Goal: Task Accomplishment & Management: Manage account settings

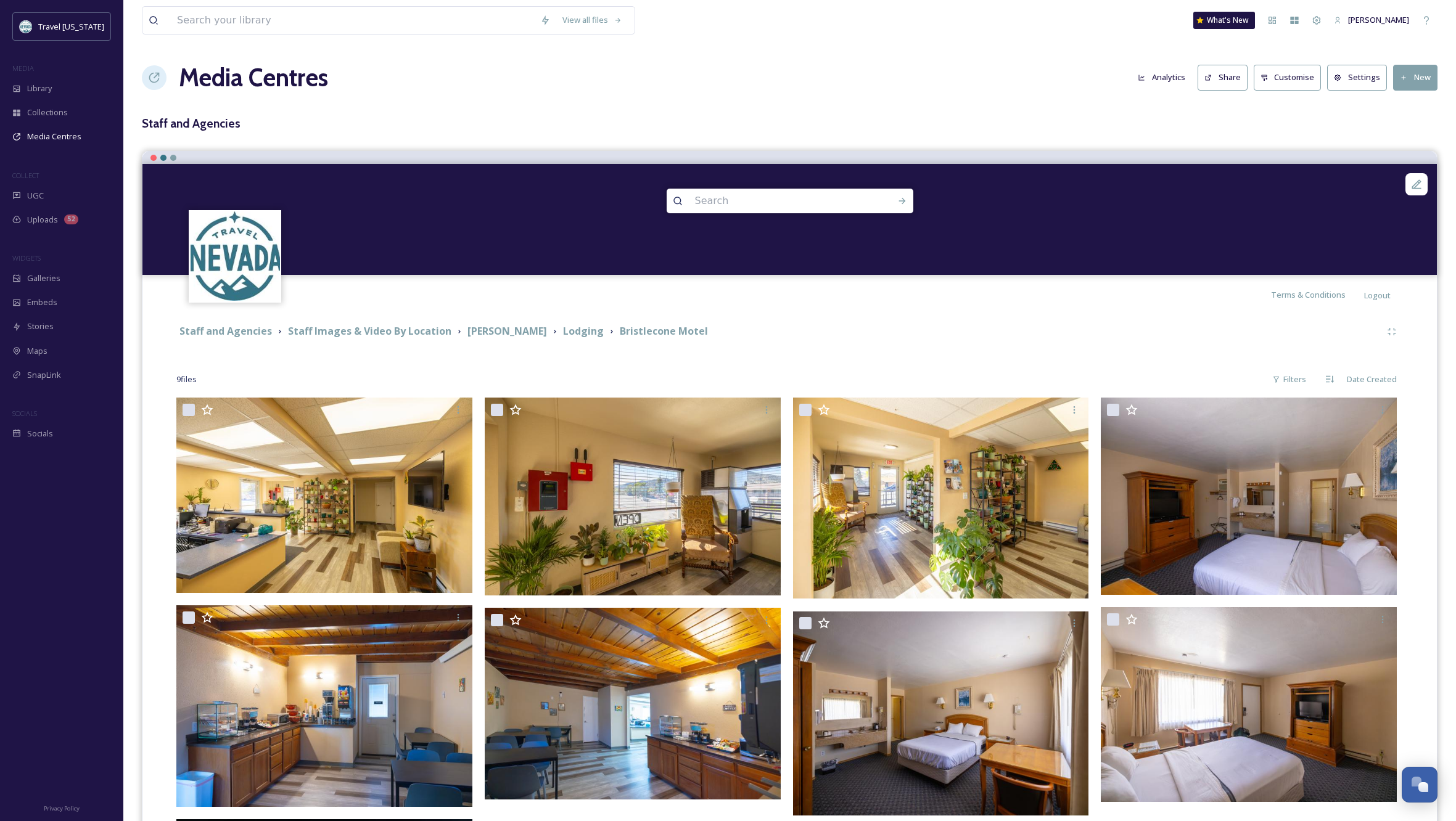
scroll to position [220, 0]
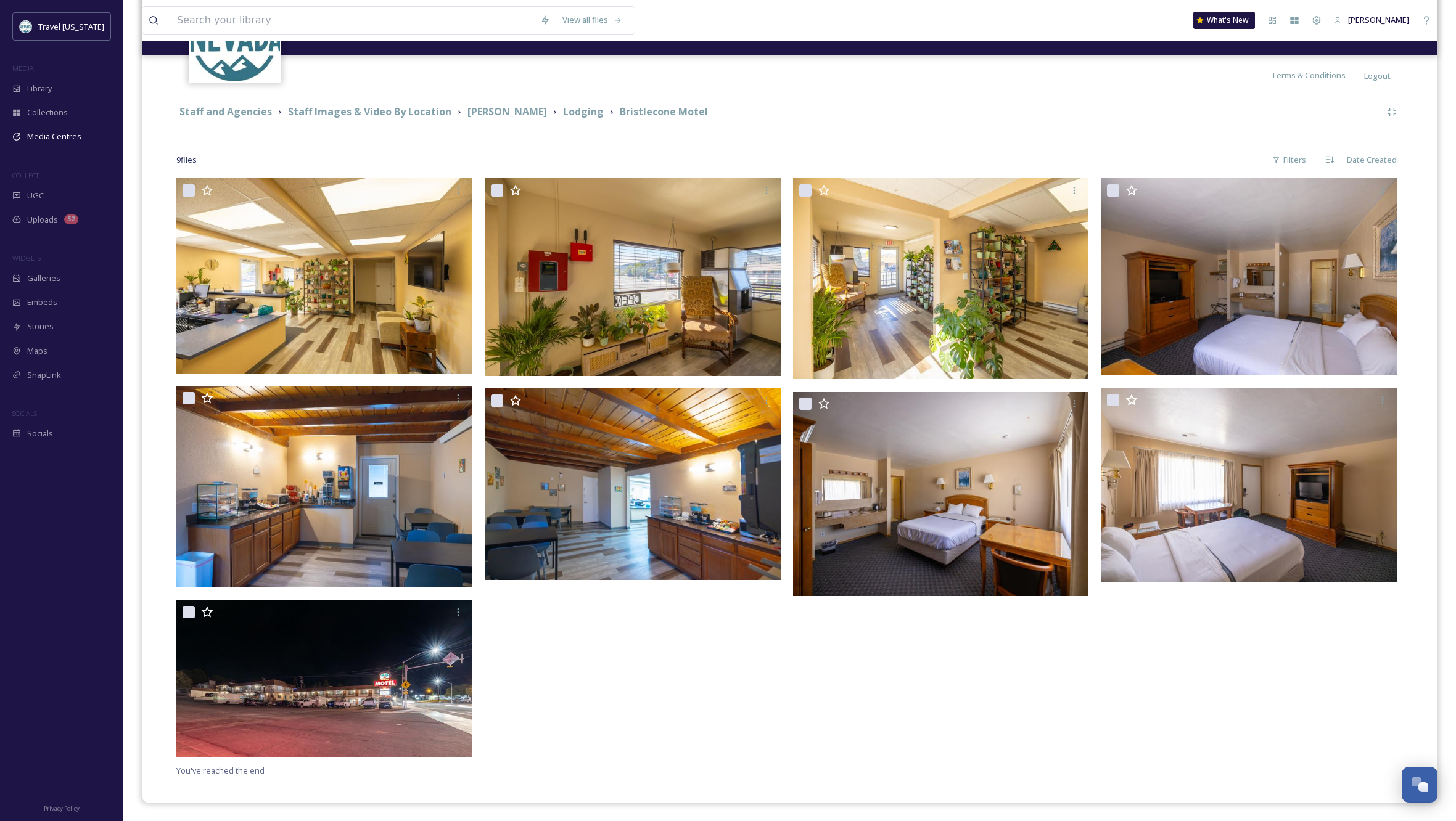
click at [798, 710] on div at bounding box center [944, 470] width 302 height 585
click at [382, 111] on strong "Staff Images & Video By Location" at bounding box center [369, 111] width 163 height 14
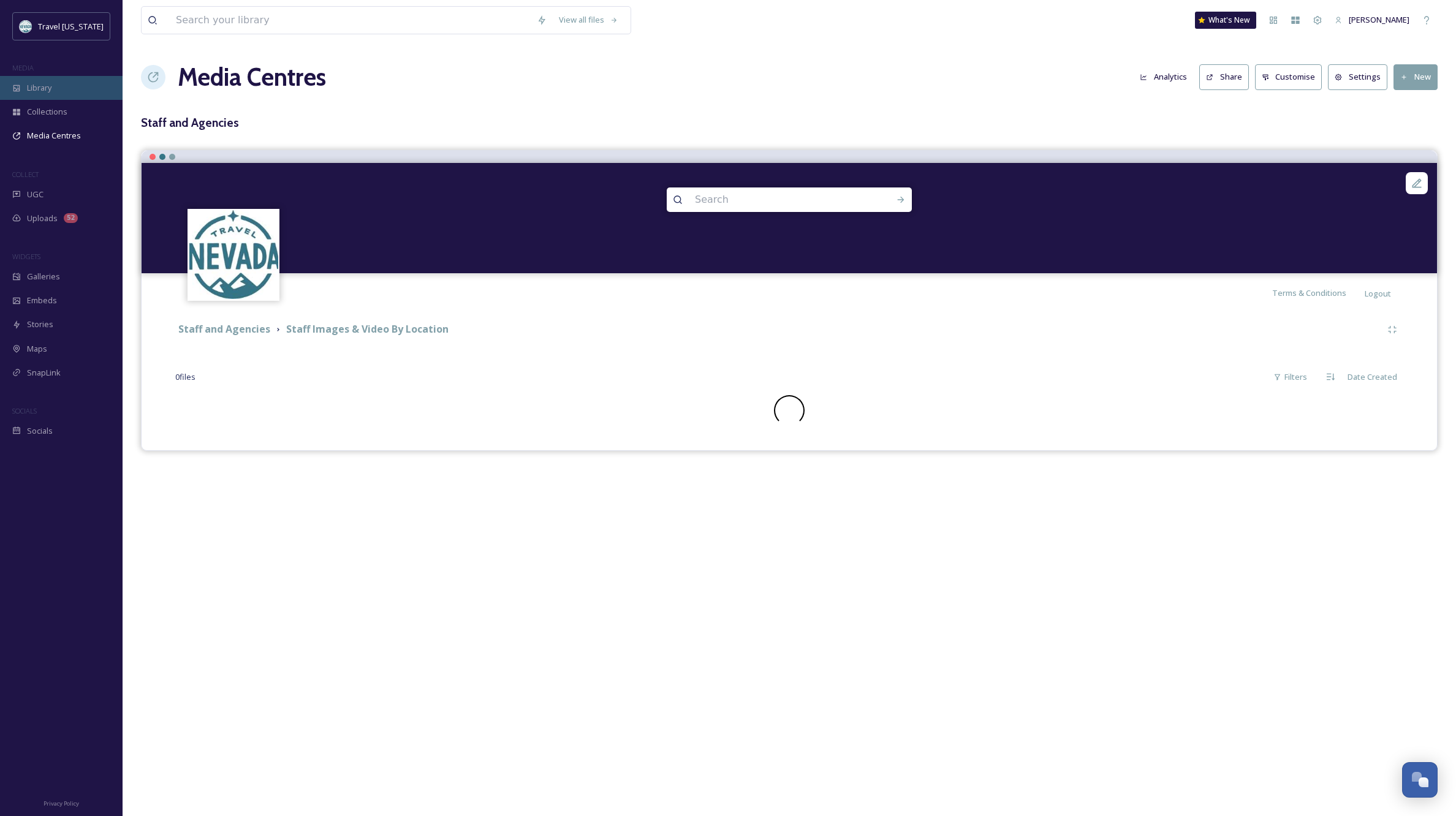
click at [50, 88] on span "Library" at bounding box center [39, 88] width 25 height 12
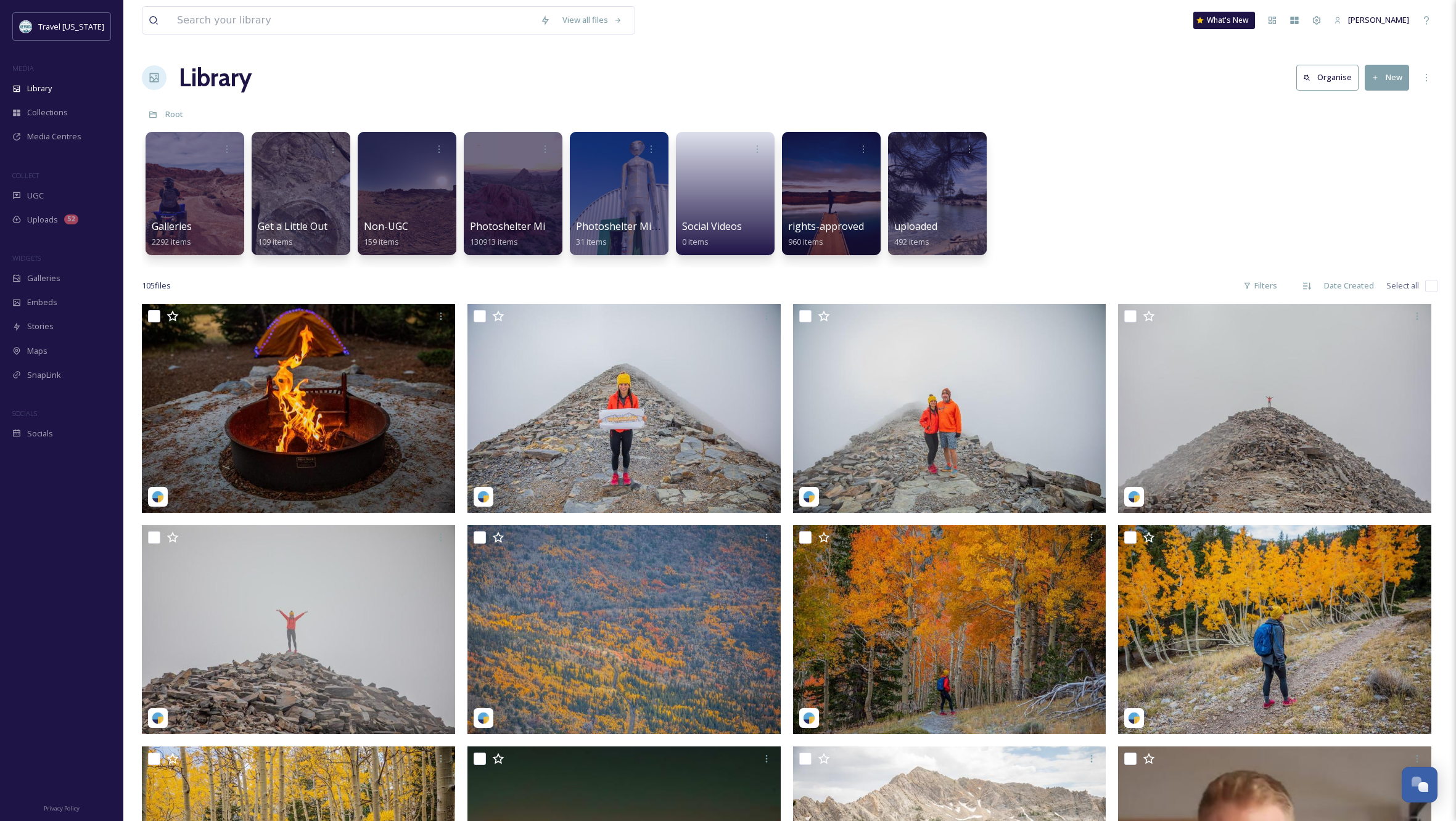
click at [1134, 229] on div "Galleries 2292 items Get a Little Out There 109 items Non-UGC 159 items Photosh…" at bounding box center [790, 197] width 1296 height 142
click at [404, 189] on div at bounding box center [406, 193] width 100 height 126
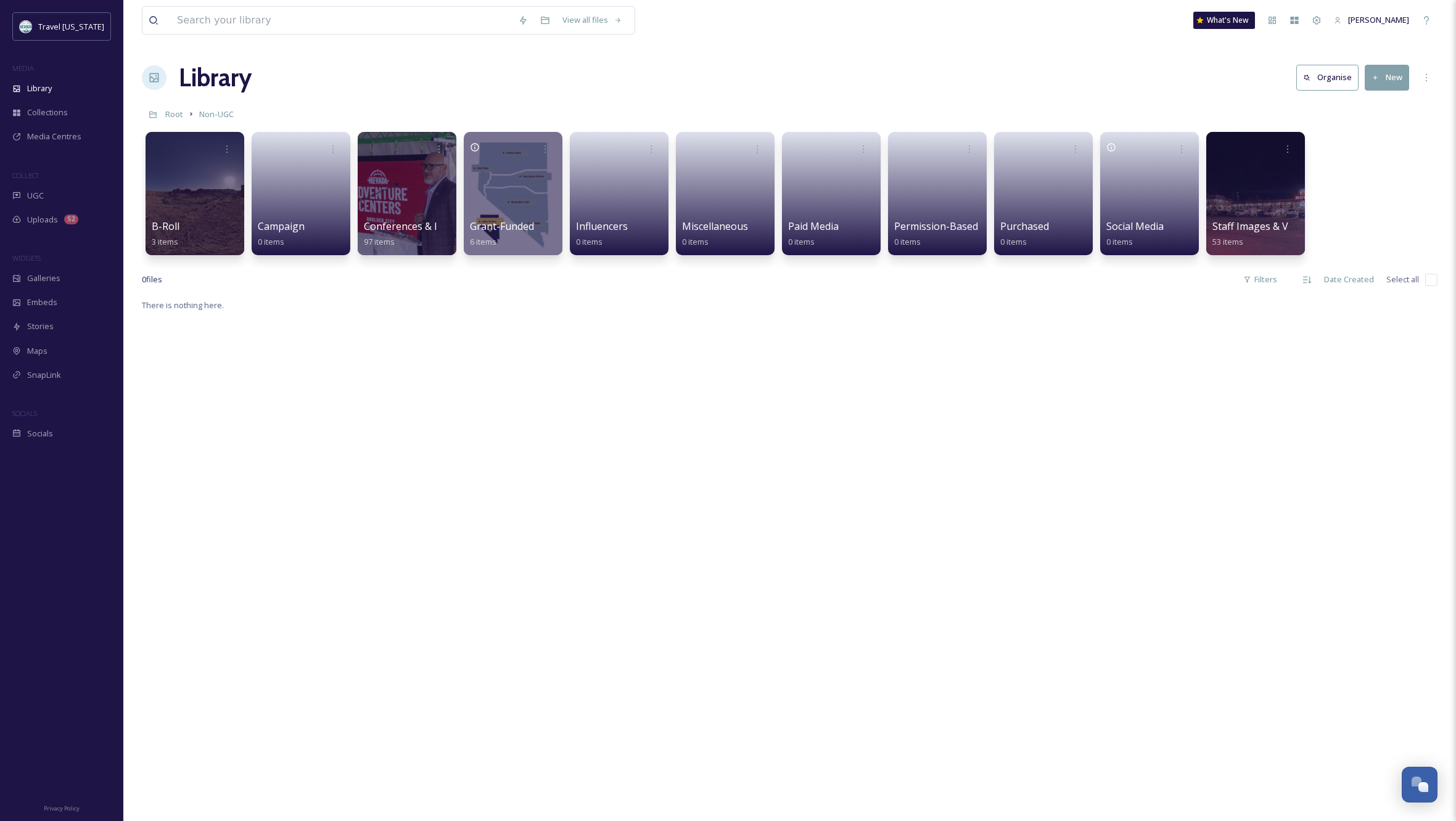
scroll to position [1, 0]
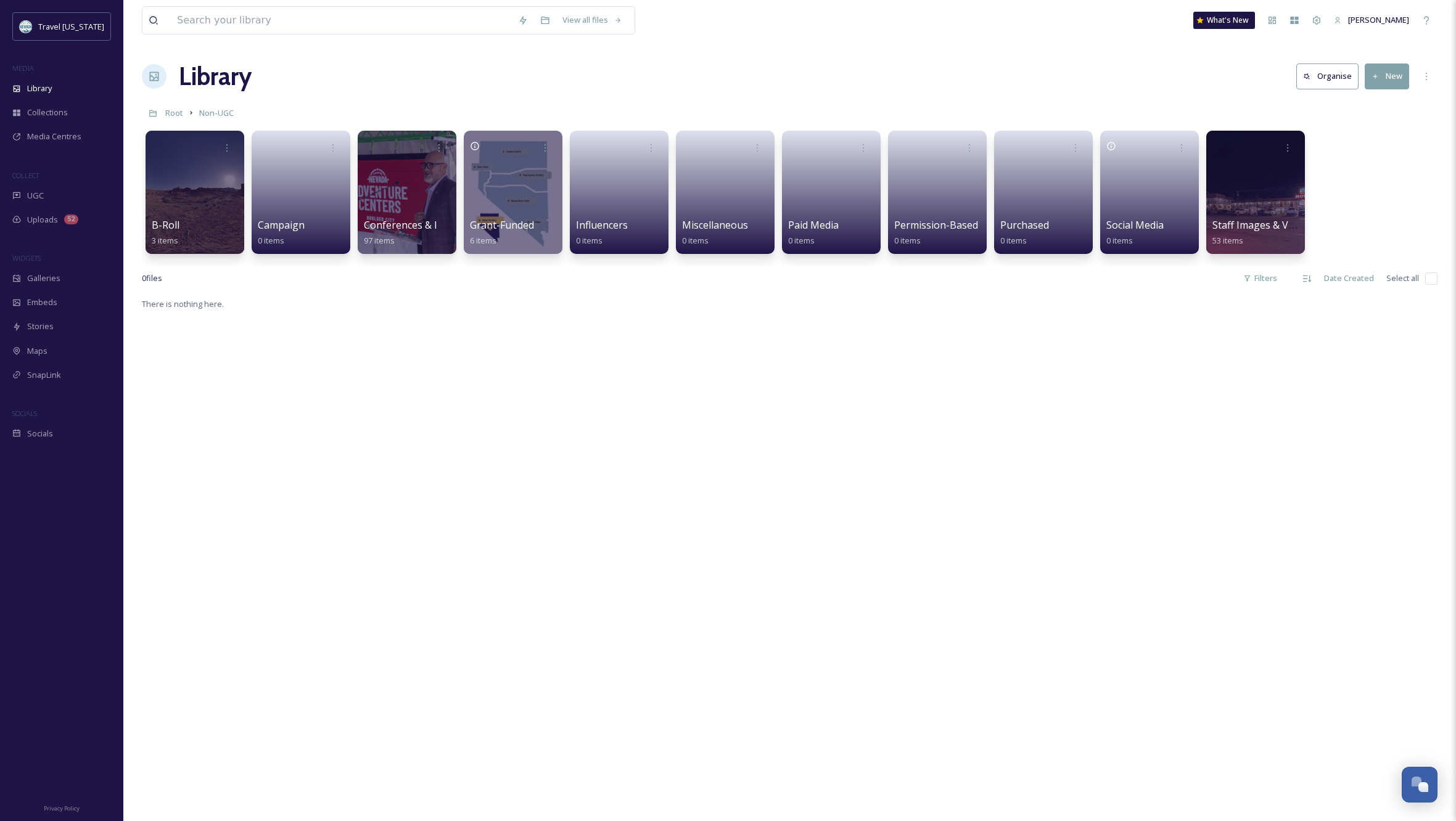
click at [220, 77] on h1 "Library" at bounding box center [215, 76] width 73 height 37
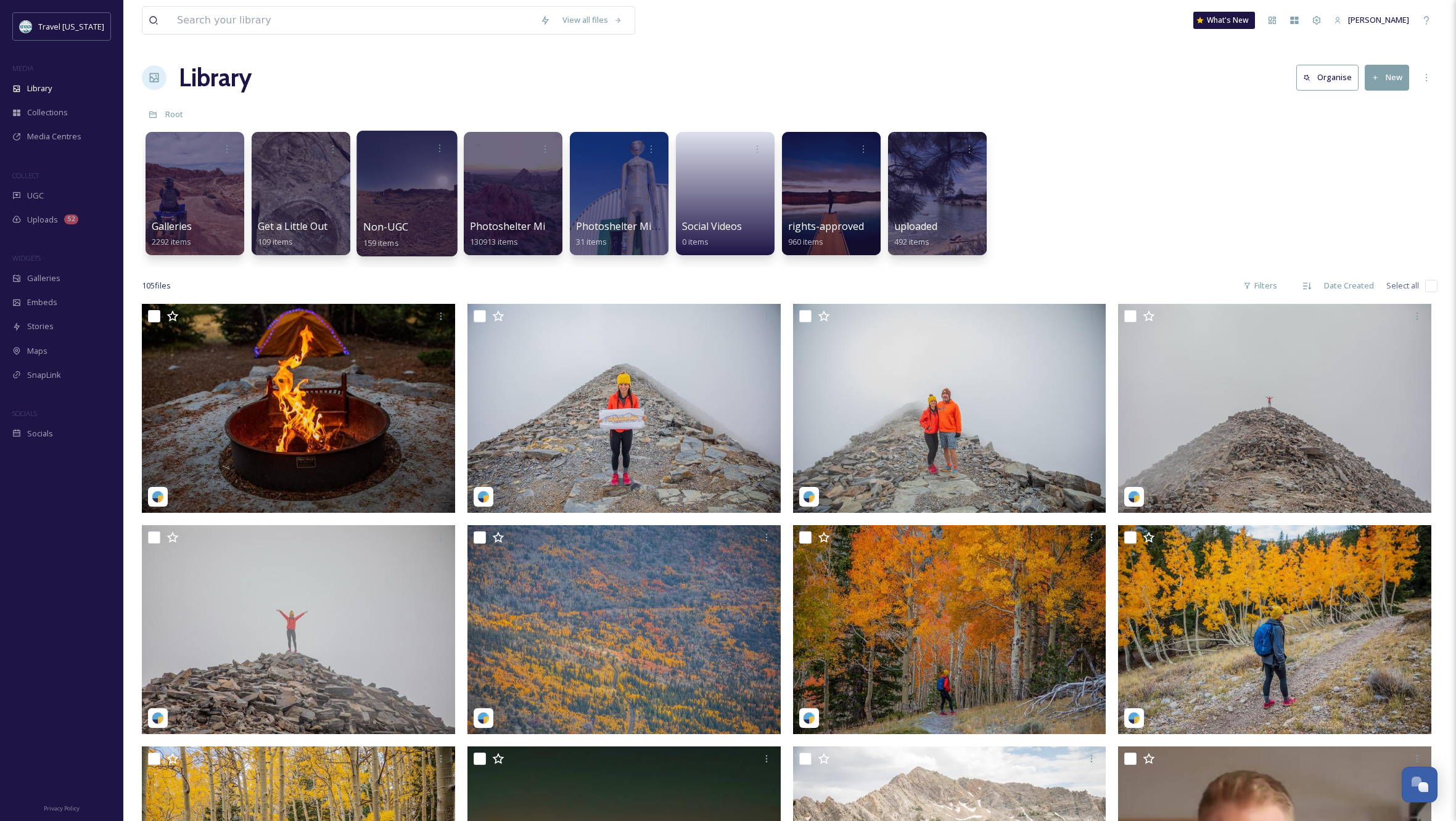
click at [401, 190] on div at bounding box center [406, 193] width 100 height 126
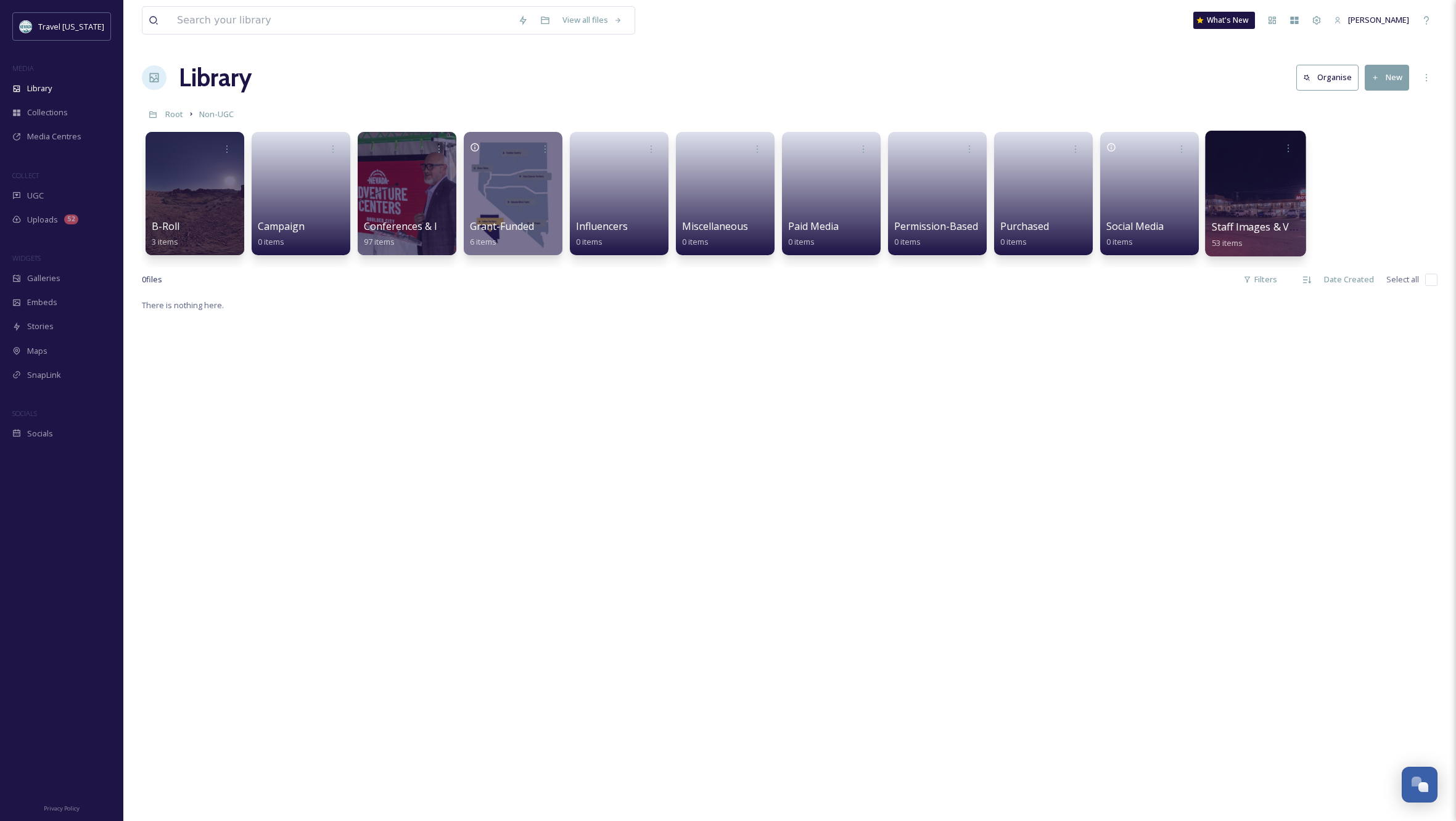
click at [1249, 196] on div at bounding box center [1255, 193] width 100 height 126
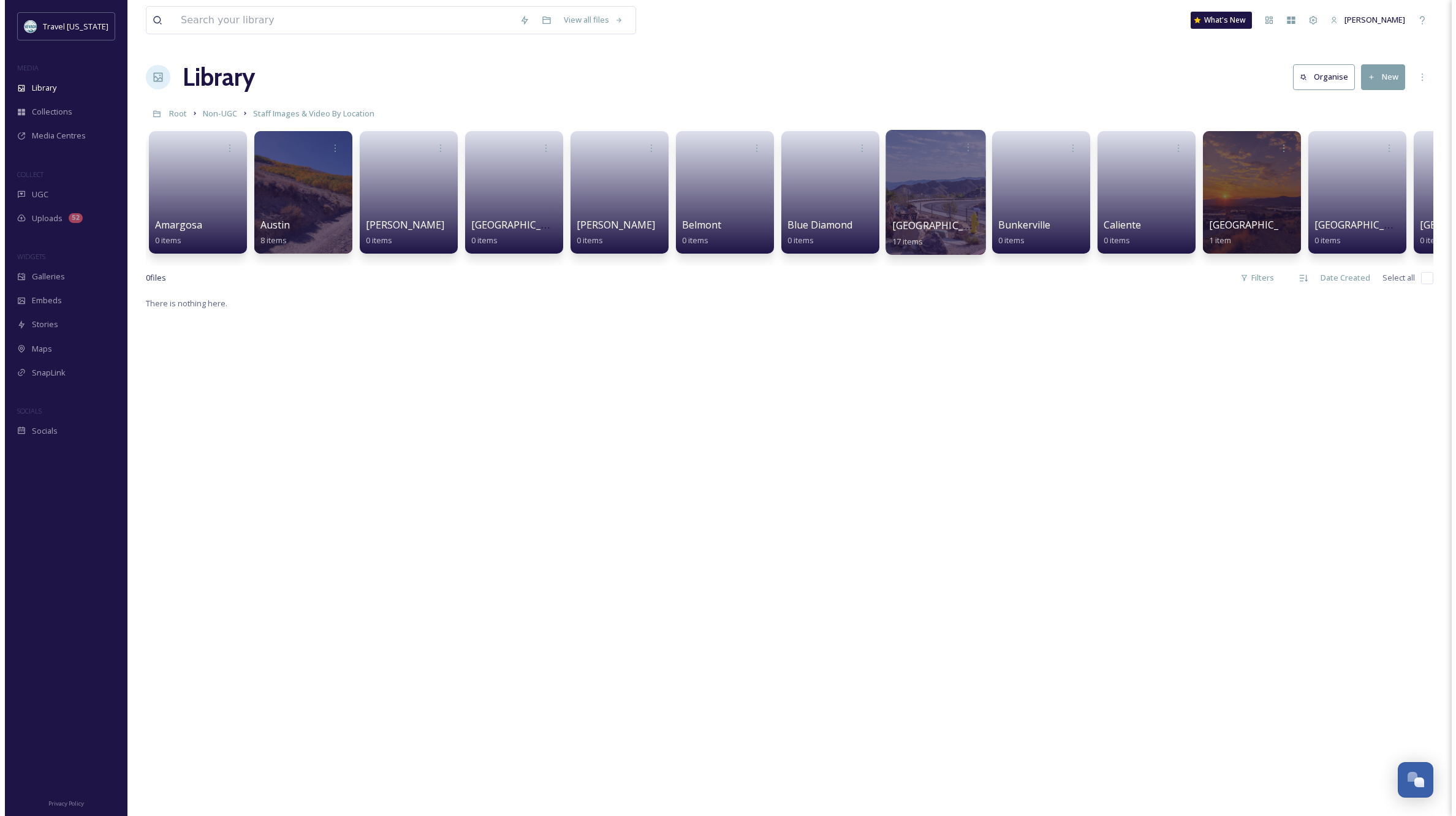
scroll to position [0, 110]
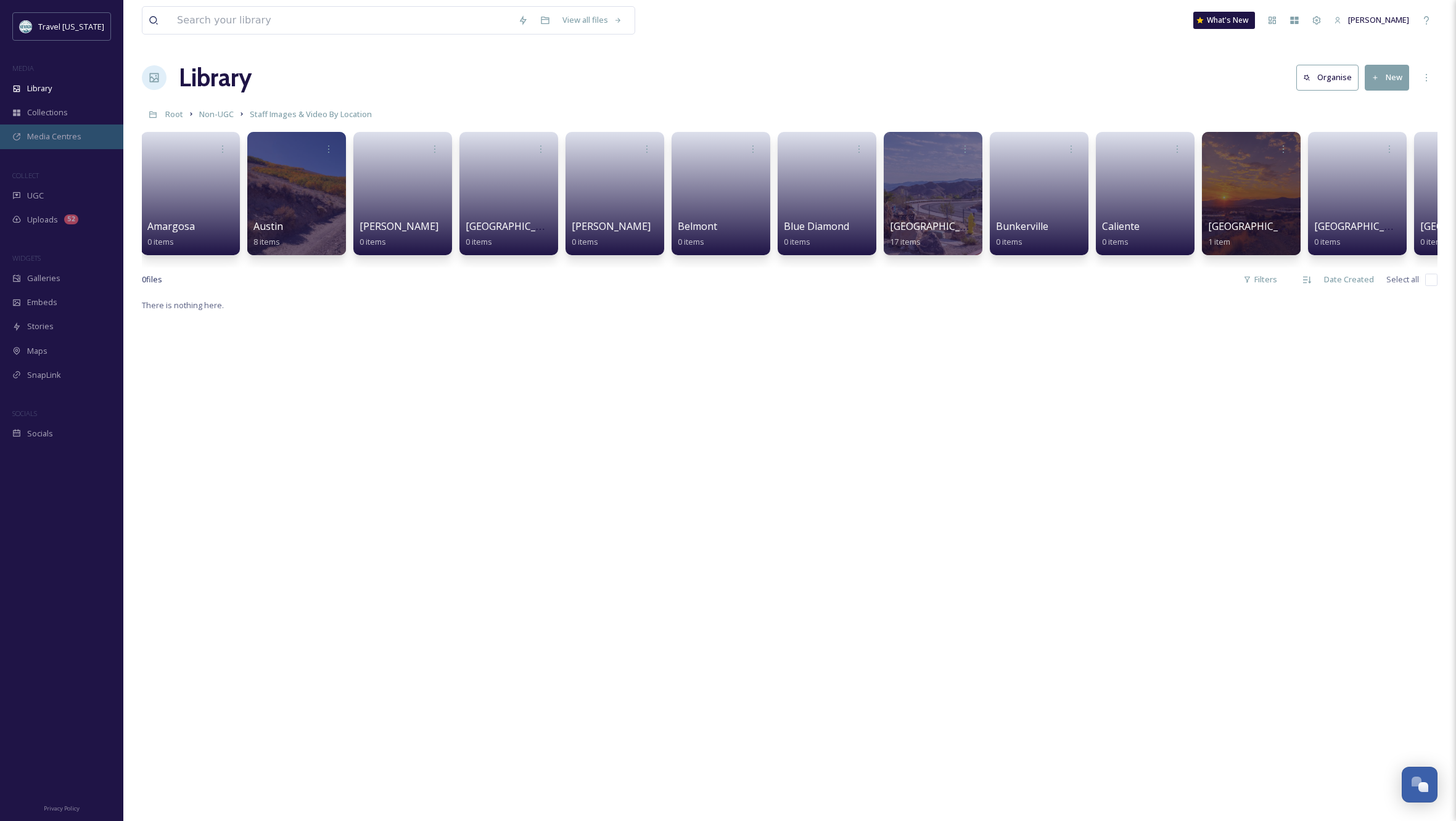
click at [47, 136] on span "Media Centres" at bounding box center [54, 136] width 54 height 12
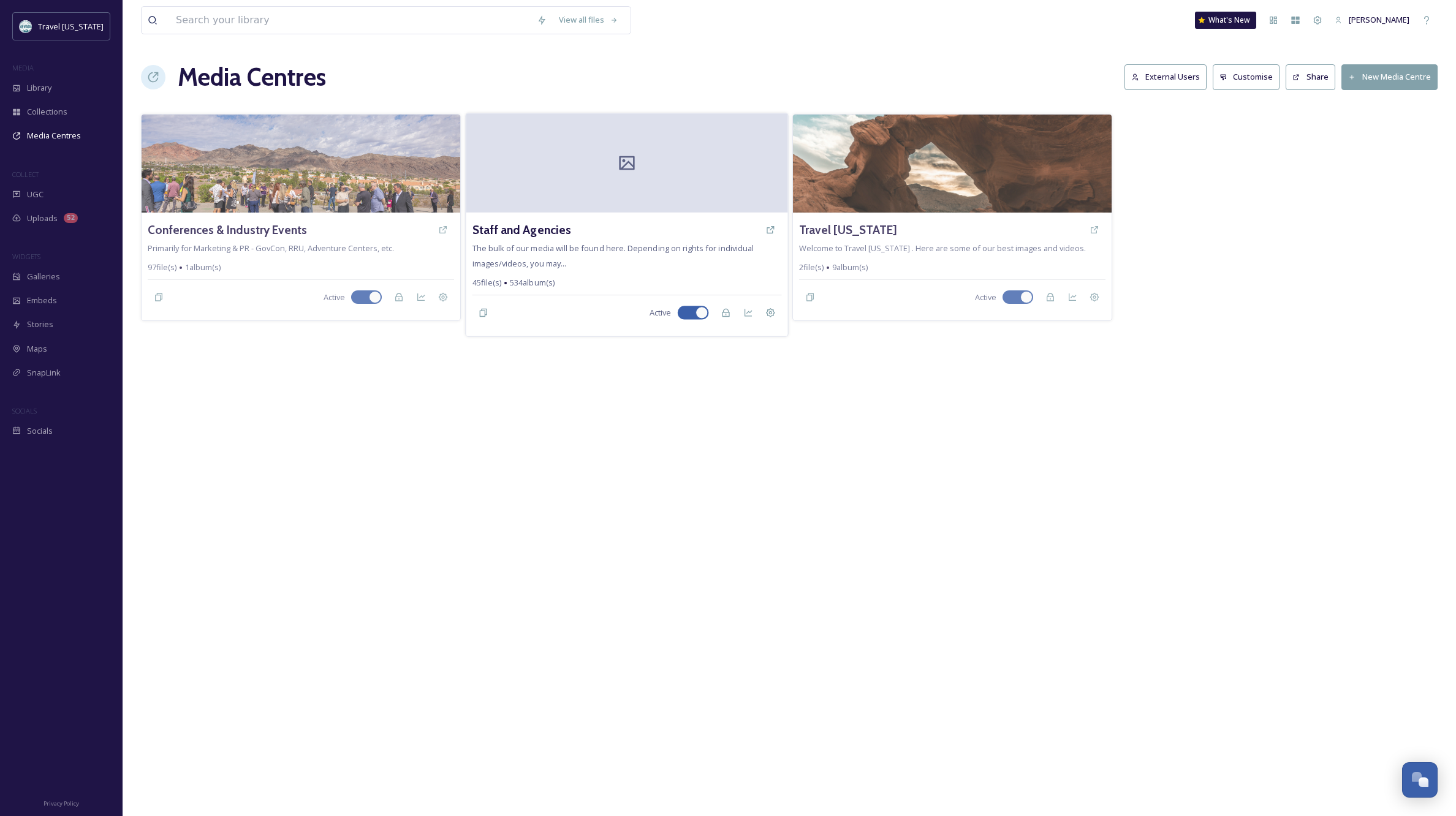
click at [599, 197] on div at bounding box center [627, 163] width 322 height 99
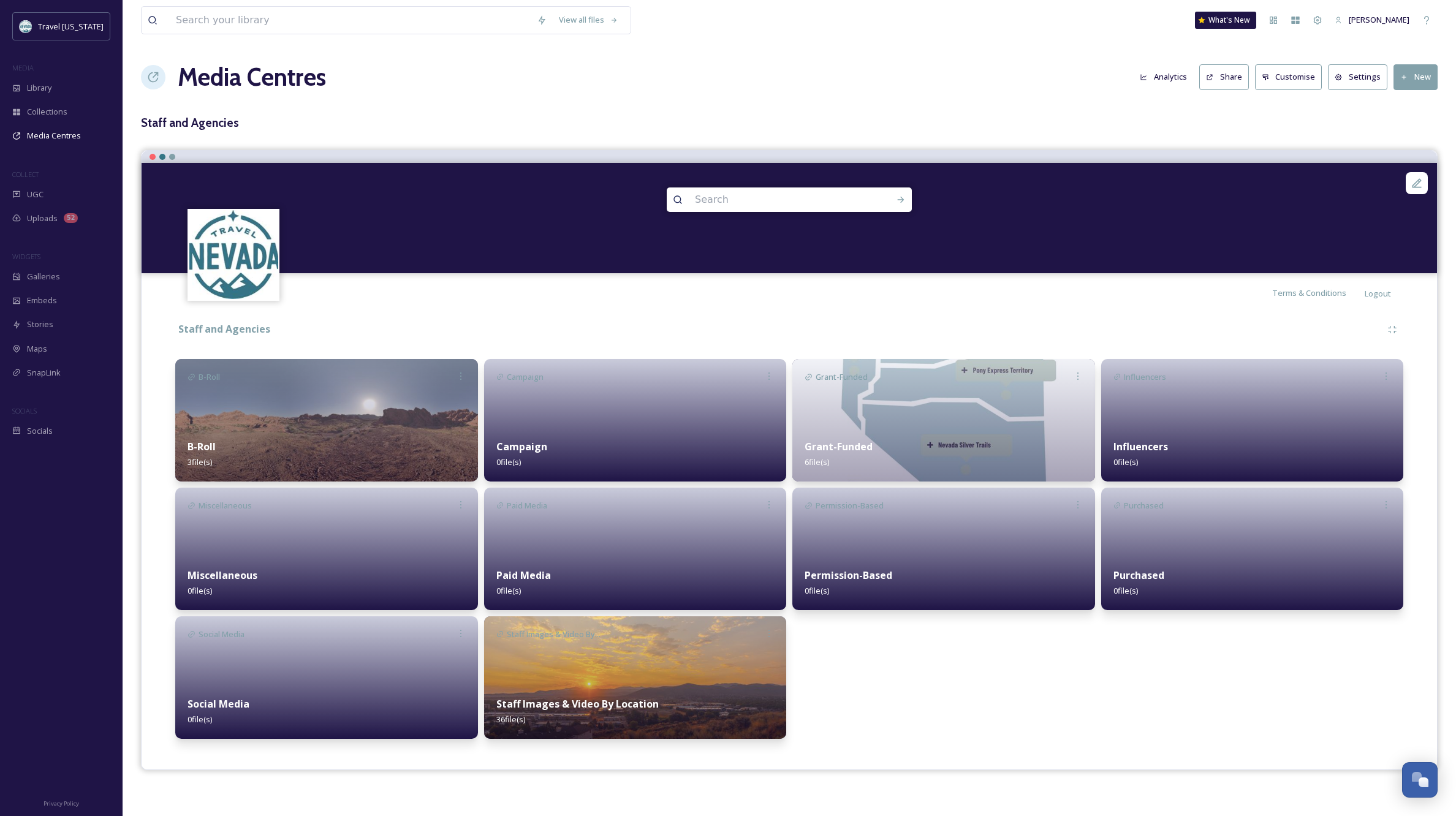
click at [624, 674] on img at bounding box center [636, 678] width 303 height 122
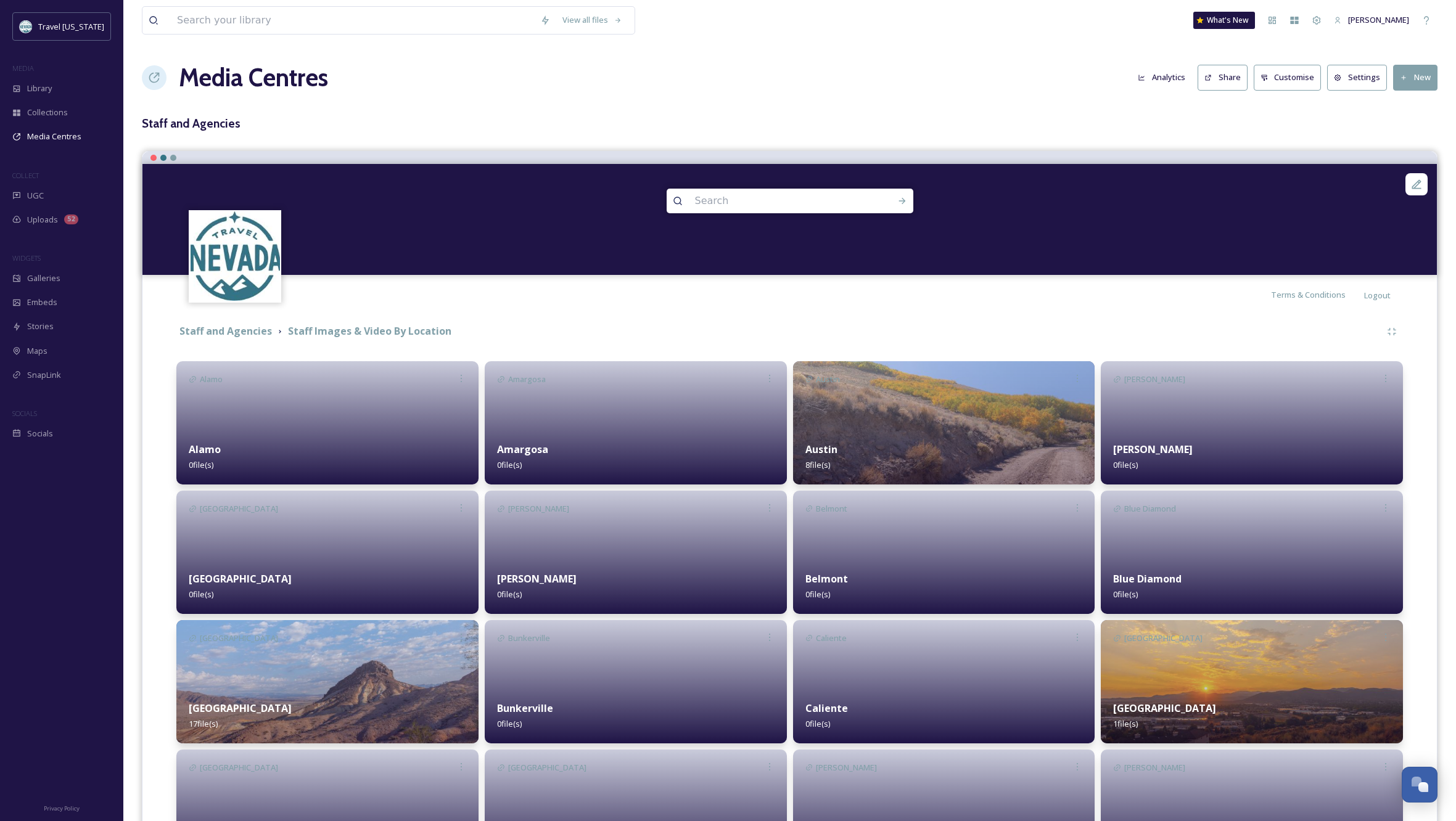
click at [258, 439] on div "Alamo 0 file(s)" at bounding box center [327, 457] width 302 height 55
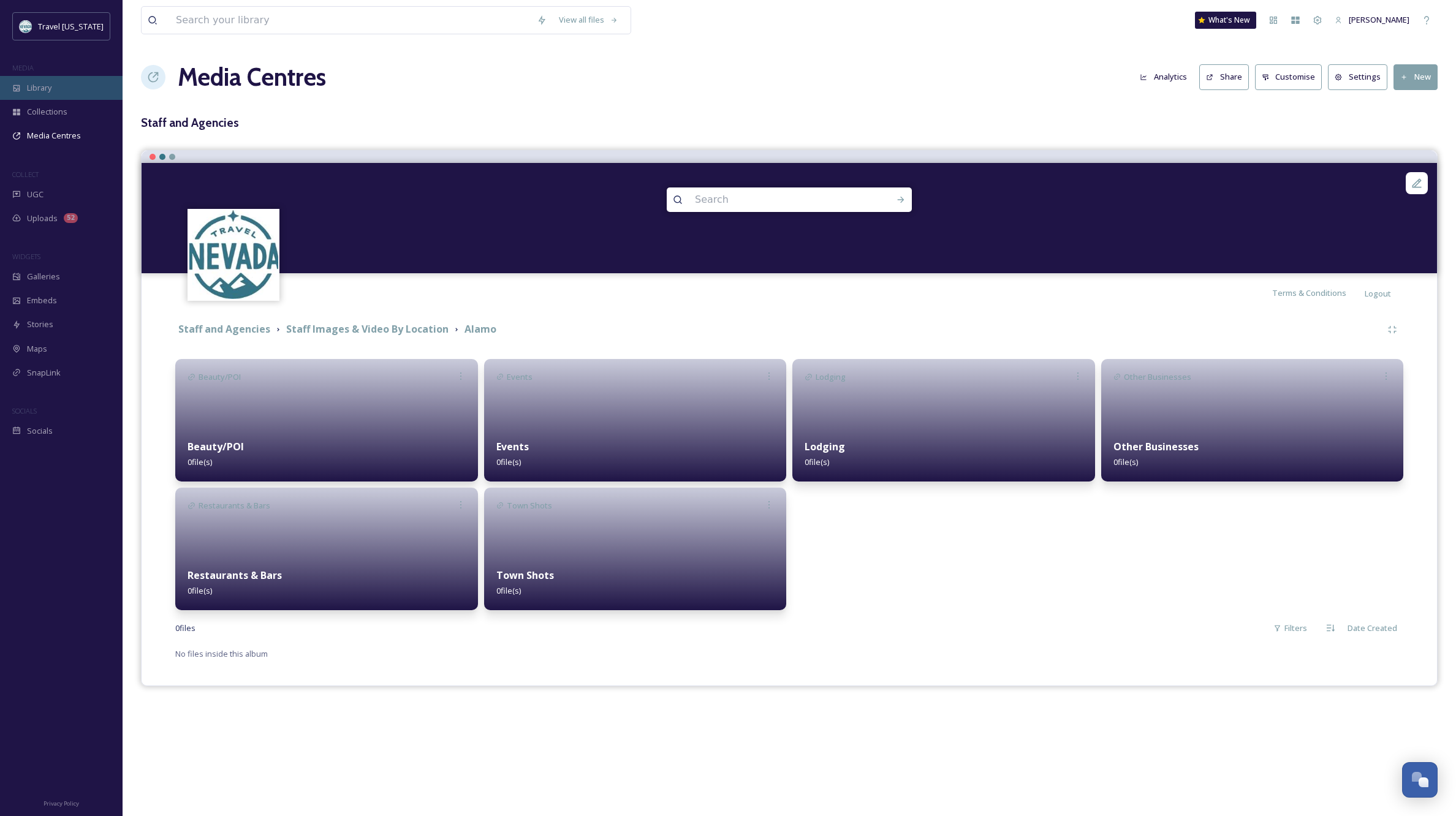
click at [31, 89] on span "Library" at bounding box center [39, 88] width 25 height 12
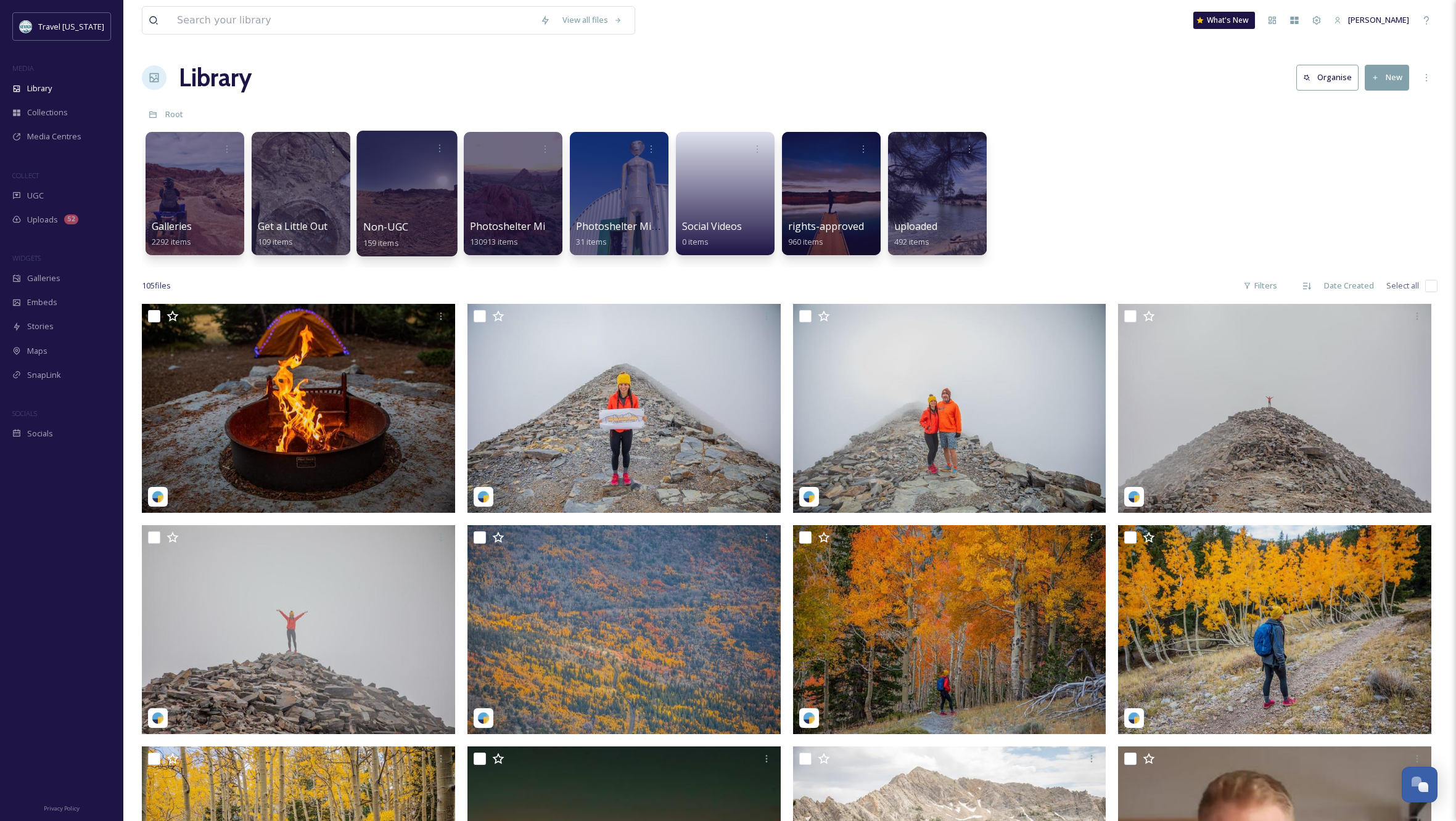
click at [421, 182] on div at bounding box center [406, 193] width 100 height 126
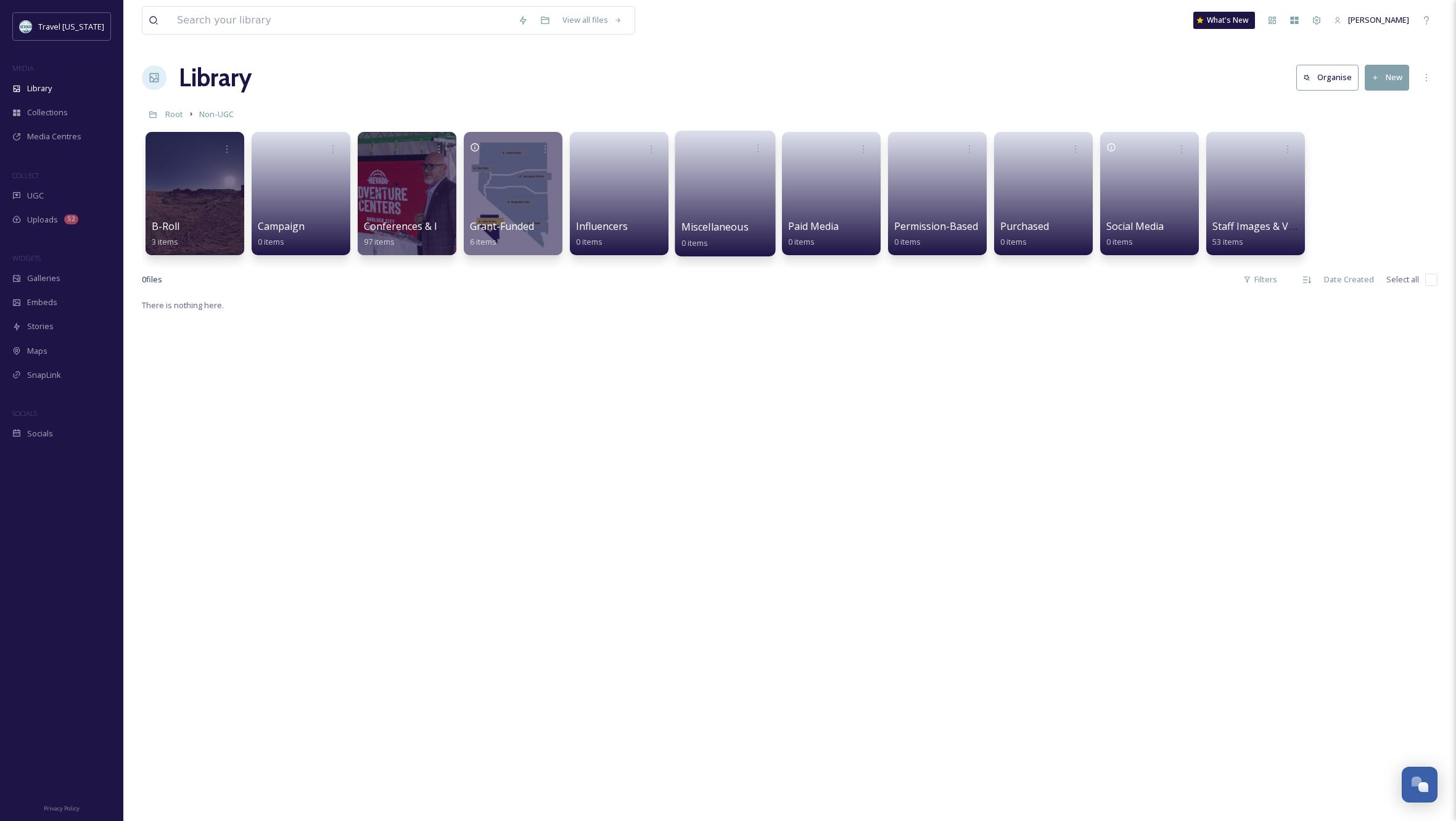
click at [727, 194] on link at bounding box center [725, 190] width 88 height 60
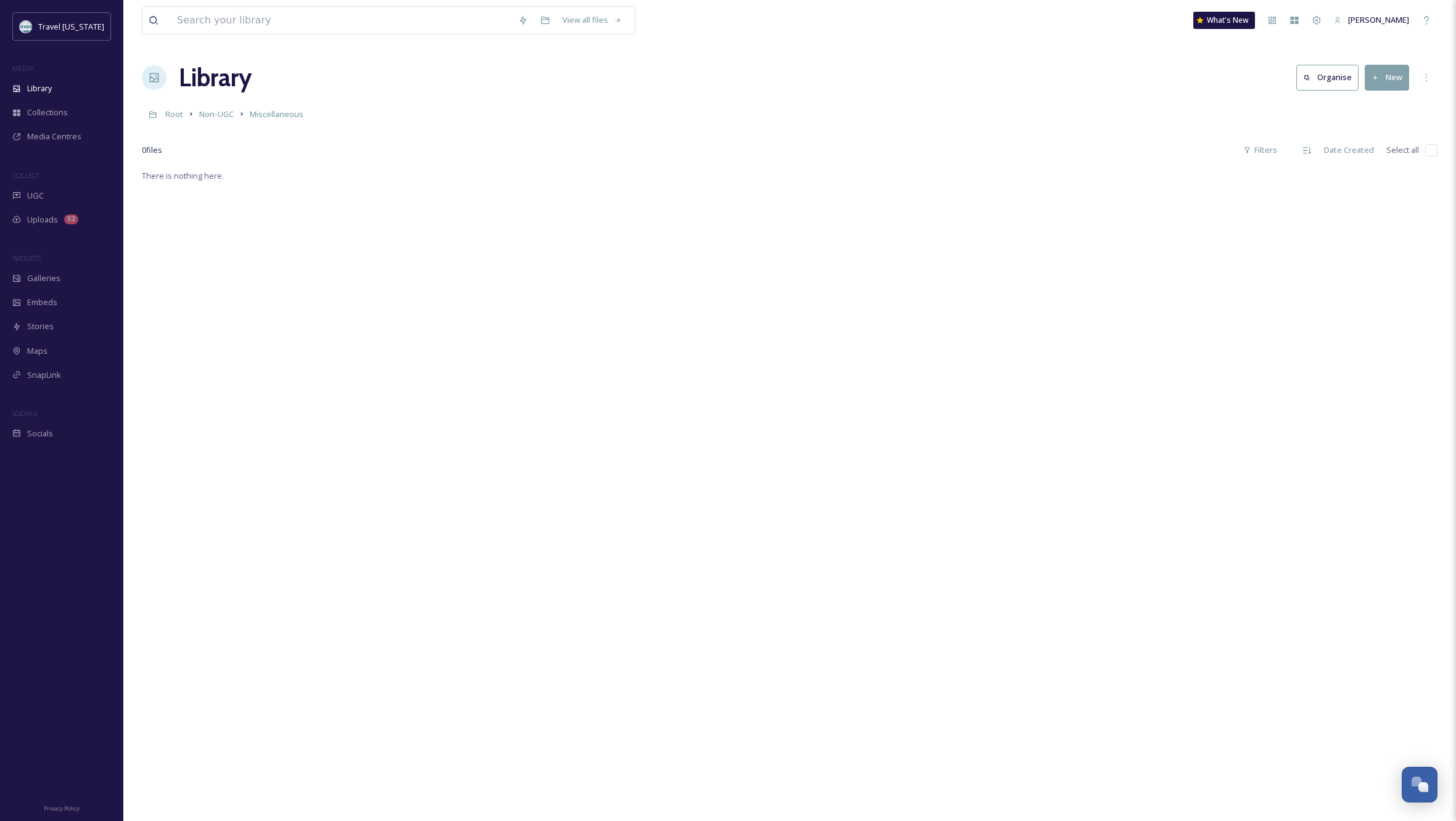
click at [1383, 75] on button "New" at bounding box center [1386, 77] width 45 height 26
click at [1370, 145] on div "Folder" at bounding box center [1373, 154] width 70 height 24
click at [1269, 83] on input at bounding box center [1342, 85] width 204 height 29
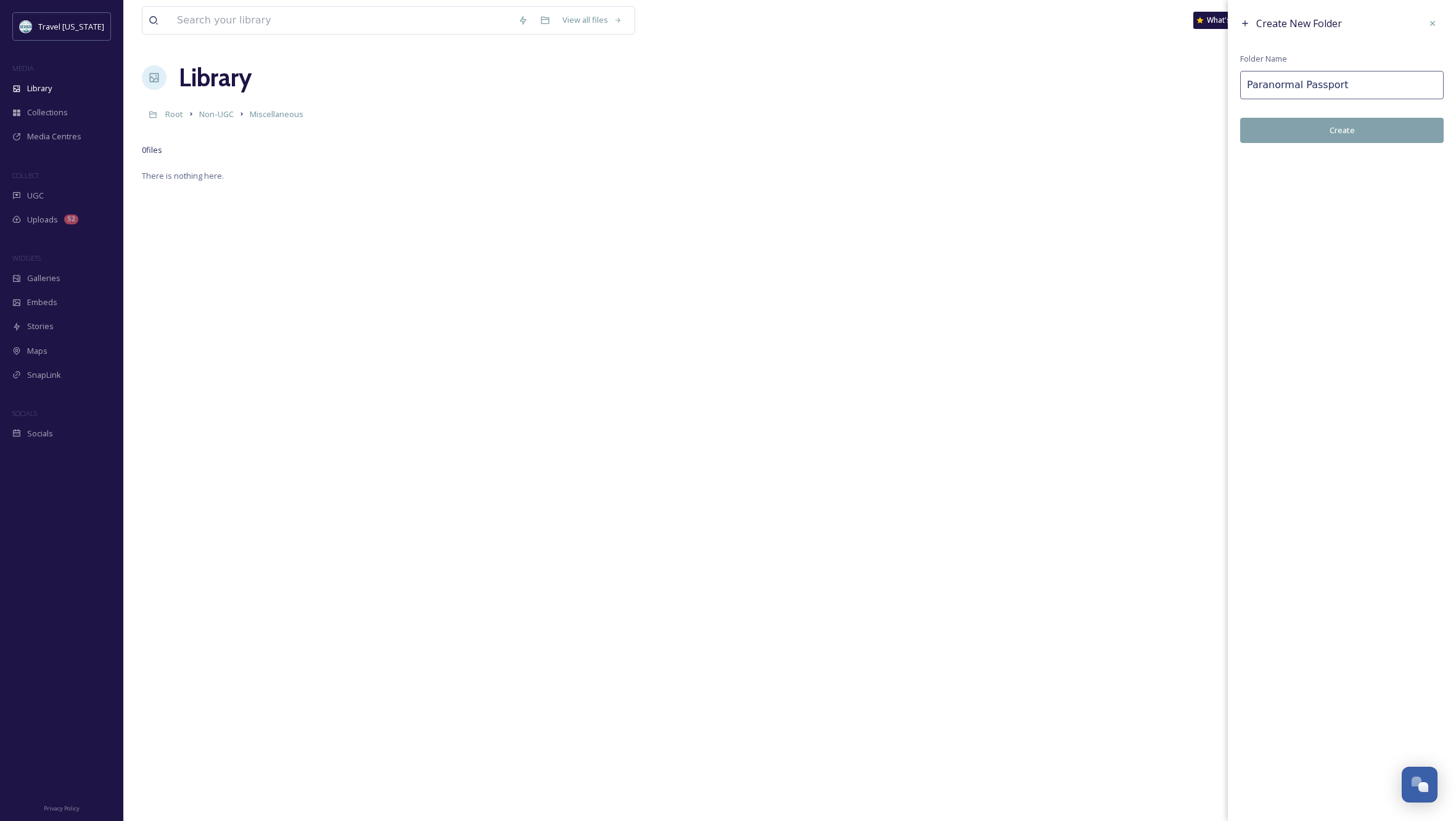
scroll to position [0, 1]
type input "Paranormal Passport"
click at [1318, 133] on button "Create" at bounding box center [1342, 130] width 204 height 26
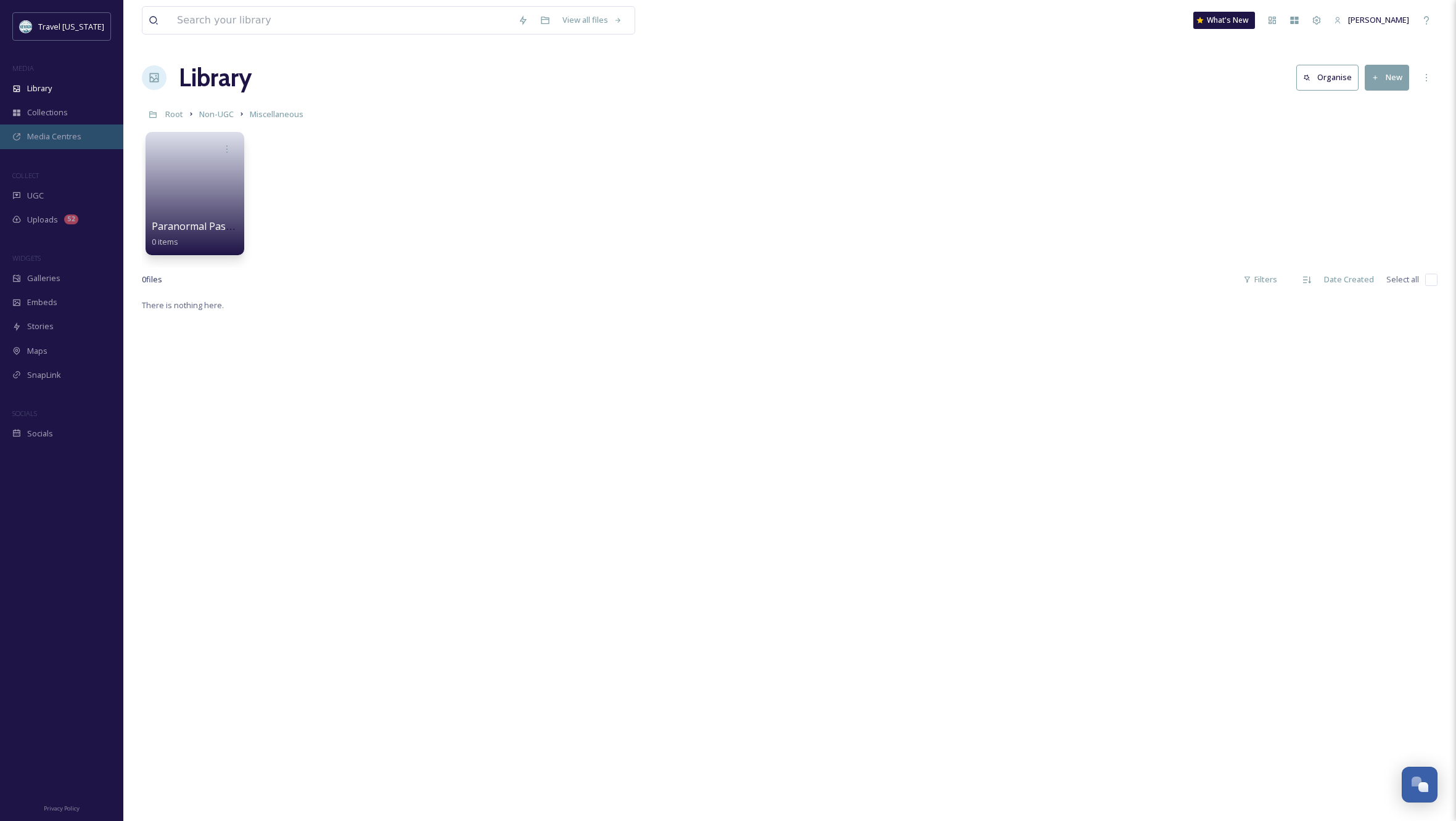
click at [57, 132] on span "Media Centres" at bounding box center [54, 136] width 54 height 12
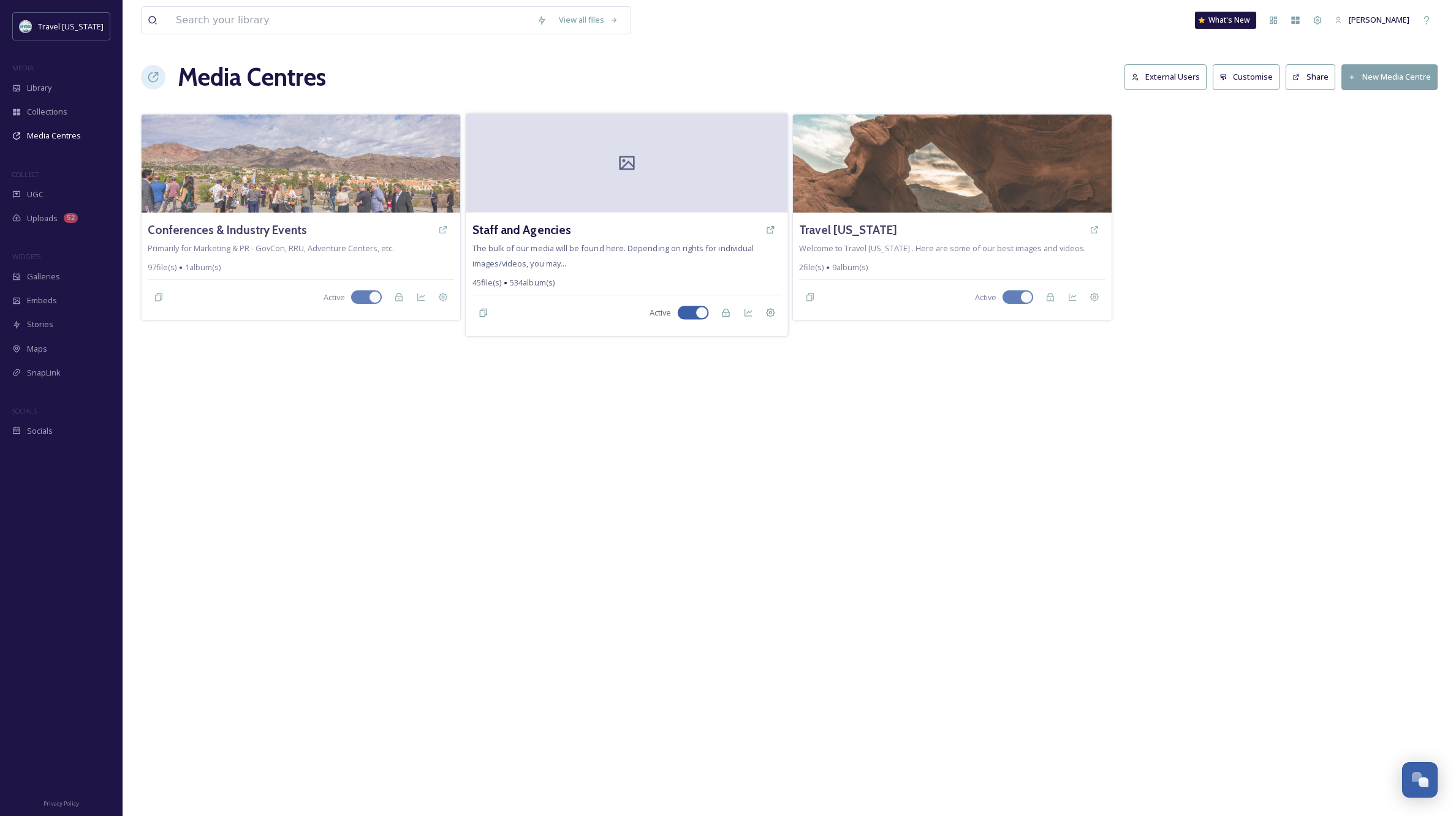
click at [604, 181] on div at bounding box center [627, 163] width 322 height 99
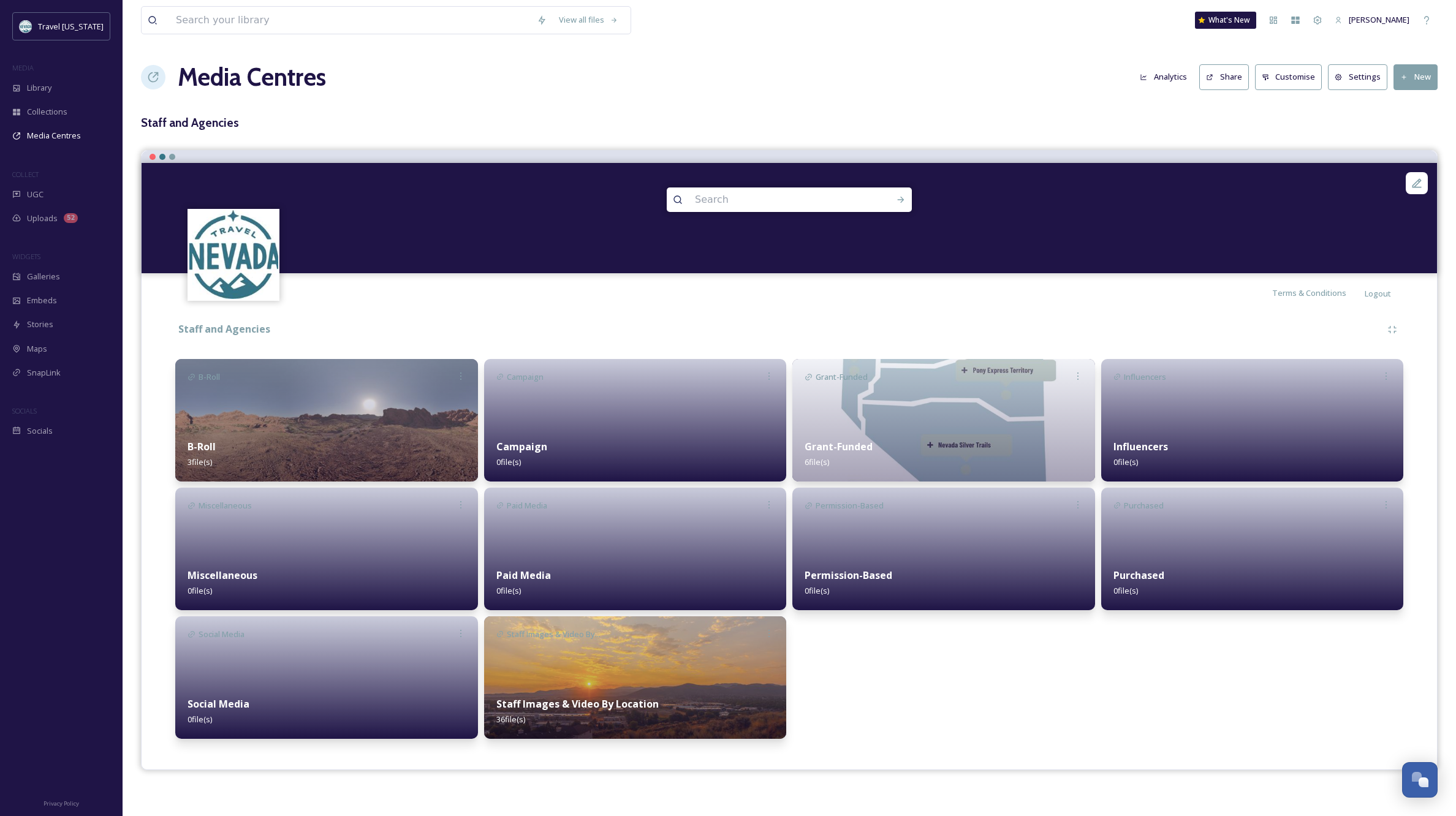
click at [282, 566] on div "Miscellaneous 0 file(s)" at bounding box center [327, 583] width 303 height 55
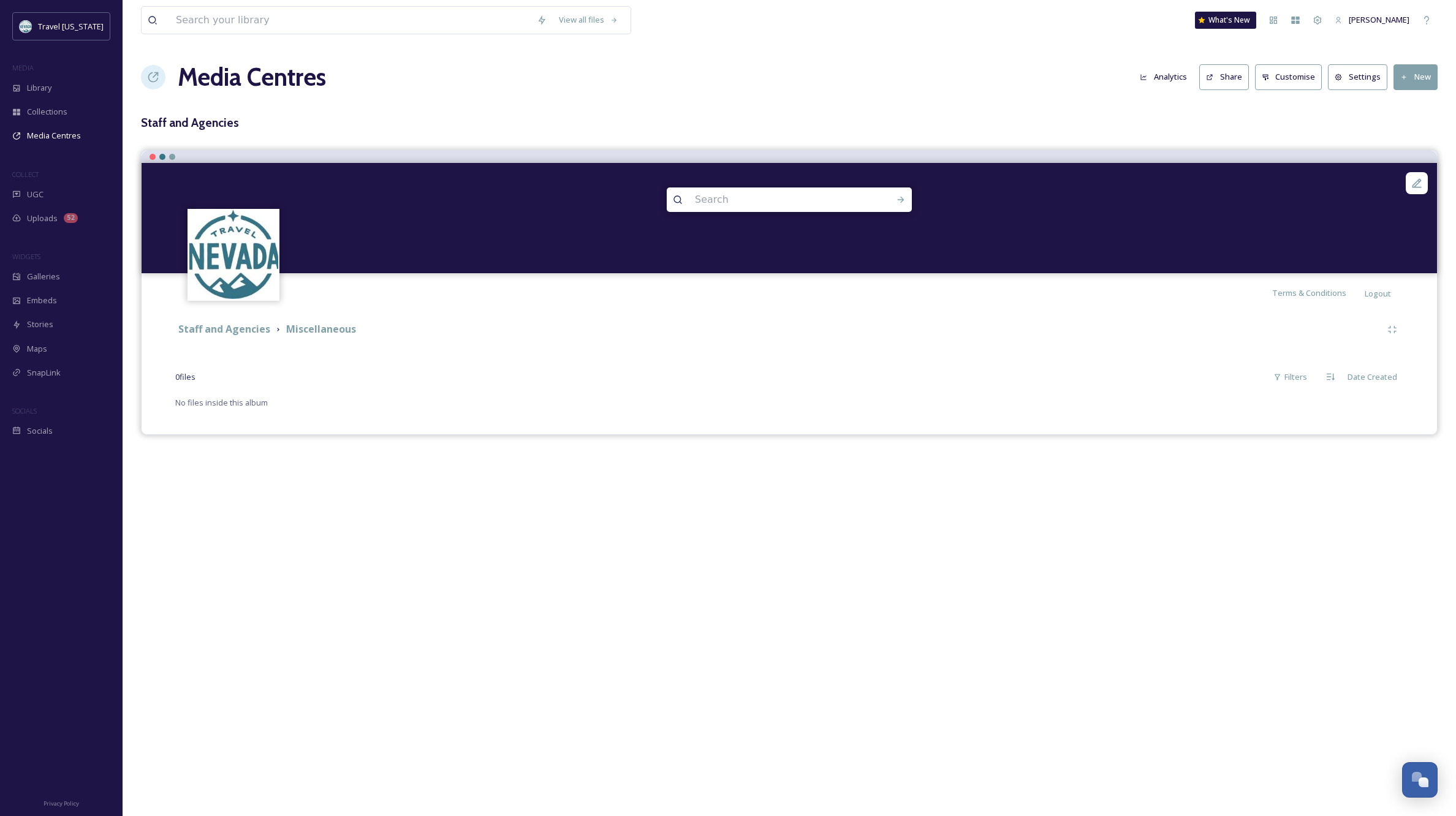
click at [1415, 76] on button "New" at bounding box center [1415, 76] width 44 height 25
click at [1421, 127] on span "Add Album" at bounding box center [1411, 130] width 40 height 12
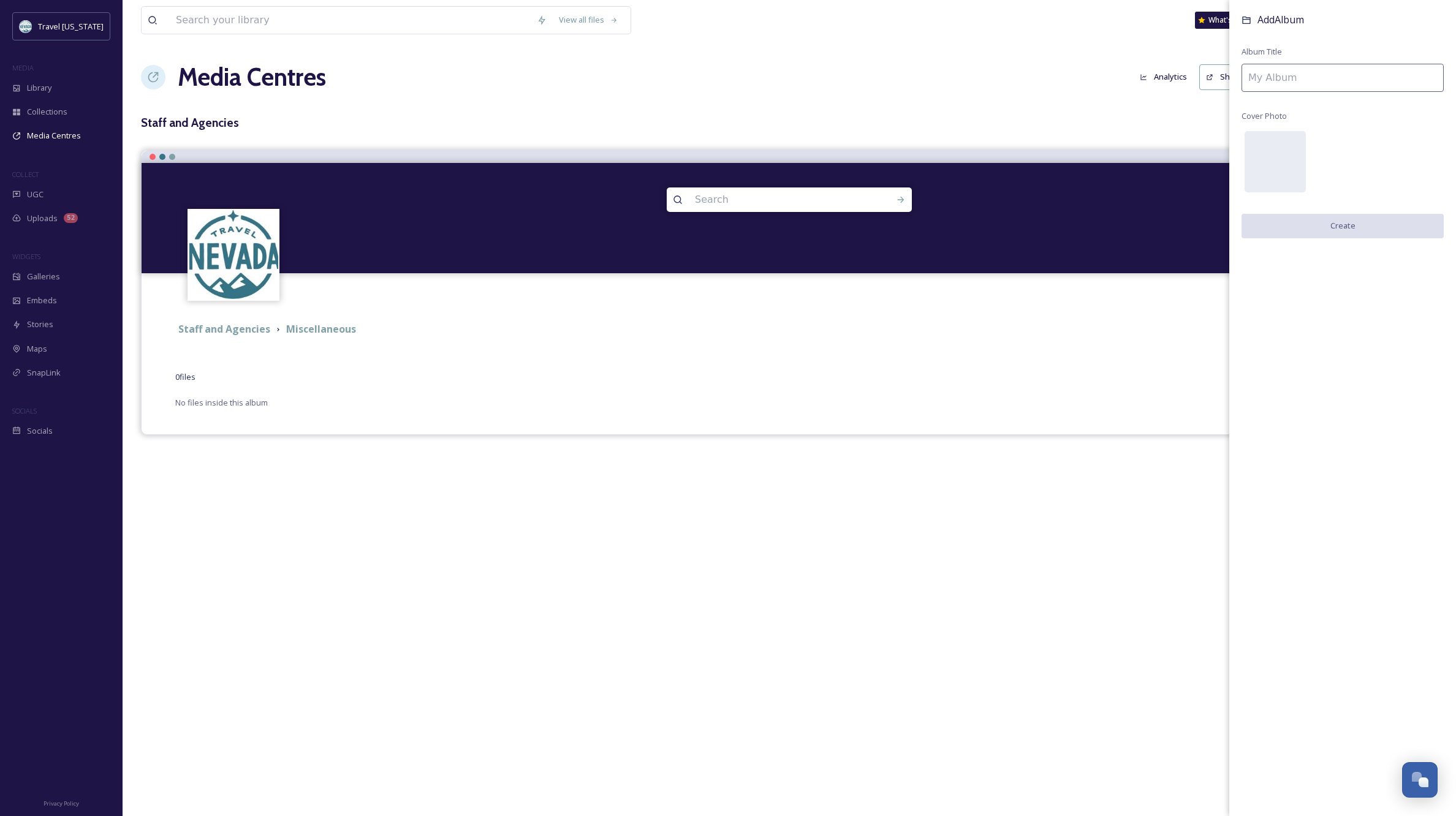
click at [1297, 76] on input at bounding box center [1343, 78] width 202 height 28
type input "Paranormal Passport"
click at [1301, 223] on button "Create" at bounding box center [1343, 226] width 202 height 25
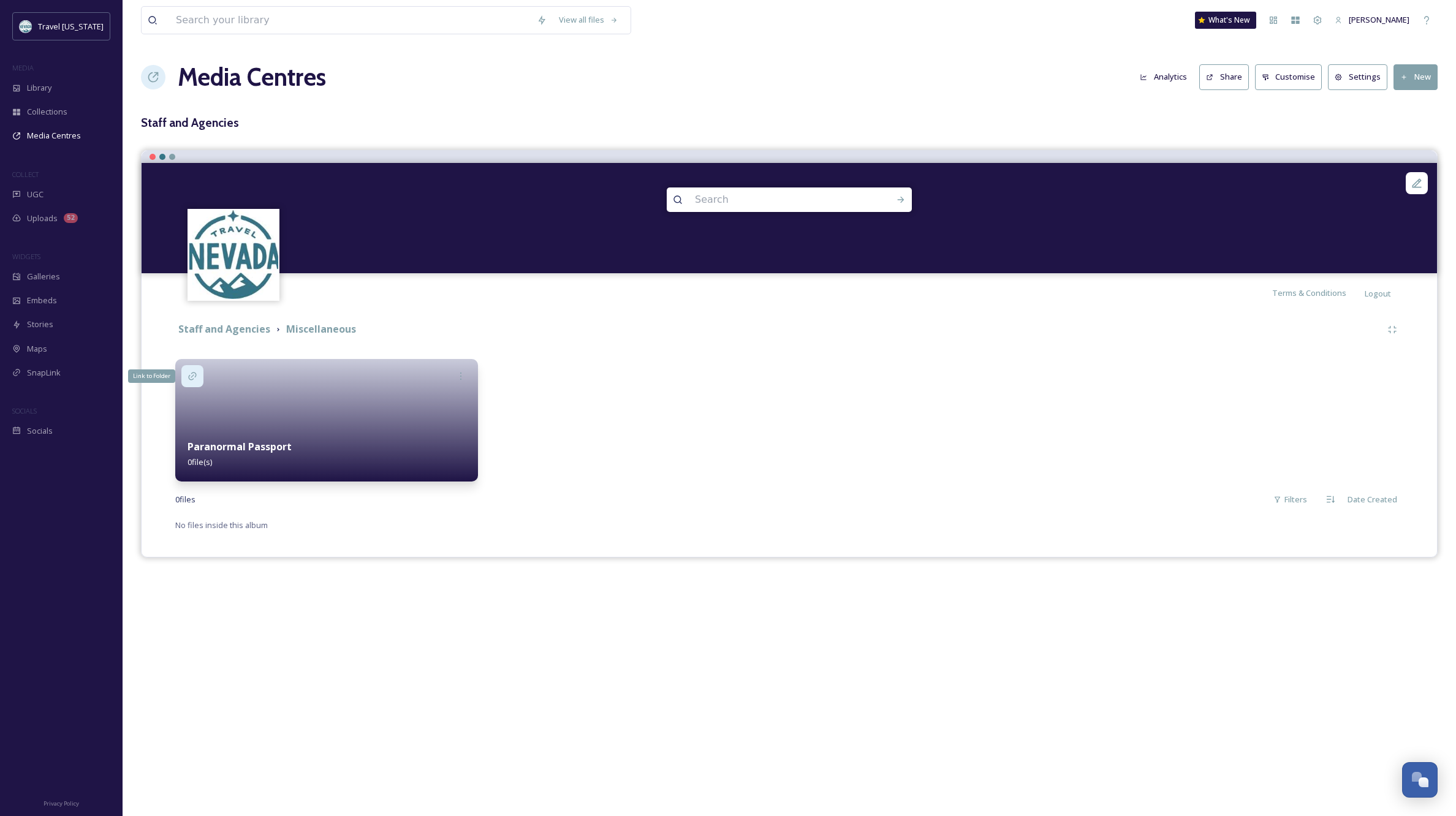
click at [194, 378] on icon at bounding box center [192, 376] width 9 height 9
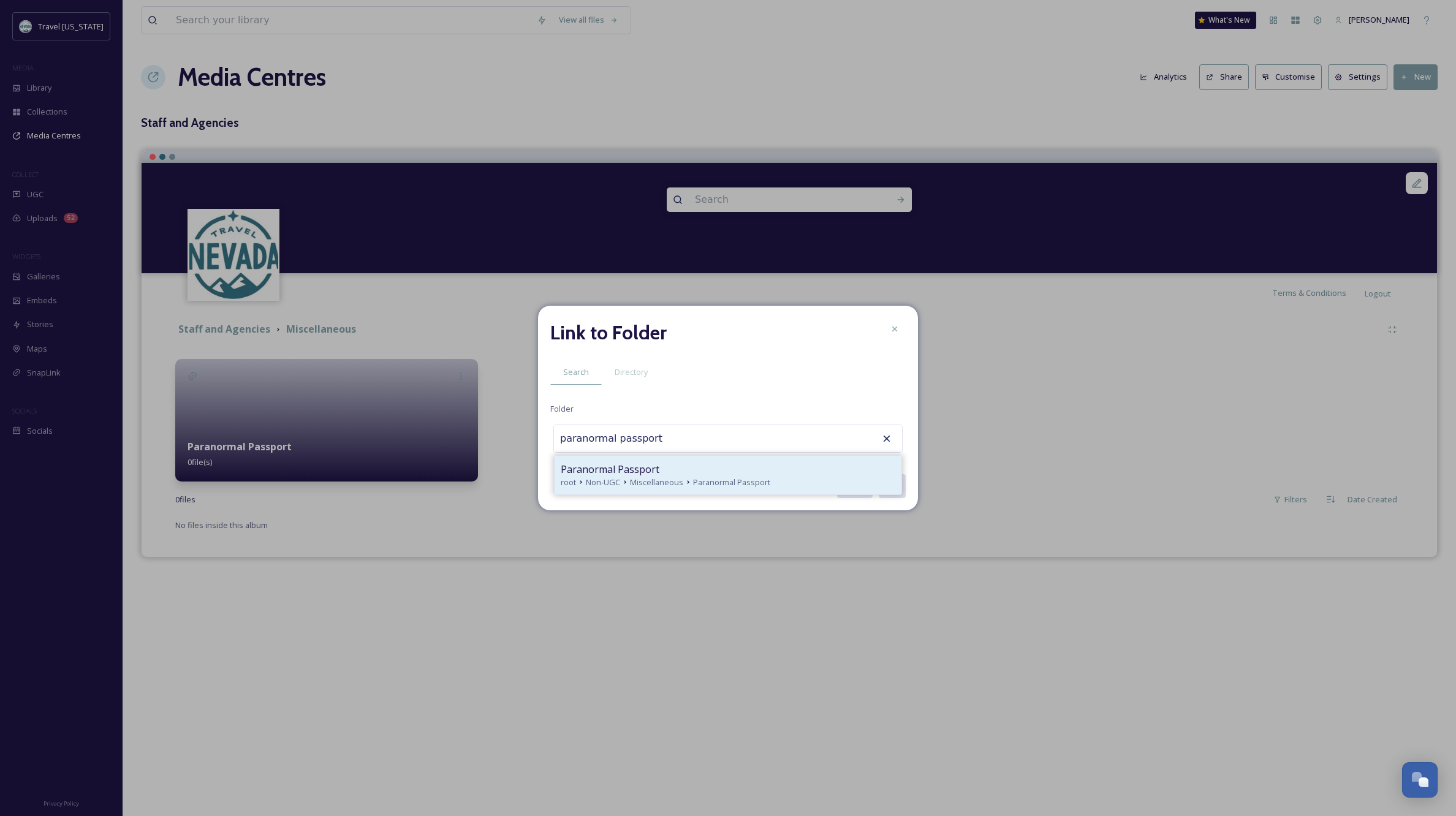
click at [612, 479] on span "Non-UGC" at bounding box center [603, 483] width 34 height 12
type input "Paranormal Passport"
click at [896, 485] on button "Link" at bounding box center [892, 486] width 28 height 25
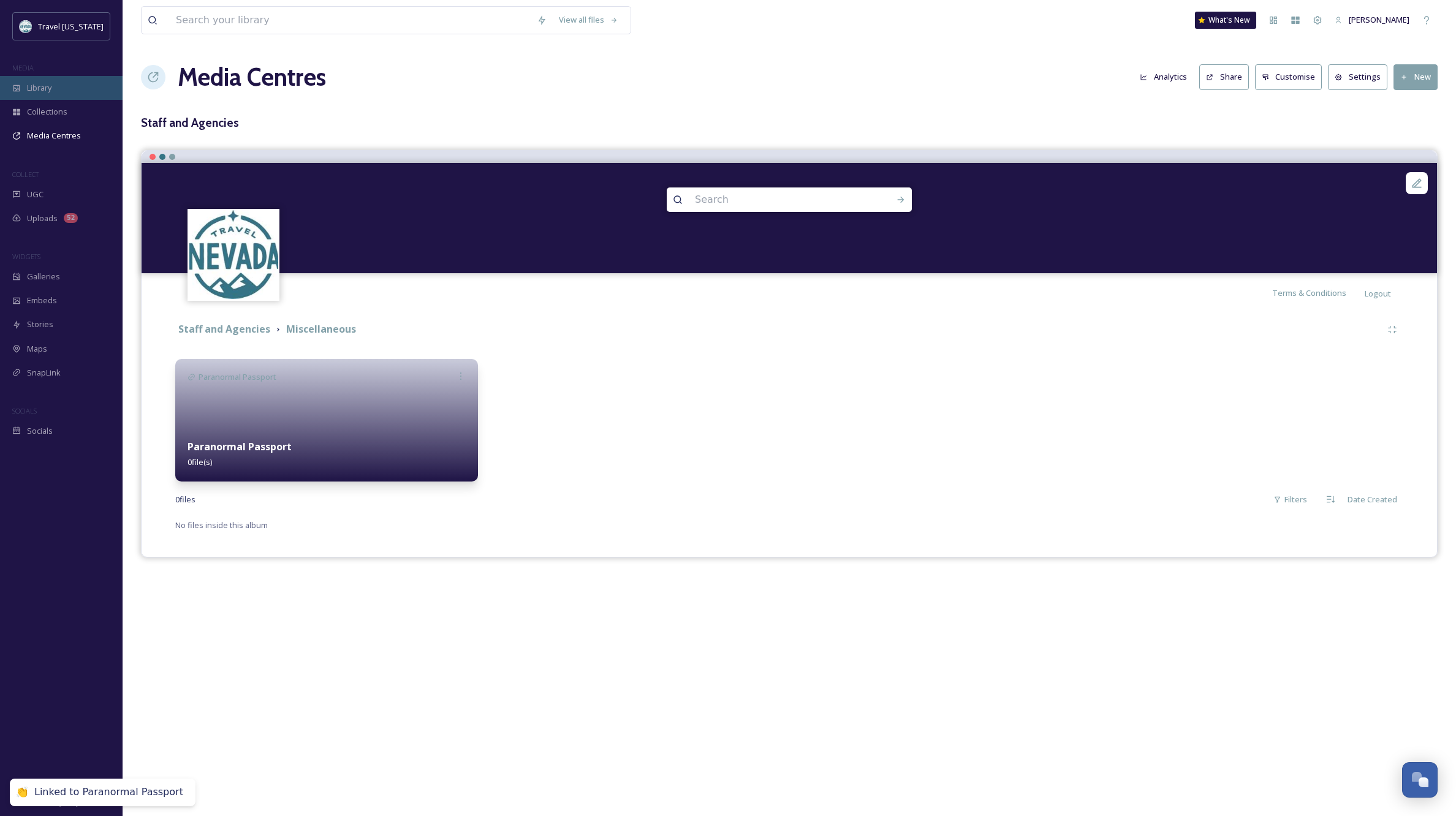
click at [39, 79] on div "Library" at bounding box center [61, 87] width 122 height 24
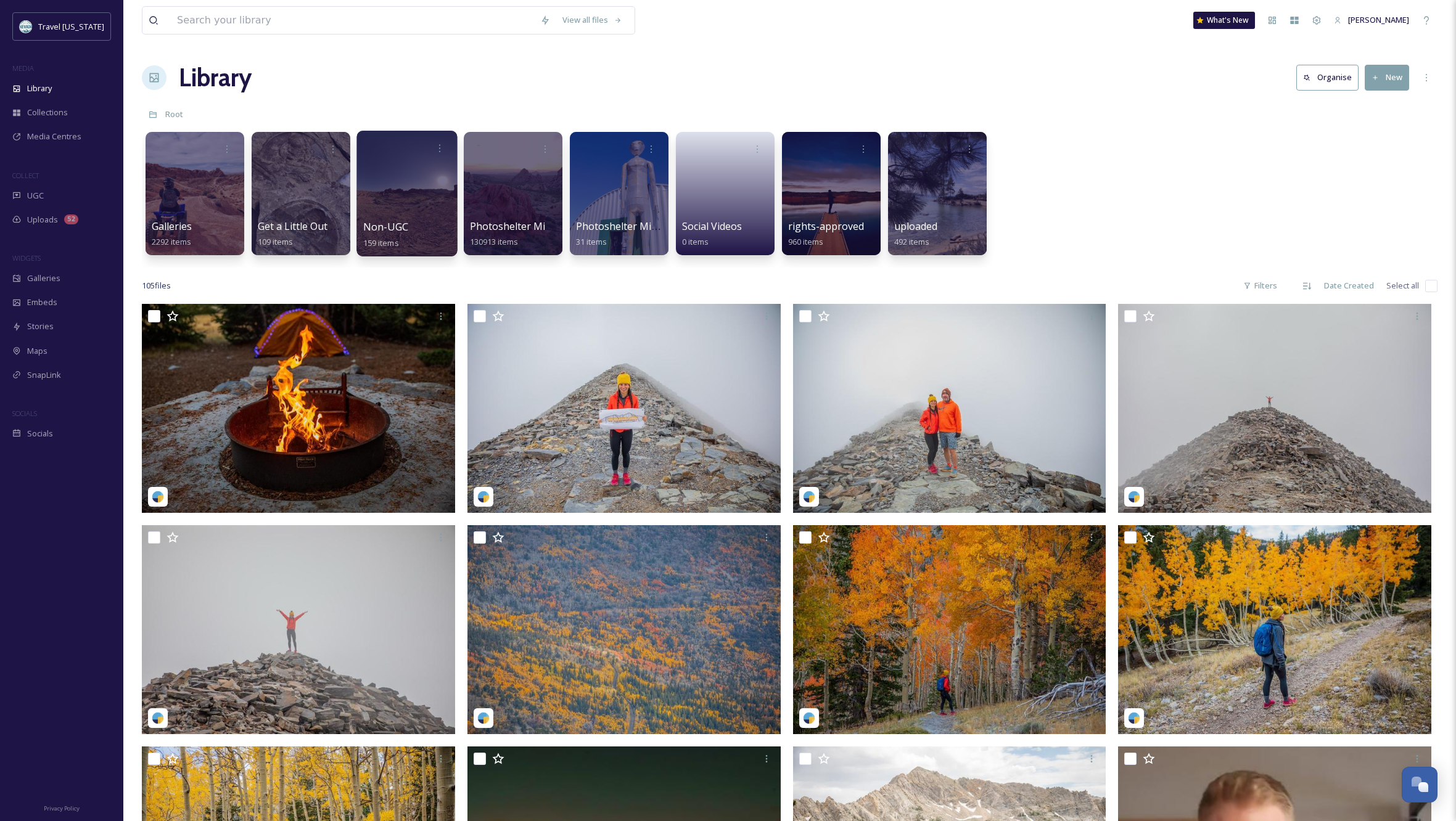
click at [422, 196] on div at bounding box center [406, 193] width 100 height 126
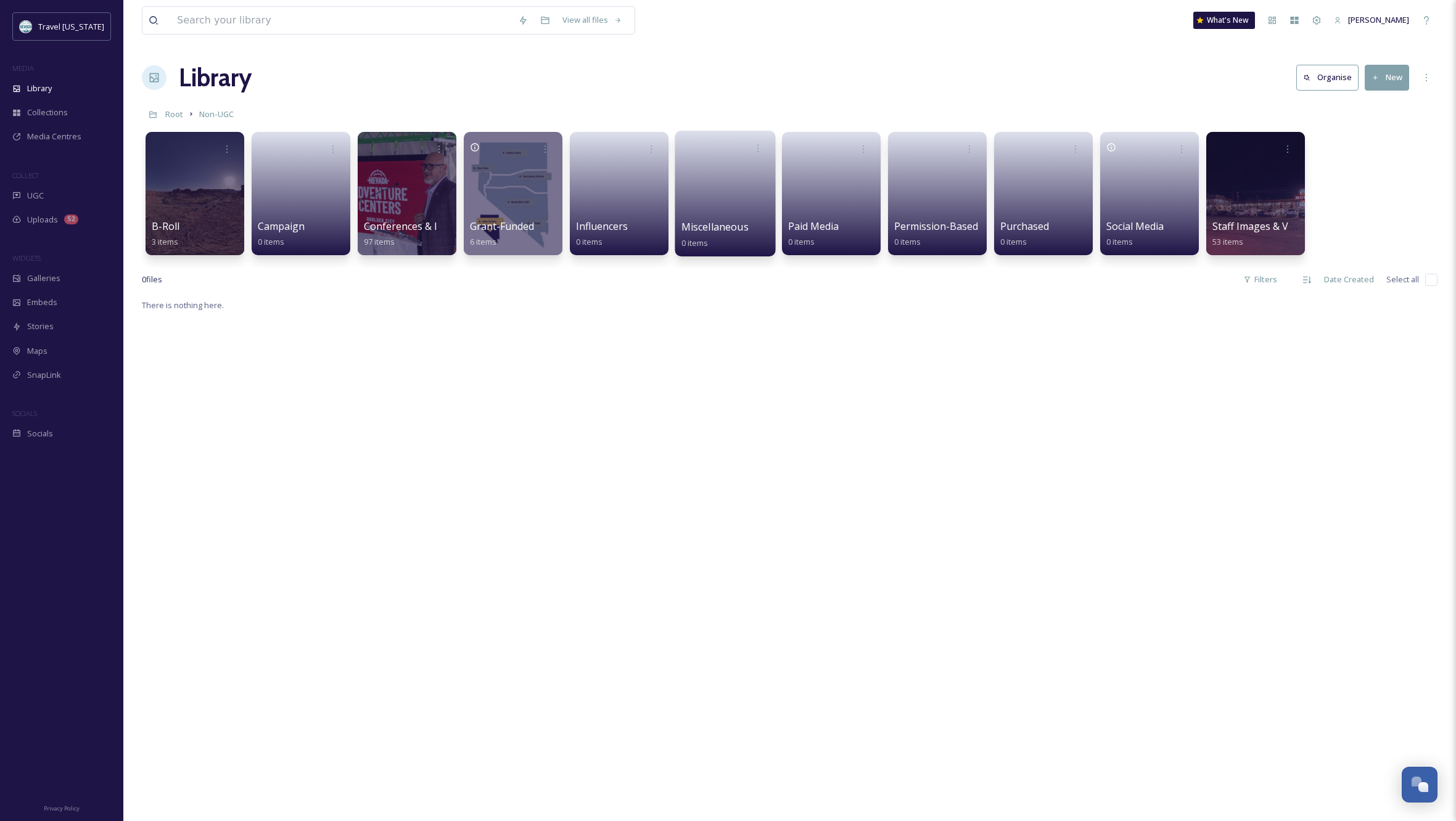
click at [739, 185] on link at bounding box center [725, 190] width 88 height 60
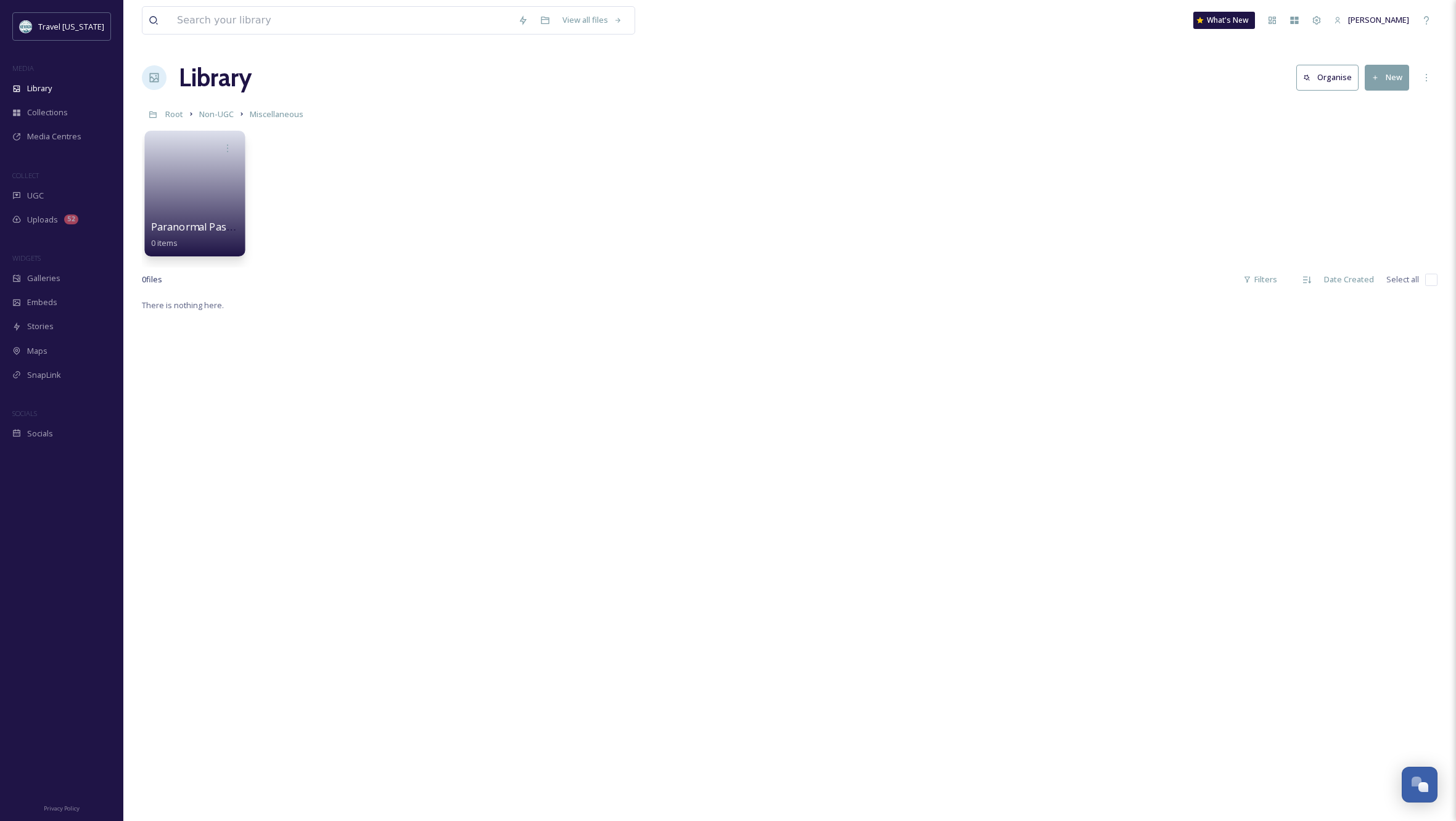
click at [196, 173] on link at bounding box center [195, 190] width 88 height 60
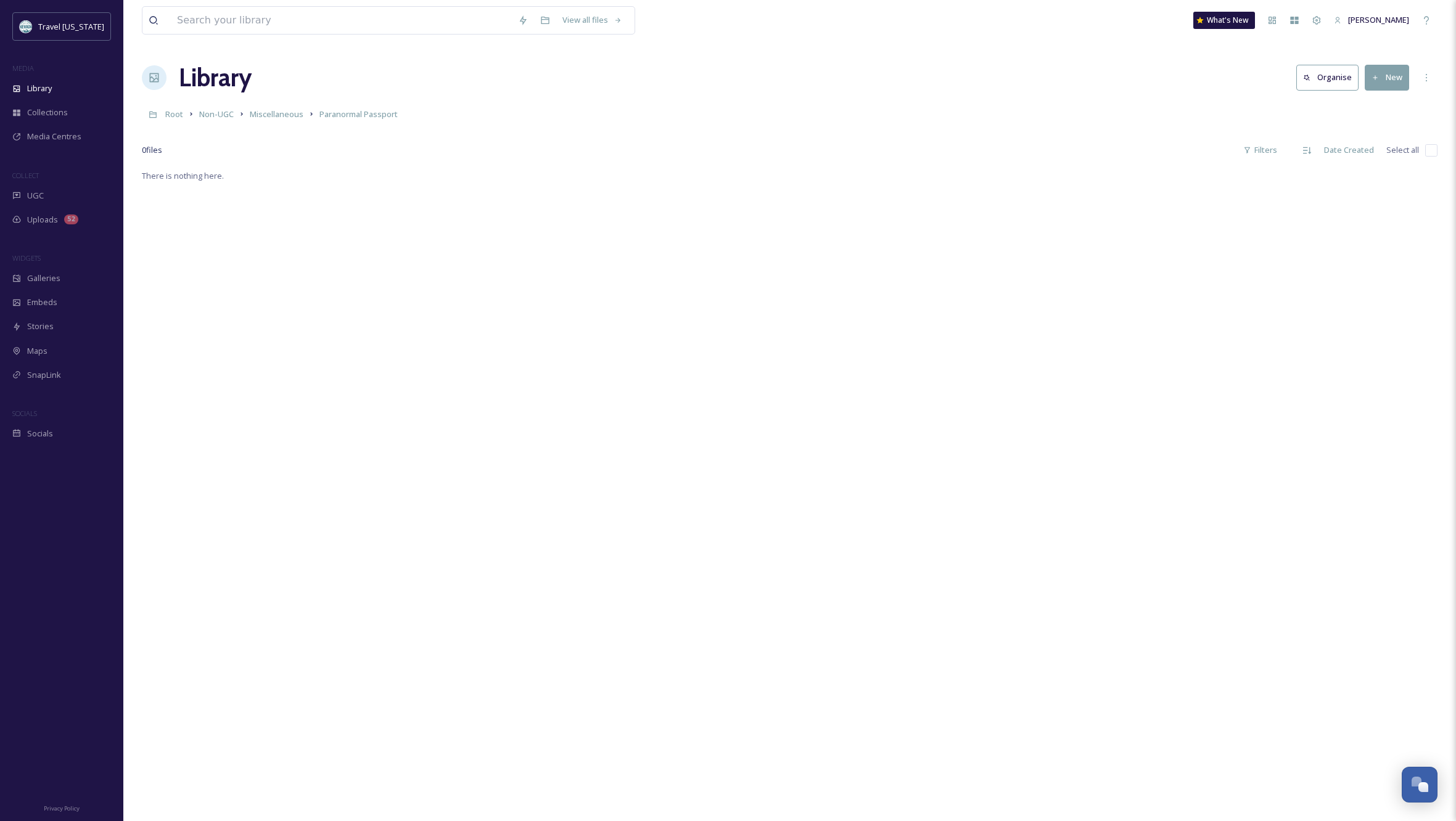
click at [1384, 75] on button "New" at bounding box center [1386, 77] width 45 height 26
click at [1377, 106] on span "File Upload" at bounding box center [1381, 106] width 41 height 12
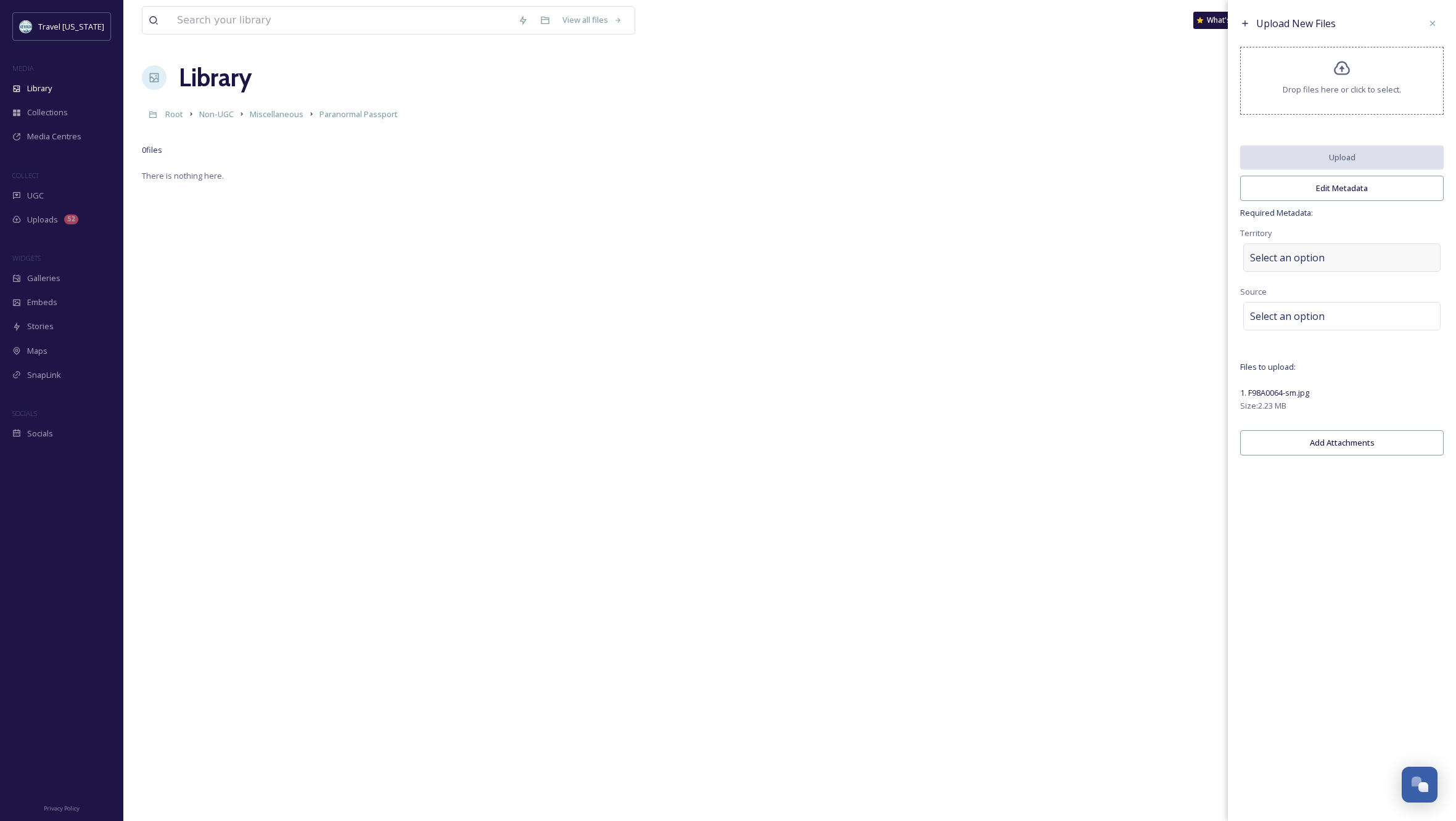
click at [1304, 263] on span "Select an option" at bounding box center [1288, 258] width 75 height 15
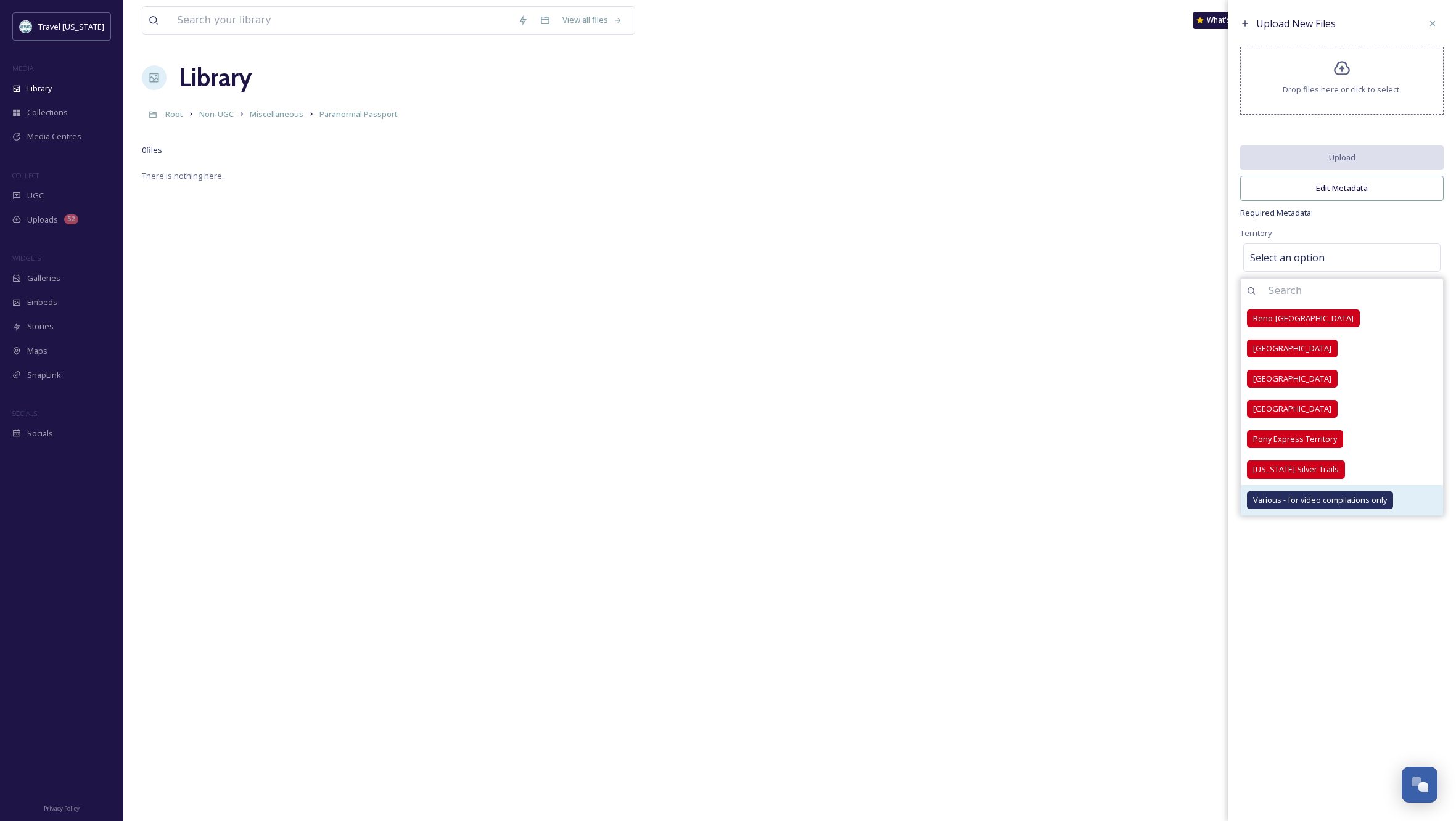
click at [1313, 506] on span "Various - for video compilations only" at bounding box center [1320, 500] width 134 height 12
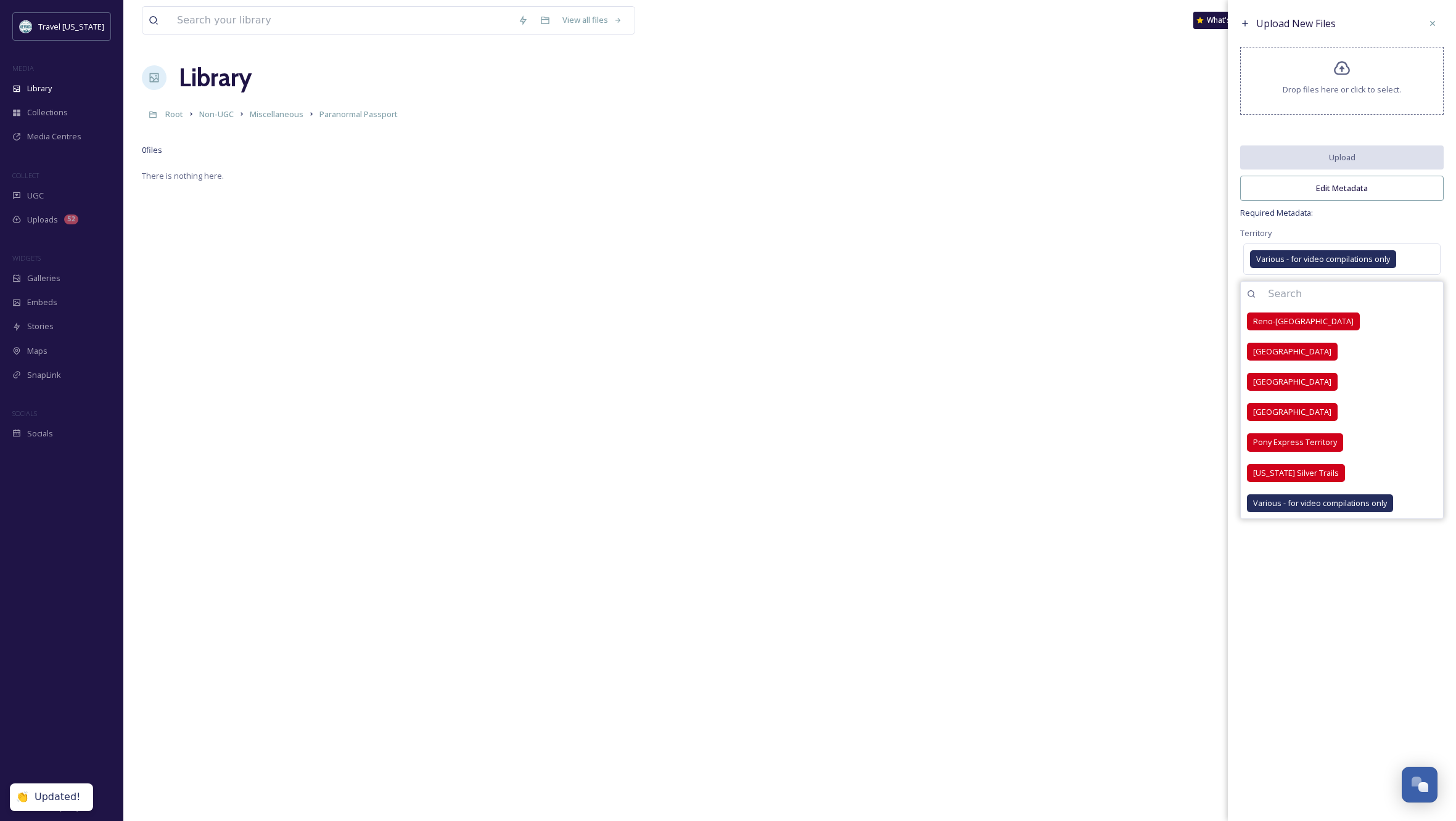
click at [1394, 219] on span "Required Metadata:" at bounding box center [1342, 213] width 204 height 12
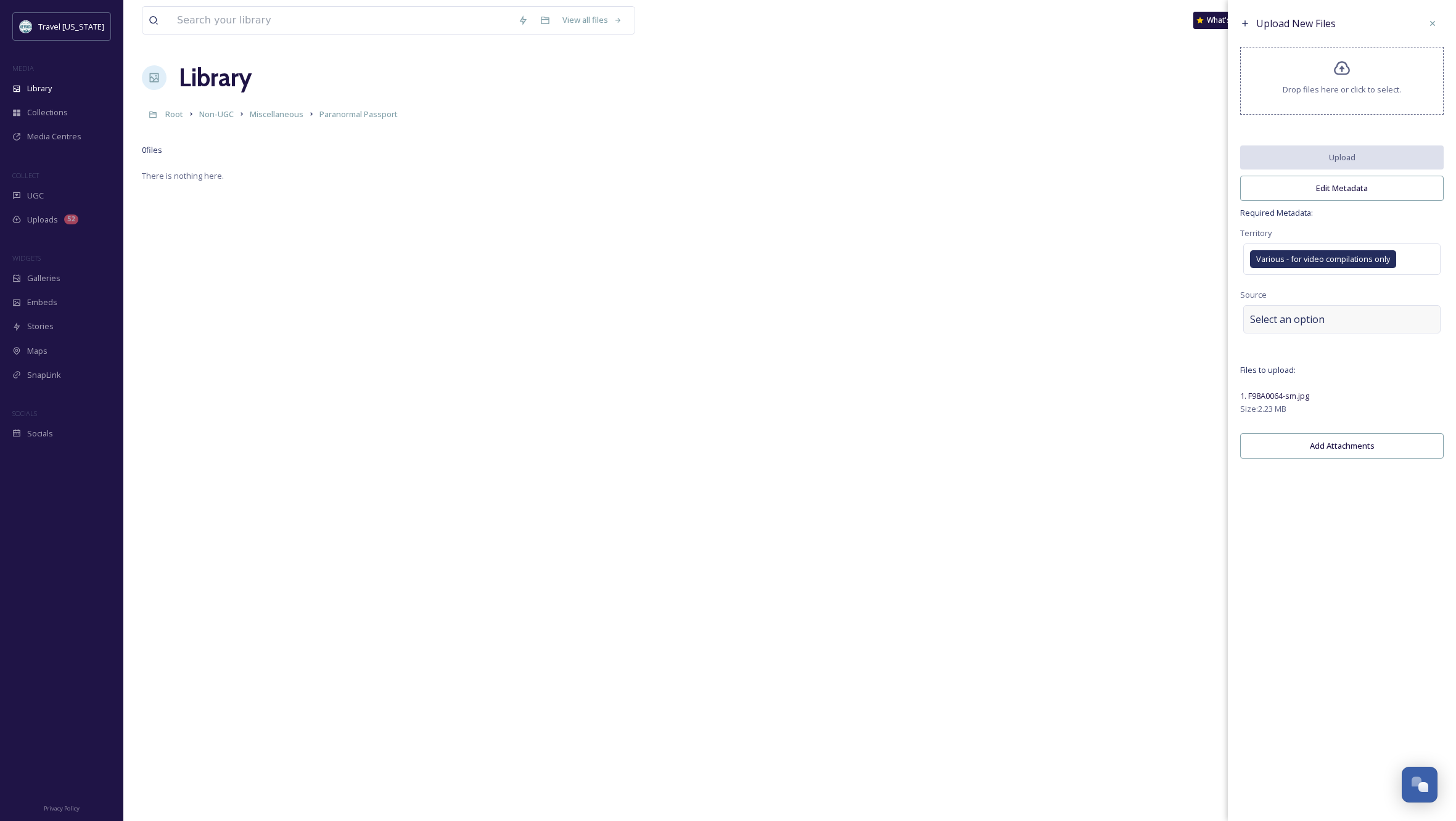
click at [1294, 325] on span "Select an option" at bounding box center [1288, 319] width 75 height 15
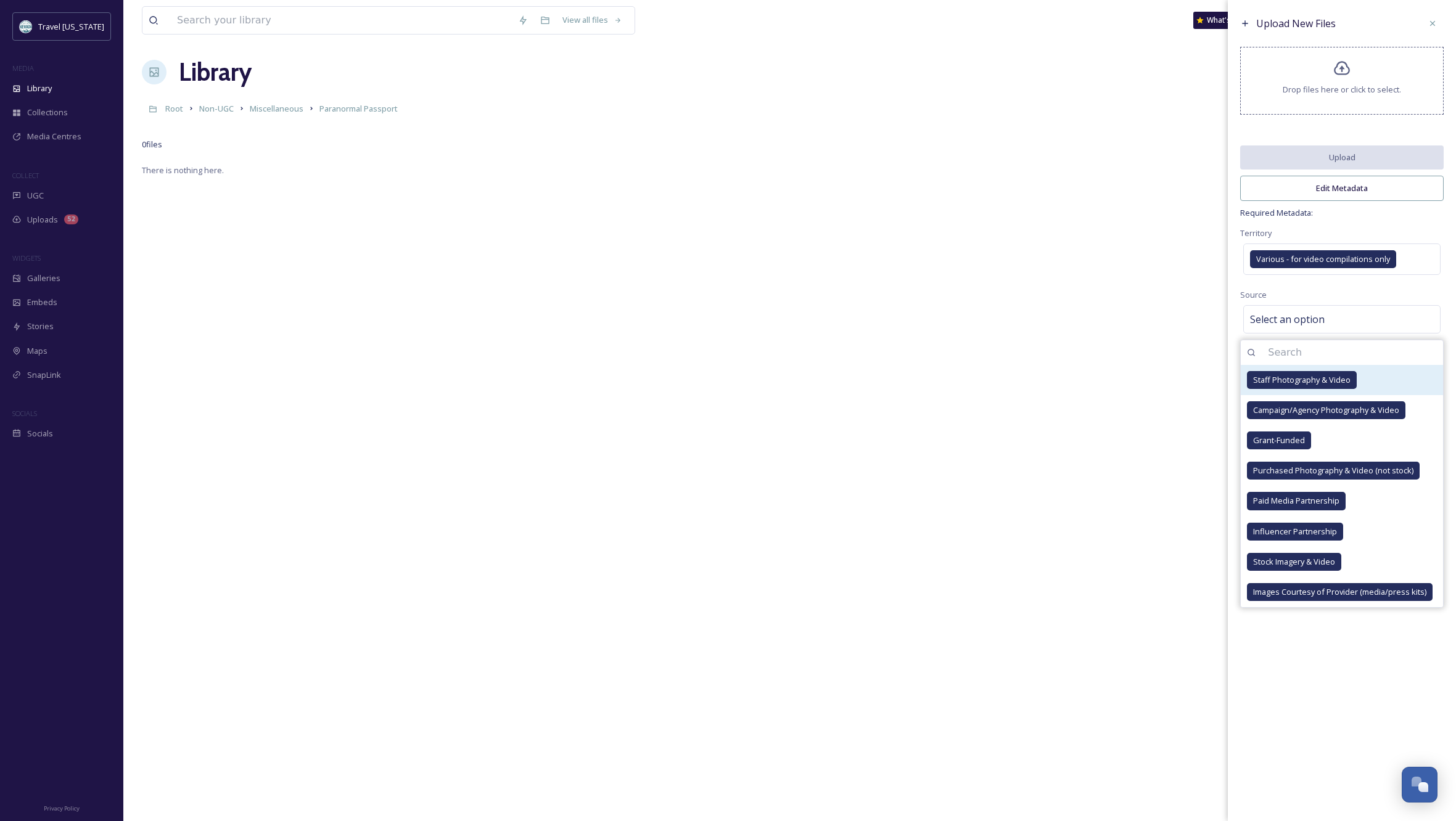
scroll to position [7, 1]
click at [1285, 386] on span "Staff Photography & Video" at bounding box center [1301, 380] width 97 height 12
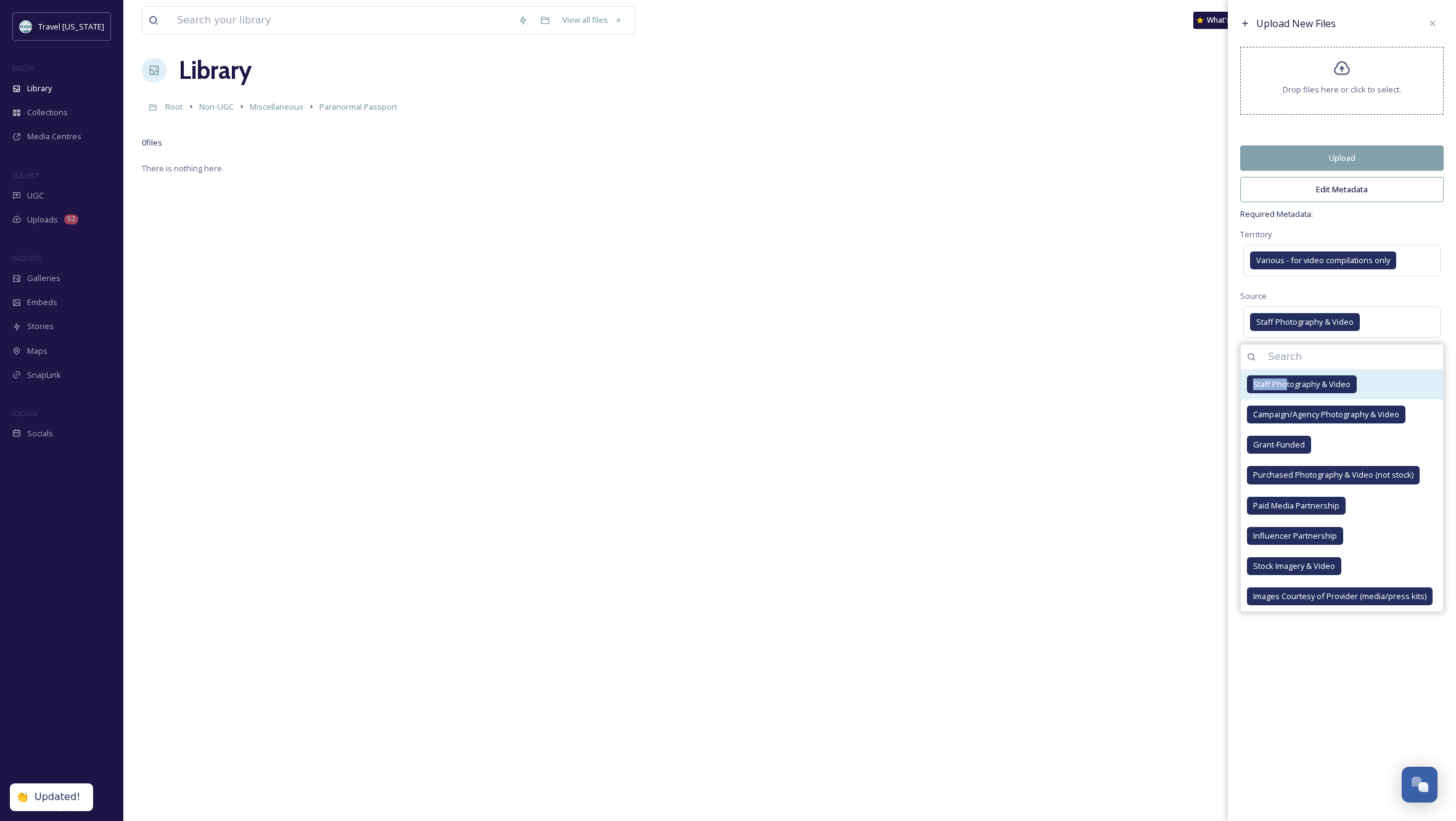
scroll to position [7, 0]
click at [1341, 299] on div "Source Staff Photography & Video Staff Photography & Video Campaign/Agency Phot…" at bounding box center [1342, 315] width 204 height 53
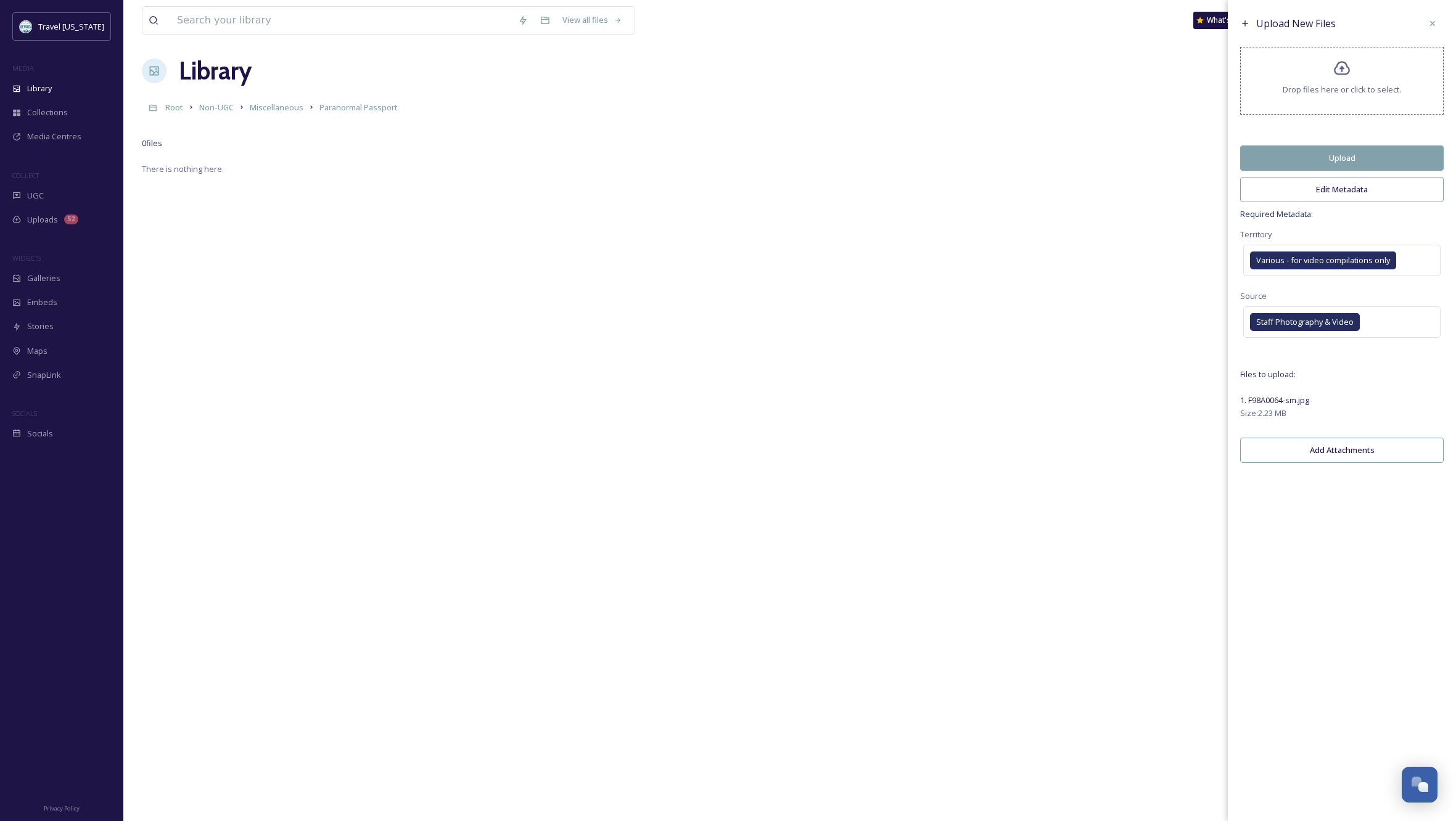
scroll to position [9, 0]
click at [1286, 198] on button "Edit Metadata" at bounding box center [1342, 190] width 204 height 26
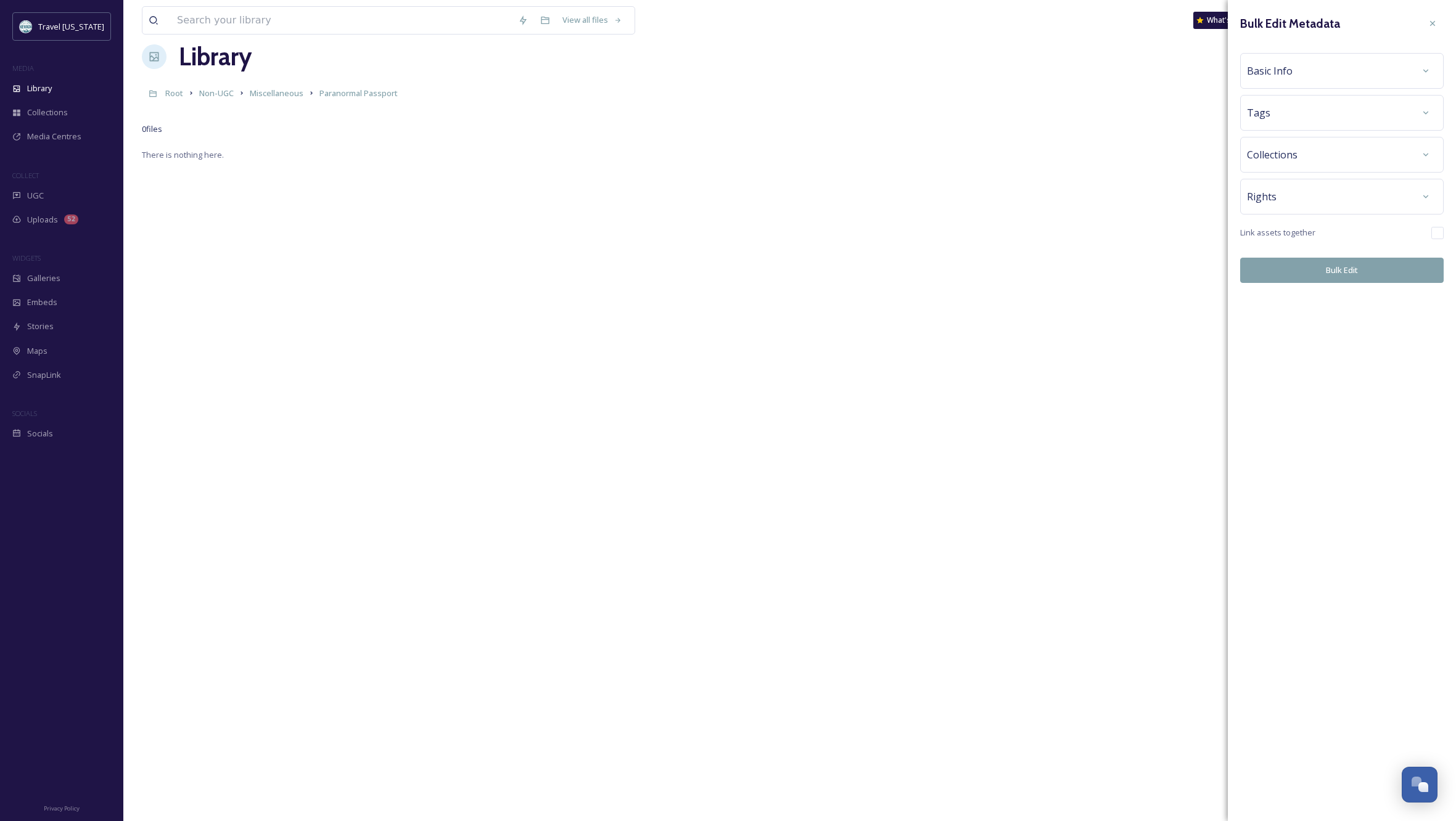
scroll to position [25, 0]
click at [1386, 67] on div "Basic Info" at bounding box center [1341, 71] width 190 height 22
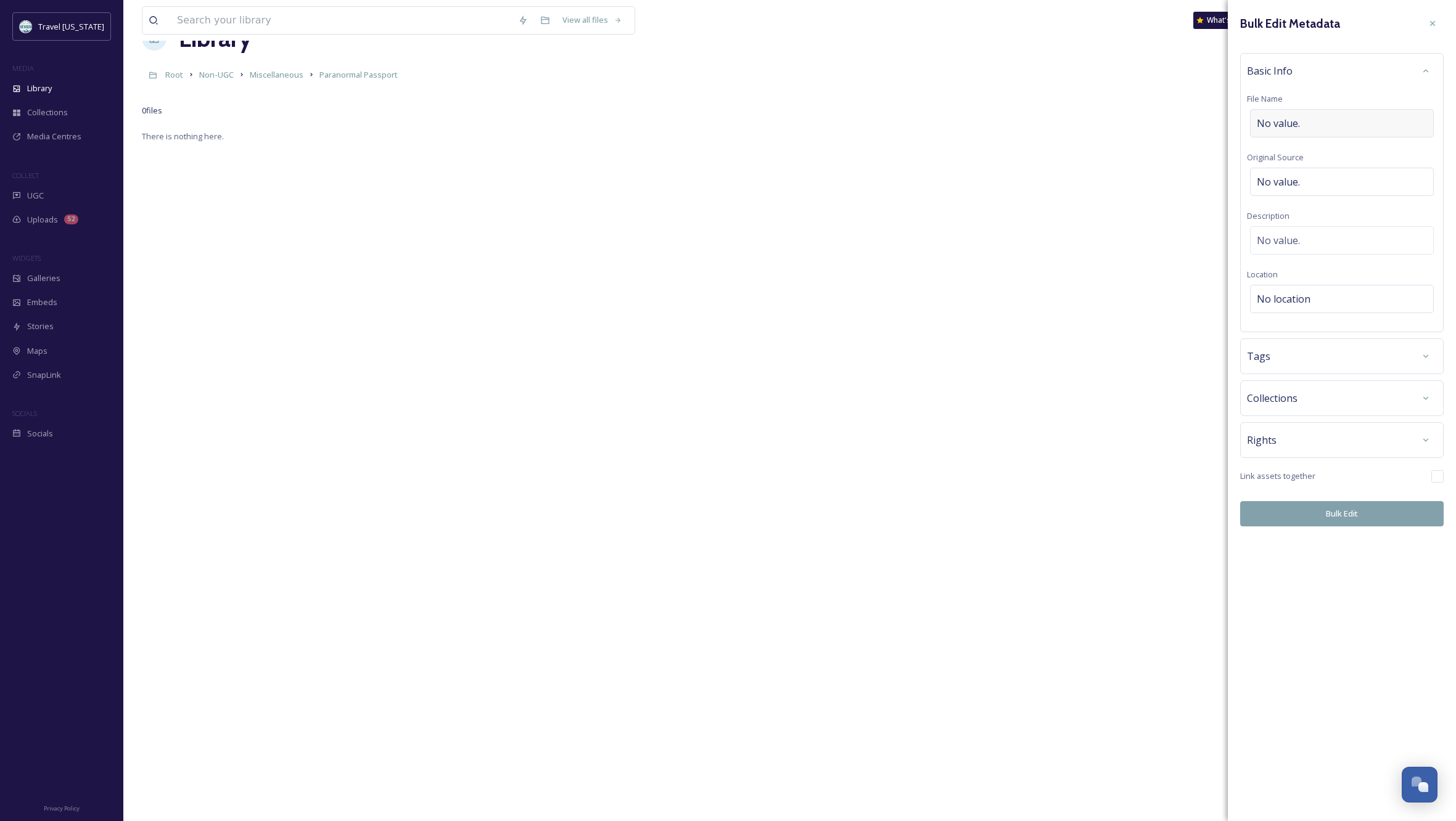
scroll to position [42, 0]
click at [1433, 21] on icon at bounding box center [1432, 23] width 10 height 10
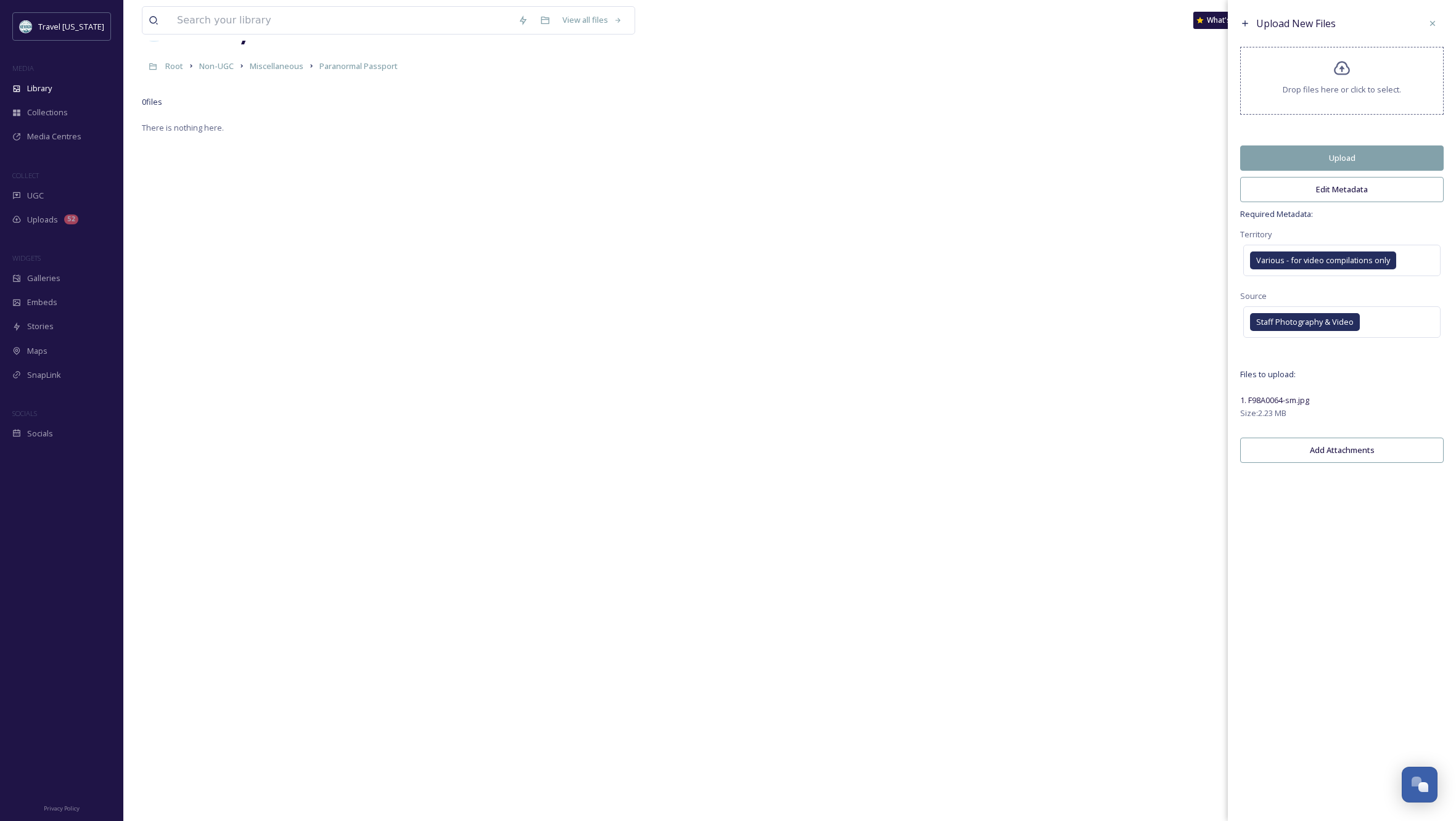
scroll to position [49, 0]
click at [1329, 193] on button "Edit Metadata" at bounding box center [1342, 190] width 204 height 26
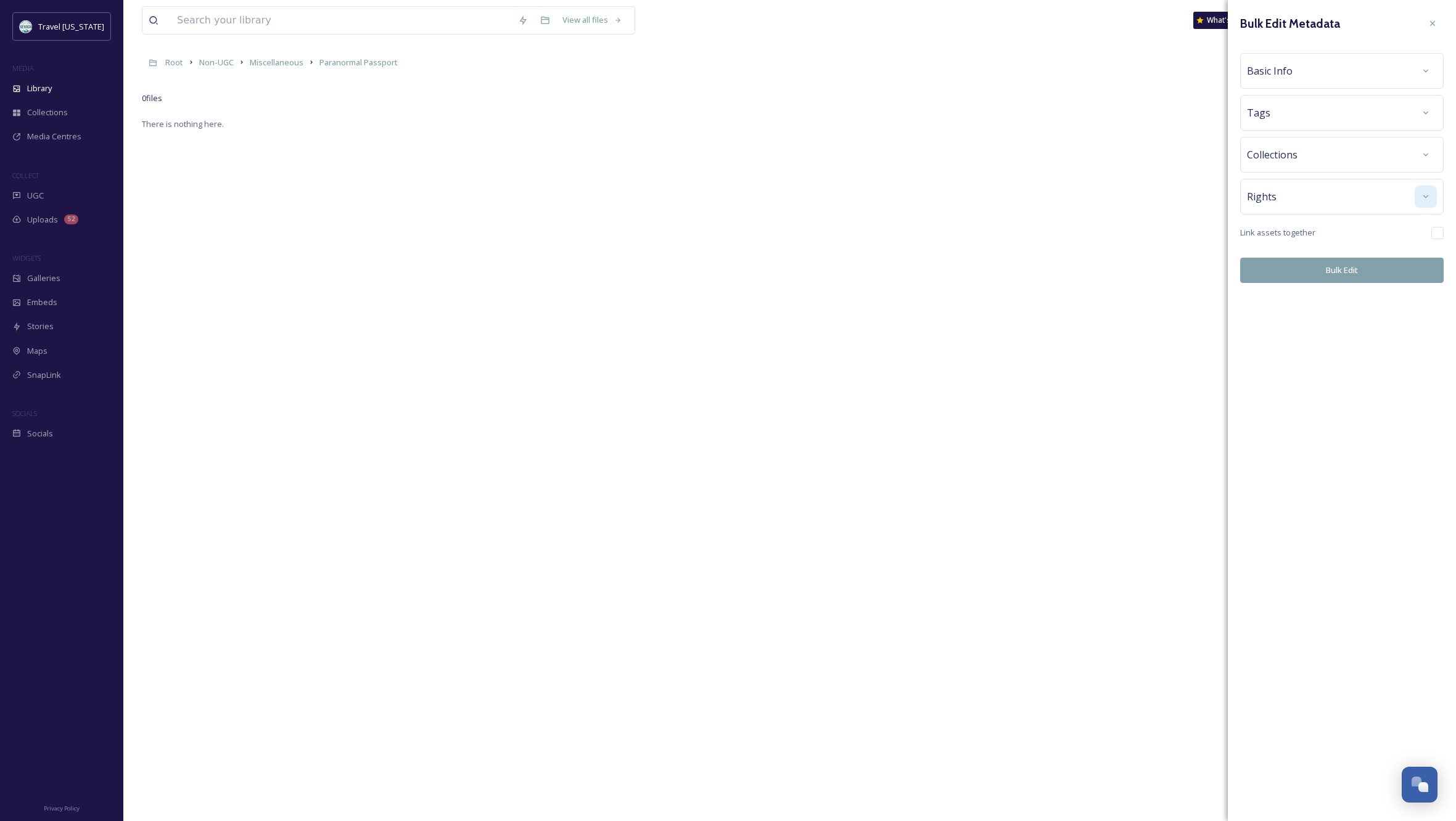
click at [1425, 193] on icon at bounding box center [1425, 196] width 10 height 10
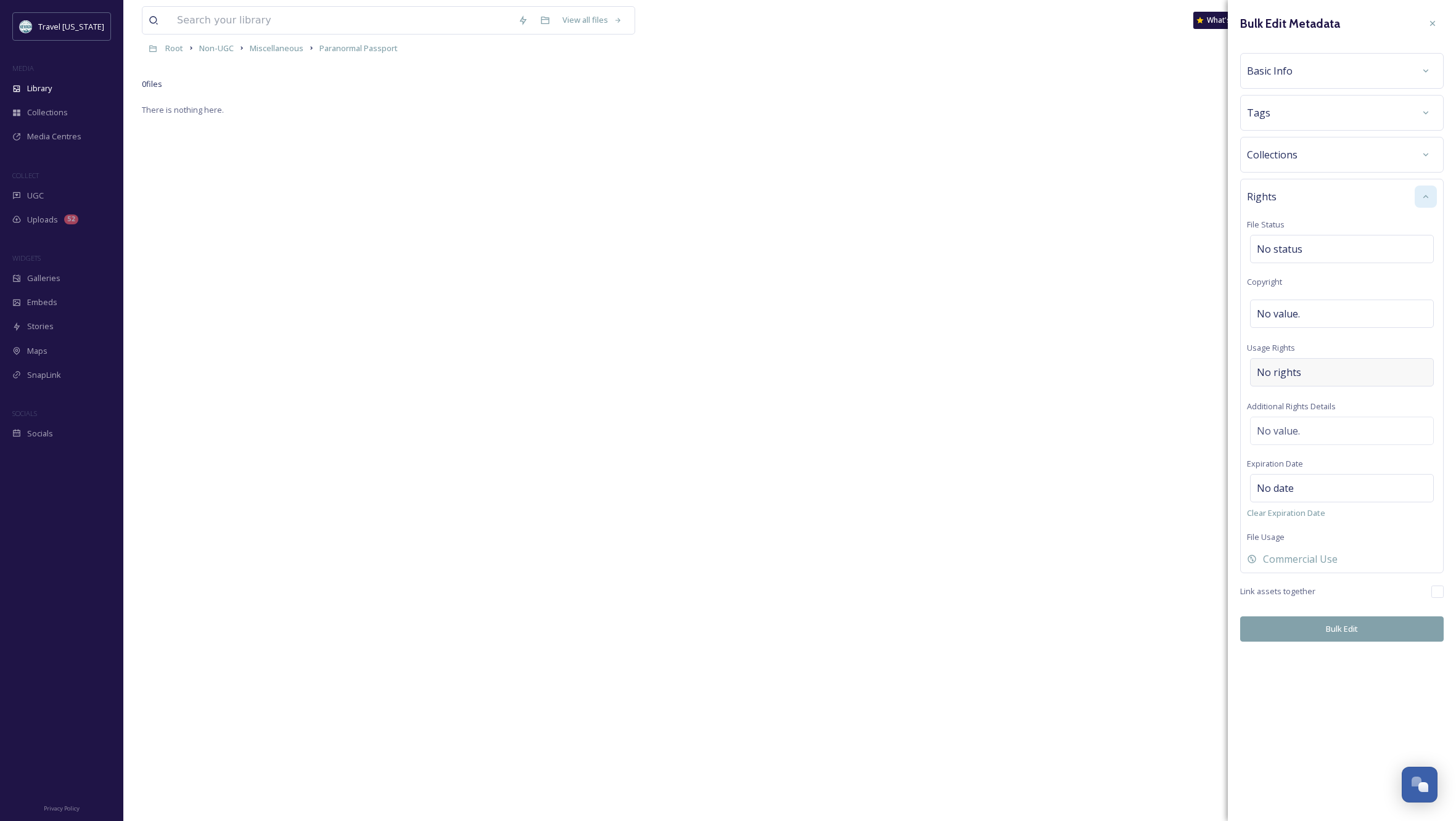
scroll to position [67, 0]
click at [1301, 372] on div "No rights" at bounding box center [1342, 372] width 184 height 29
click at [1264, 374] on input at bounding box center [1321, 375] width 135 height 27
type input "c"
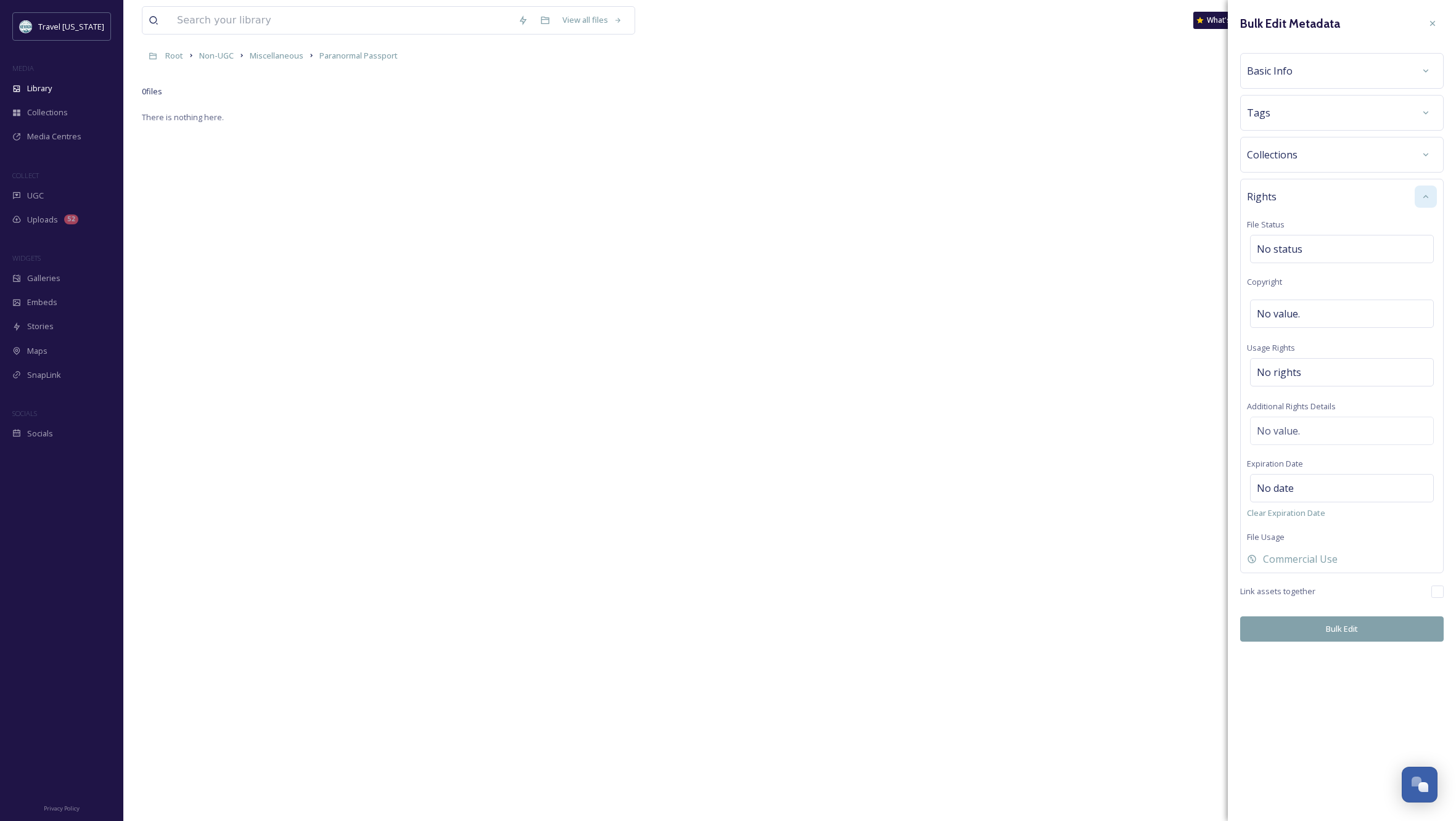
scroll to position [0, 0]
drag, startPoint x: 1365, startPoint y: 691, endPoint x: 1356, endPoint y: 614, distance: 77.5
click at [1365, 691] on div "Bulk Edit Metadata Basic Info Tags Collections Rights File Status No status Cop…" at bounding box center [1342, 410] width 229 height 821
click at [1433, 22] on icon at bounding box center [1432, 23] width 10 height 10
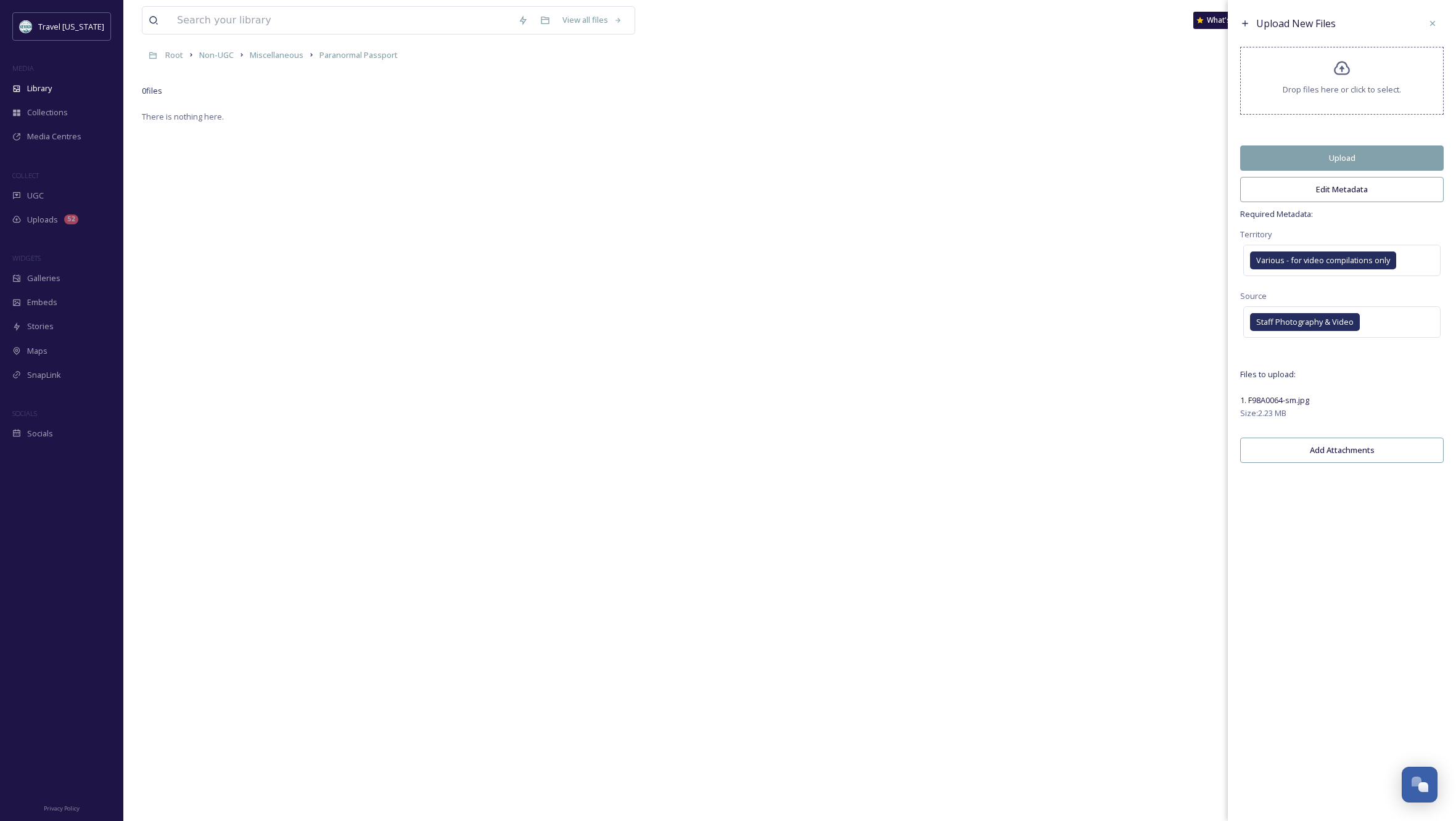
drag, startPoint x: 1120, startPoint y: 333, endPoint x: 1309, endPoint y: 146, distance: 265.9
click at [1121, 330] on div "There is nothing here." at bounding box center [790, 519] width 1296 height 821
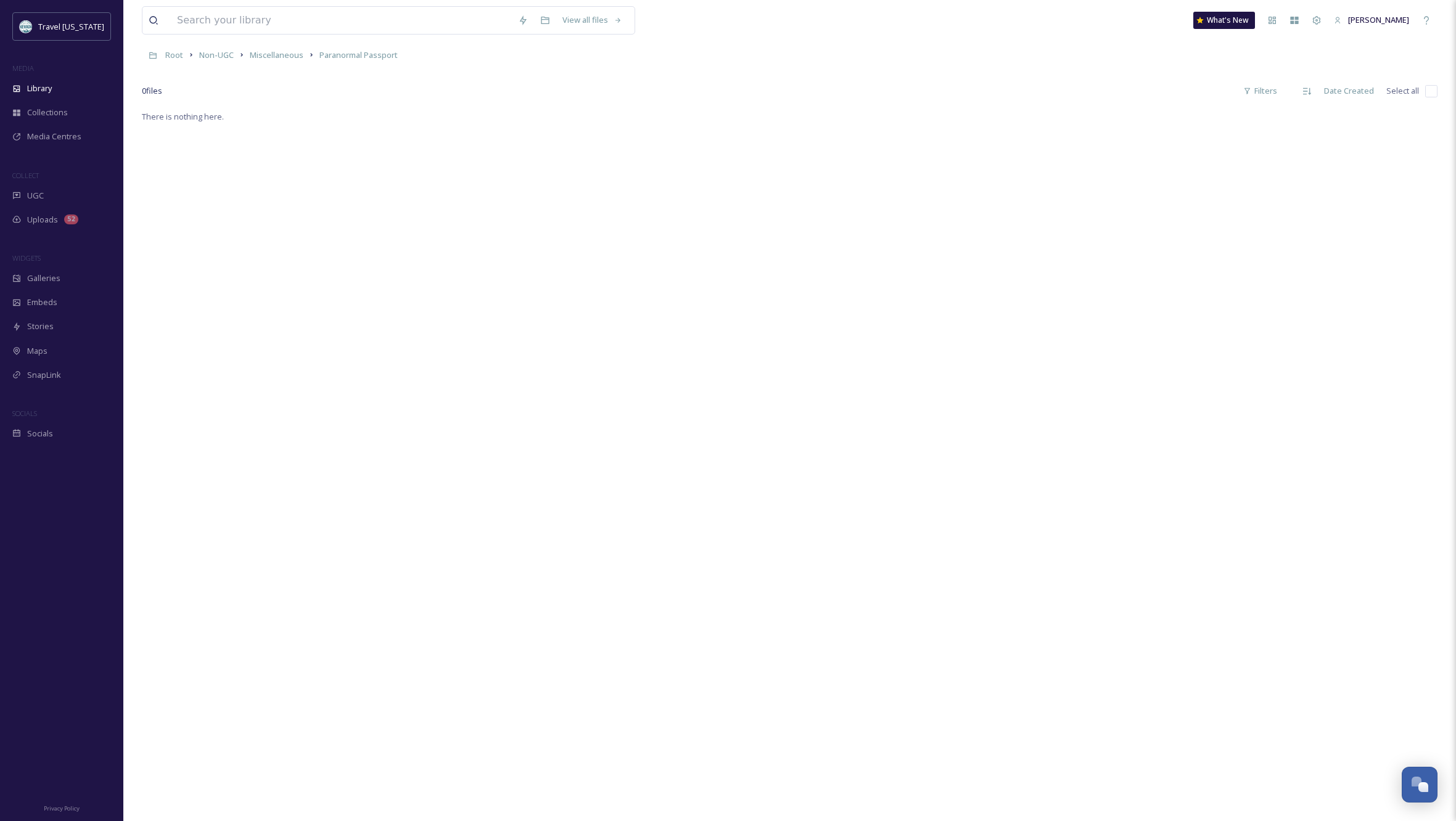
click at [250, 135] on div "There is nothing here." at bounding box center [790, 519] width 1296 height 821
click at [352, 56] on span "Paranormal Passport" at bounding box center [358, 54] width 78 height 11
click at [1394, 83] on button "New" at bounding box center [1386, 77] width 45 height 26
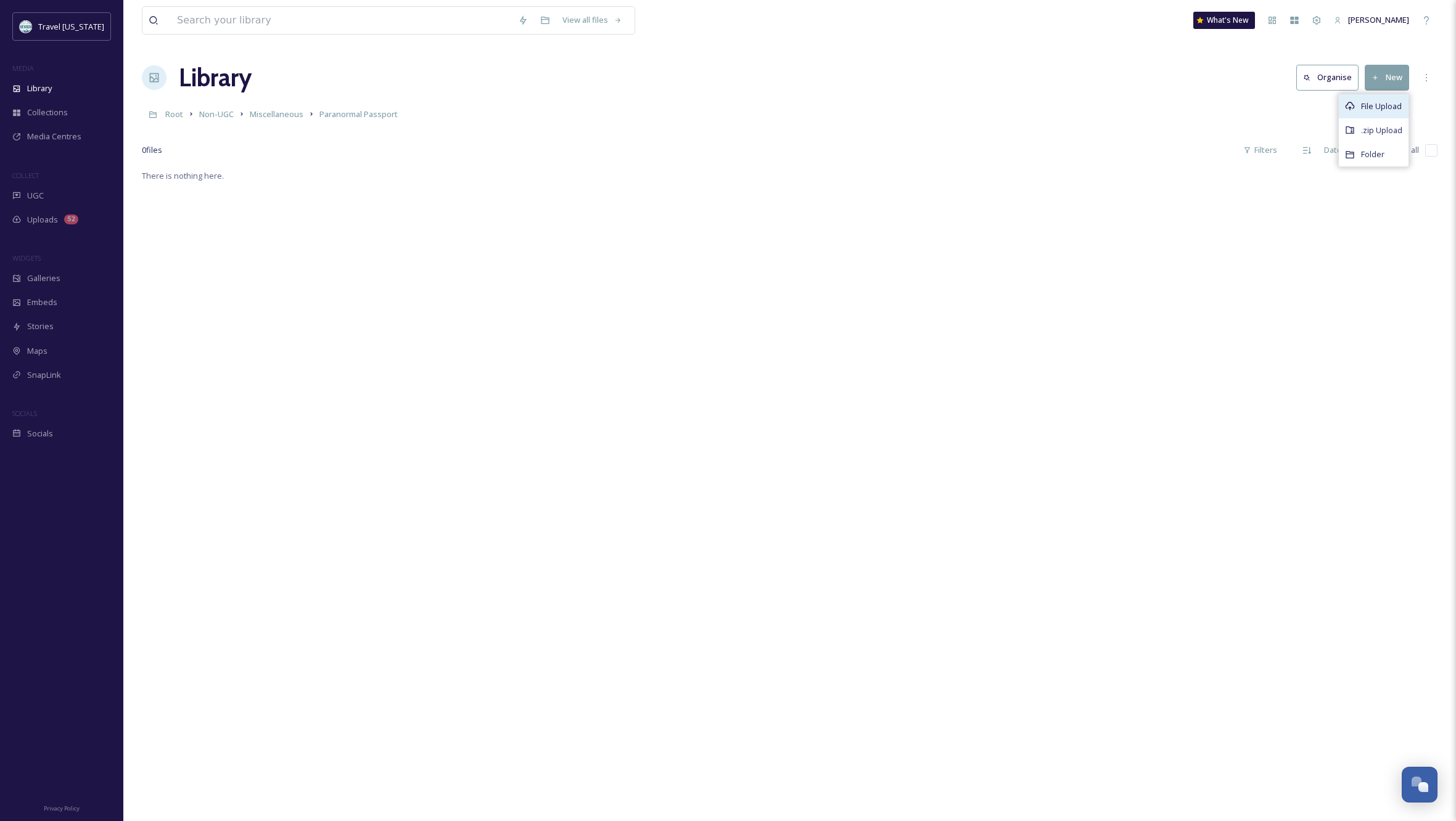
click at [1378, 101] on span "File Upload" at bounding box center [1381, 106] width 41 height 12
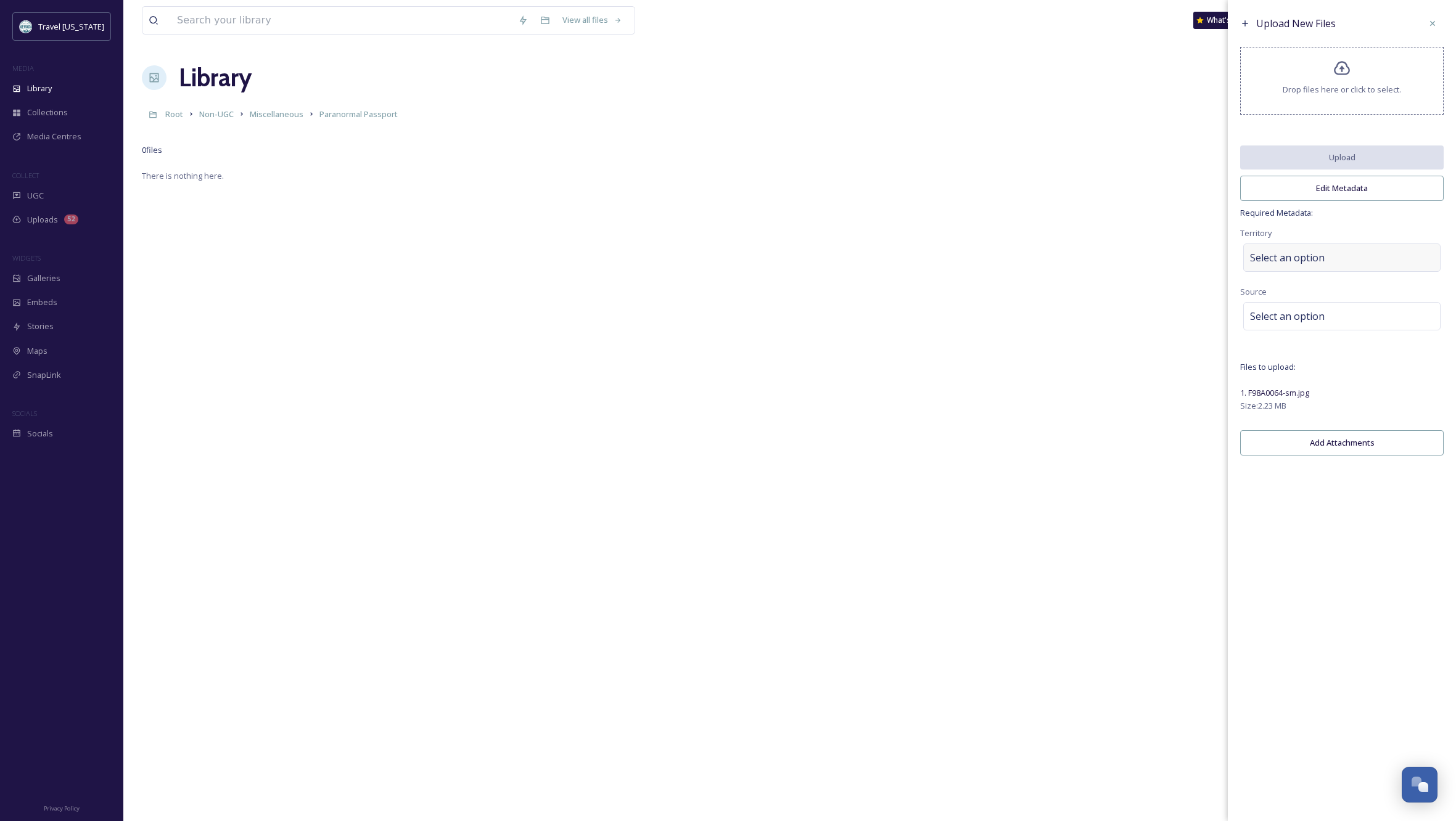
click at [1352, 261] on div "Select an option" at bounding box center [1341, 258] width 197 height 29
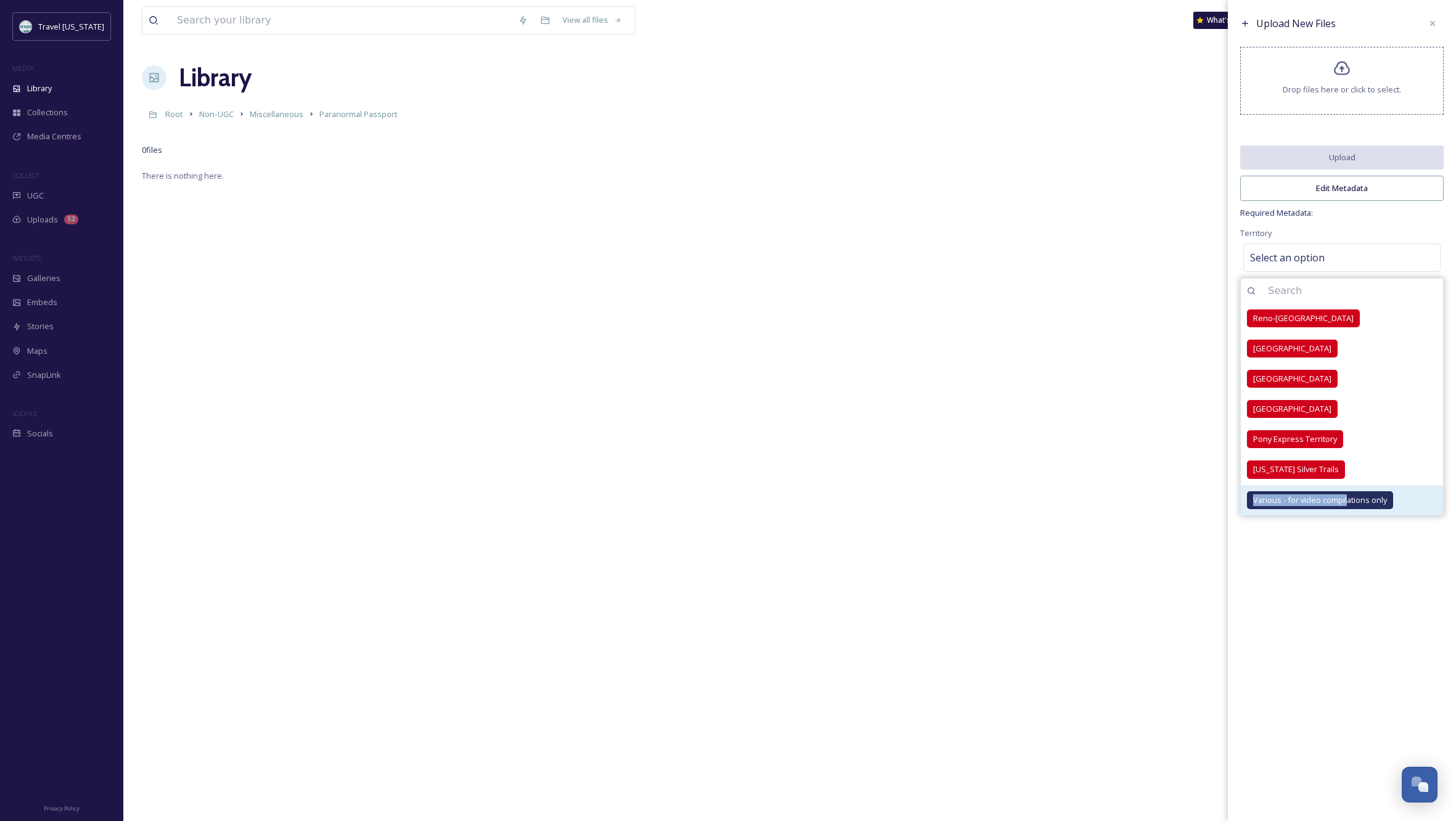
click at [1348, 501] on div "Various - for video compilations only" at bounding box center [1320, 500] width 146 height 18
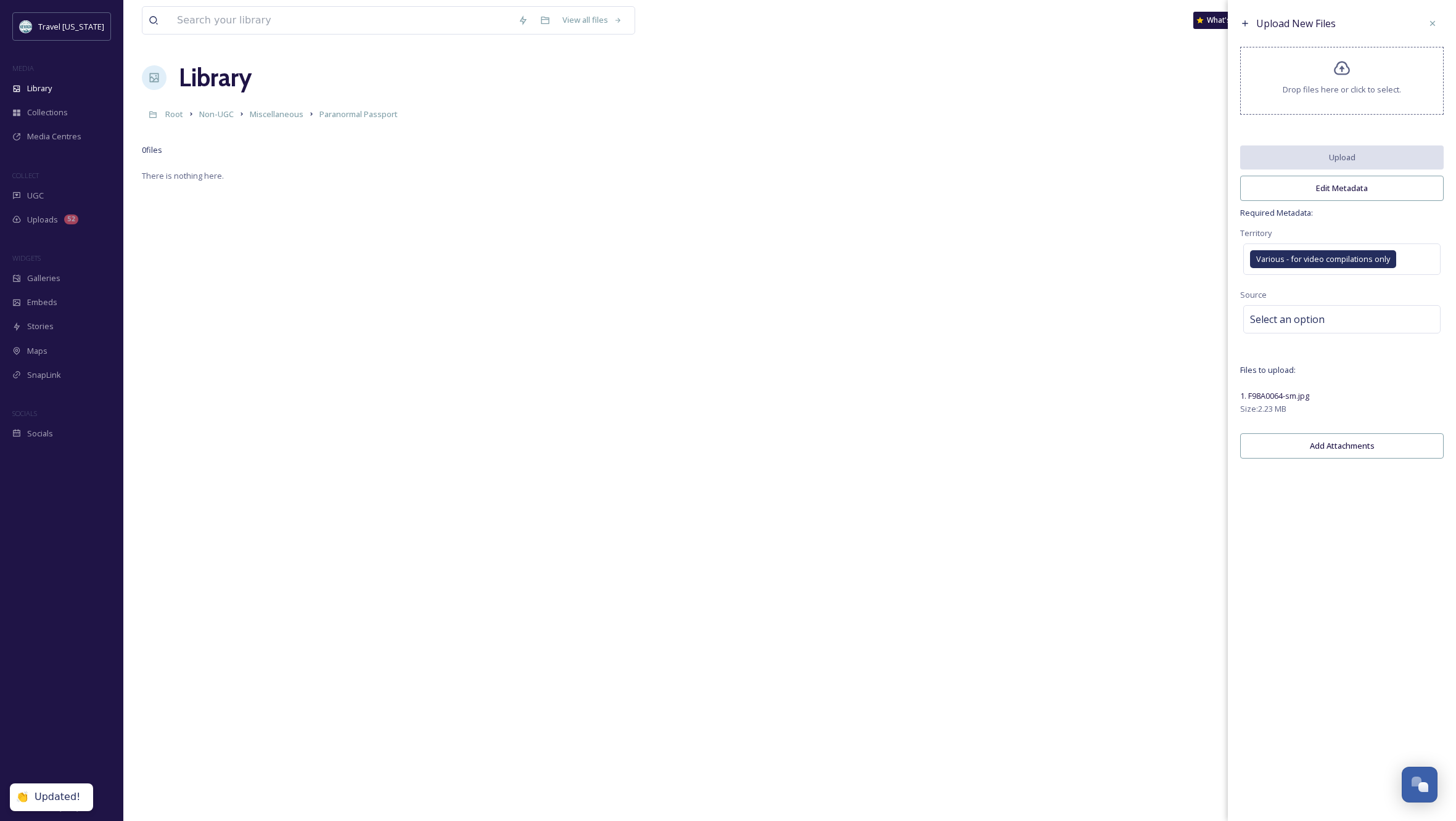
click at [1410, 201] on button "Edit Metadata" at bounding box center [1342, 188] width 204 height 26
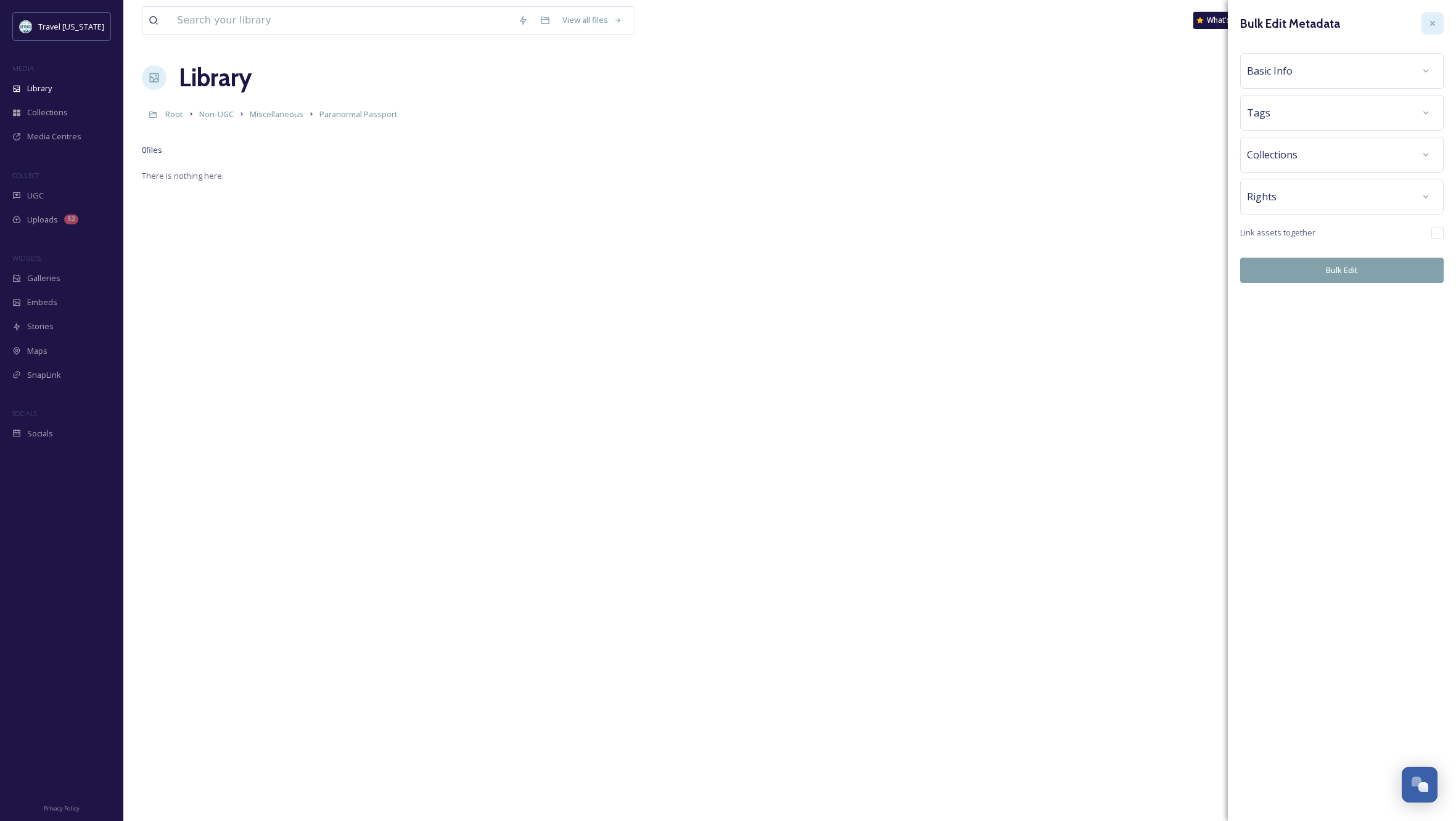
click at [1435, 21] on icon at bounding box center [1432, 23] width 10 height 10
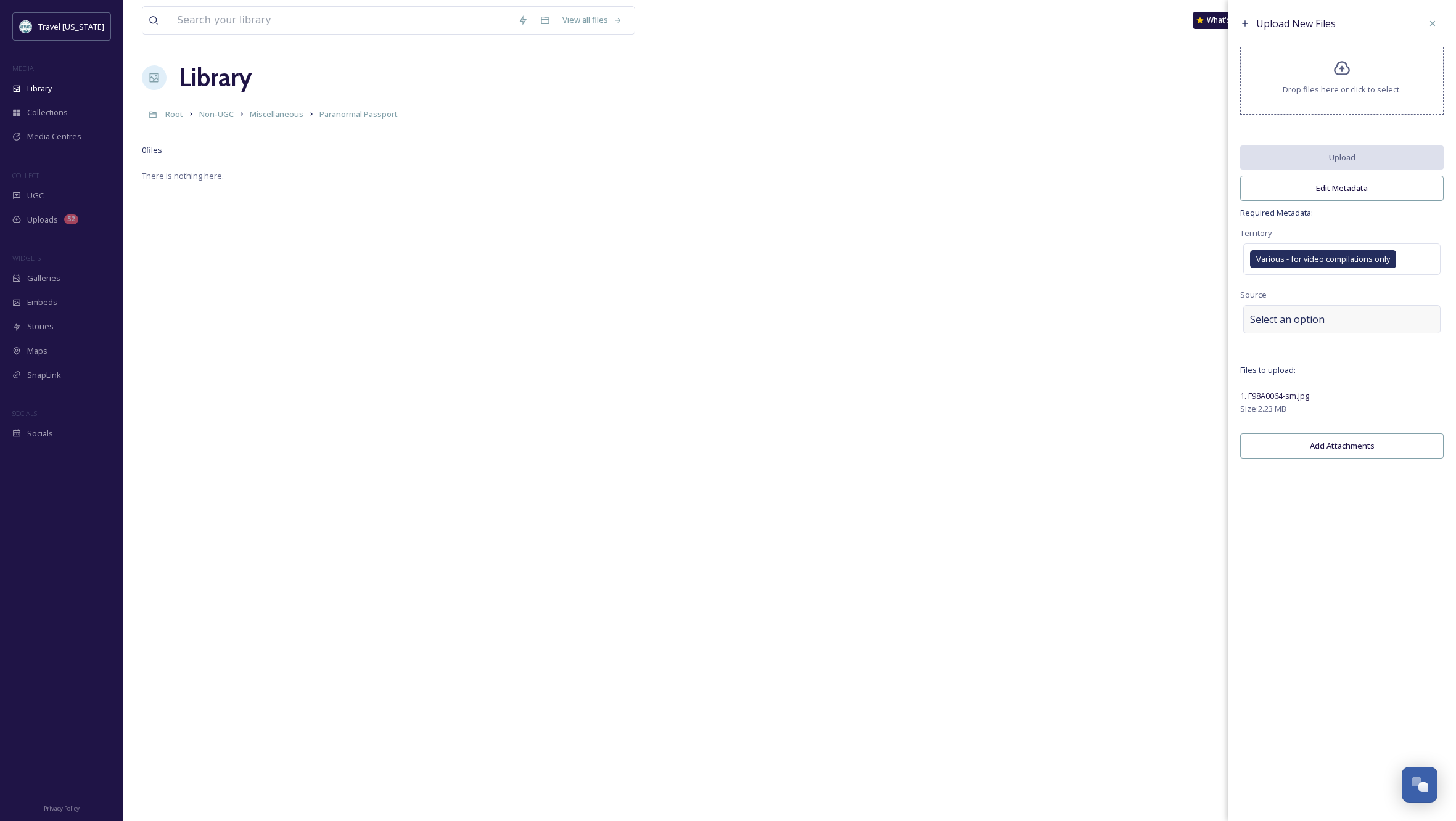
click at [1299, 324] on span "Select an option" at bounding box center [1288, 319] width 75 height 15
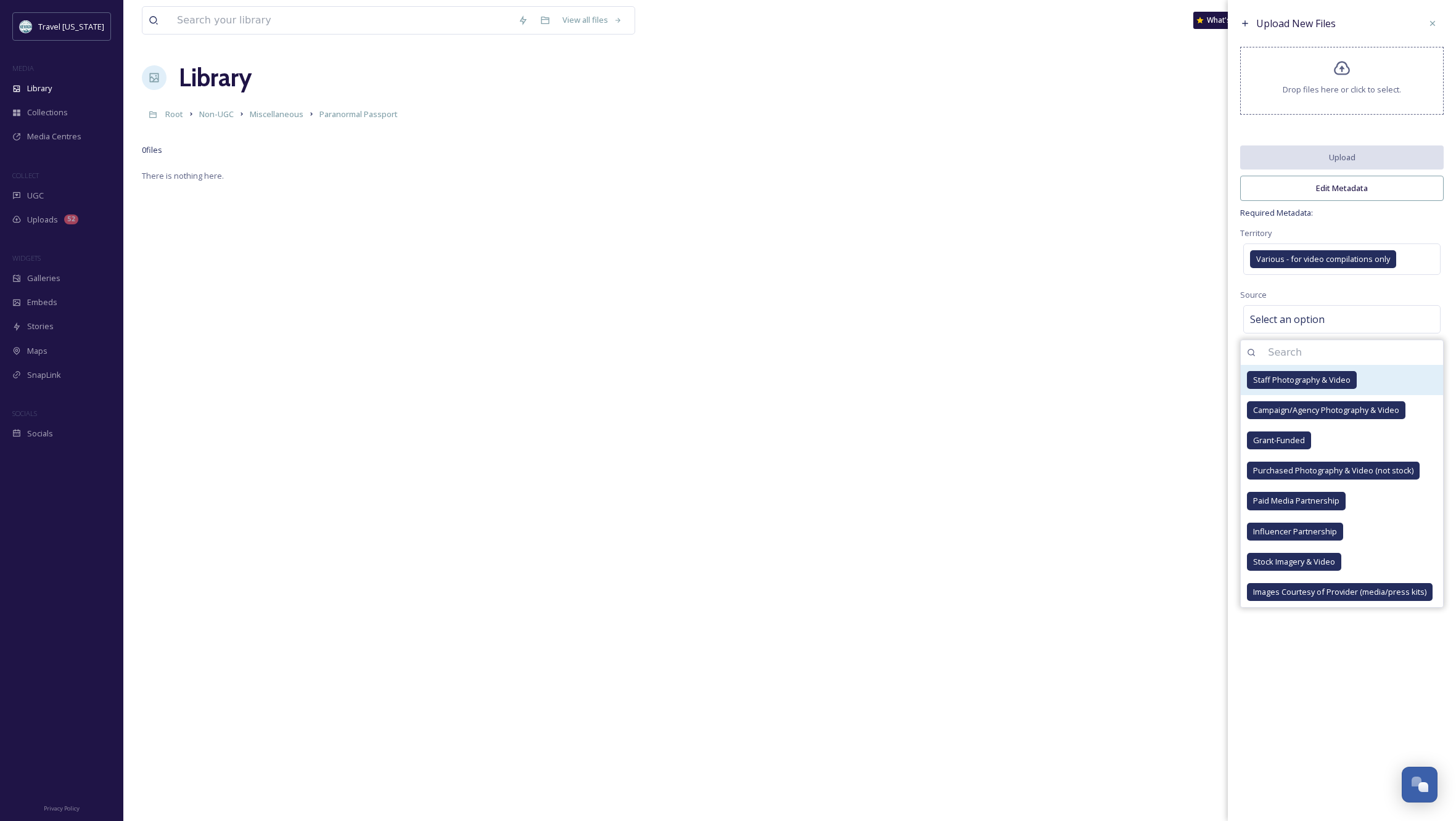
click at [1281, 386] on span "Staff Photography & Video" at bounding box center [1301, 380] width 97 height 12
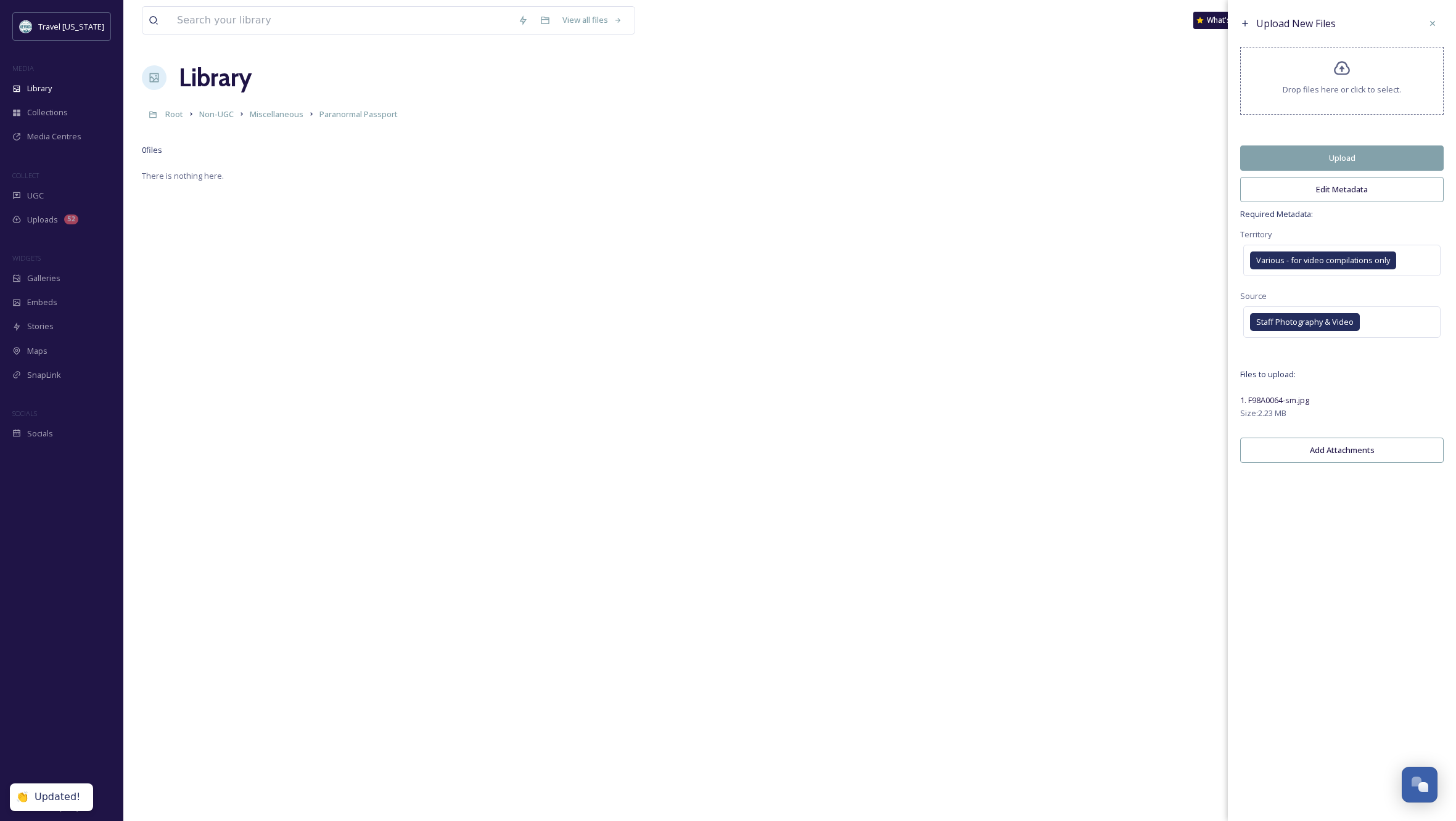
click at [1321, 682] on div "Upload New Files Drop files here or click to select. Upload Edit Metadata Requi…" at bounding box center [1342, 410] width 229 height 821
click at [1289, 164] on button "Upload" at bounding box center [1342, 158] width 204 height 26
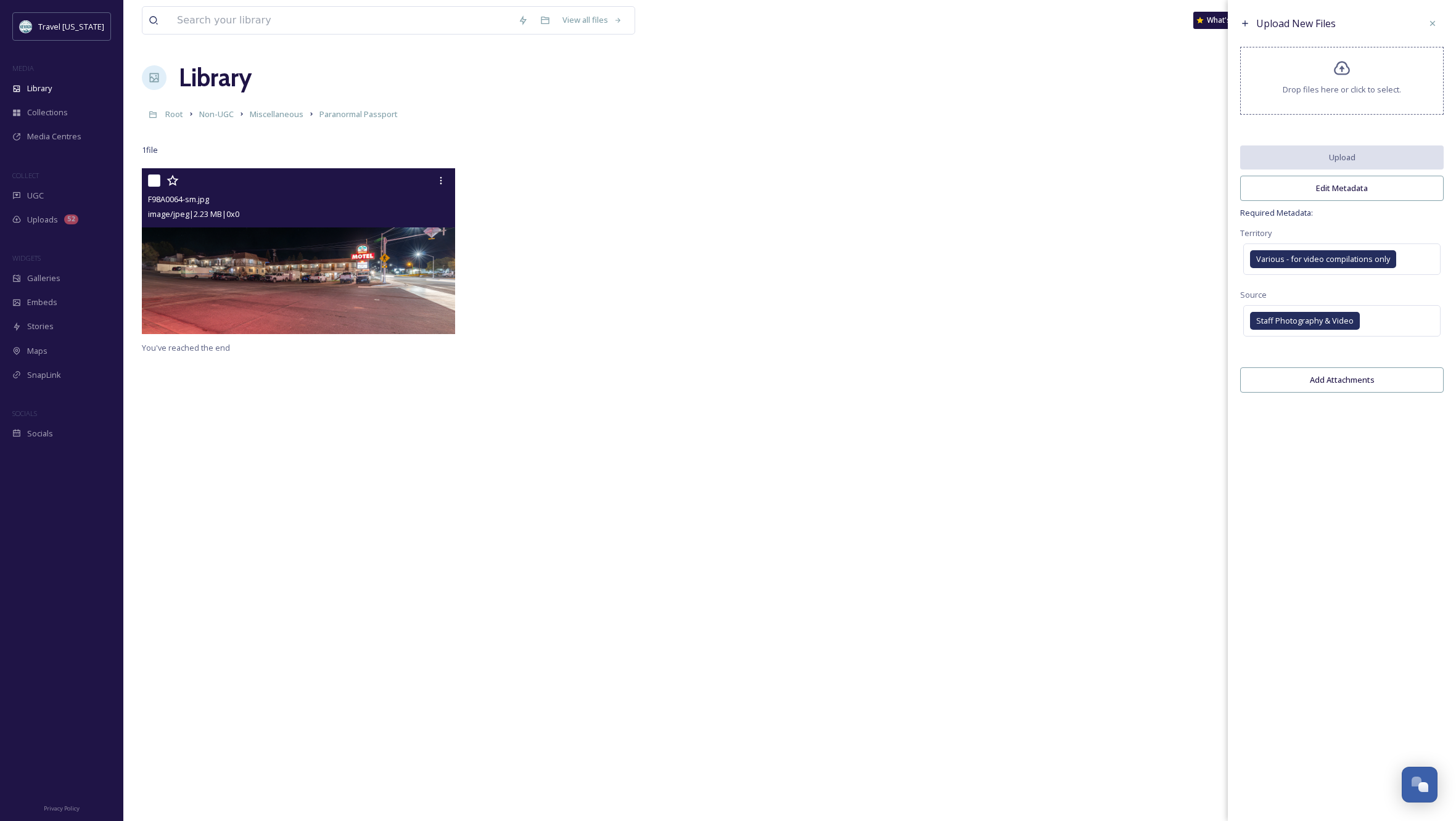
click at [382, 278] on img at bounding box center [299, 251] width 313 height 166
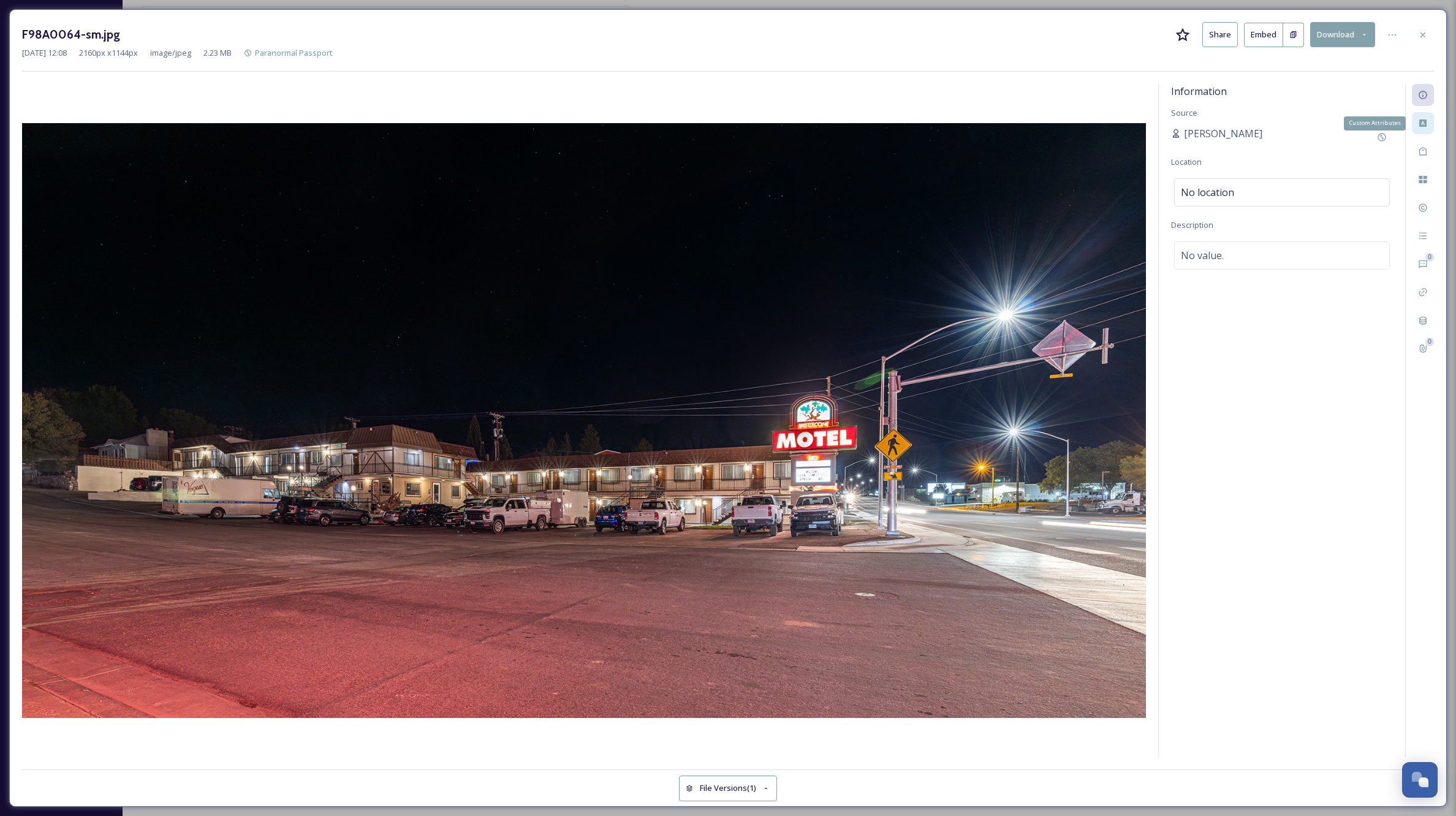
click at [1421, 121] on icon at bounding box center [1423, 123] width 7 height 7
click at [1284, 138] on div "Select option(s)" at bounding box center [1282, 143] width 215 height 28
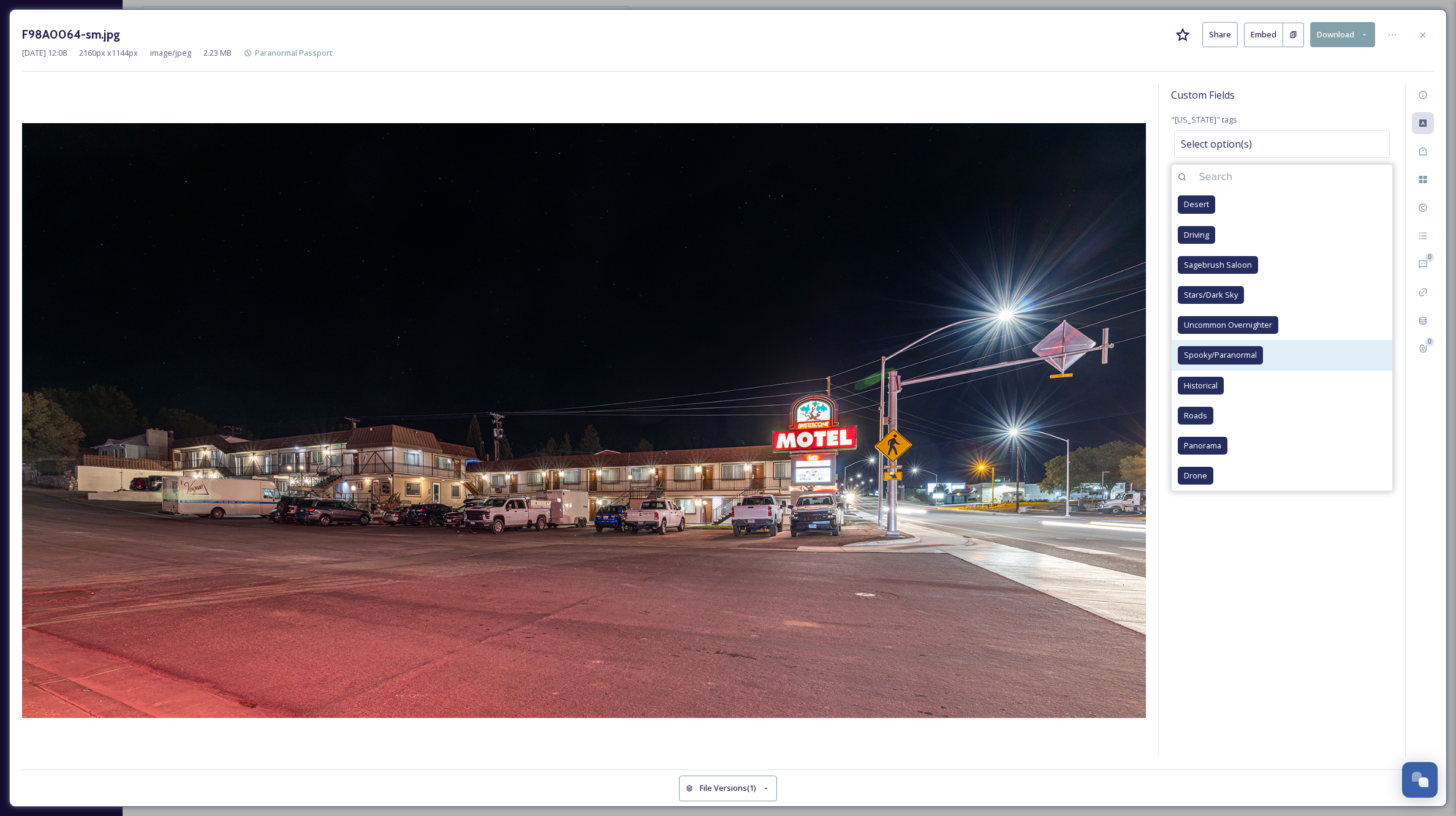
click at [1211, 357] on span "Spooky/Paranormal" at bounding box center [1221, 355] width 73 height 12
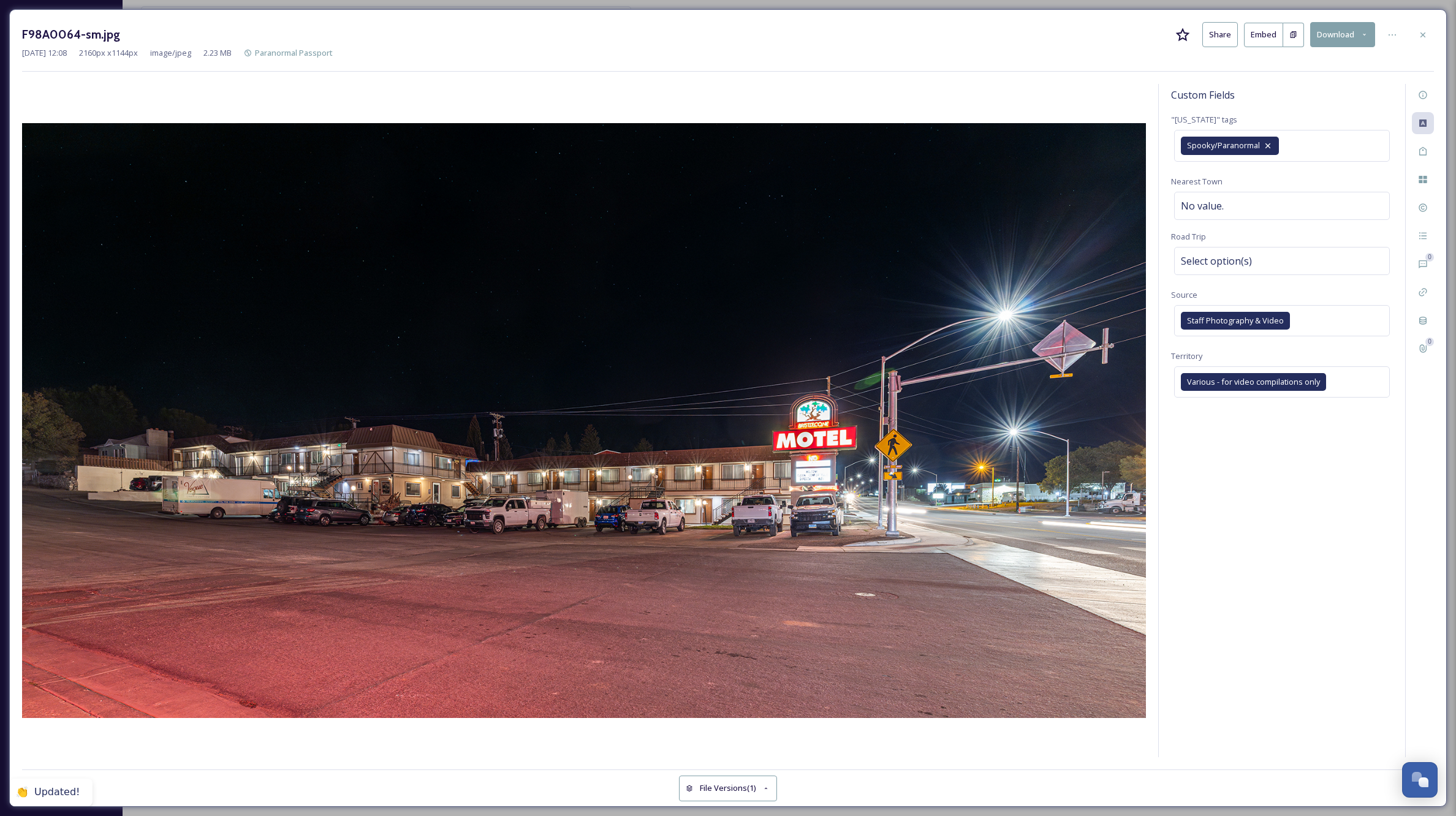
click at [1293, 95] on div "Custom Fields" at bounding box center [1282, 95] width 222 height 22
click at [1254, 262] on div "Select option(s)" at bounding box center [1282, 261] width 215 height 28
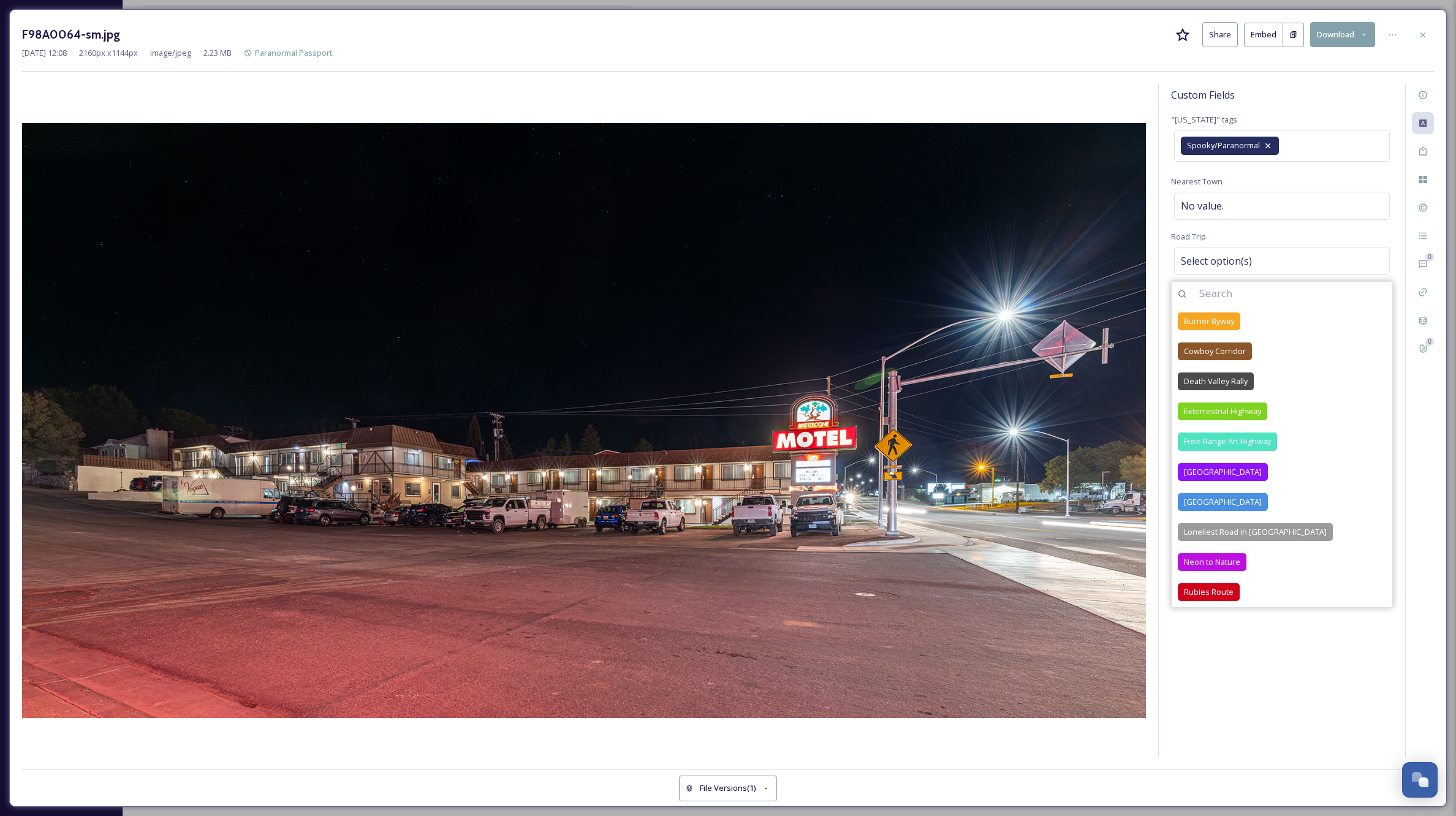
click at [1247, 681] on div "Custom Fields "[US_STATE]" tags Spooky/Paranormal Nearest Town No value. Road T…" at bounding box center [1282, 420] width 246 height 673
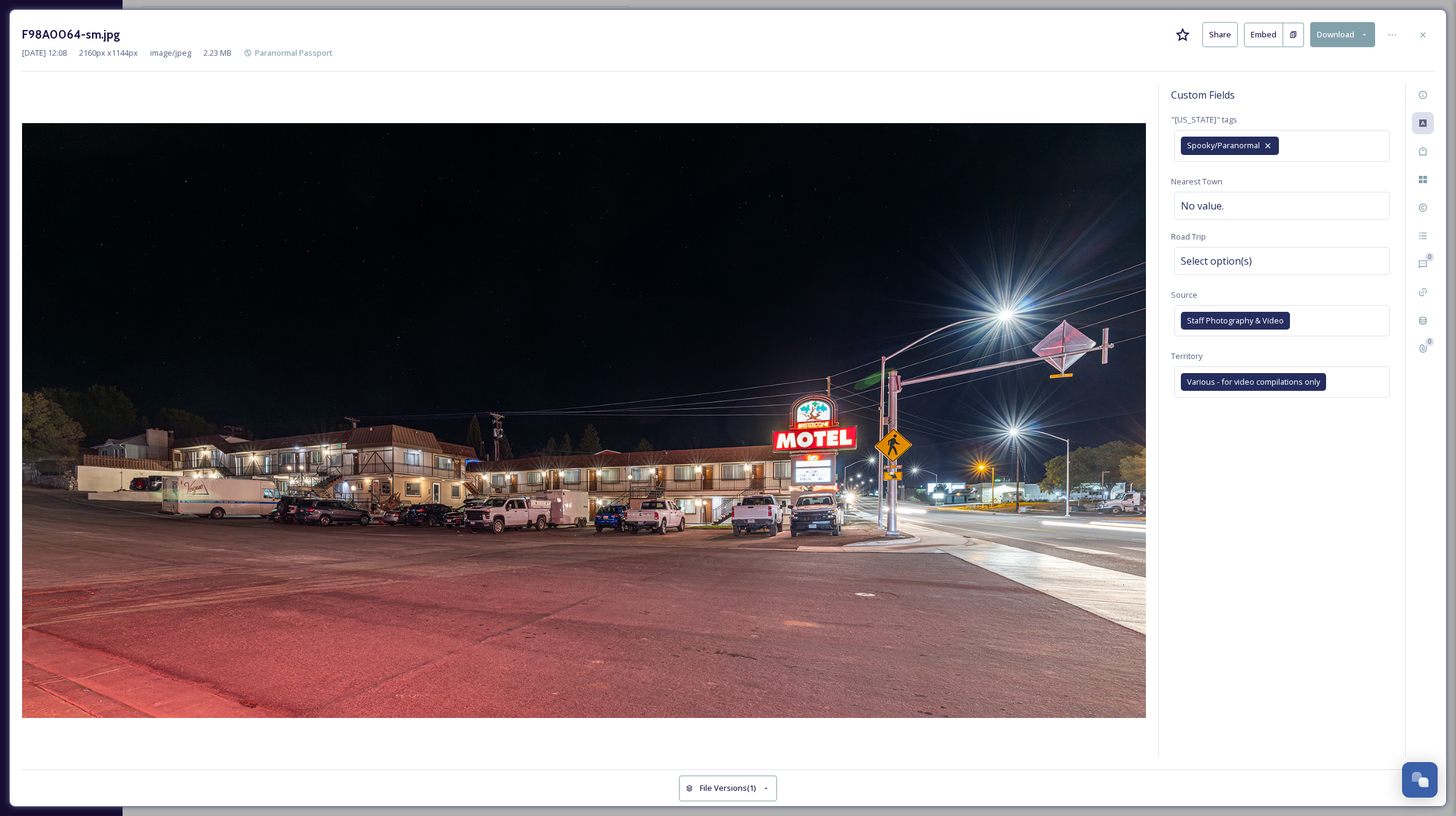
click at [1303, 479] on div "Custom Fields "[US_STATE]" tags Spooky/Paranormal Nearest Town No value. Road T…" at bounding box center [1282, 420] width 246 height 673
click at [1203, 451] on div "Custom Fields "[US_STATE]" tags Spooky/Paranormal Nearest Town No value. Road T…" at bounding box center [1282, 420] width 246 height 673
click at [1423, 33] on icon at bounding box center [1423, 34] width 9 height 9
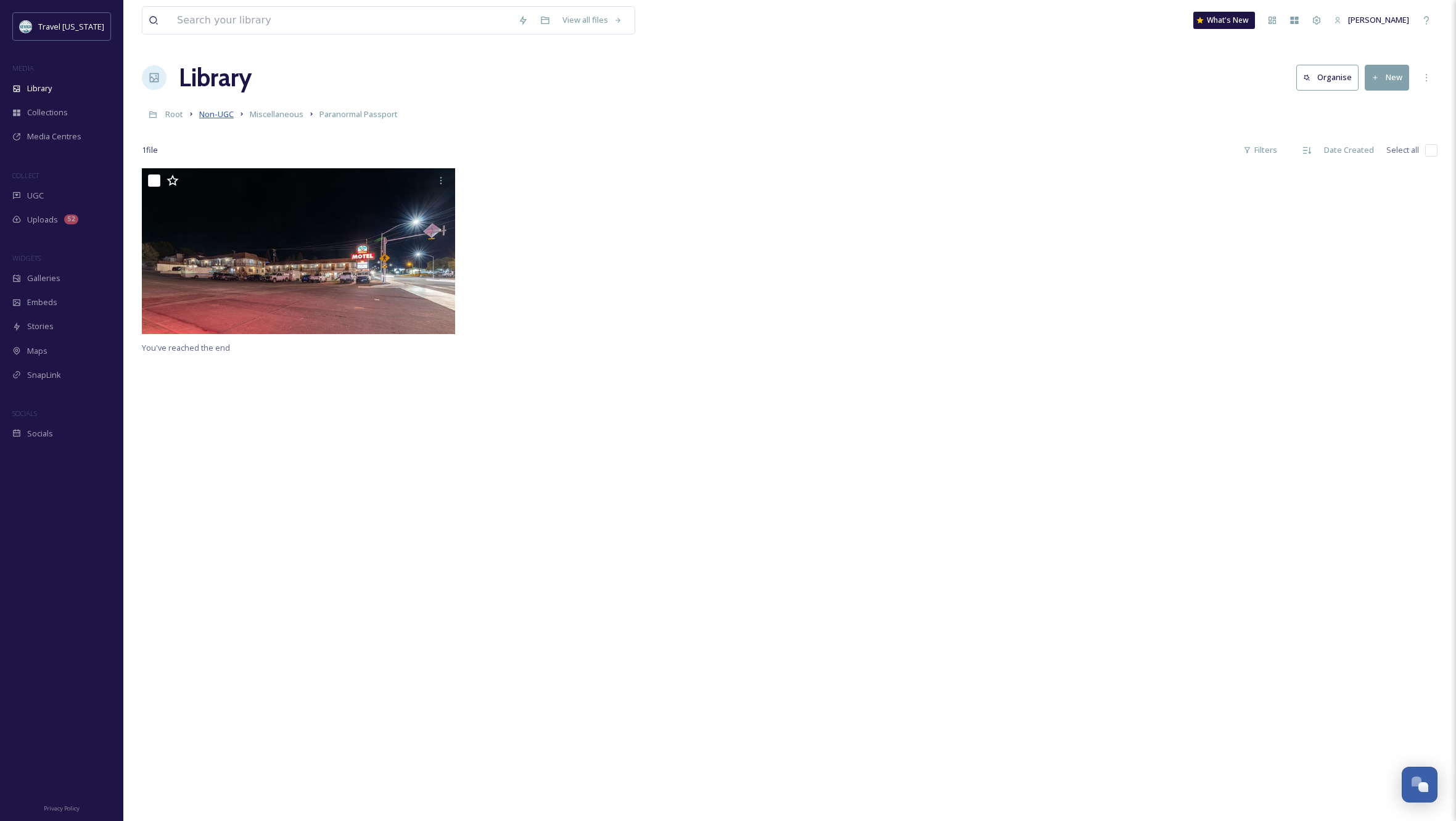
click at [224, 114] on span "Non-UGC" at bounding box center [216, 114] width 34 height 11
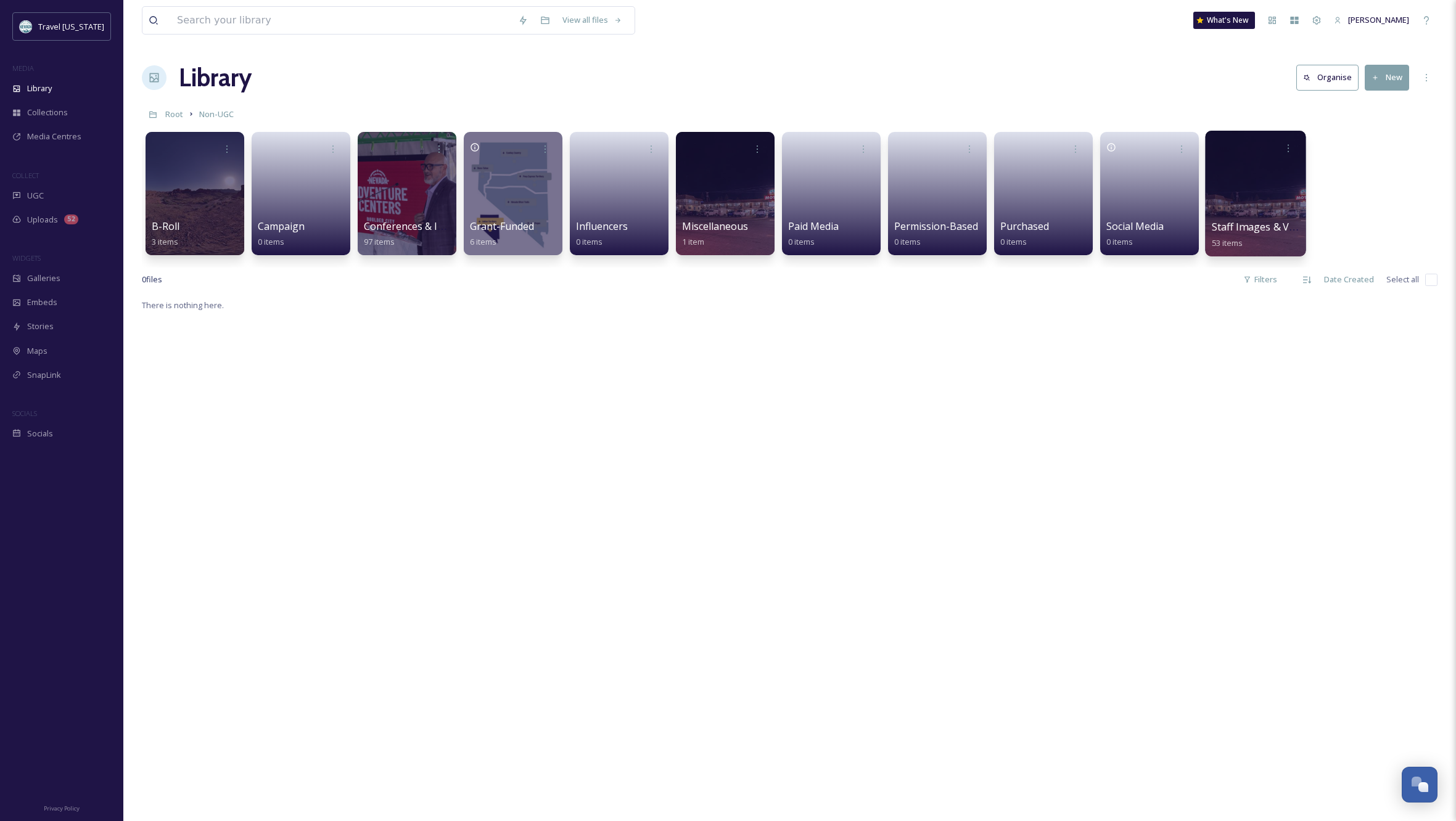
click at [1232, 204] on div at bounding box center [1255, 193] width 100 height 126
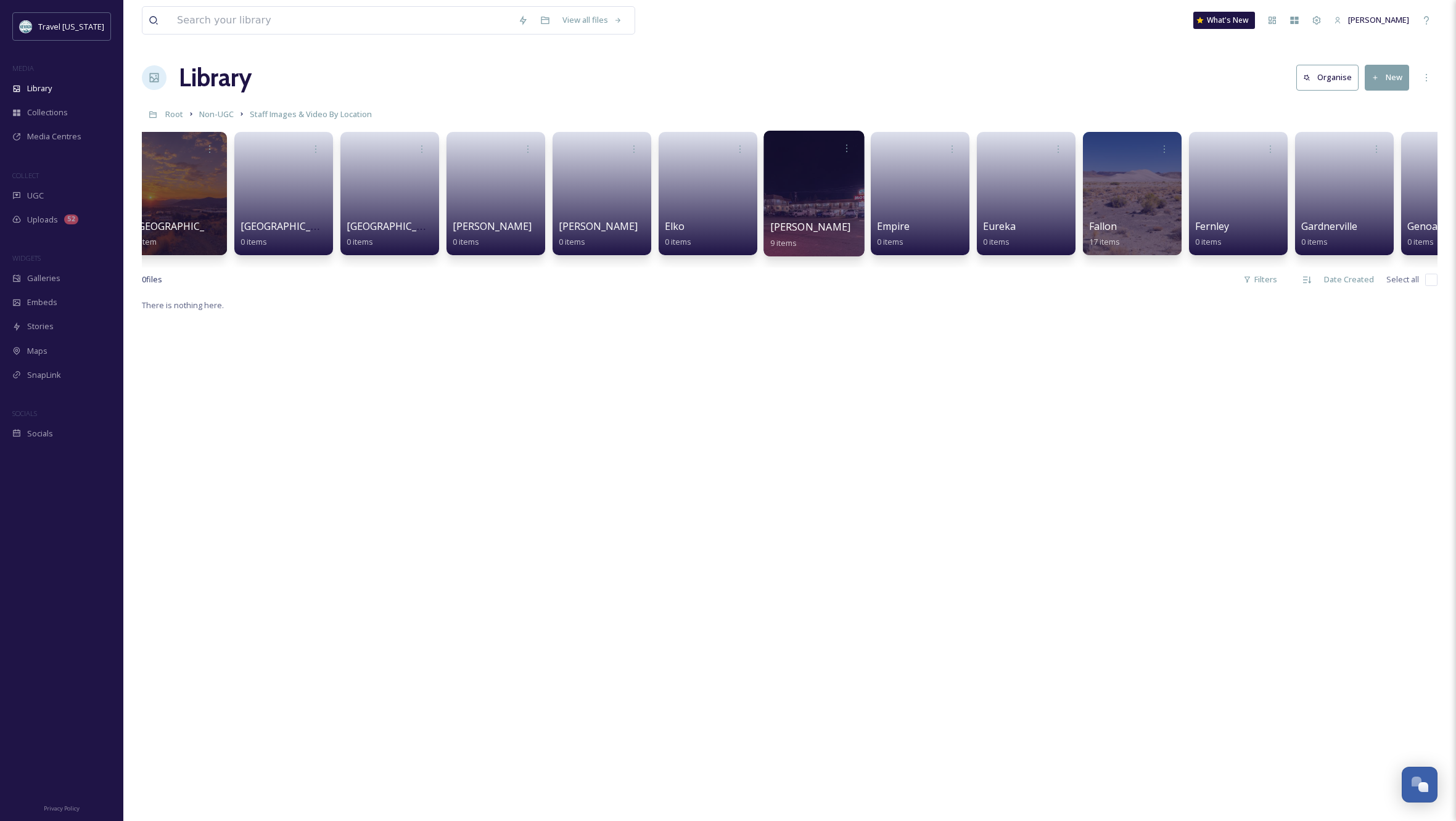
scroll to position [0, 1186]
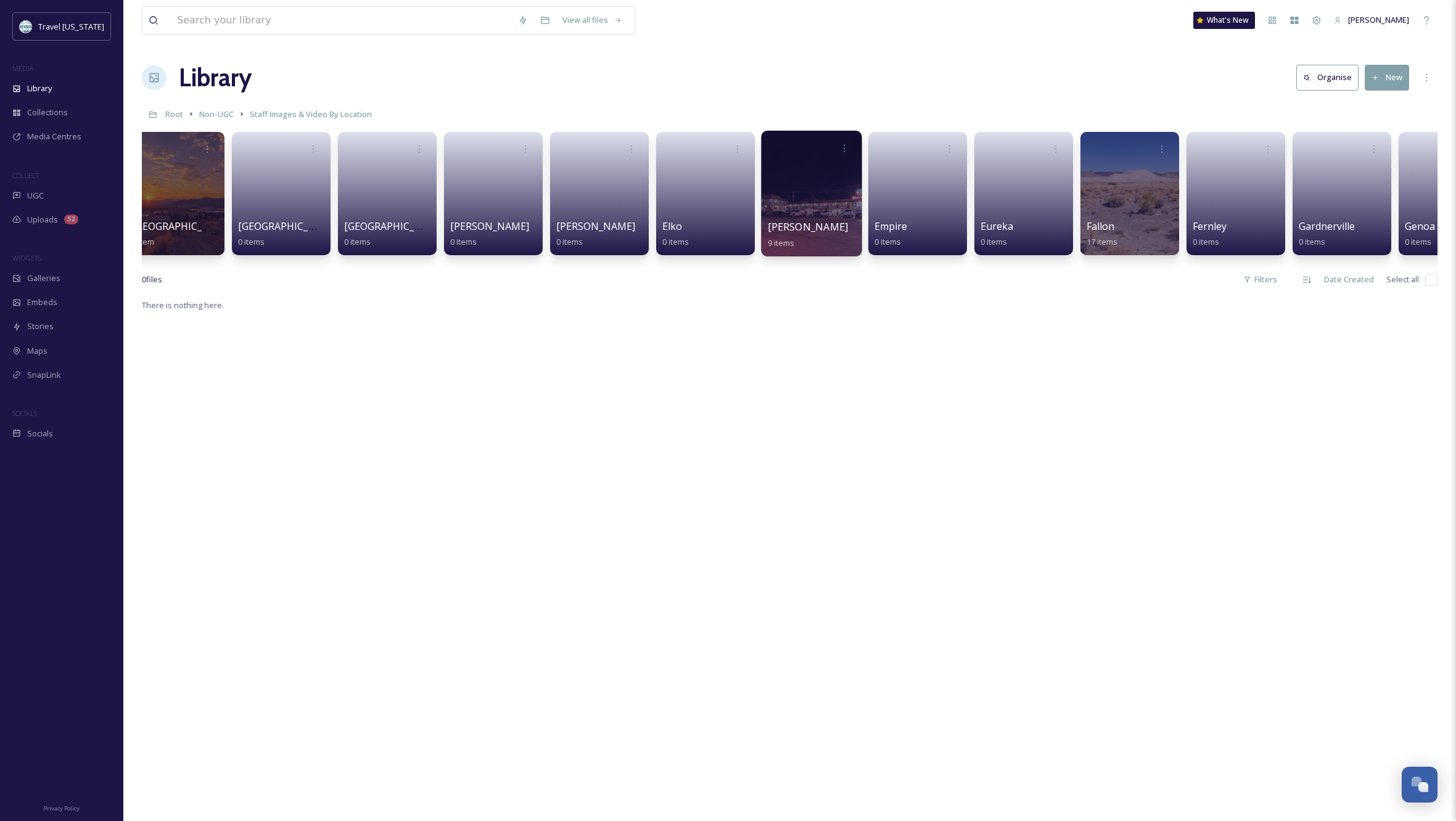
click at [832, 174] on div at bounding box center [811, 193] width 100 height 126
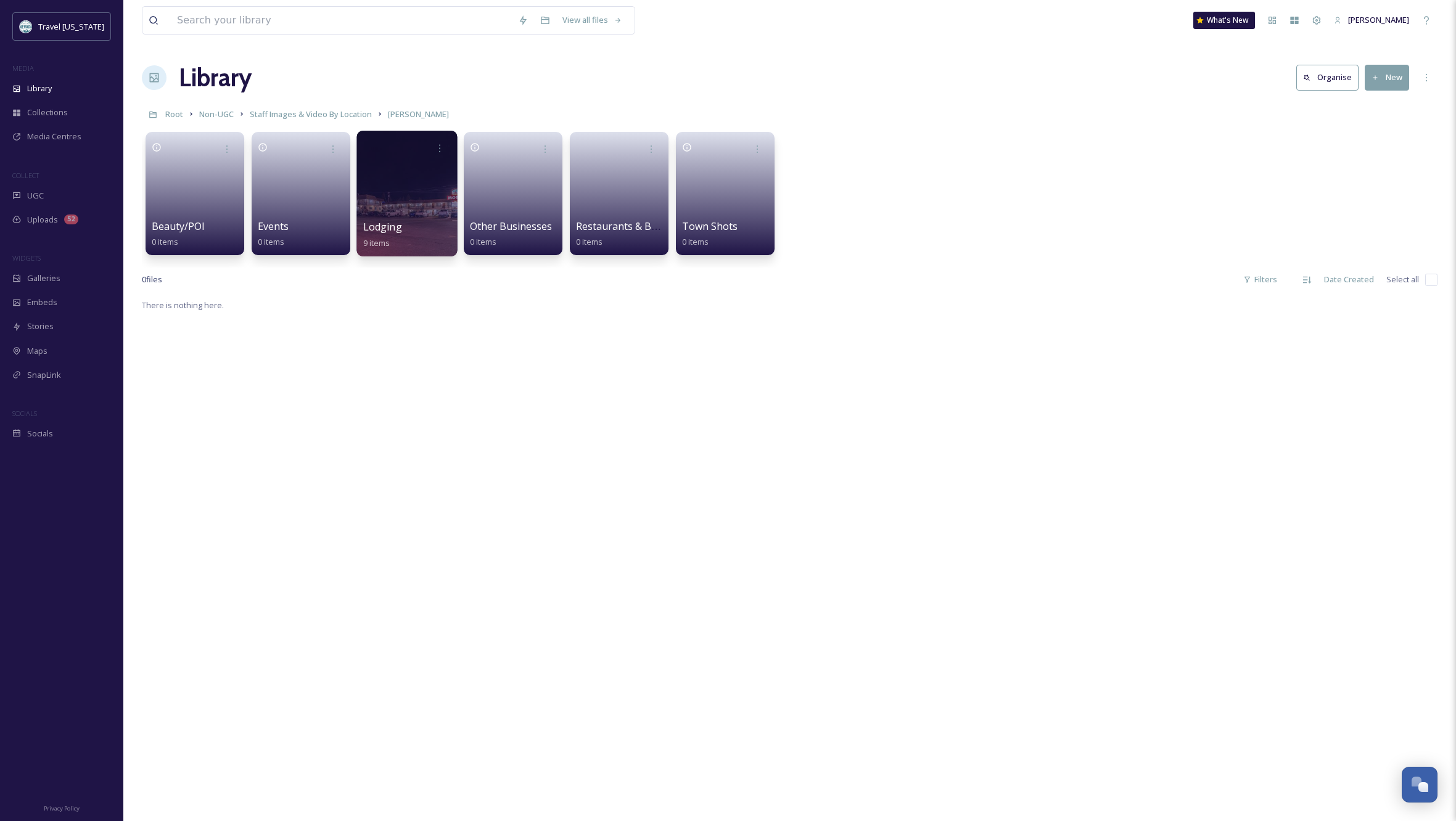
click at [408, 187] on div at bounding box center [406, 193] width 100 height 126
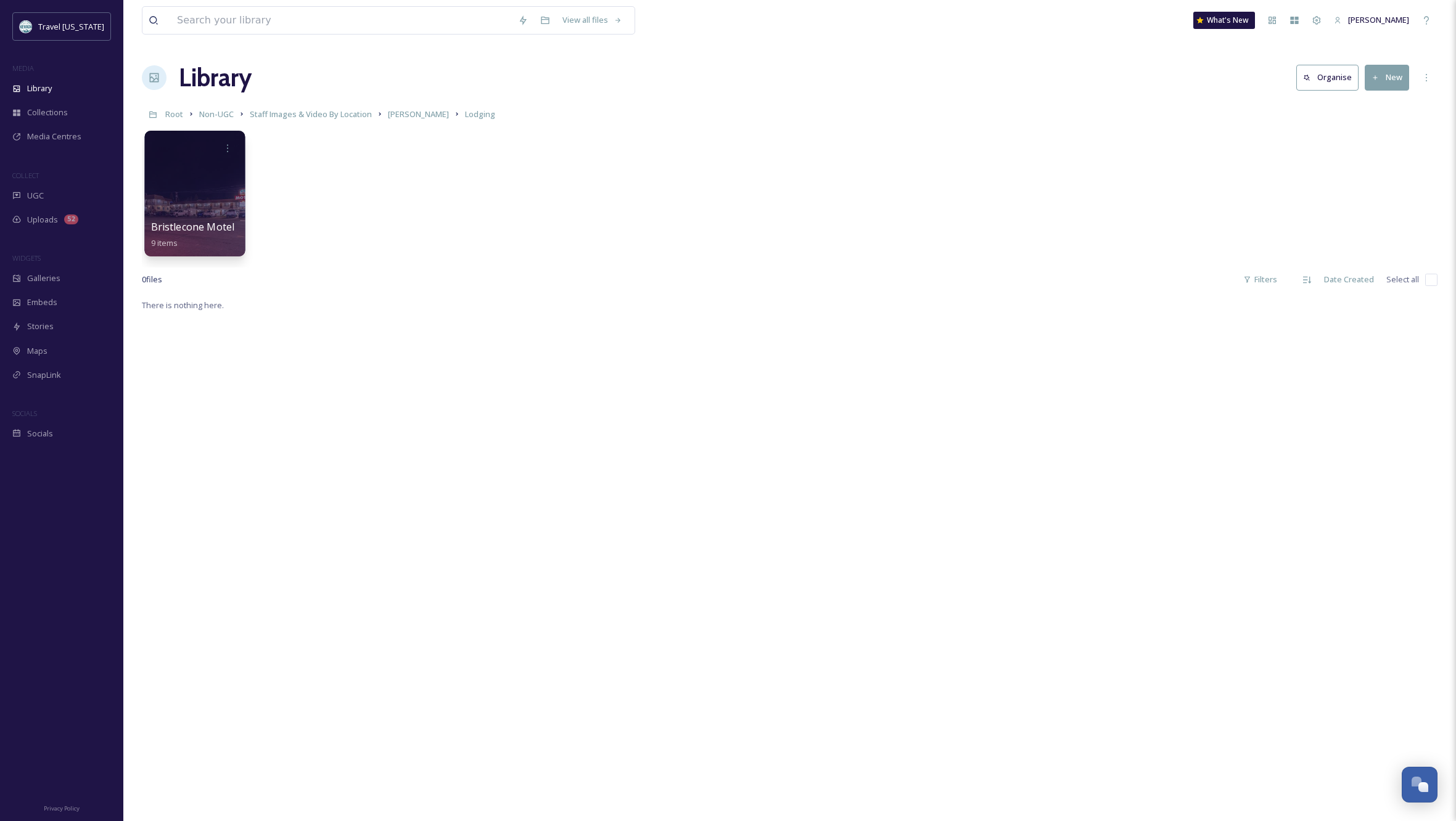
click at [205, 194] on div at bounding box center [194, 193] width 100 height 126
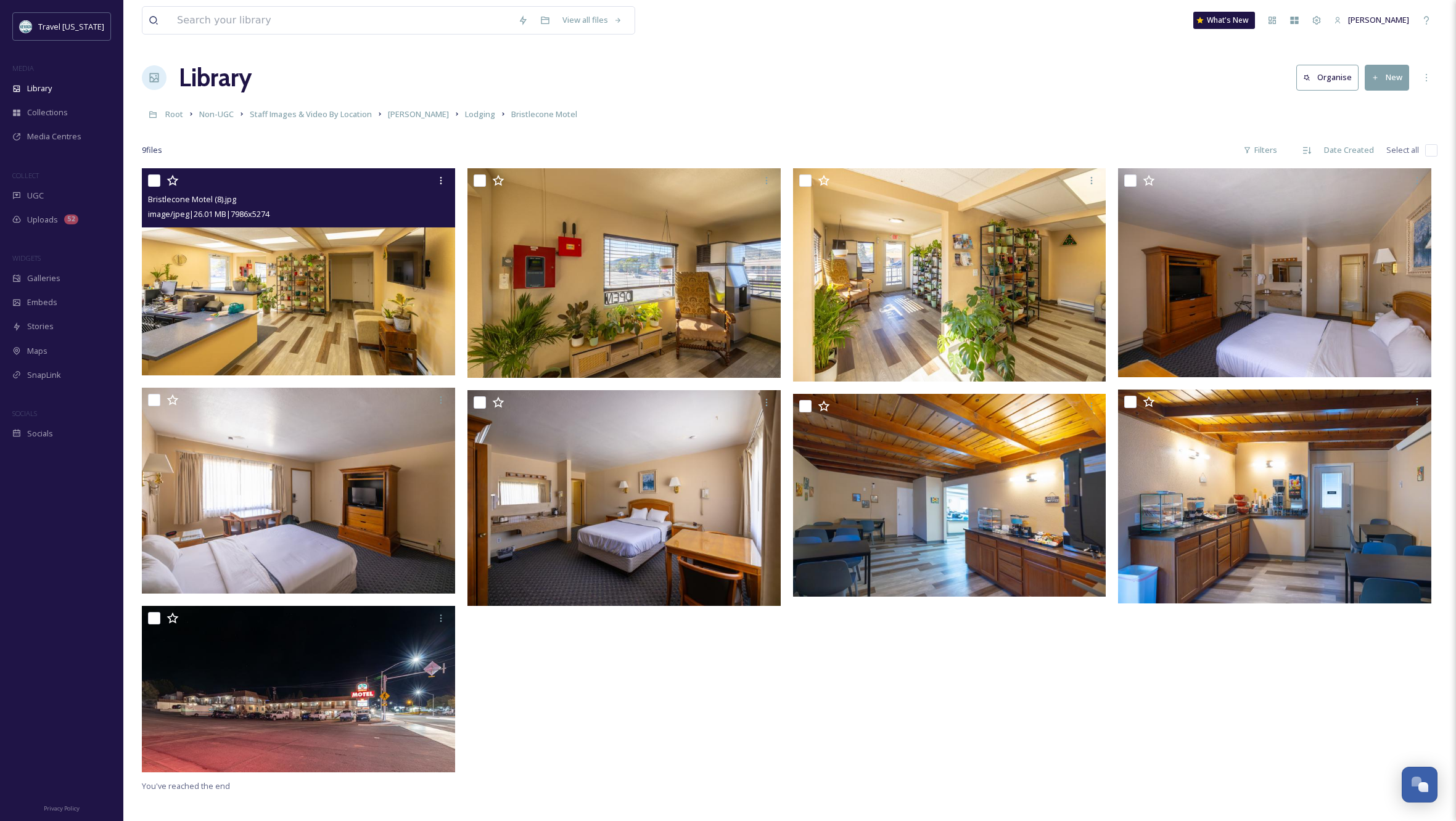
click at [335, 270] on img at bounding box center [299, 272] width 313 height 207
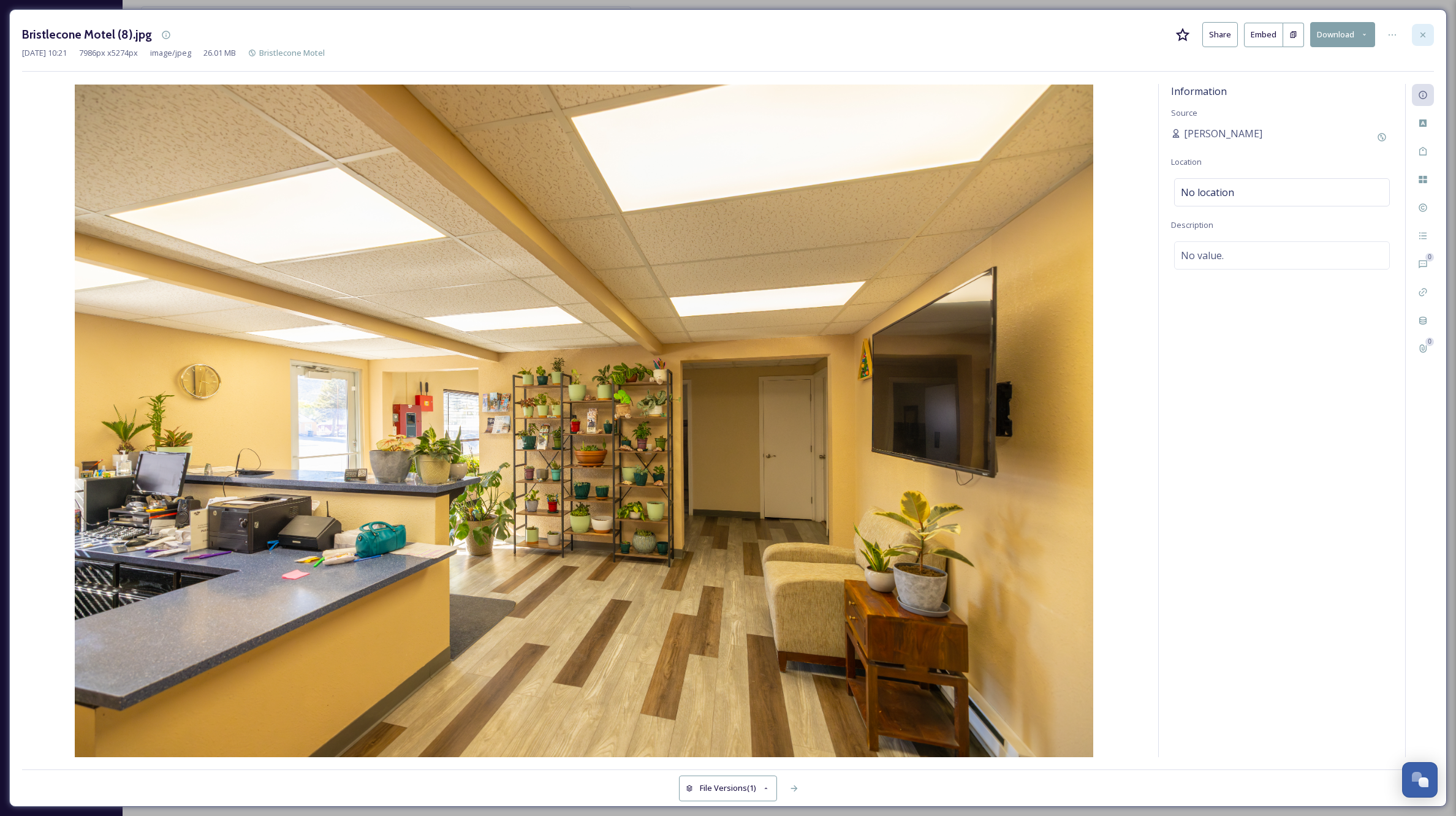
click at [1425, 30] on icon at bounding box center [1423, 34] width 9 height 9
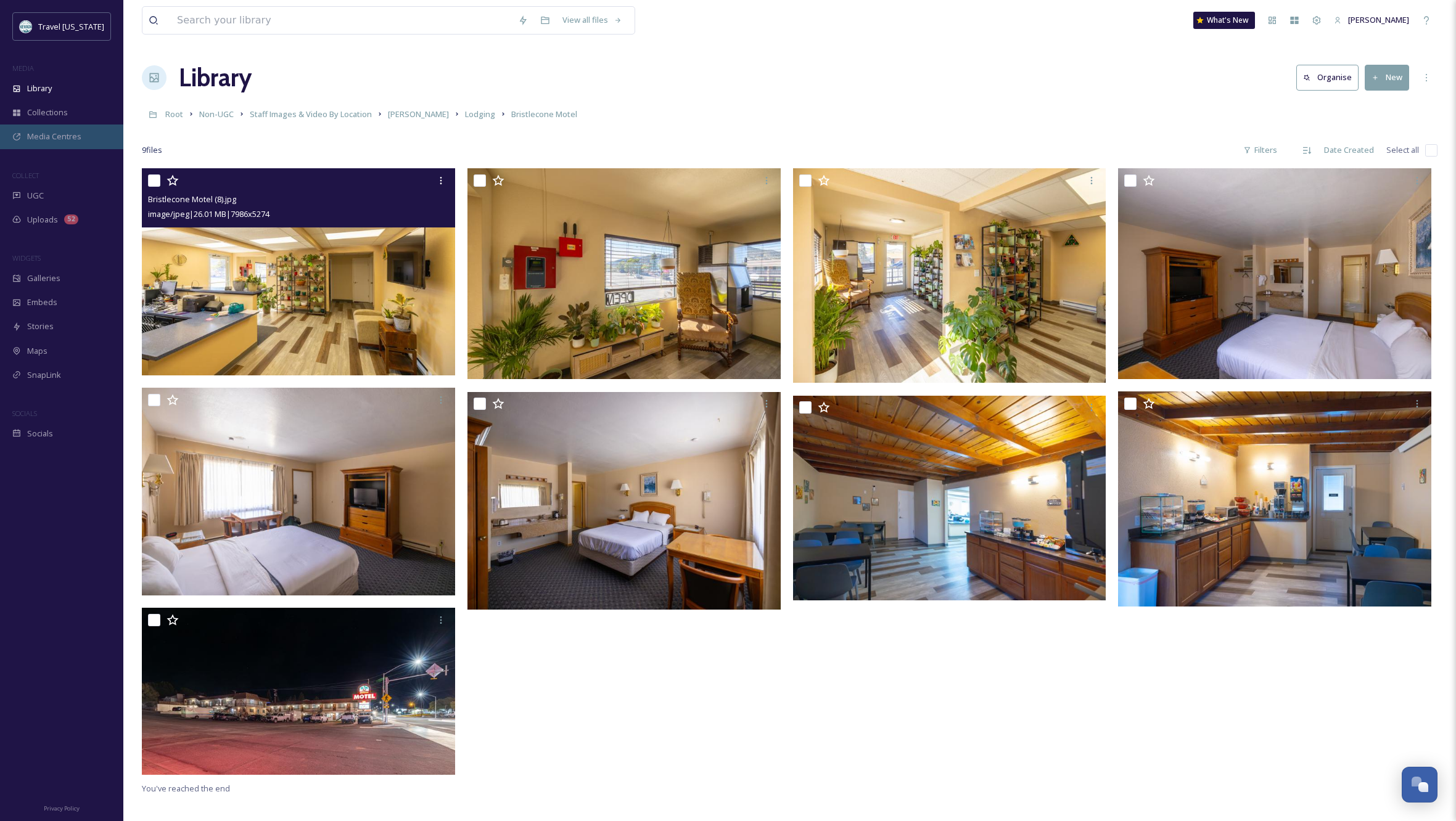
click at [48, 138] on span "Media Centres" at bounding box center [54, 136] width 54 height 12
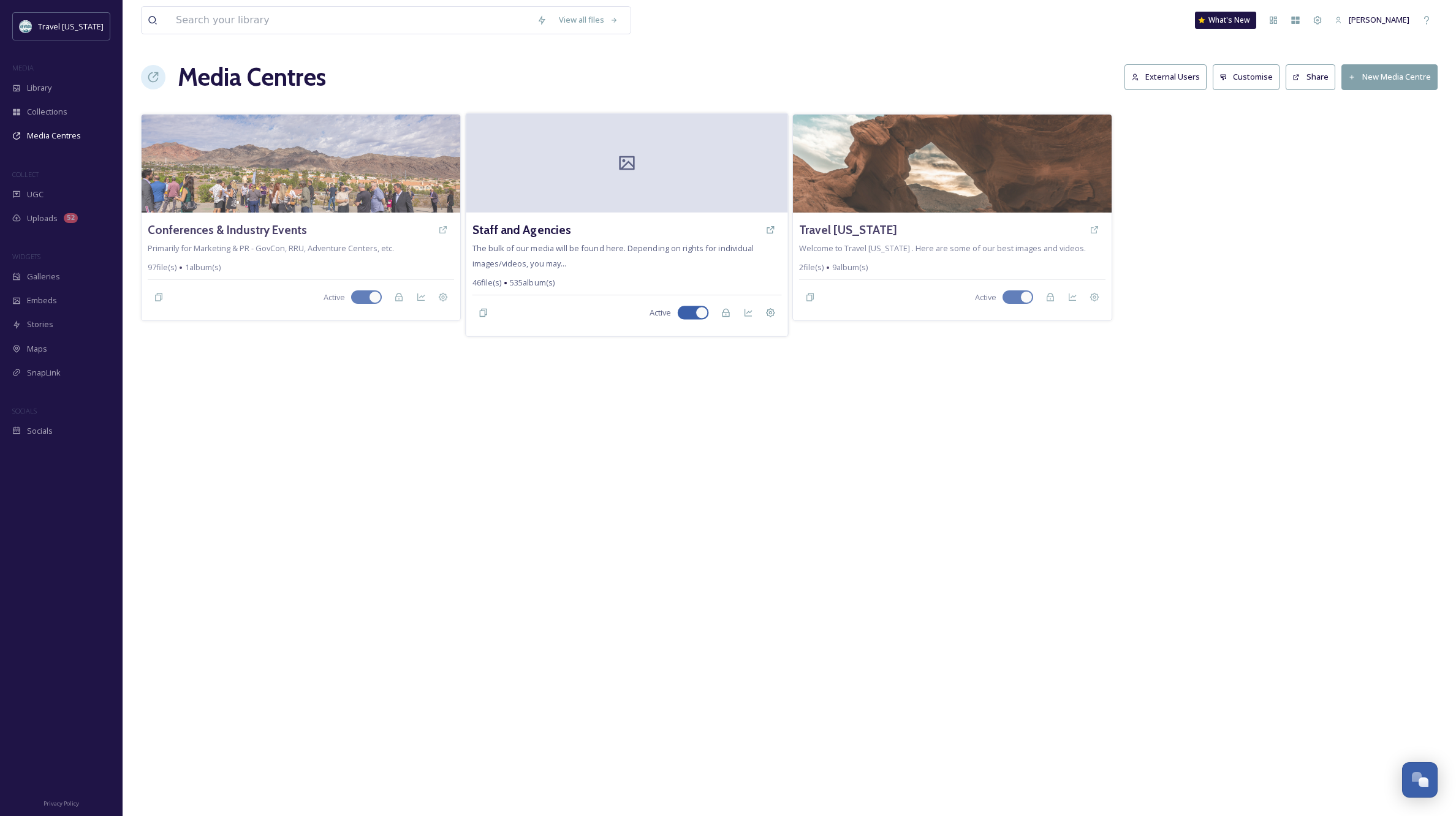
click at [628, 173] on div at bounding box center [627, 163] width 322 height 99
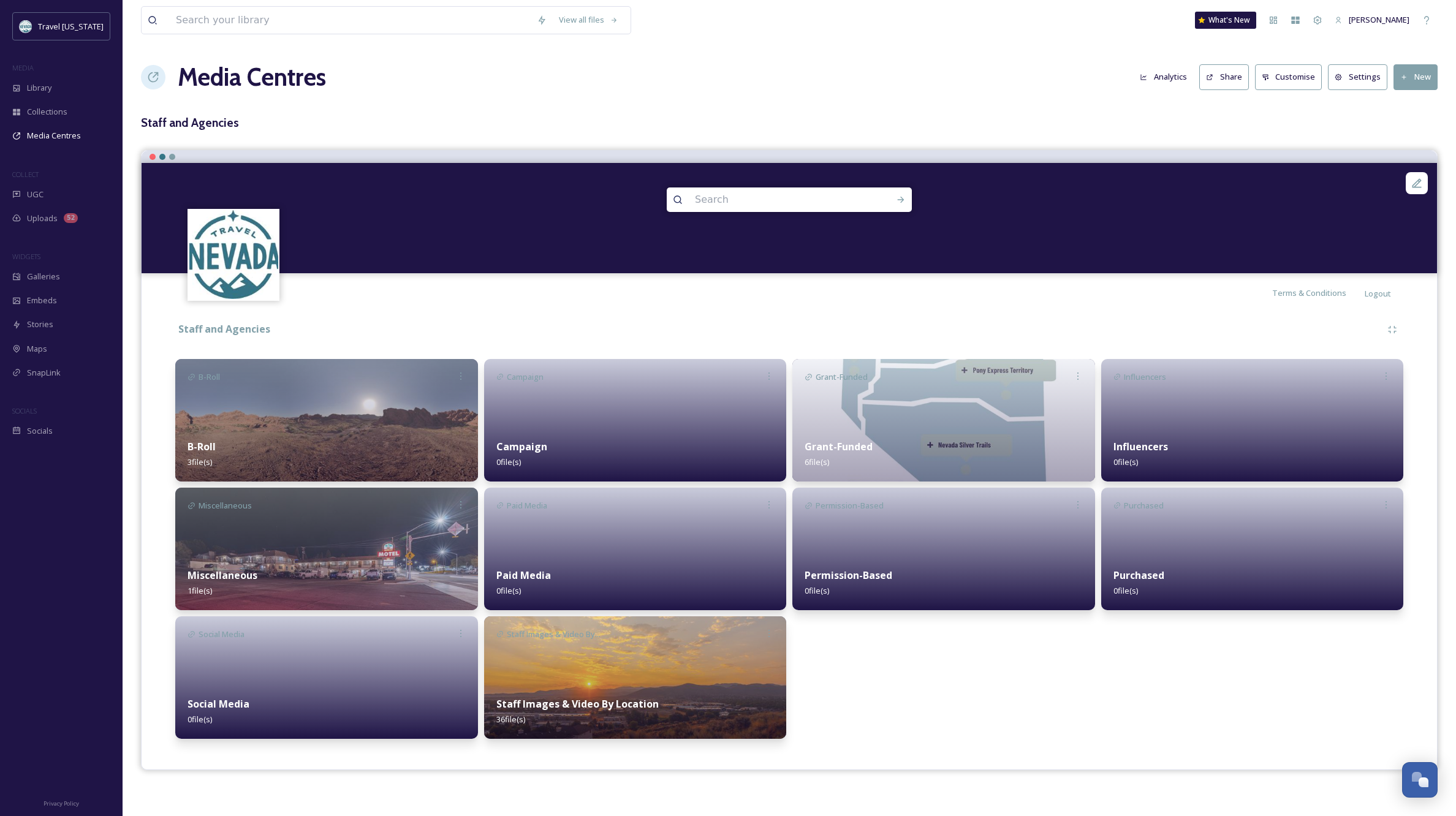
click at [352, 539] on img at bounding box center [327, 549] width 303 height 122
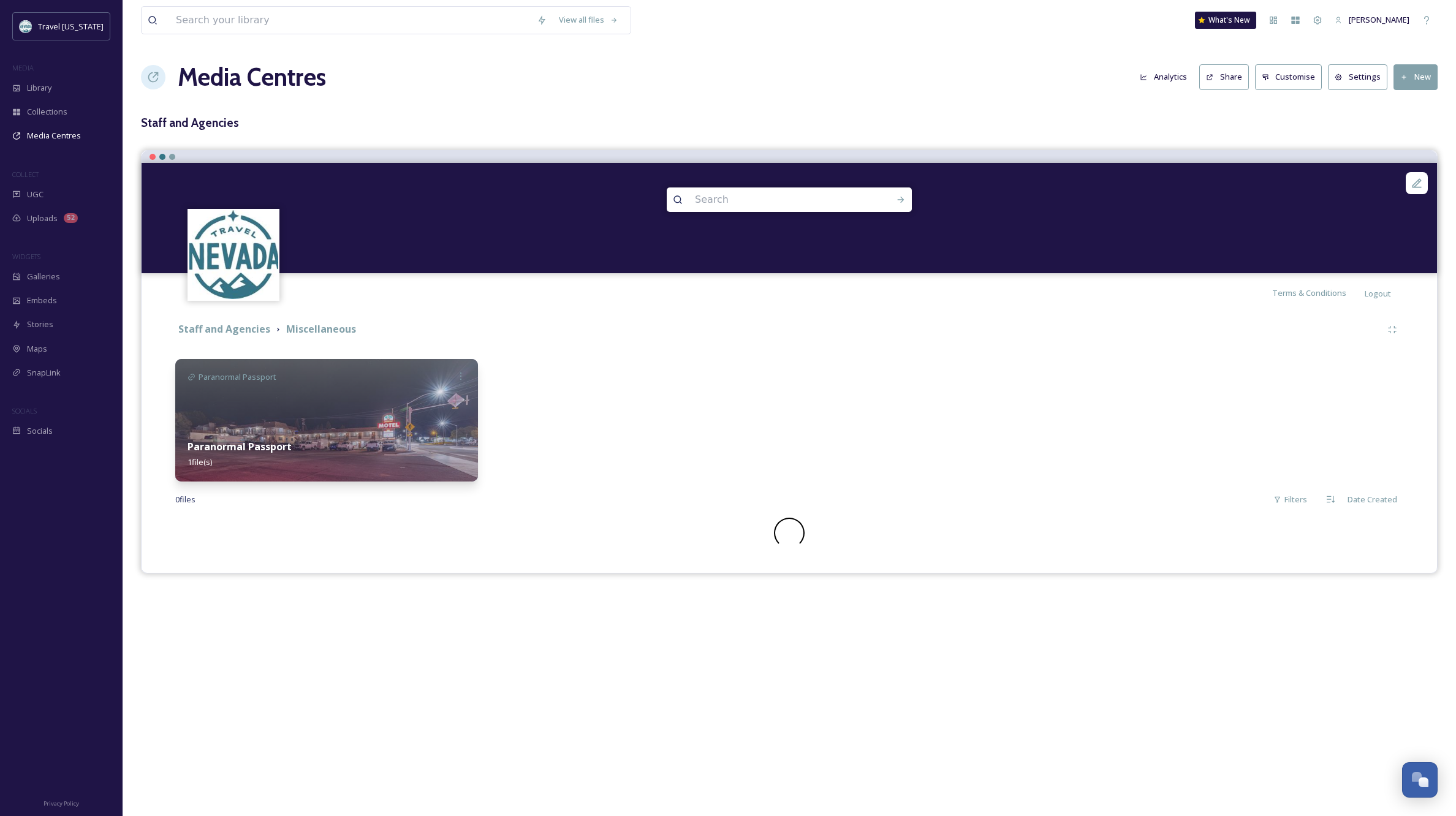
click at [324, 421] on img at bounding box center [327, 420] width 303 height 122
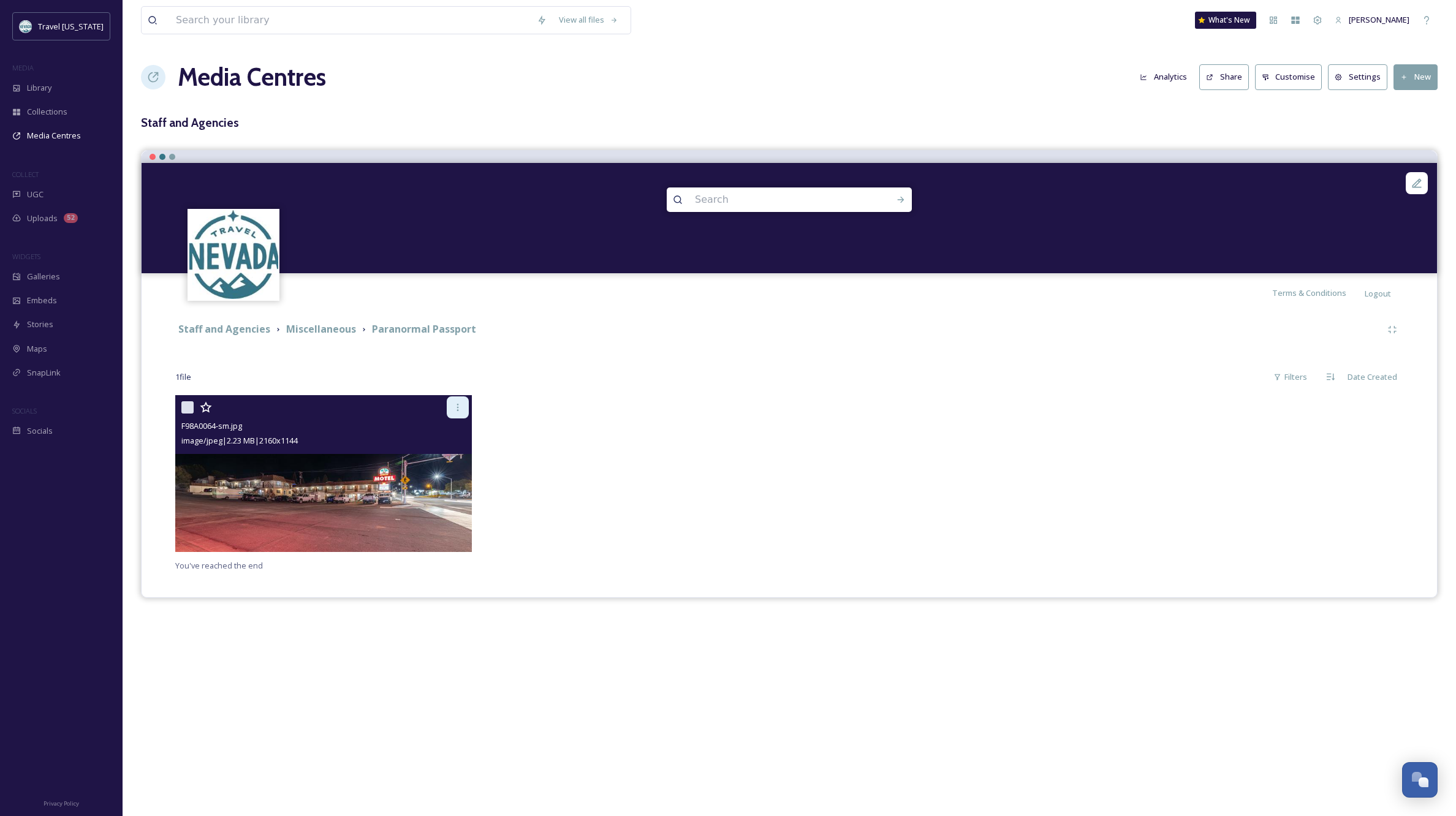
click at [459, 405] on icon at bounding box center [457, 407] width 9 height 9
click at [363, 501] on img at bounding box center [323, 474] width 296 height 157
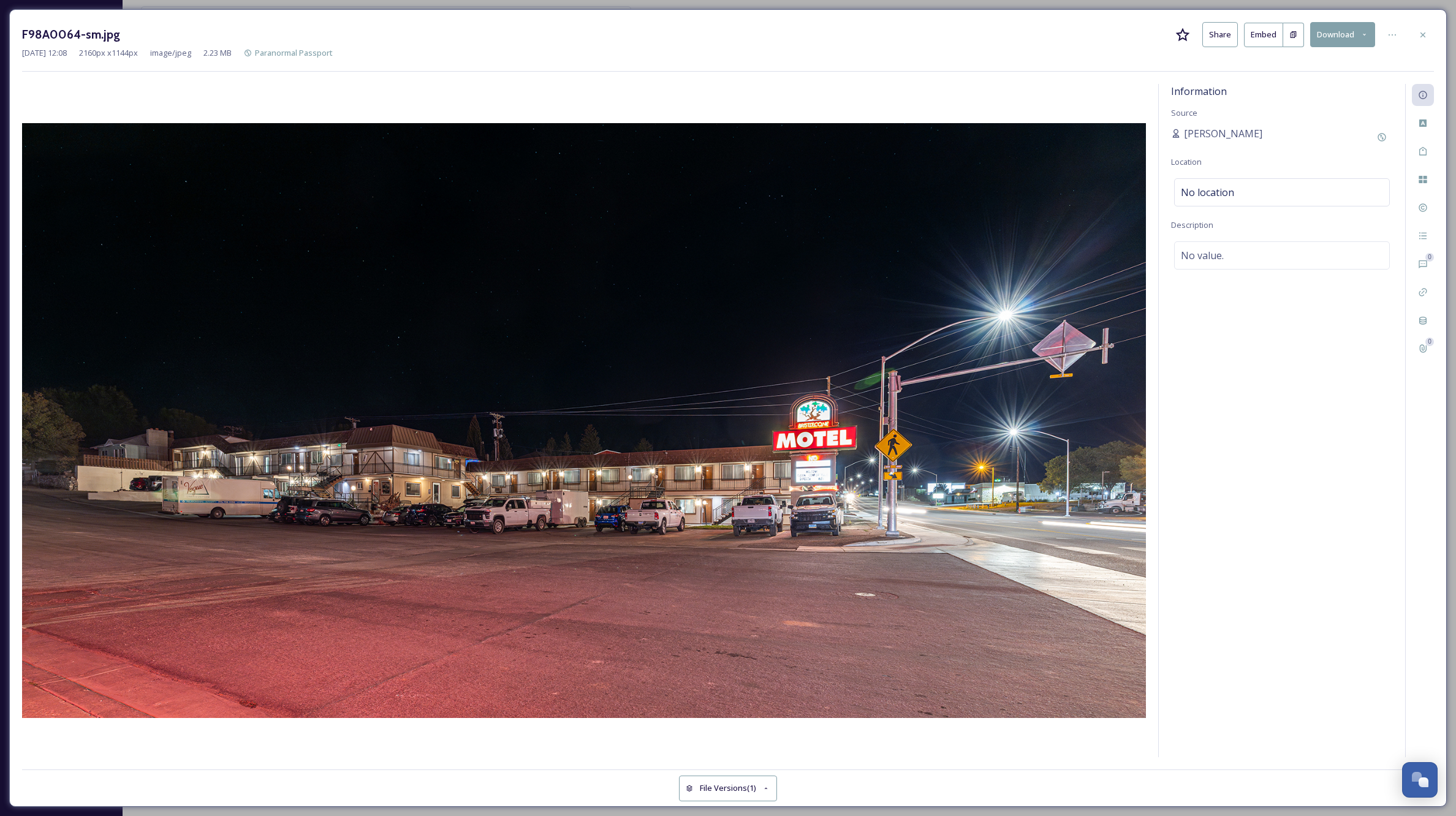
click at [759, 281] on img at bounding box center [584, 420] width 1124 height 595
click at [1393, 33] on icon at bounding box center [1392, 34] width 9 height 9
click at [1278, 161] on span "Move to Recycling Bin" at bounding box center [1305, 159] width 79 height 12
click at [1425, 33] on icon at bounding box center [1423, 34] width 9 height 9
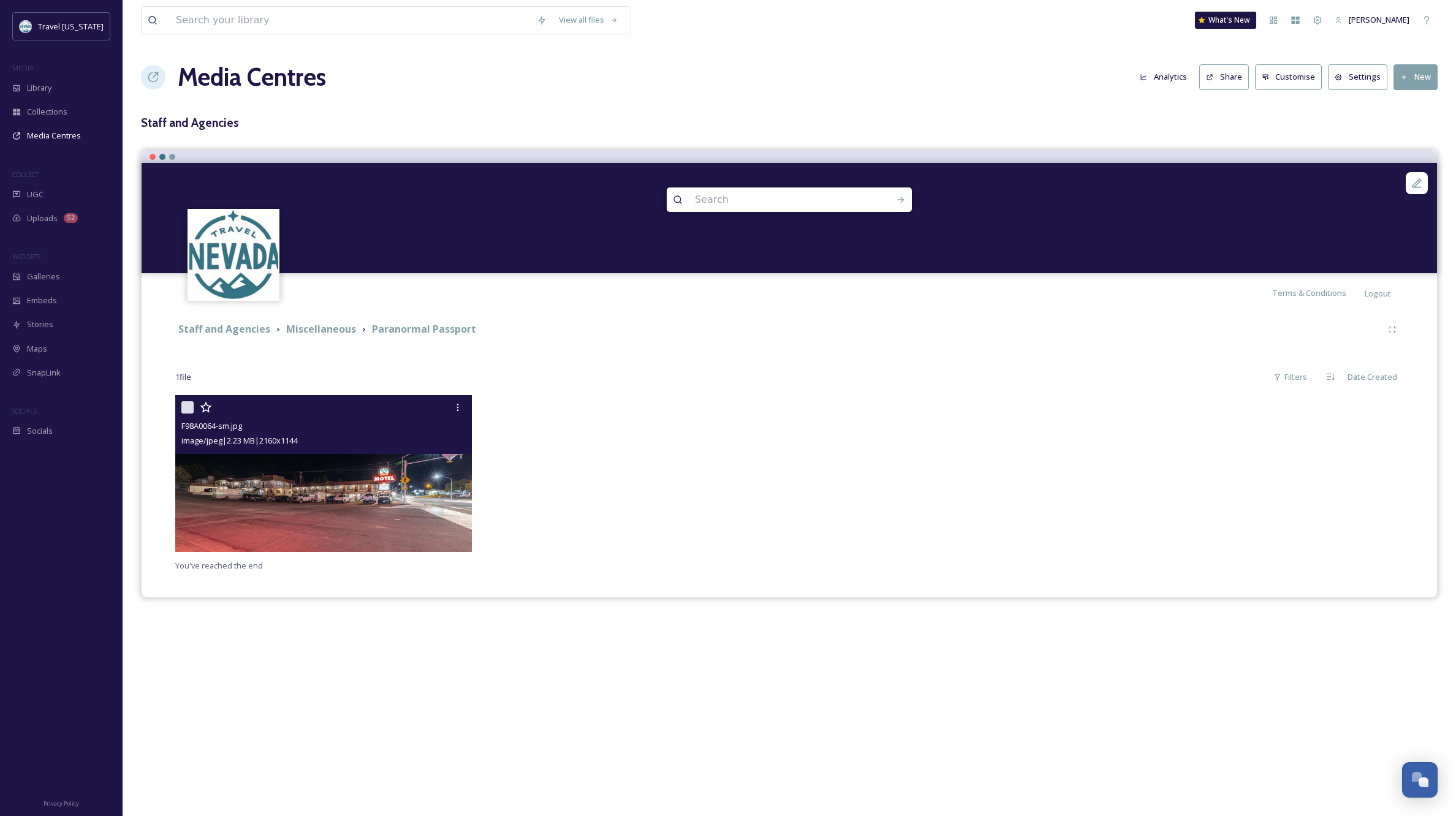
click at [644, 528] on div at bounding box center [636, 477] width 303 height 163
click at [290, 513] on img at bounding box center [323, 474] width 296 height 157
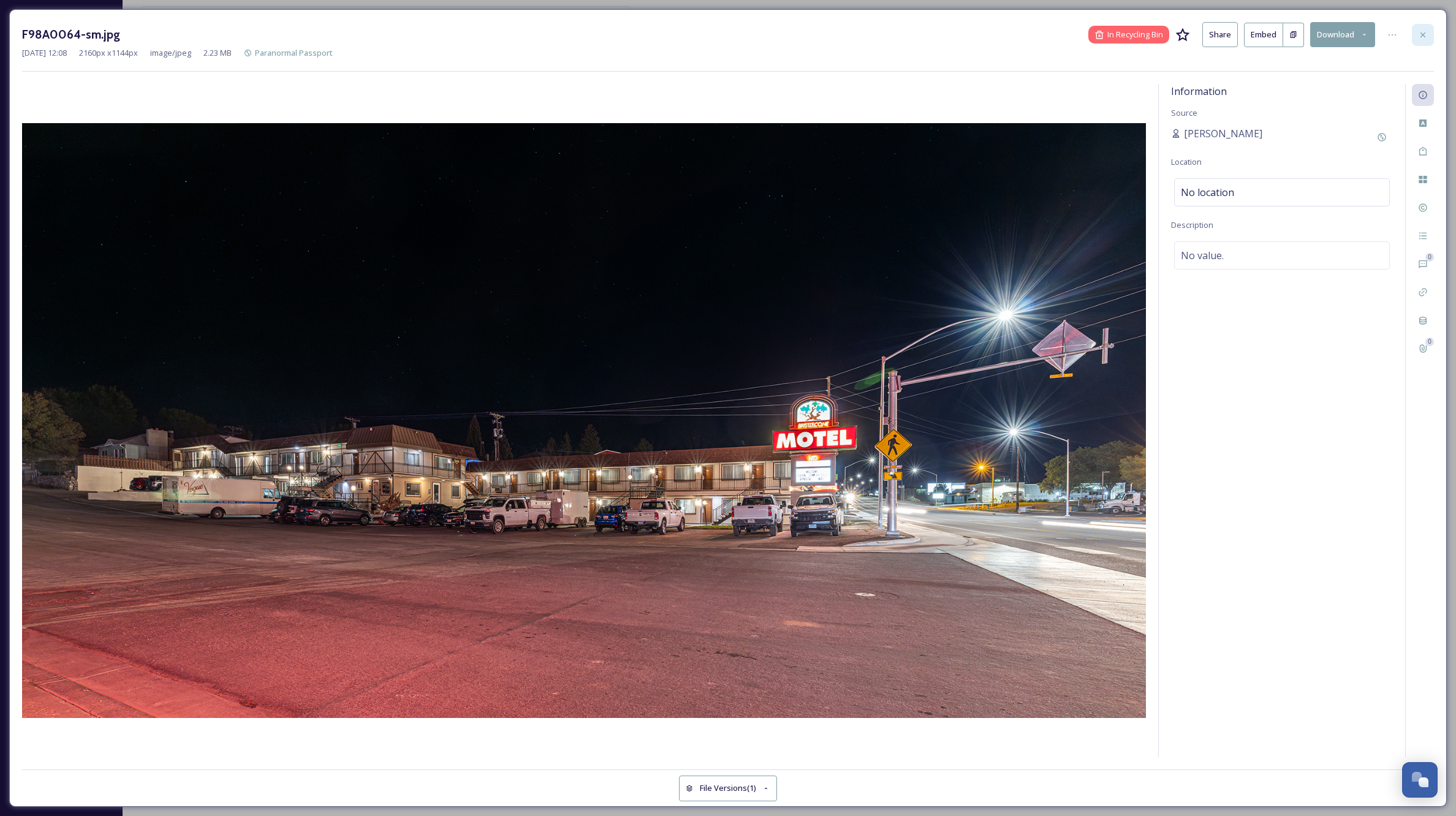
click at [1421, 33] on icon at bounding box center [1423, 34] width 5 height 5
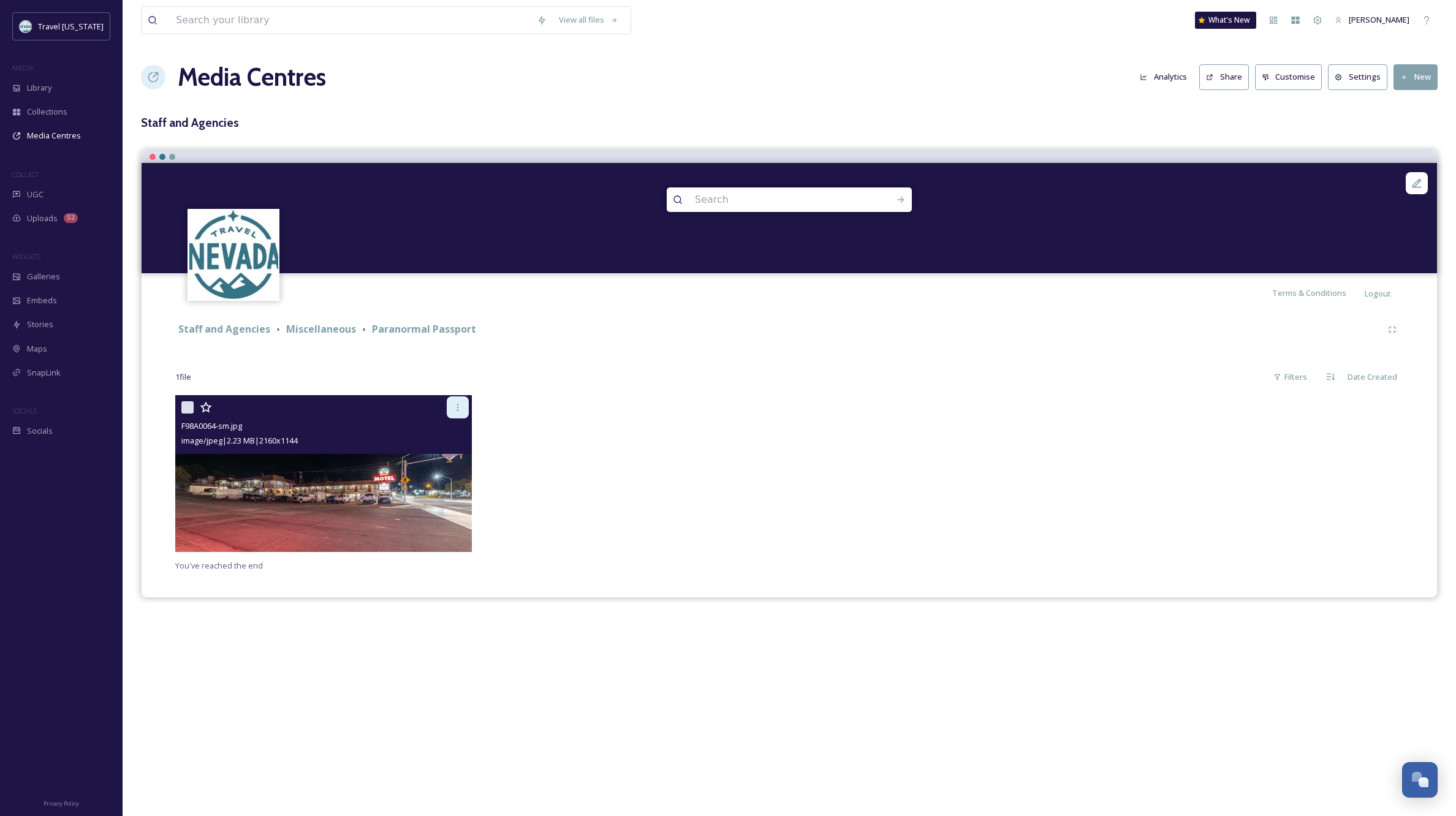
click at [459, 401] on div at bounding box center [458, 408] width 22 height 22
click at [459, 403] on icon at bounding box center [457, 407] width 9 height 9
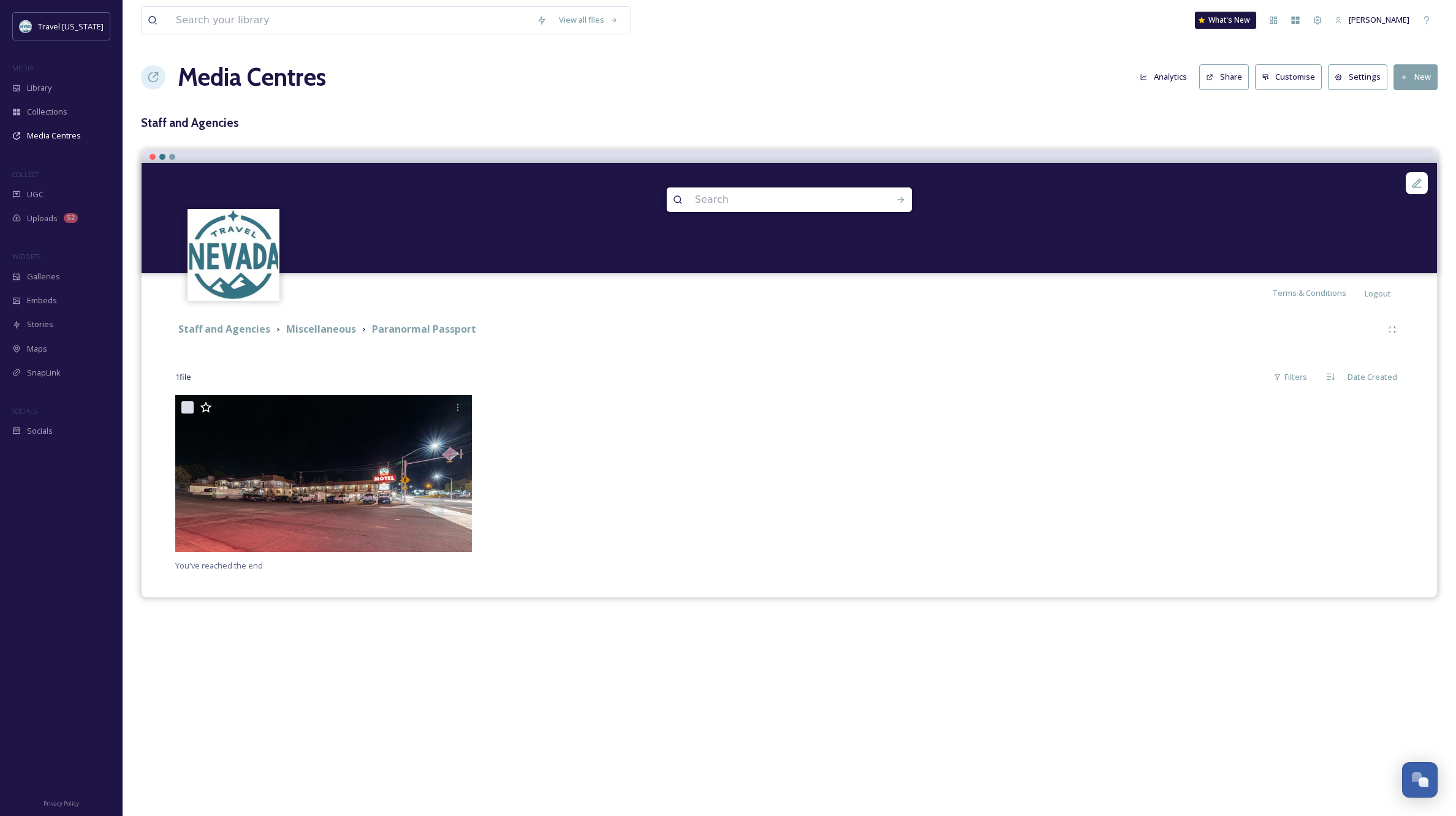
drag, startPoint x: 576, startPoint y: 428, endPoint x: 478, endPoint y: 425, distance: 98.0
click at [576, 428] on div at bounding box center [636, 477] width 303 height 163
click at [51, 87] on span "Library" at bounding box center [39, 88] width 25 height 12
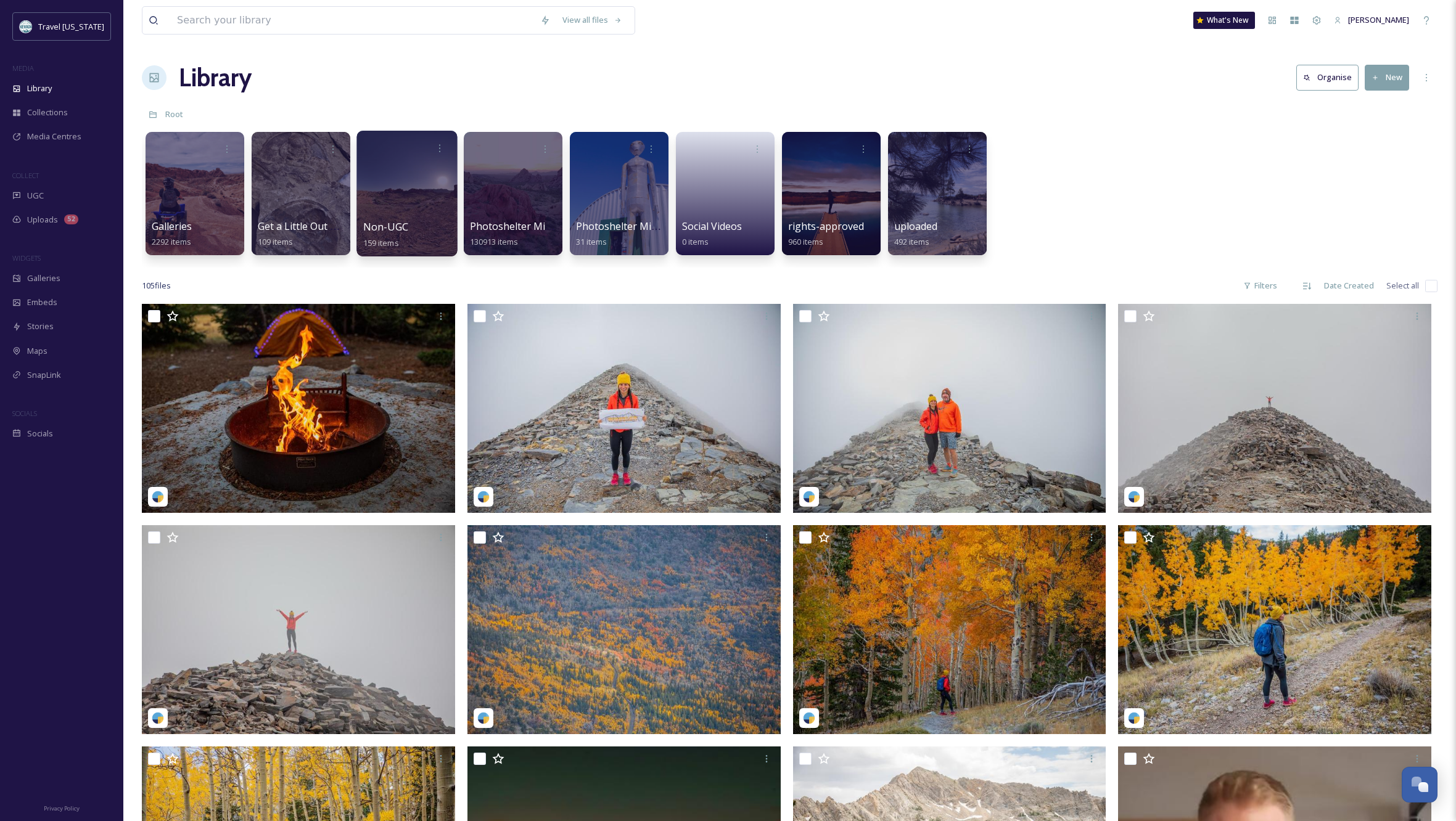
click at [400, 190] on div at bounding box center [406, 193] width 100 height 126
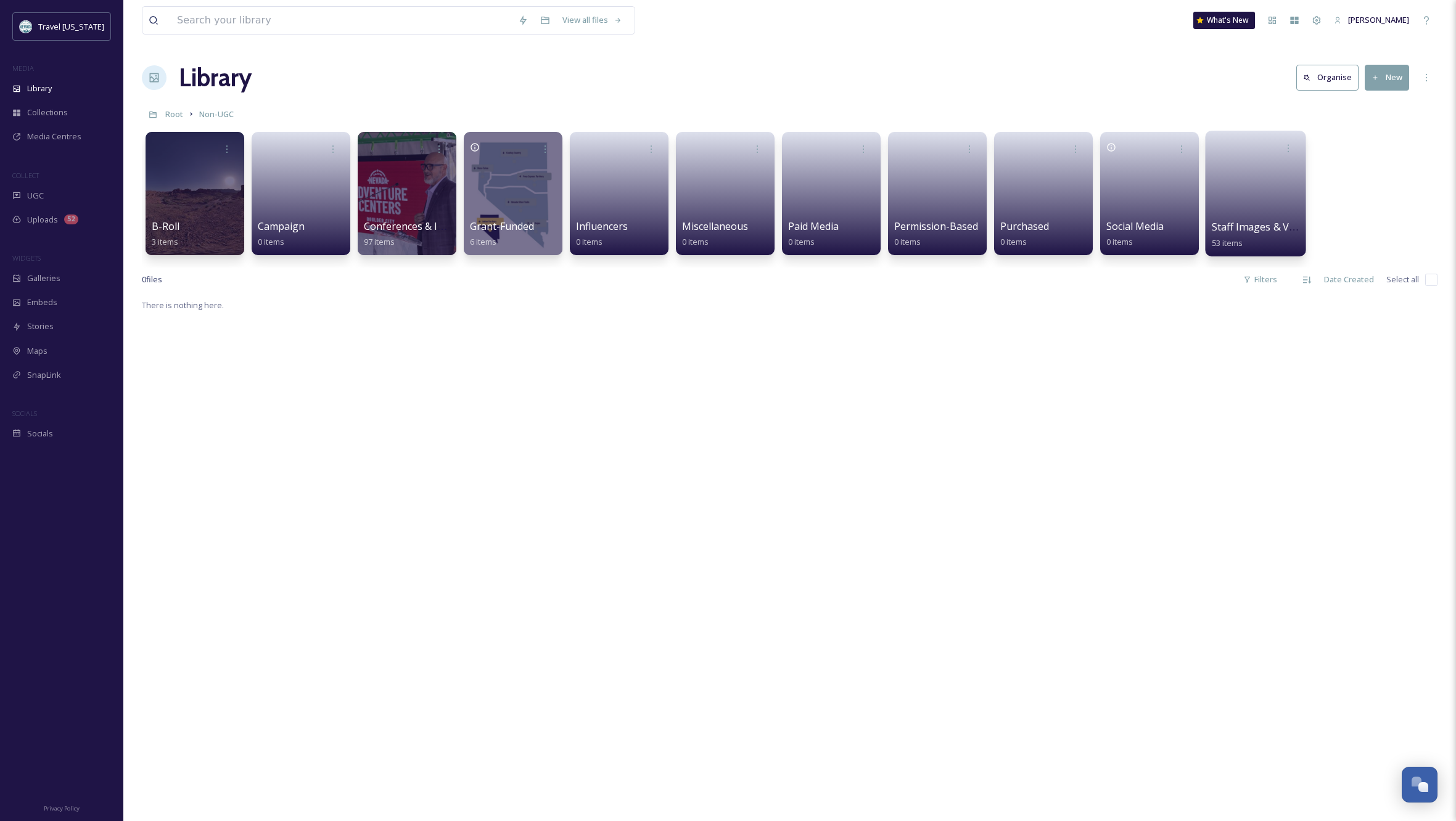
click at [1264, 193] on link at bounding box center [1255, 190] width 88 height 60
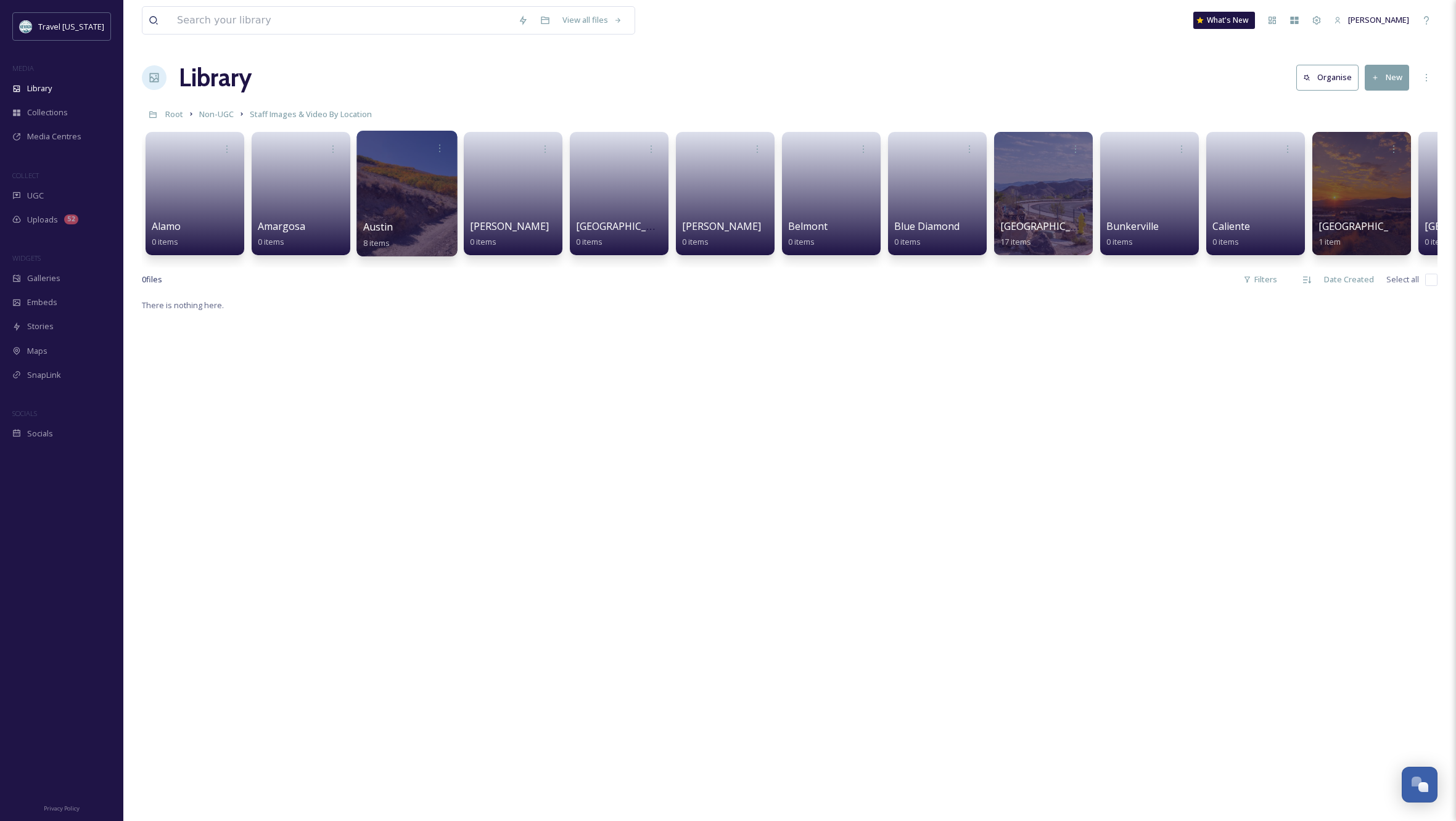
click at [419, 204] on div at bounding box center [406, 193] width 100 height 126
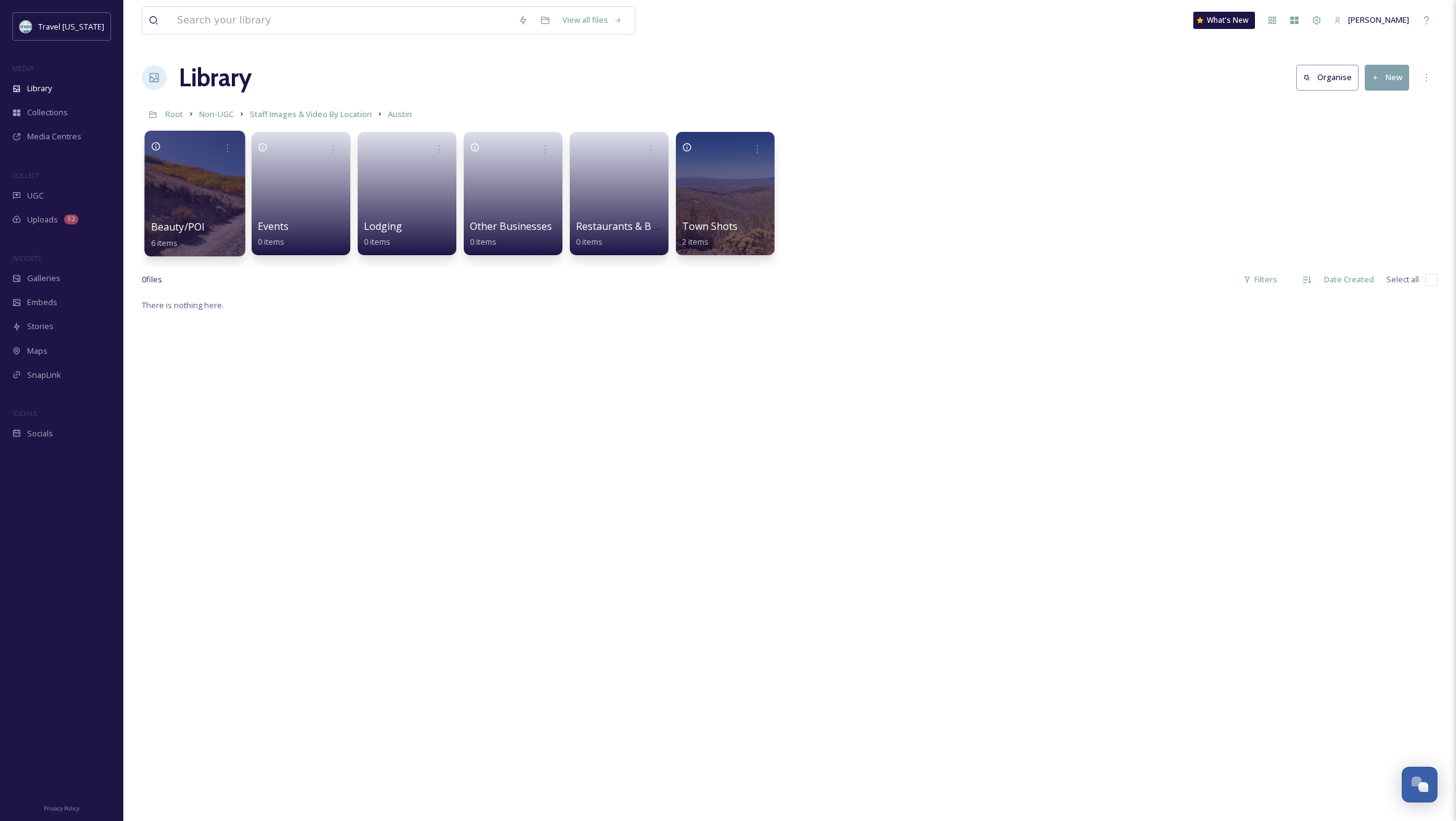
click at [174, 193] on div at bounding box center [194, 193] width 100 height 126
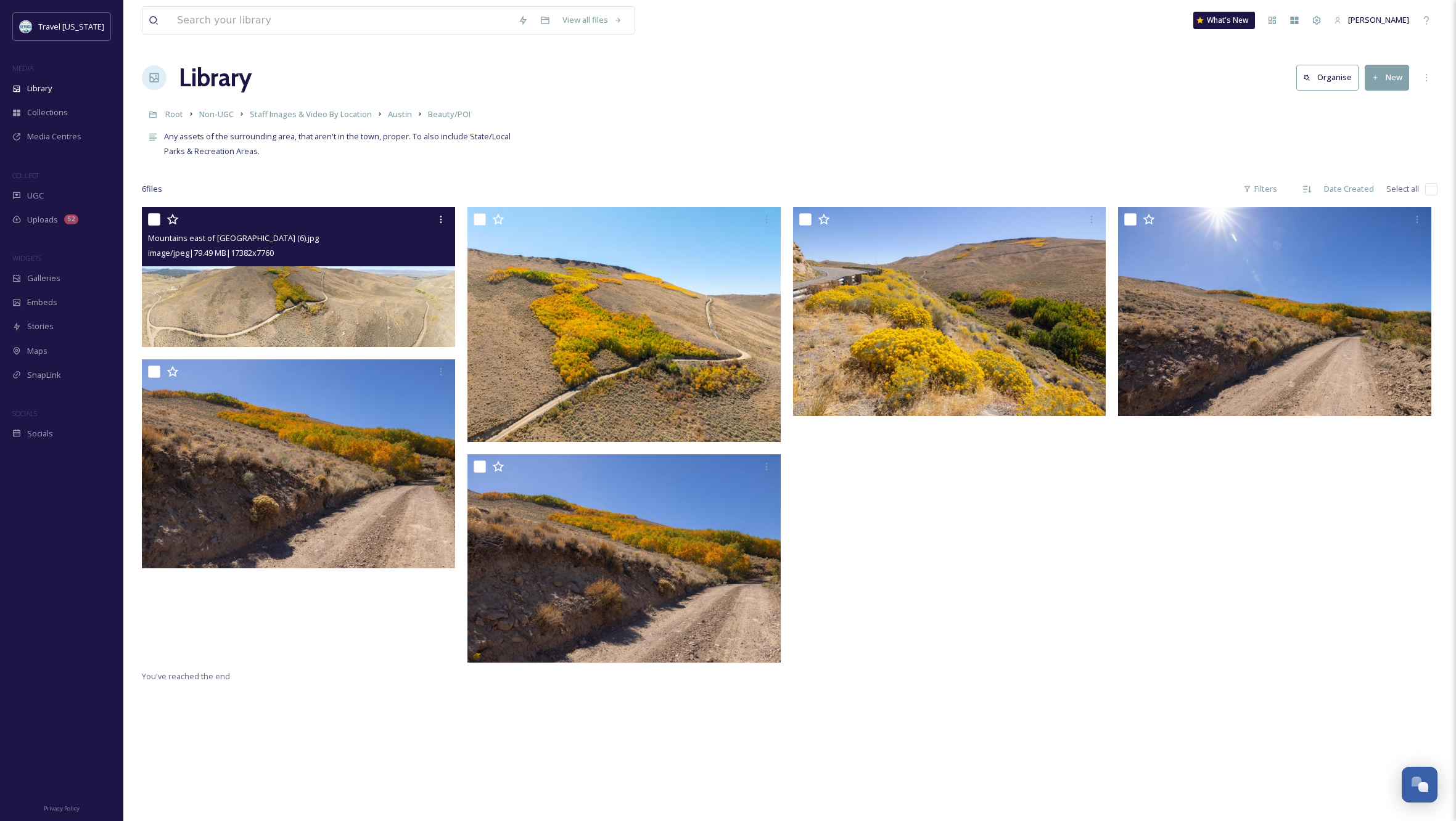
click at [155, 218] on input "checkbox" at bounding box center [154, 219] width 12 height 12
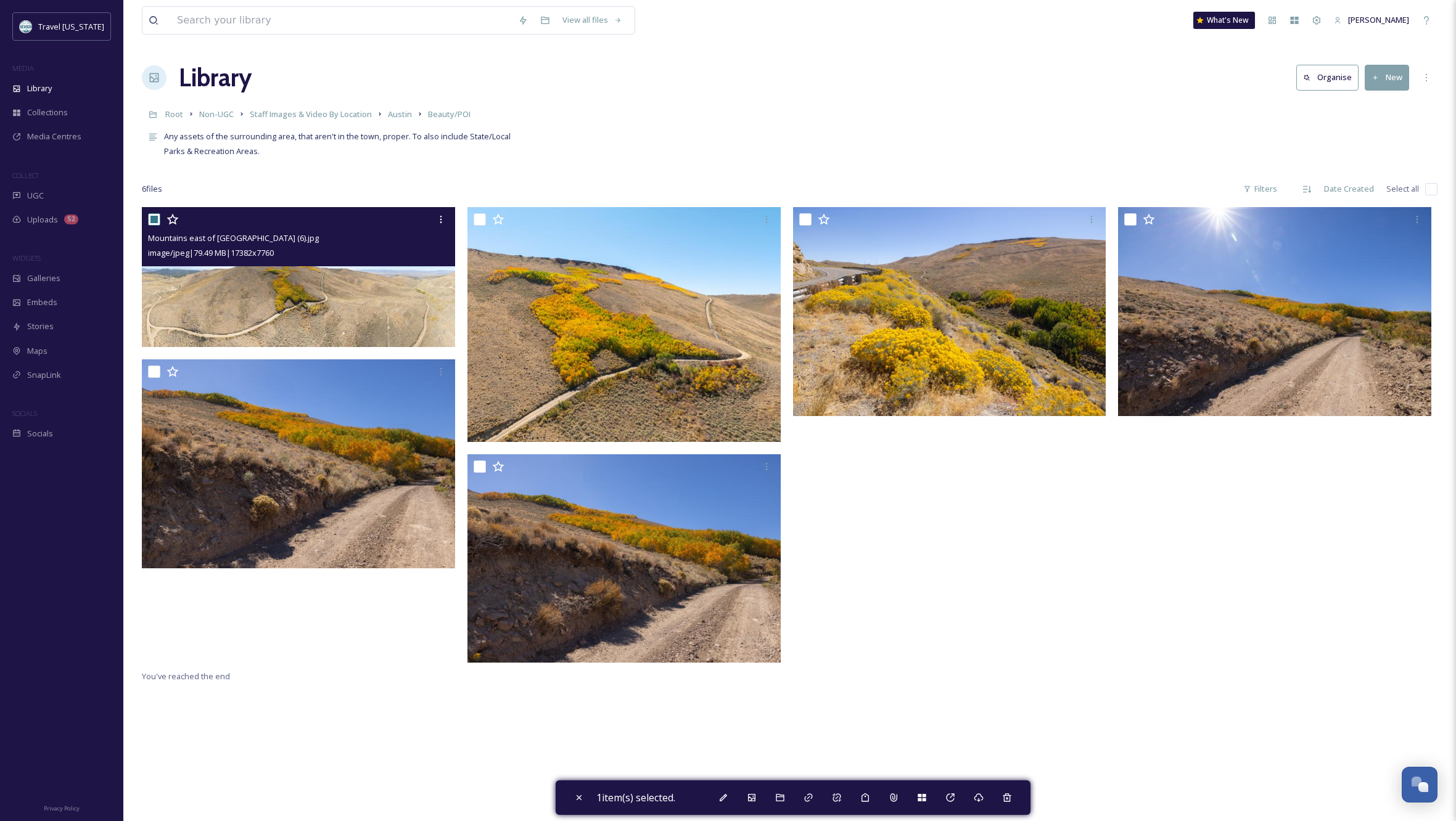
click at [153, 220] on input "checkbox" at bounding box center [154, 219] width 12 height 12
checkbox input "false"
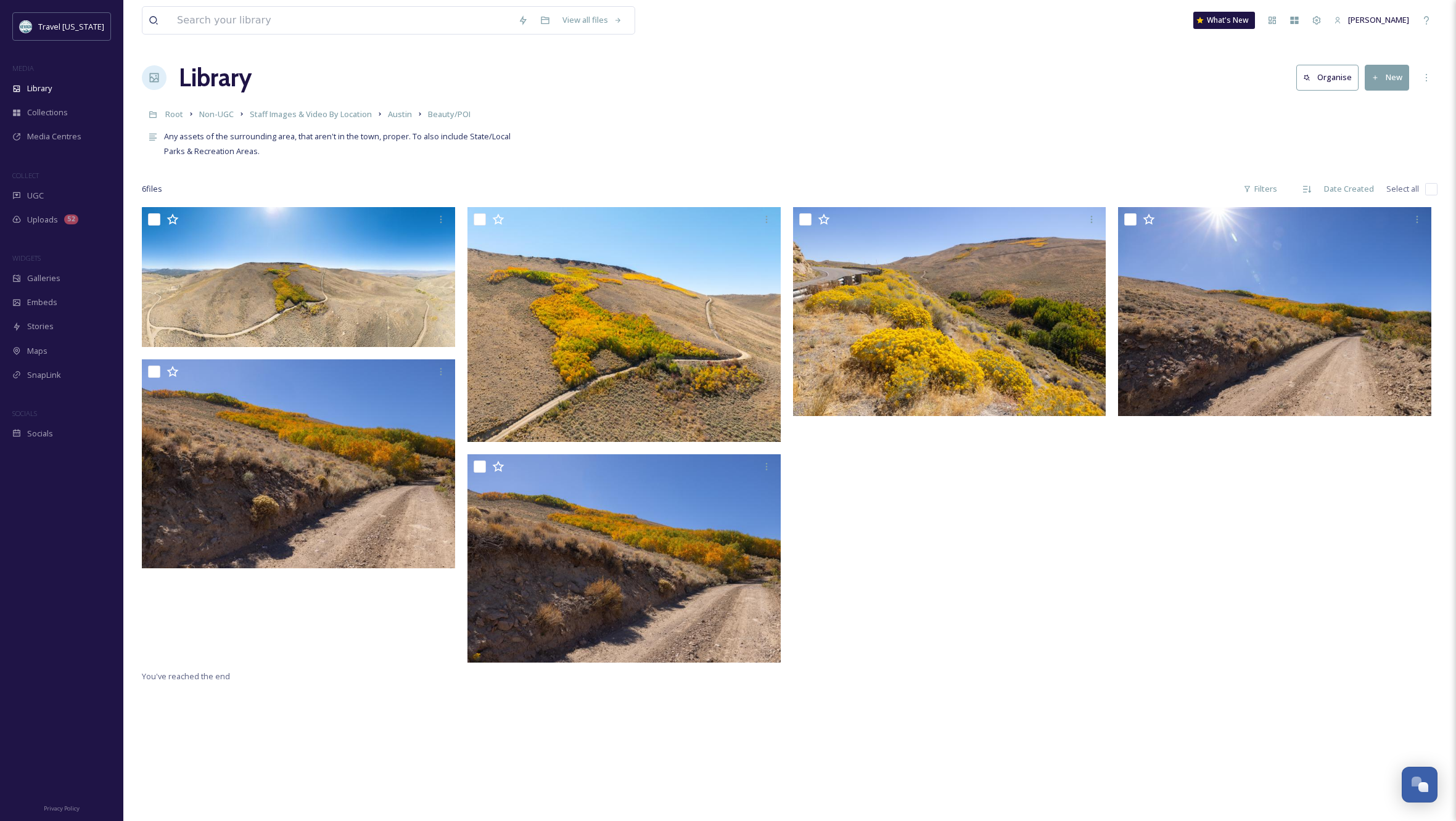
click at [1429, 189] on input "checkbox" at bounding box center [1431, 189] width 12 height 12
checkbox input "true"
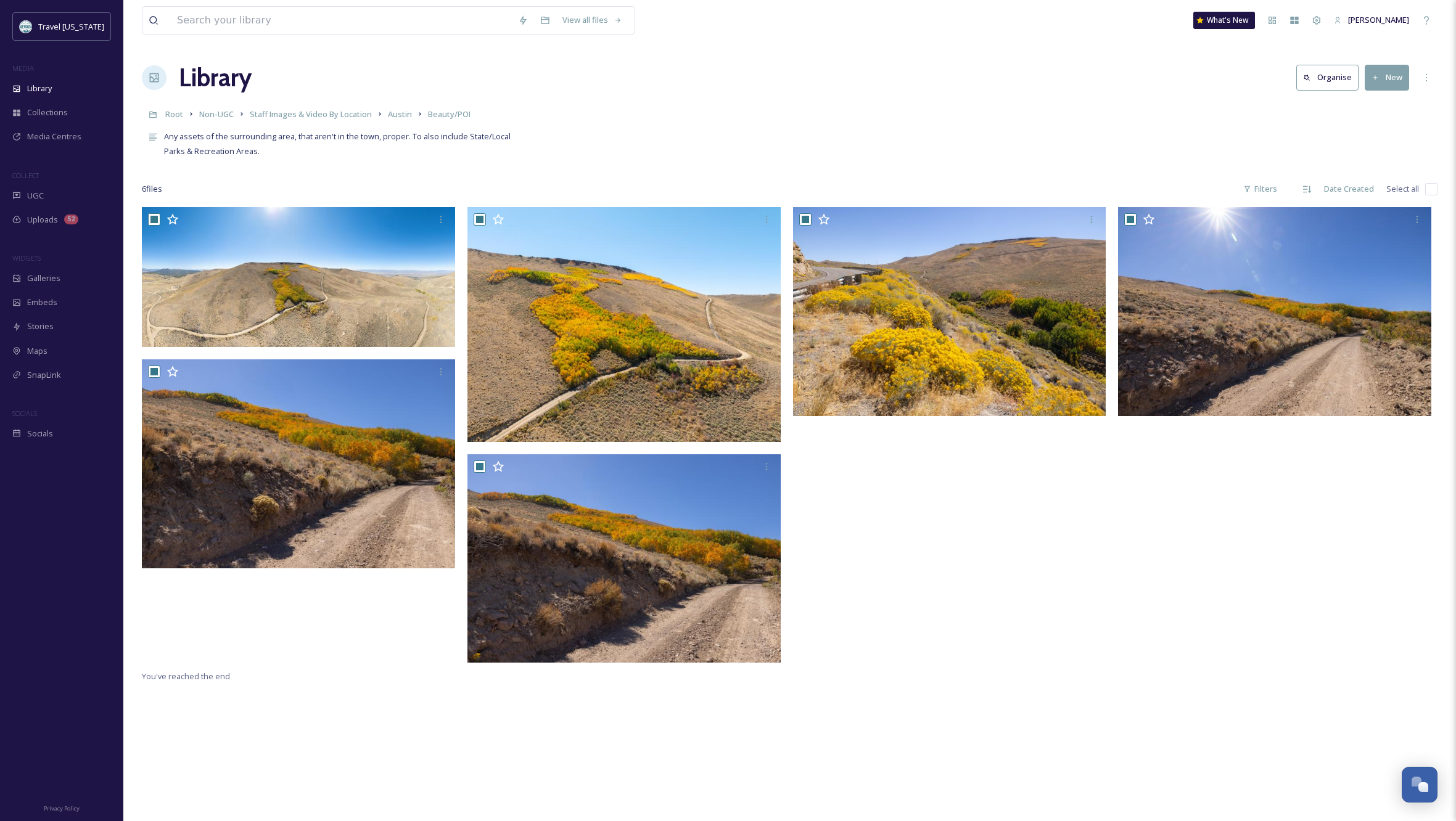
checkbox input "true"
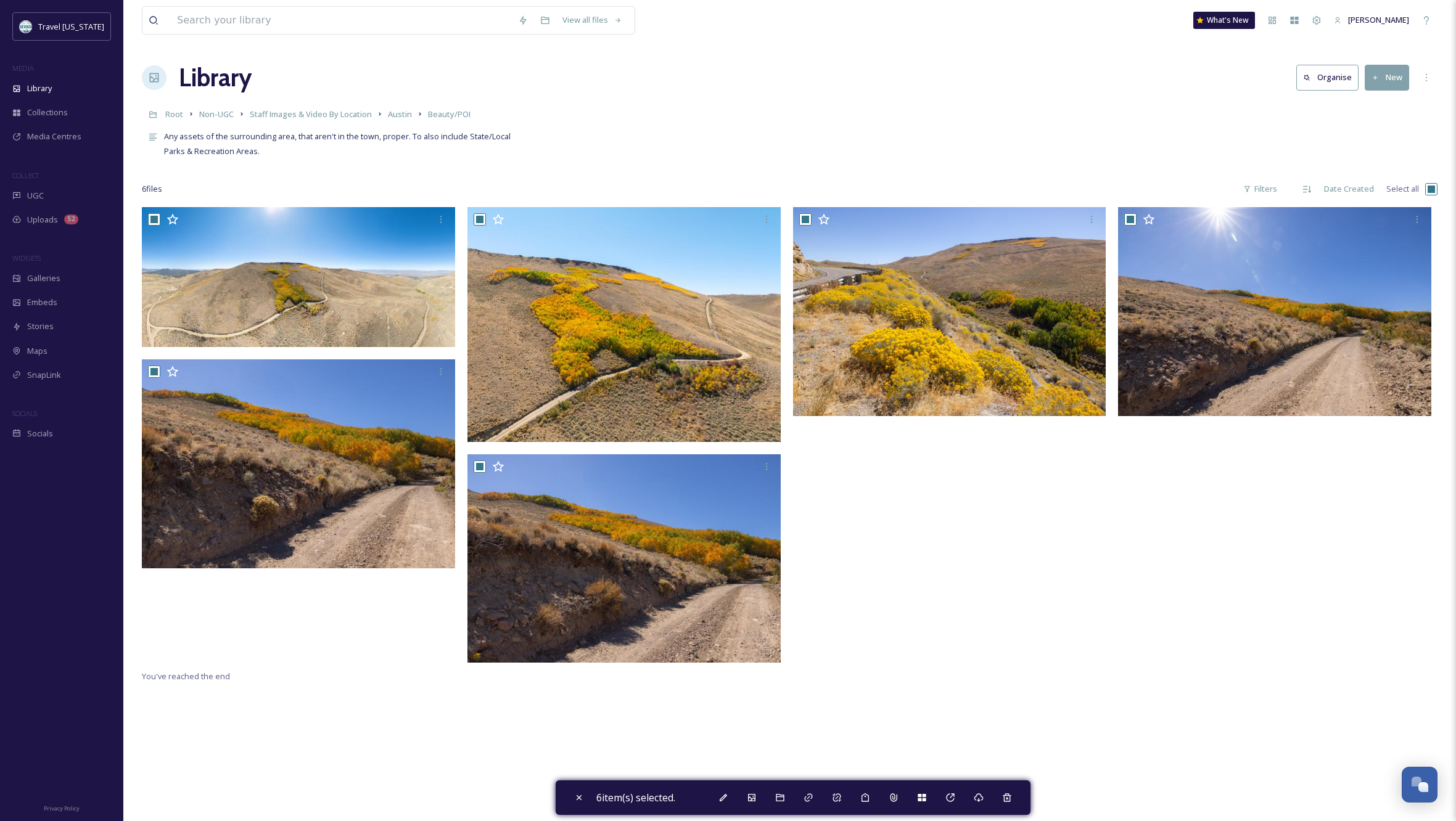
click at [1431, 190] on input "checkbox" at bounding box center [1431, 189] width 12 height 12
checkbox input "false"
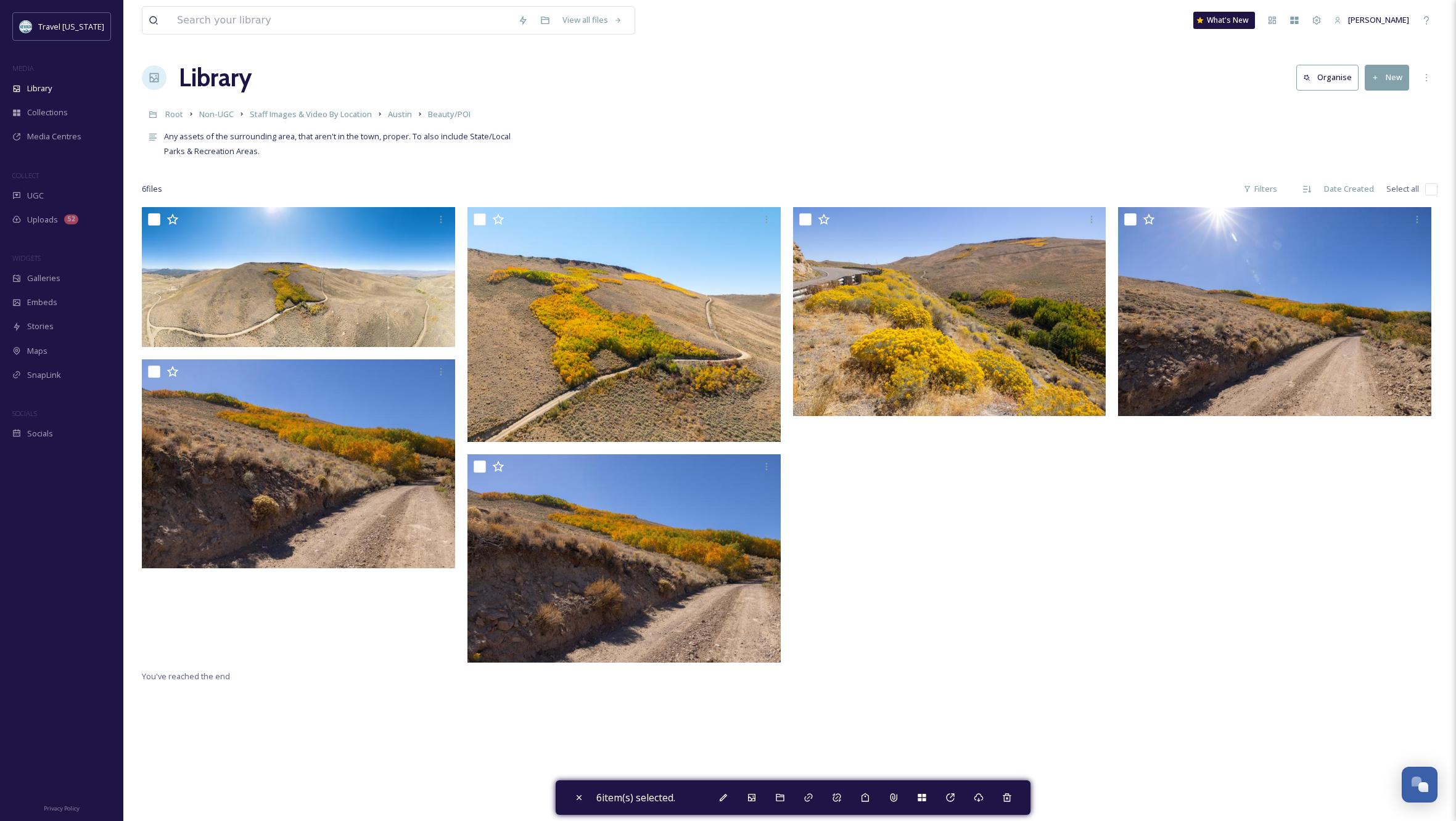
checkbox input "false"
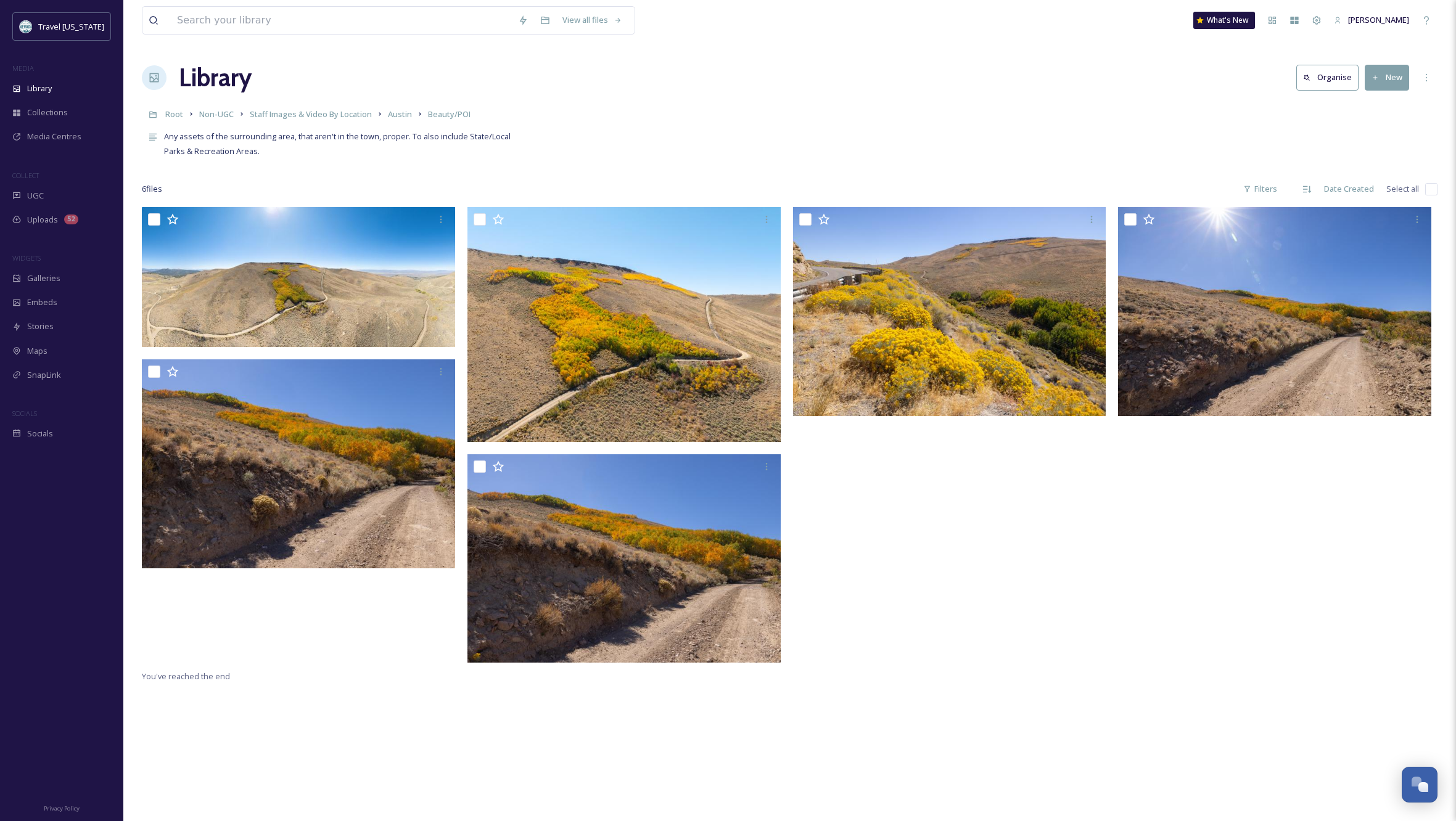
click at [1058, 535] on div at bounding box center [953, 438] width 319 height 462
click at [524, 17] on icon at bounding box center [522, 20] width 10 height 10
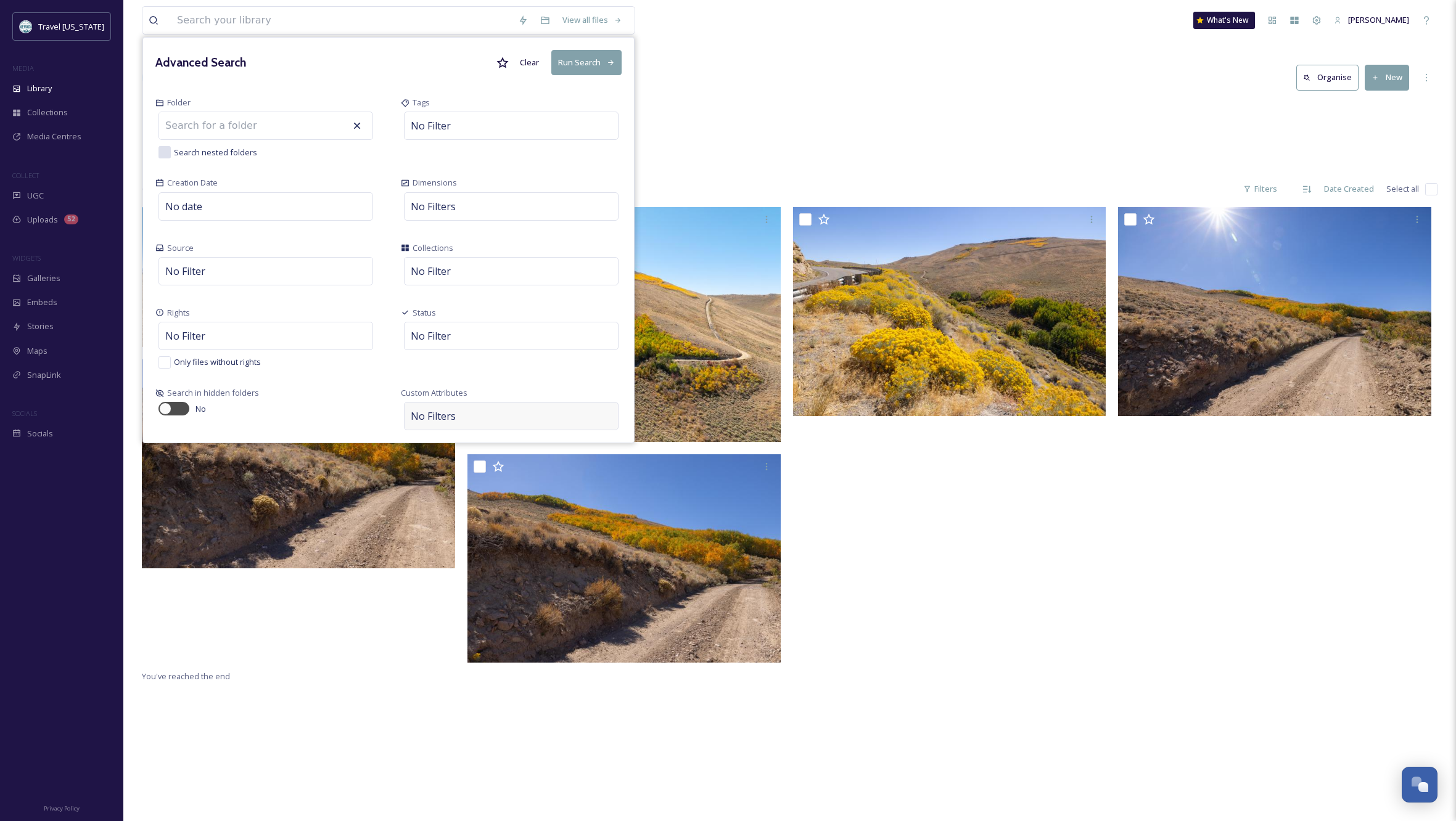
click at [470, 411] on div "No Filters" at bounding box center [510, 416] width 215 height 29
click at [458, 379] on div "Select Attribute" at bounding box center [454, 380] width 86 height 24
click at [441, 254] on span ""[US_STATE]" tags" at bounding box center [451, 256] width 67 height 12
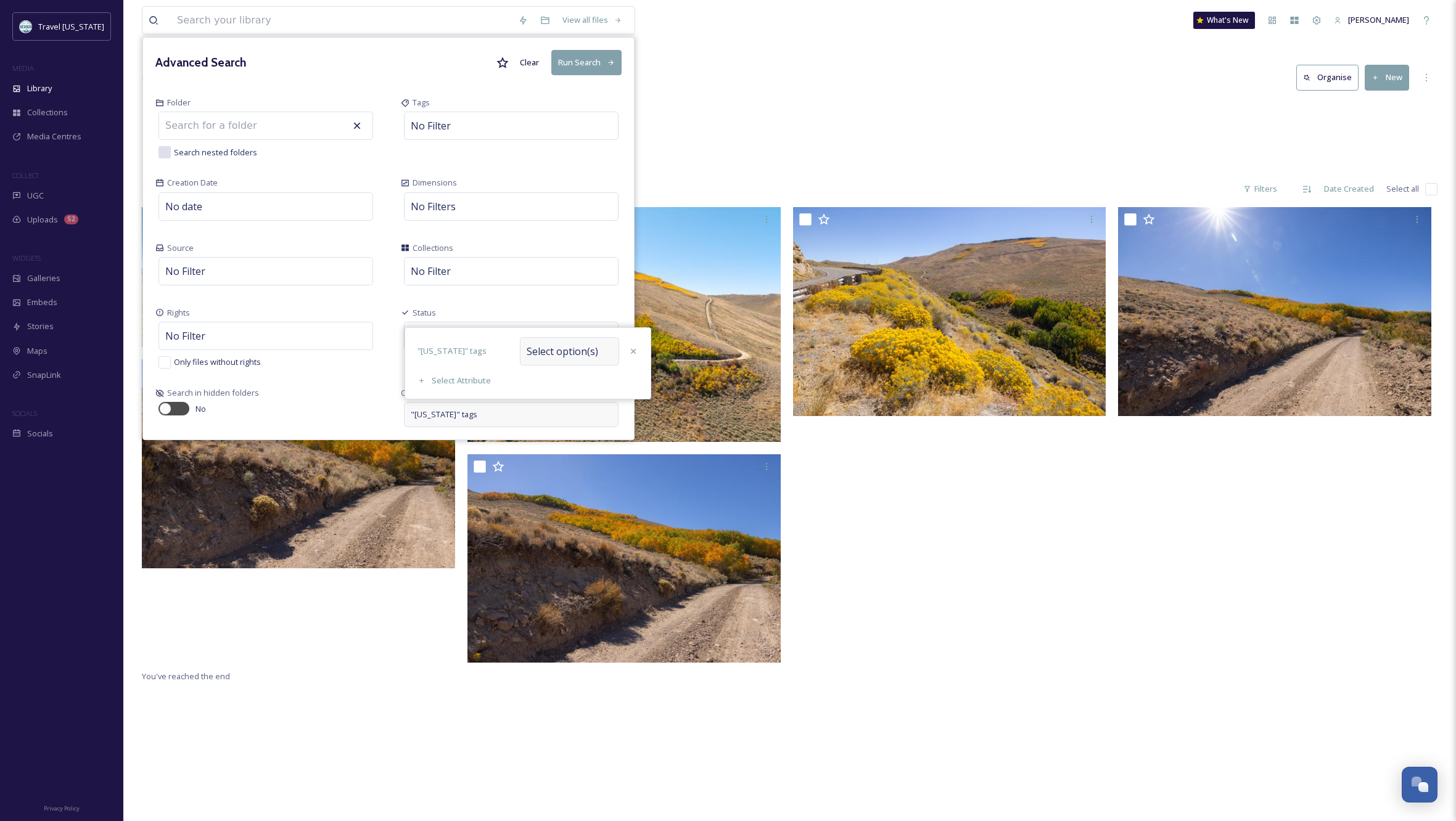
click at [579, 344] on span "Select option(s)" at bounding box center [562, 352] width 72 height 15
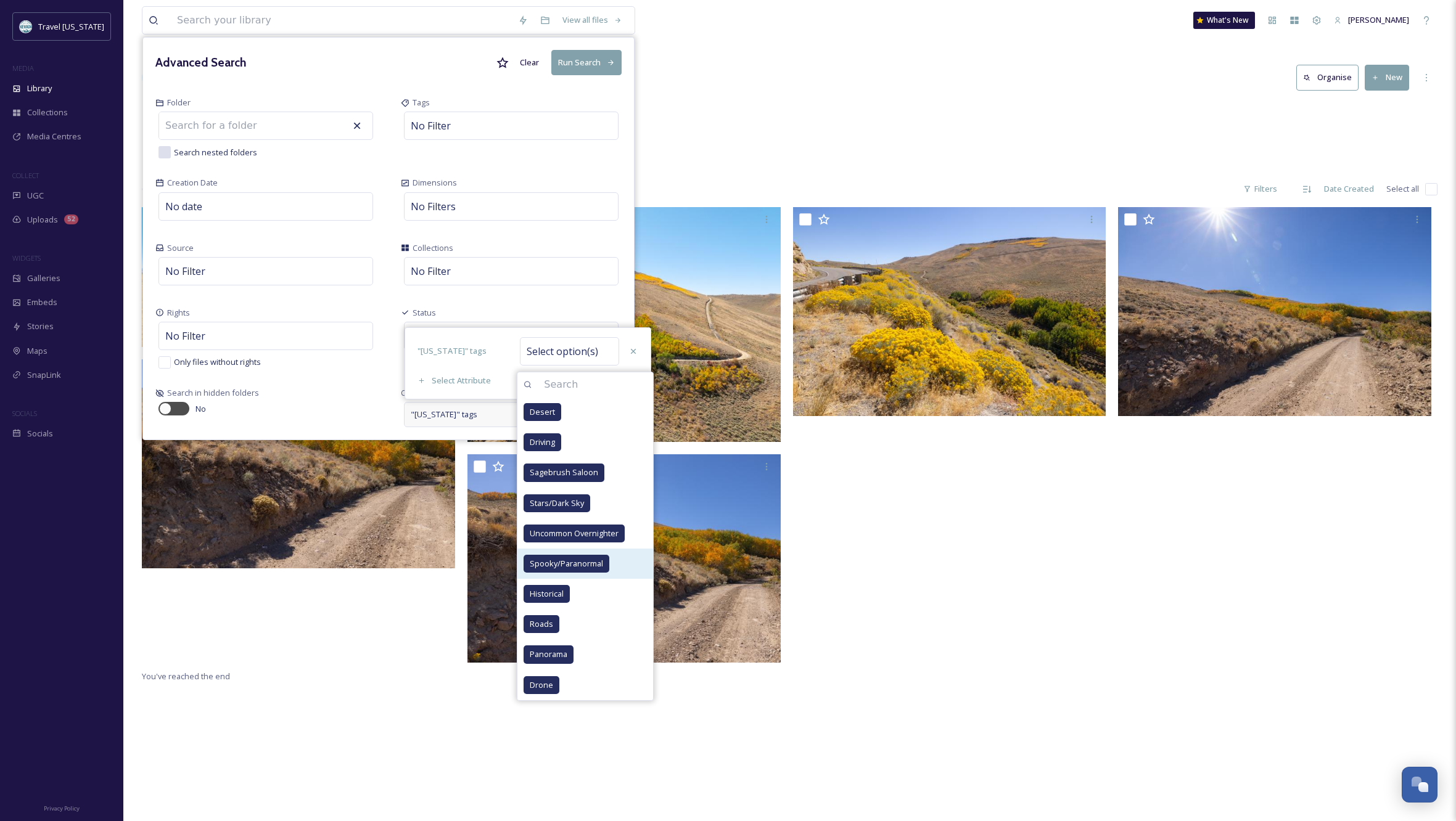
click at [563, 562] on span "Spooky/Paranormal" at bounding box center [566, 564] width 73 height 12
click at [634, 341] on icon at bounding box center [633, 343] width 10 height 10
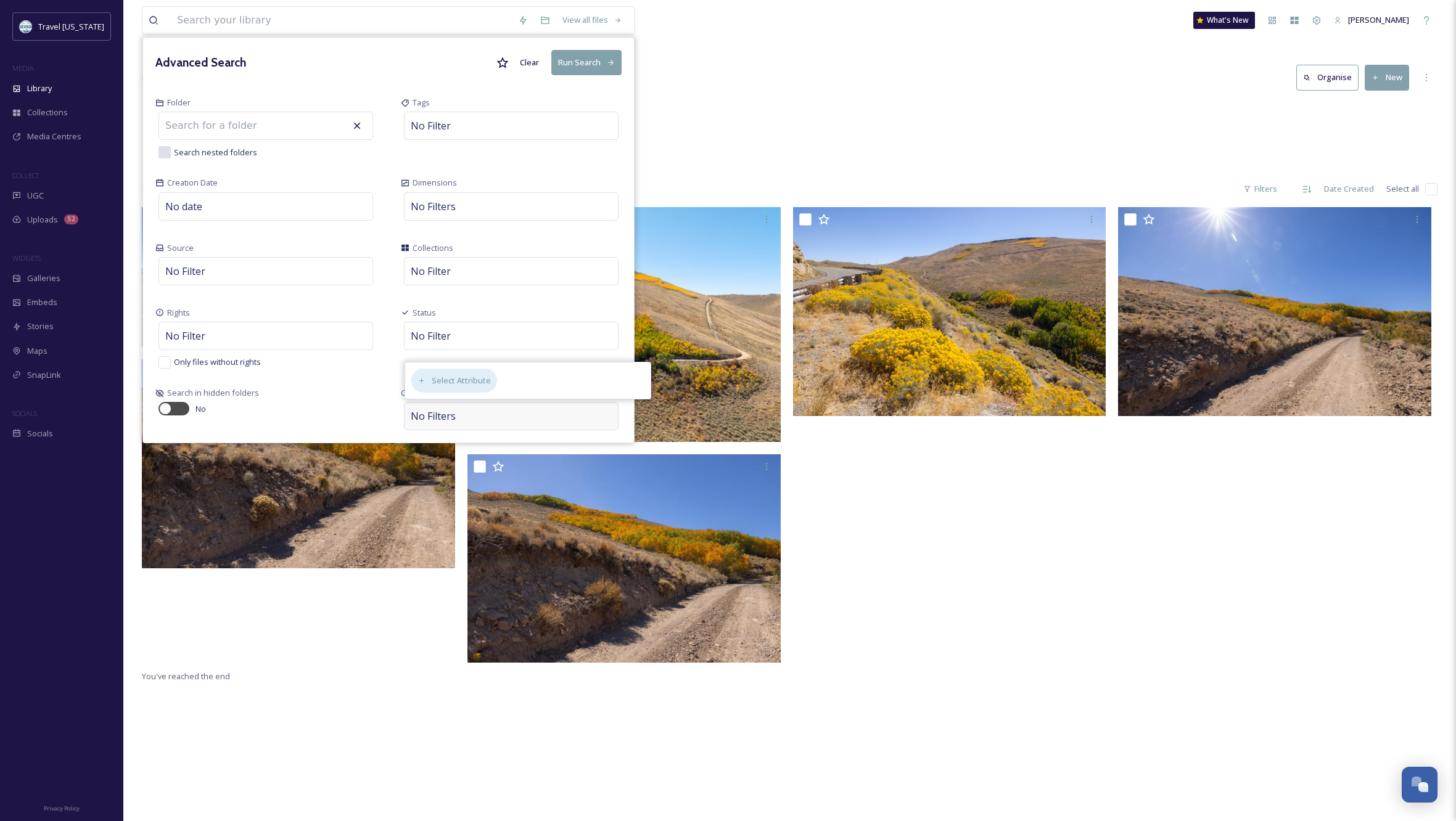
click at [452, 380] on div "Select Attribute" at bounding box center [454, 380] width 86 height 24
click at [449, 255] on span ""[US_STATE]" tags" at bounding box center [451, 256] width 67 height 12
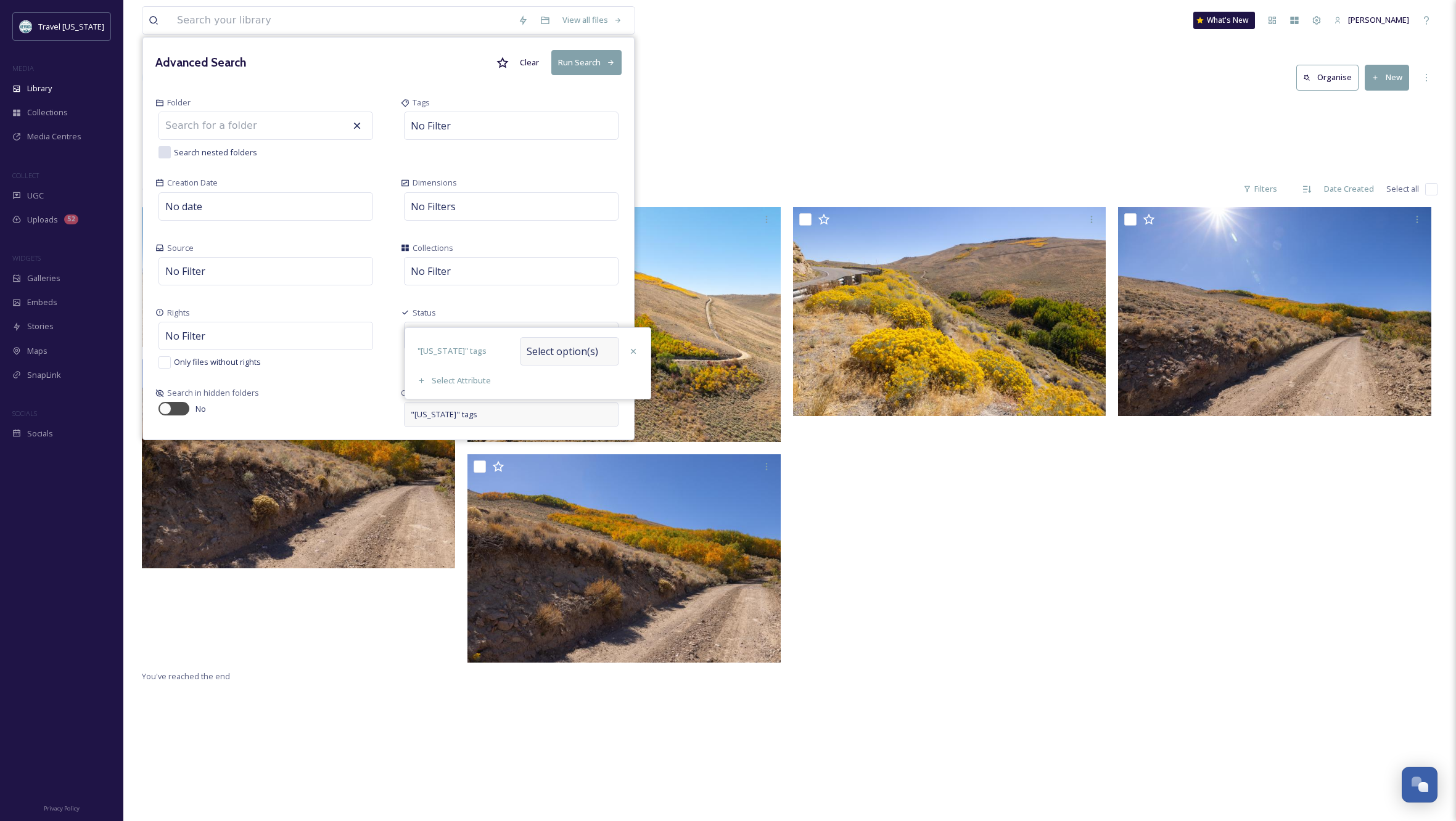
click at [563, 357] on span "Select option(s)" at bounding box center [562, 352] width 72 height 15
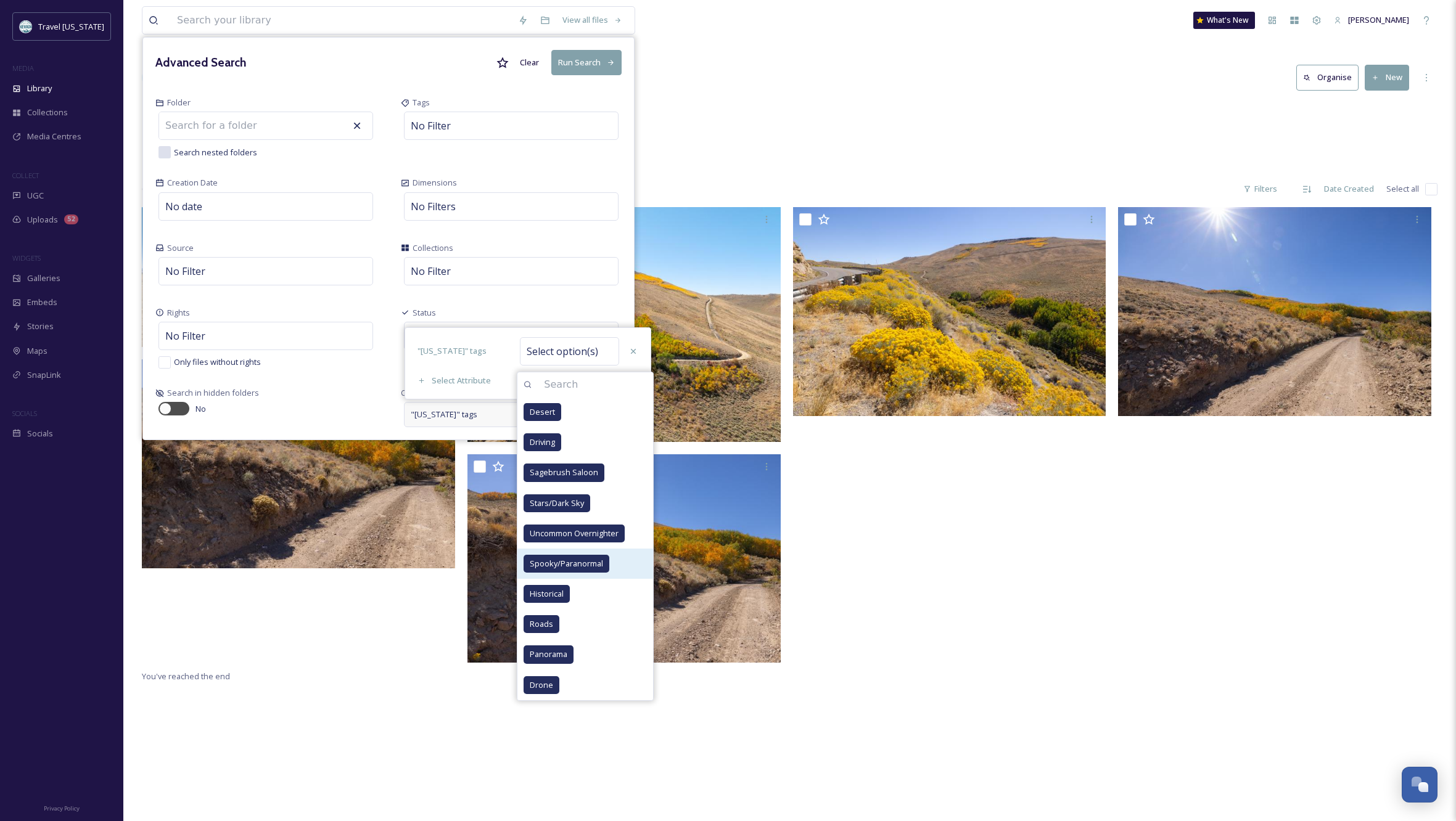
click at [571, 565] on span "Spooky/Paranormal" at bounding box center [566, 564] width 73 height 12
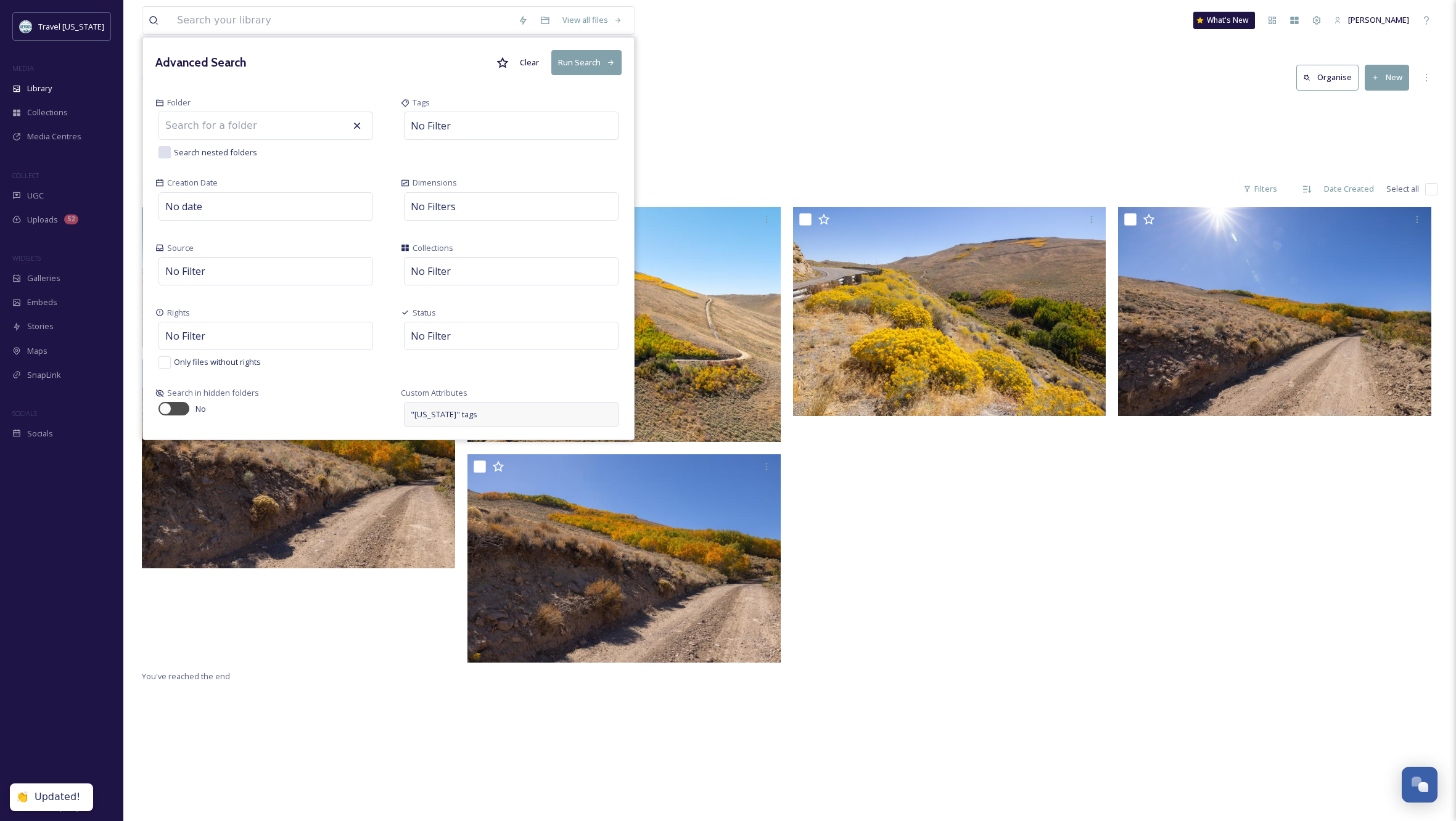
drag, startPoint x: 566, startPoint y: 57, endPoint x: 573, endPoint y: 57, distance: 7.0
click at [566, 57] on button "Run Search" at bounding box center [587, 62] width 70 height 26
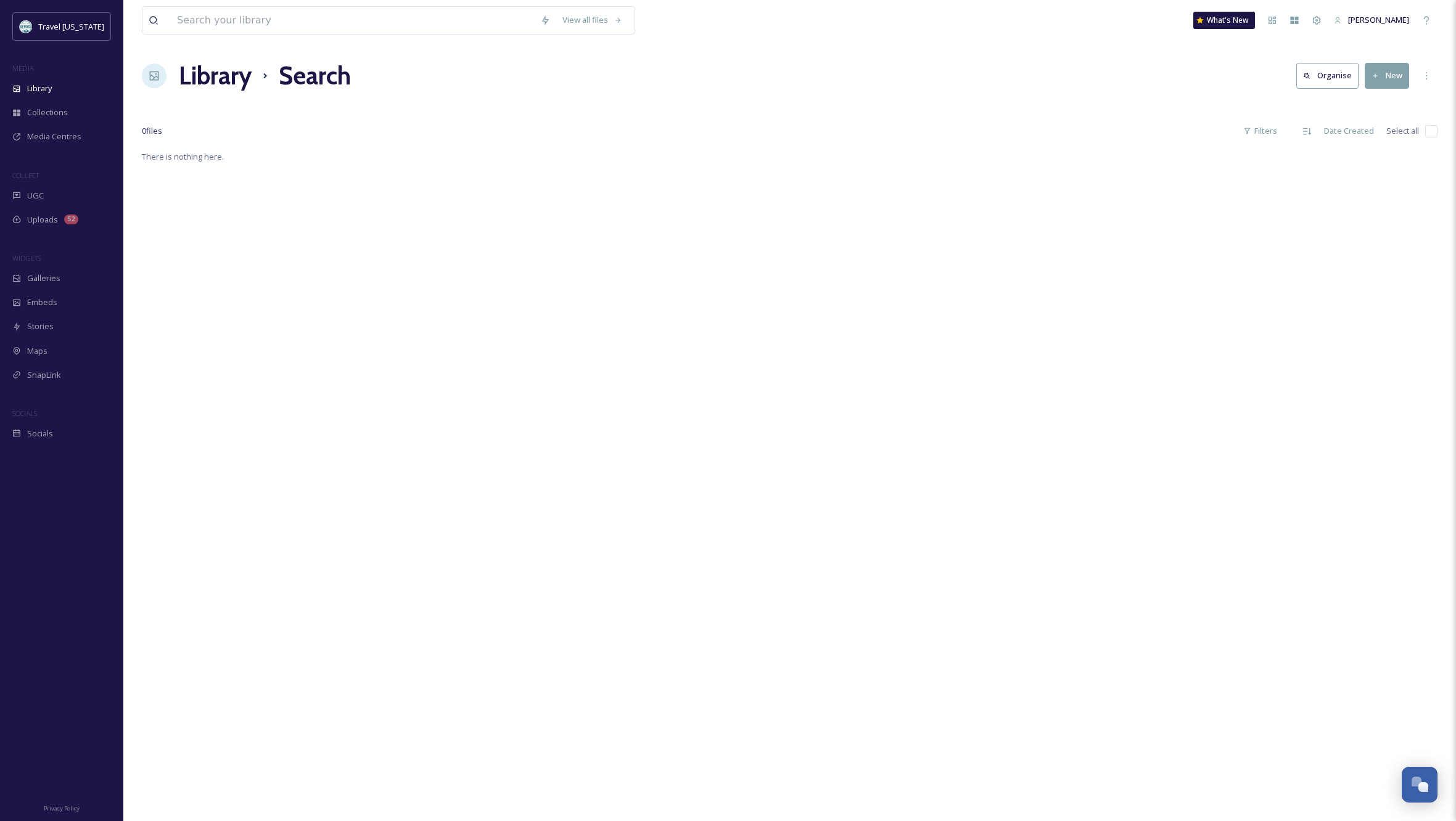
scroll to position [2, 0]
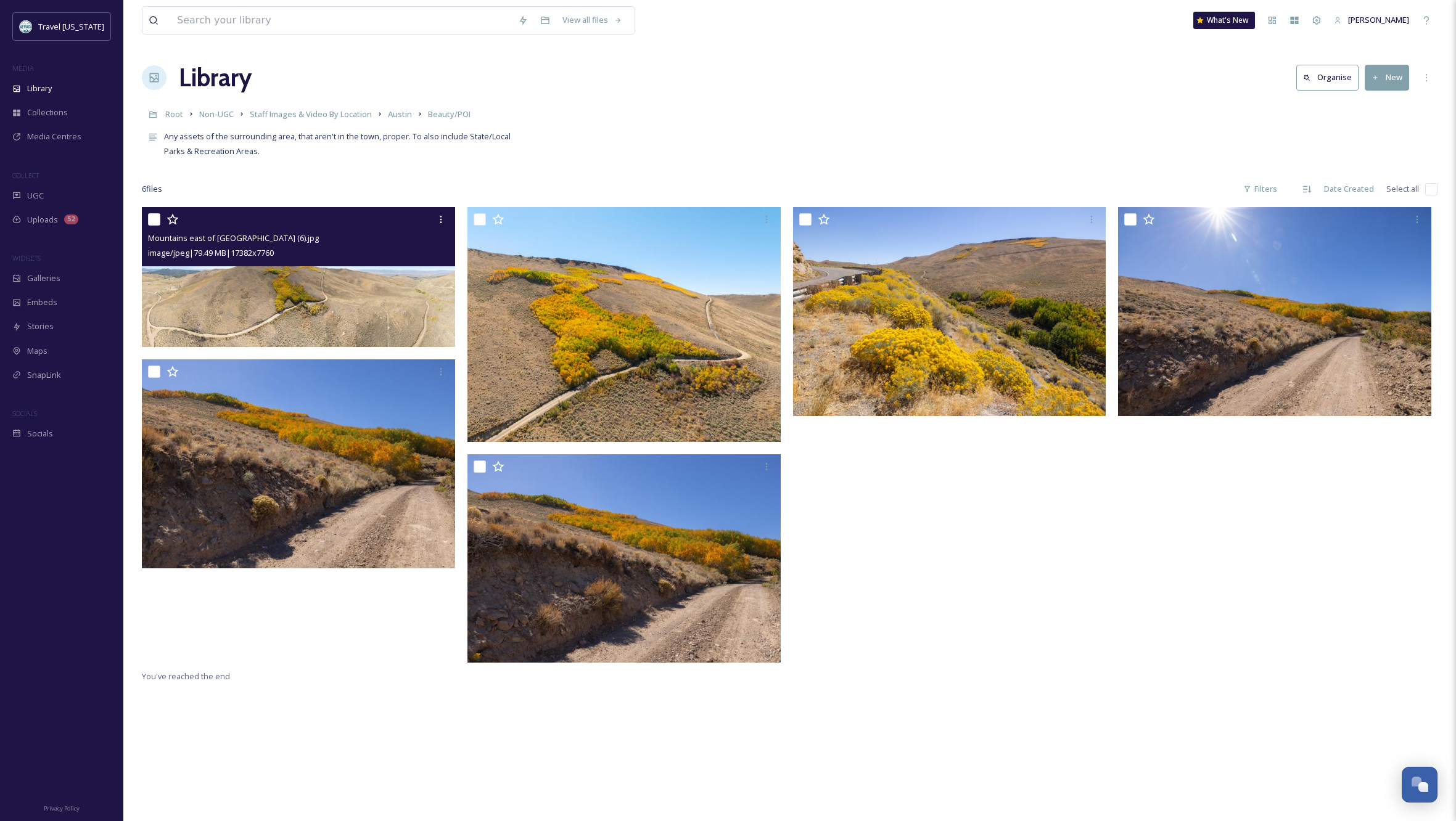
click at [153, 218] on input "checkbox" at bounding box center [154, 219] width 12 height 12
checkbox input "true"
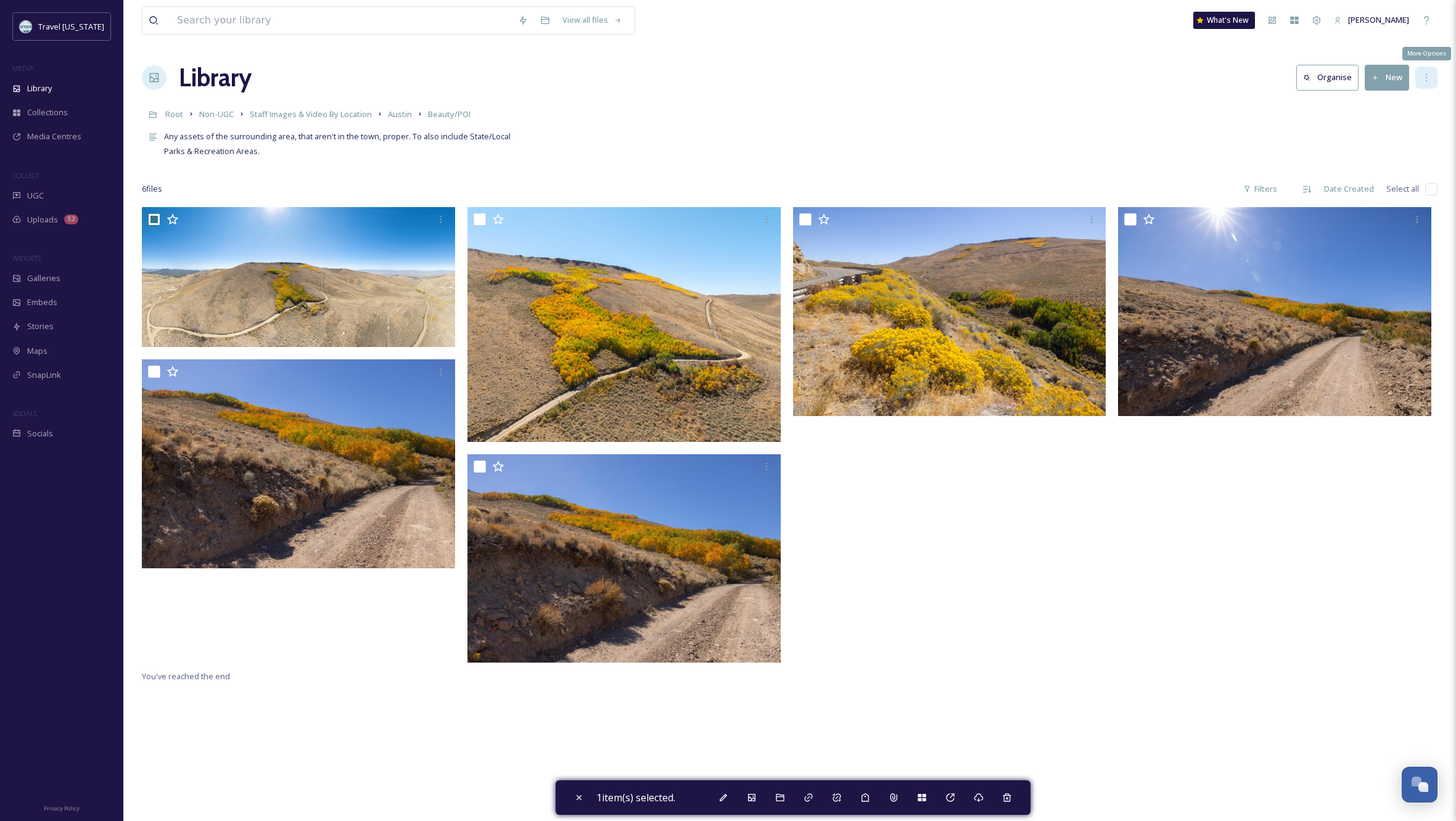
click at [1427, 73] on icon at bounding box center [1426, 77] width 10 height 10
click at [1217, 610] on div at bounding box center [1277, 438] width 319 height 462
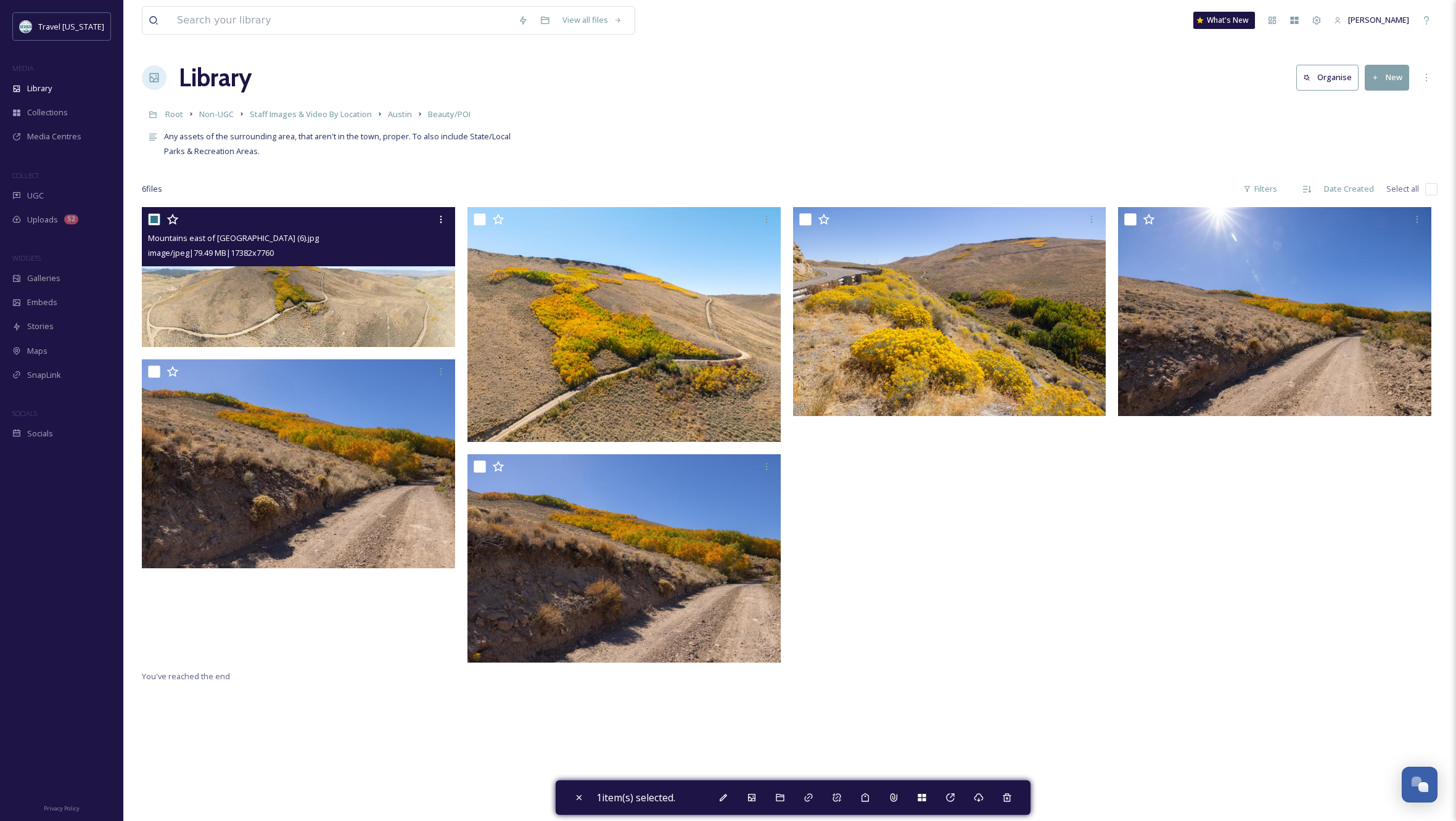
click at [322, 286] on img at bounding box center [299, 277] width 313 height 140
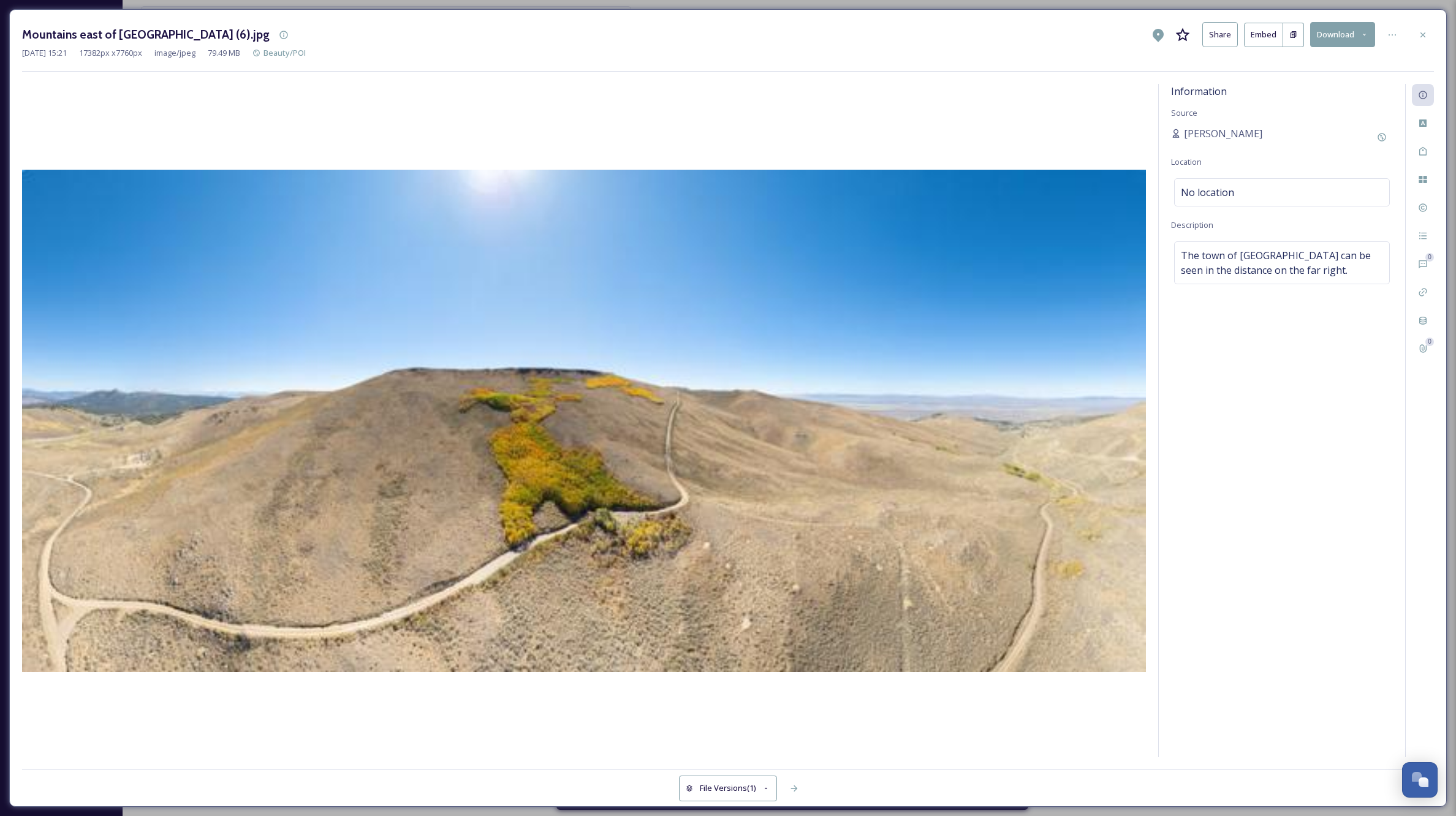
click at [1222, 33] on button "Share" at bounding box center [1220, 34] width 36 height 25
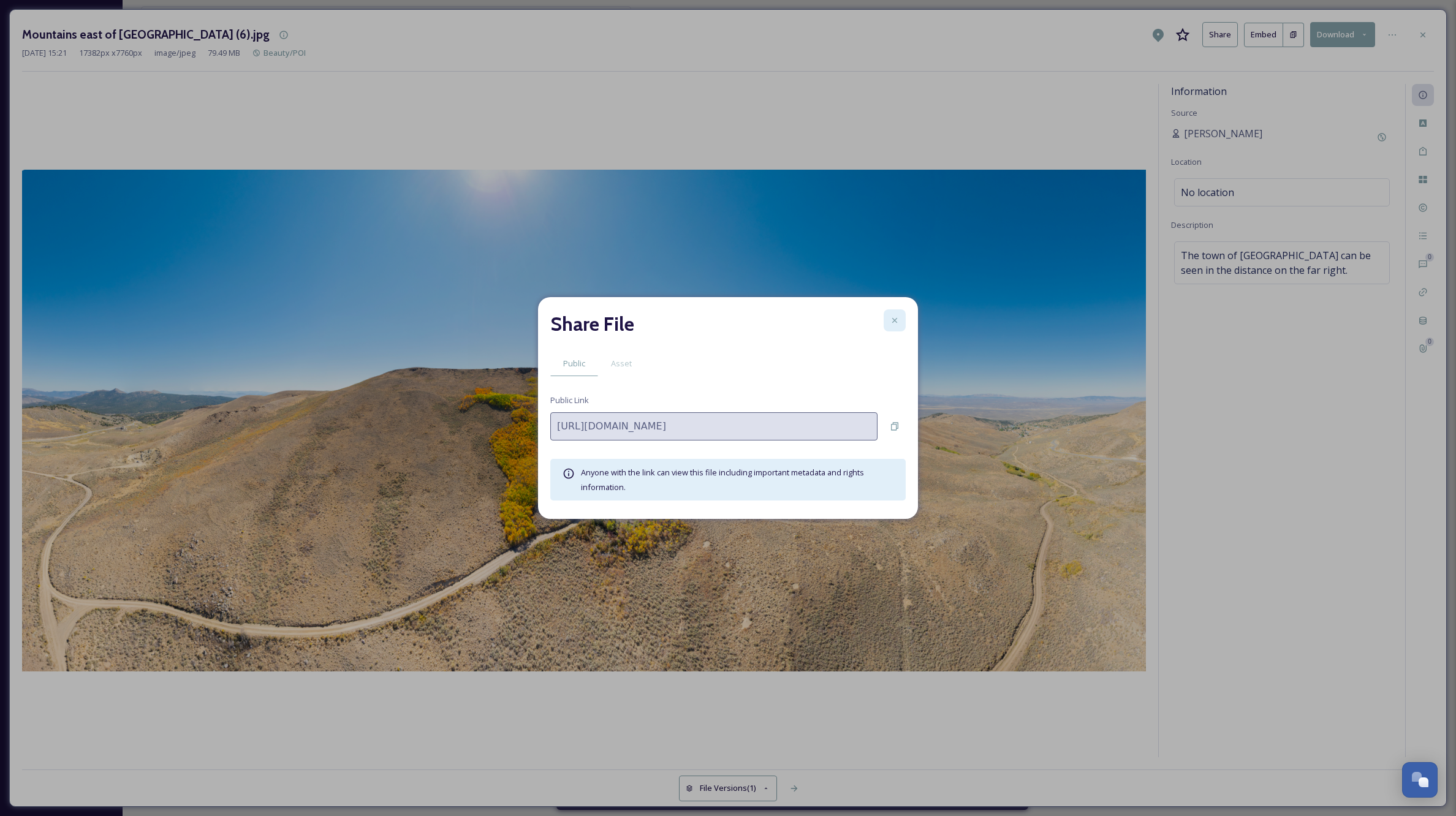
click at [895, 318] on icon at bounding box center [894, 320] width 9 height 9
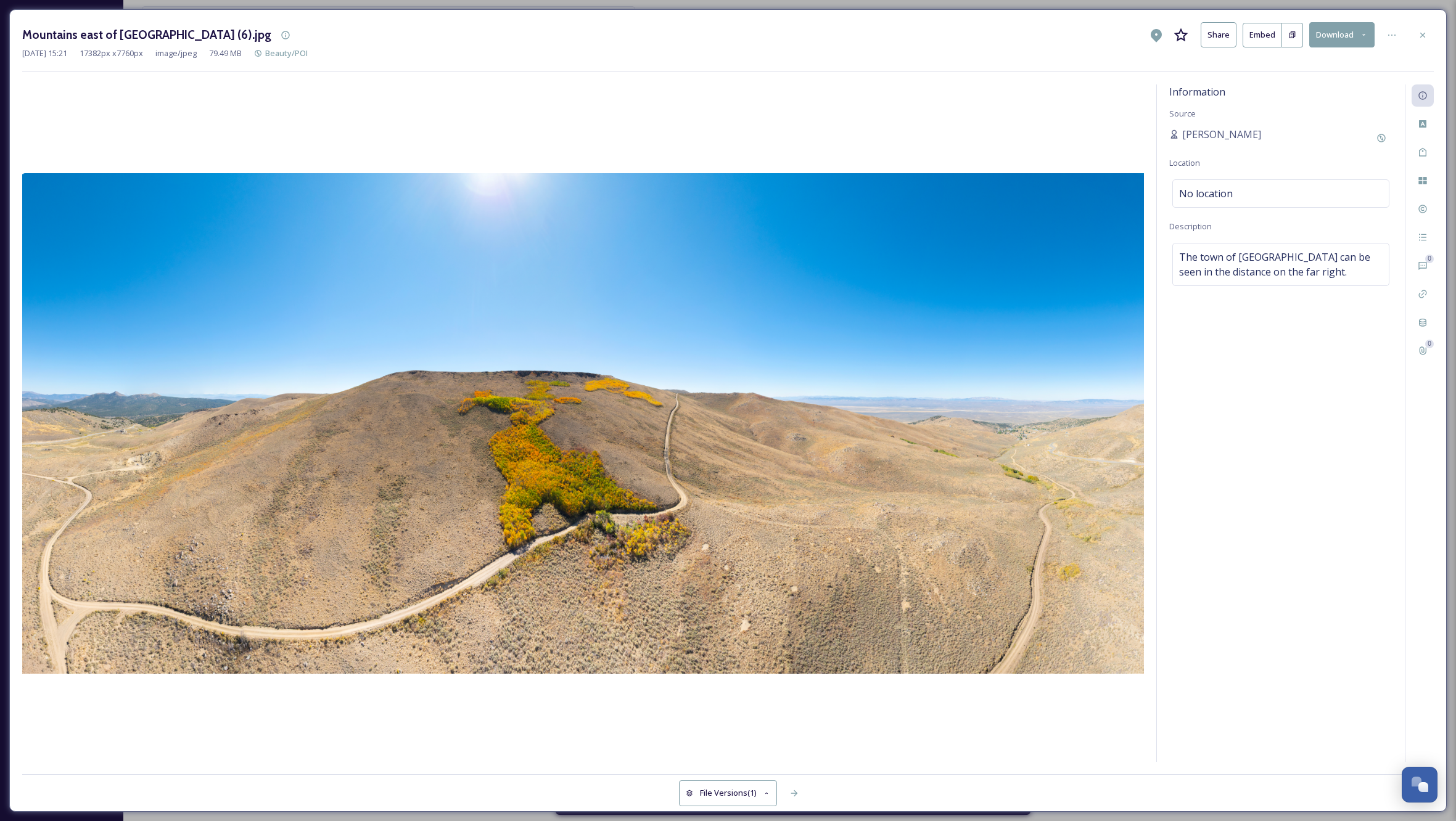
click at [291, 106] on div at bounding box center [582, 423] width 1121 height 677
drag, startPoint x: 1426, startPoint y: 34, endPoint x: 1411, endPoint y: 45, distance: 18.6
click at [1426, 34] on icon at bounding box center [1422, 34] width 10 height 10
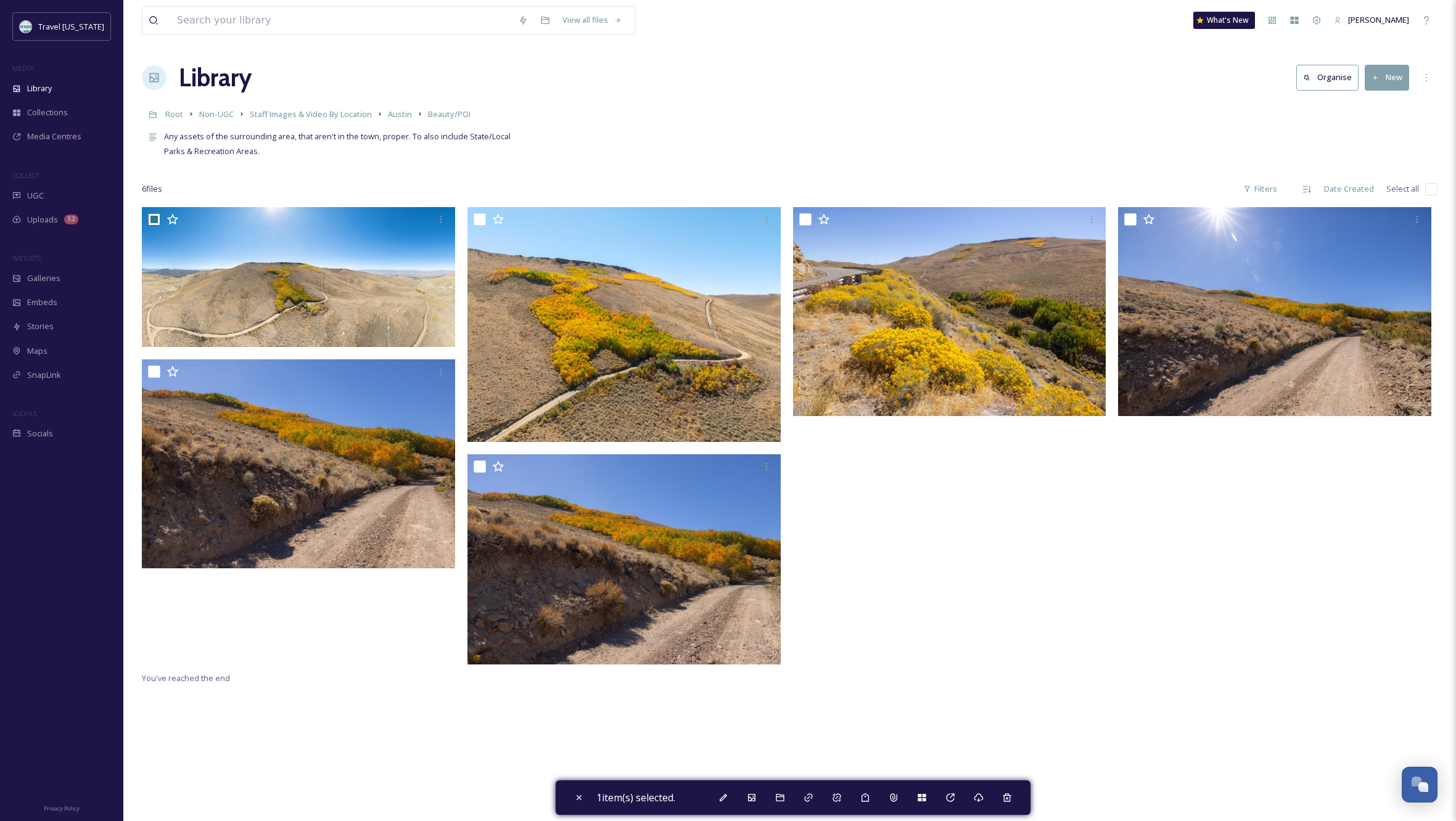
click at [1430, 187] on input "checkbox" at bounding box center [1431, 189] width 12 height 12
checkbox input "true"
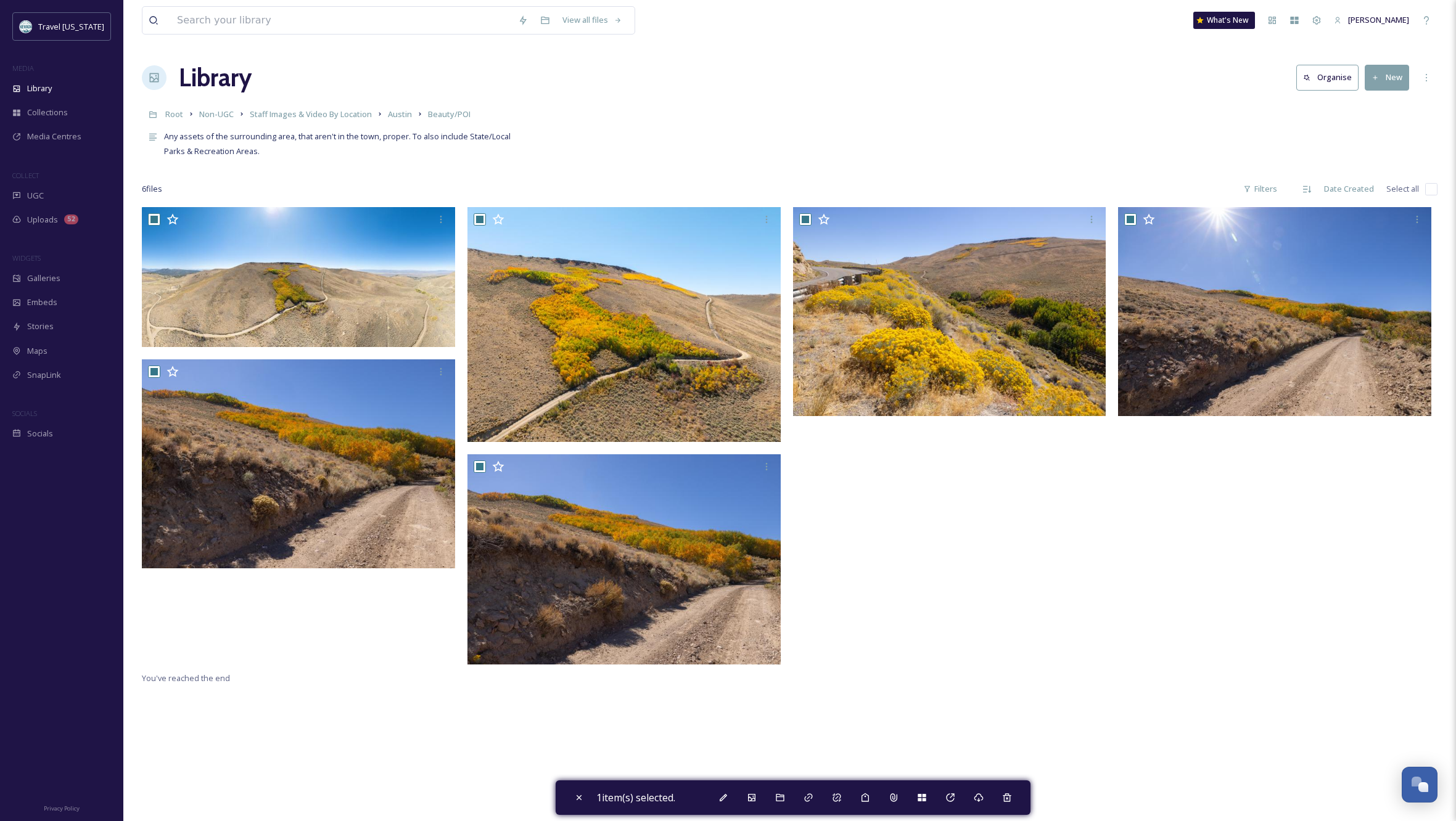
checkbox input "true"
click at [1425, 76] on icon at bounding box center [1426, 77] width 10 height 10
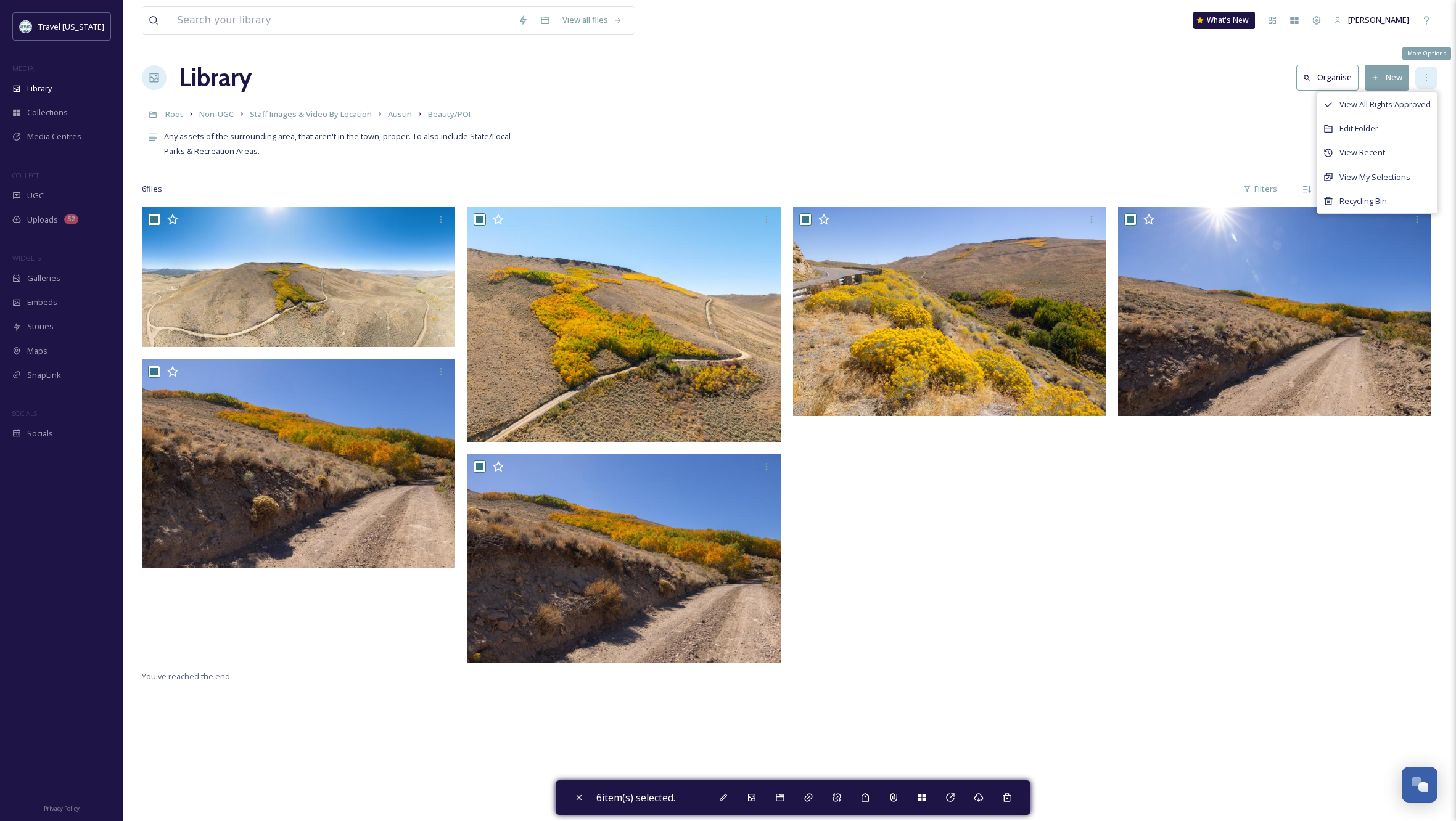
click at [1425, 76] on icon at bounding box center [1426, 77] width 10 height 10
drag, startPoint x: 926, startPoint y: 557, endPoint x: 918, endPoint y: 556, distance: 8.1
click at [926, 557] on div at bounding box center [953, 438] width 319 height 462
click at [1029, 476] on div at bounding box center [953, 438] width 319 height 462
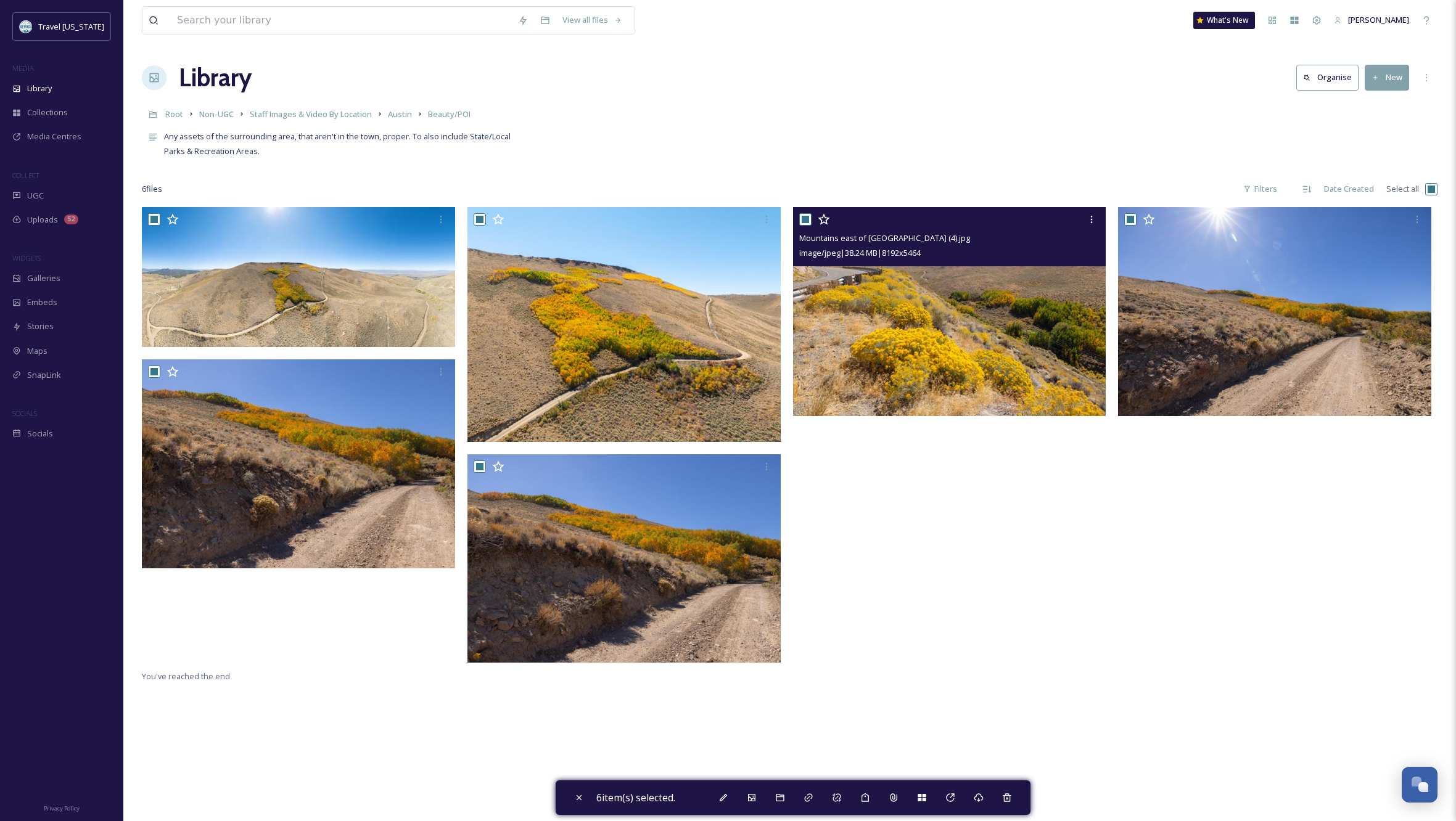
click at [808, 217] on input "checkbox" at bounding box center [805, 219] width 12 height 12
checkbox input "false"
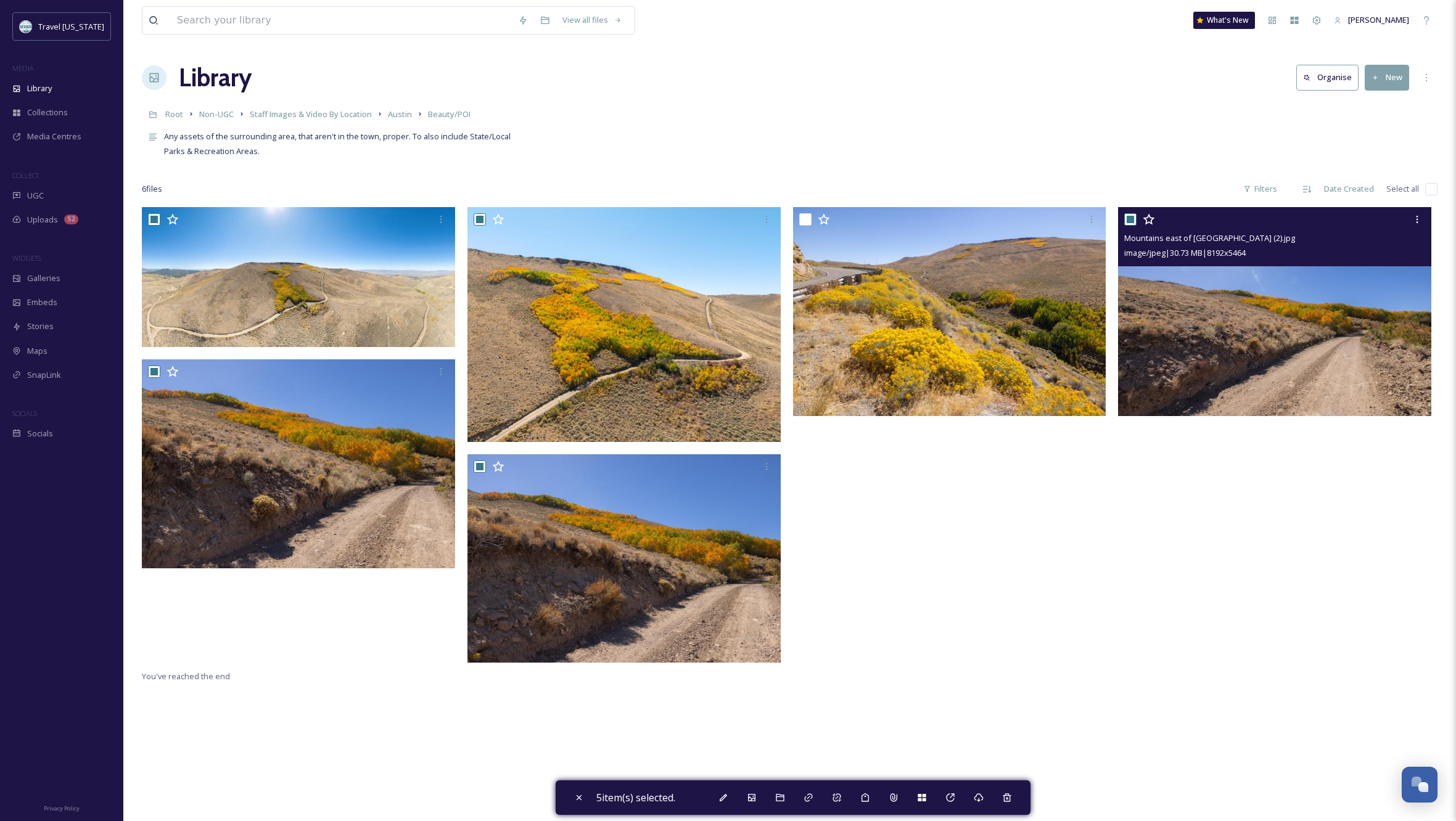
click at [1129, 214] on input "checkbox" at bounding box center [1130, 219] width 12 height 12
checkbox input "false"
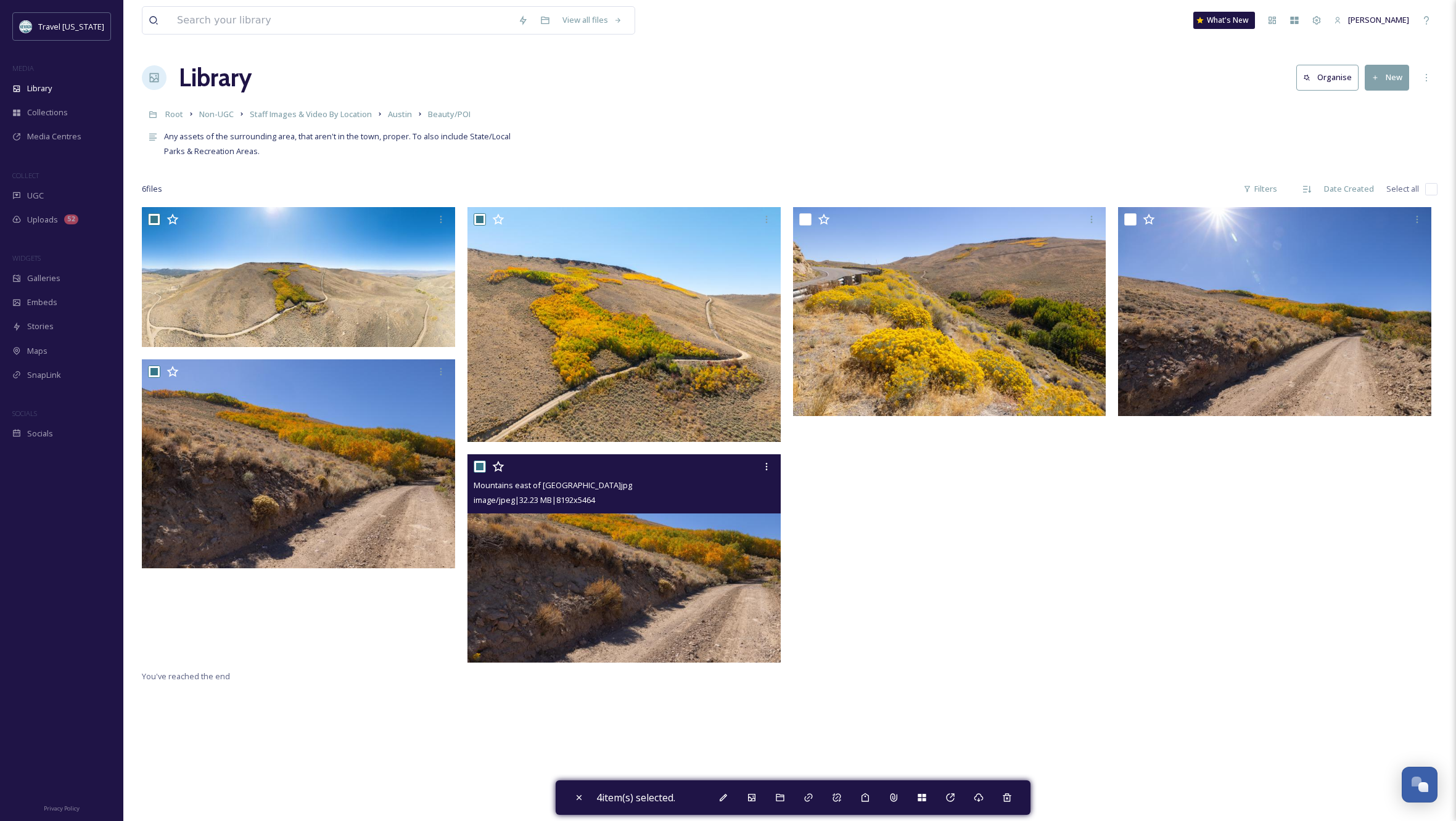
click at [480, 466] on input "checkbox" at bounding box center [480, 467] width 12 height 12
checkbox input "false"
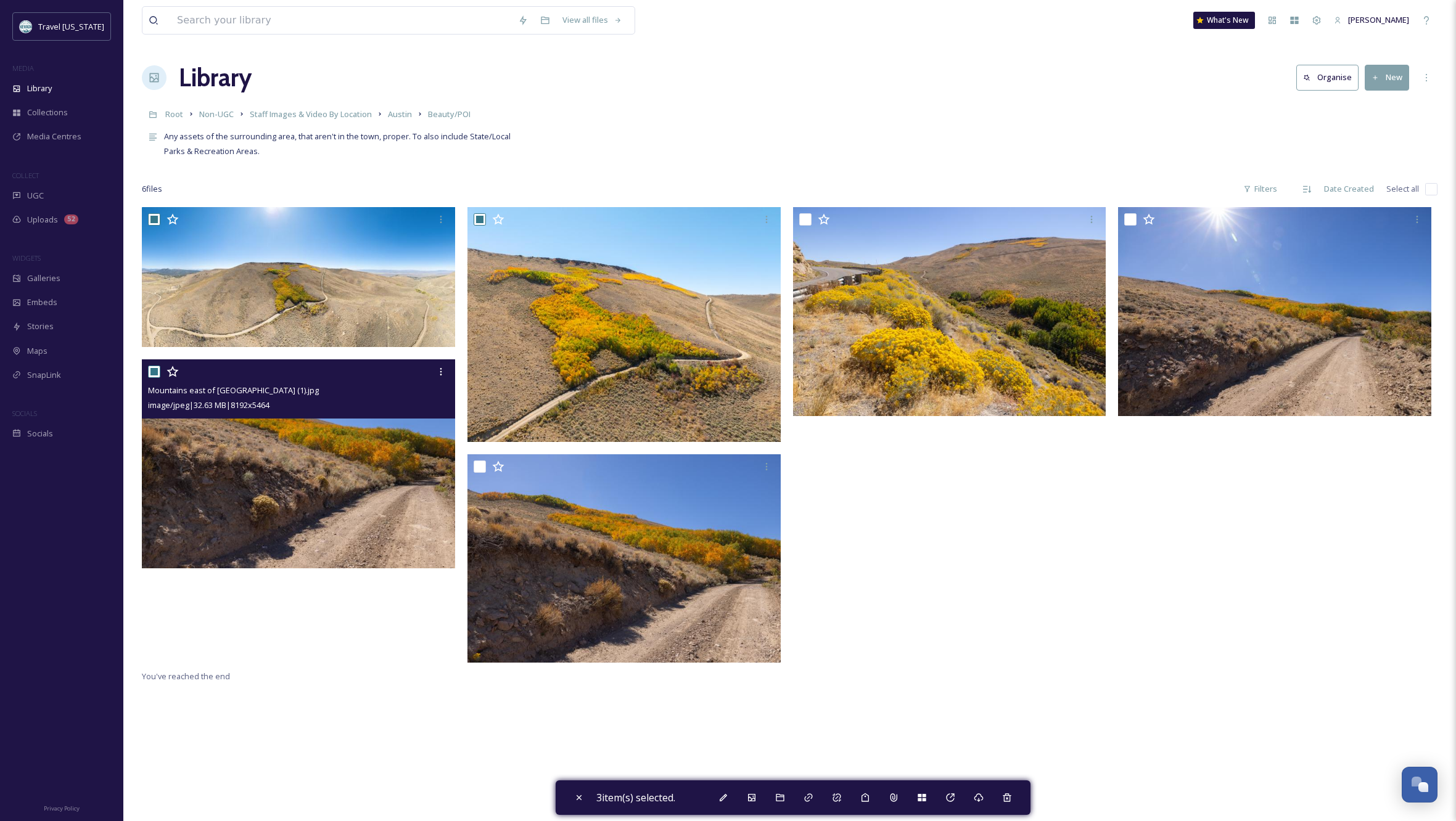
click at [154, 369] on input "checkbox" at bounding box center [154, 371] width 12 height 12
checkbox input "false"
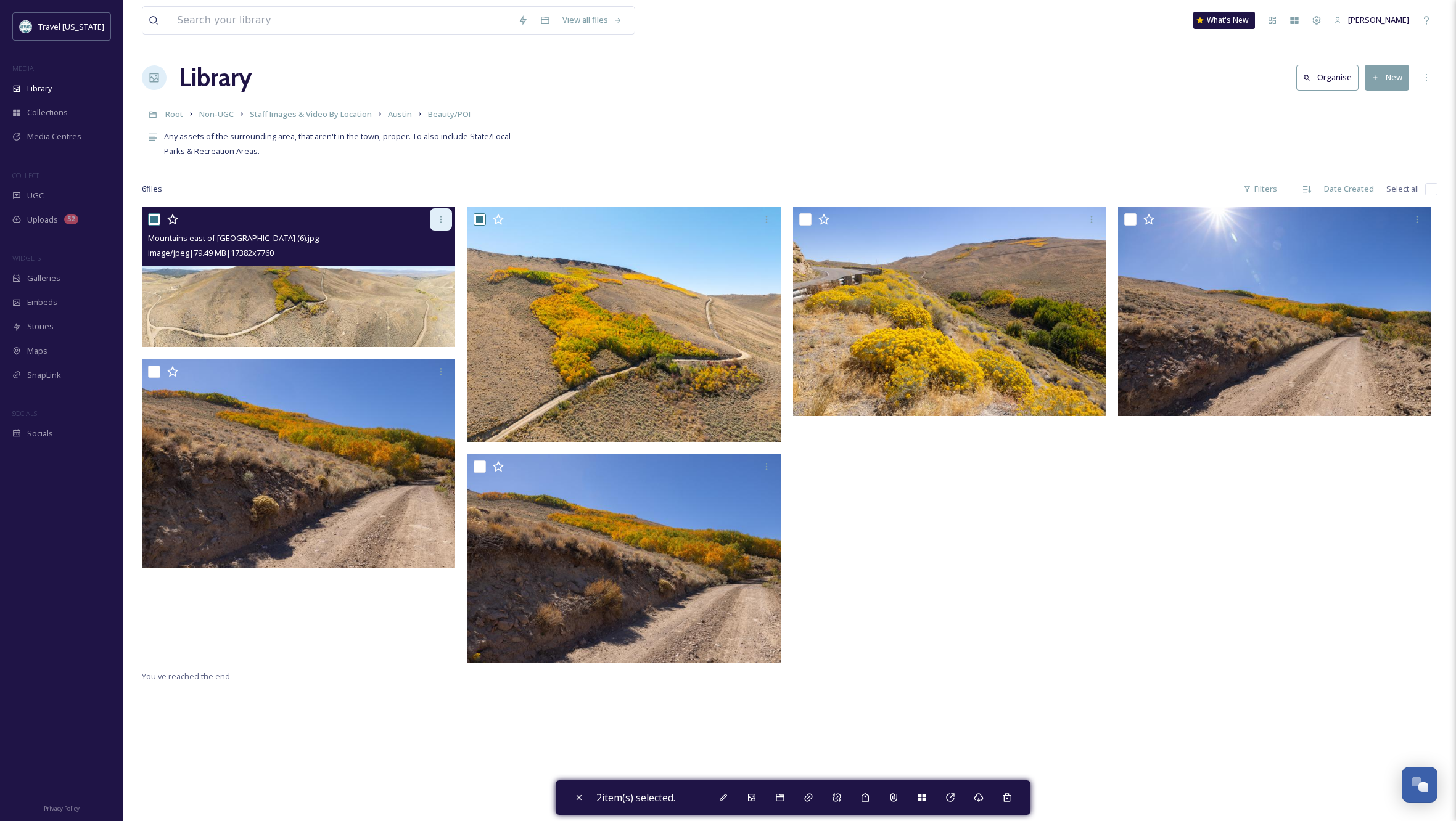
click at [437, 218] on icon at bounding box center [440, 219] width 10 height 10
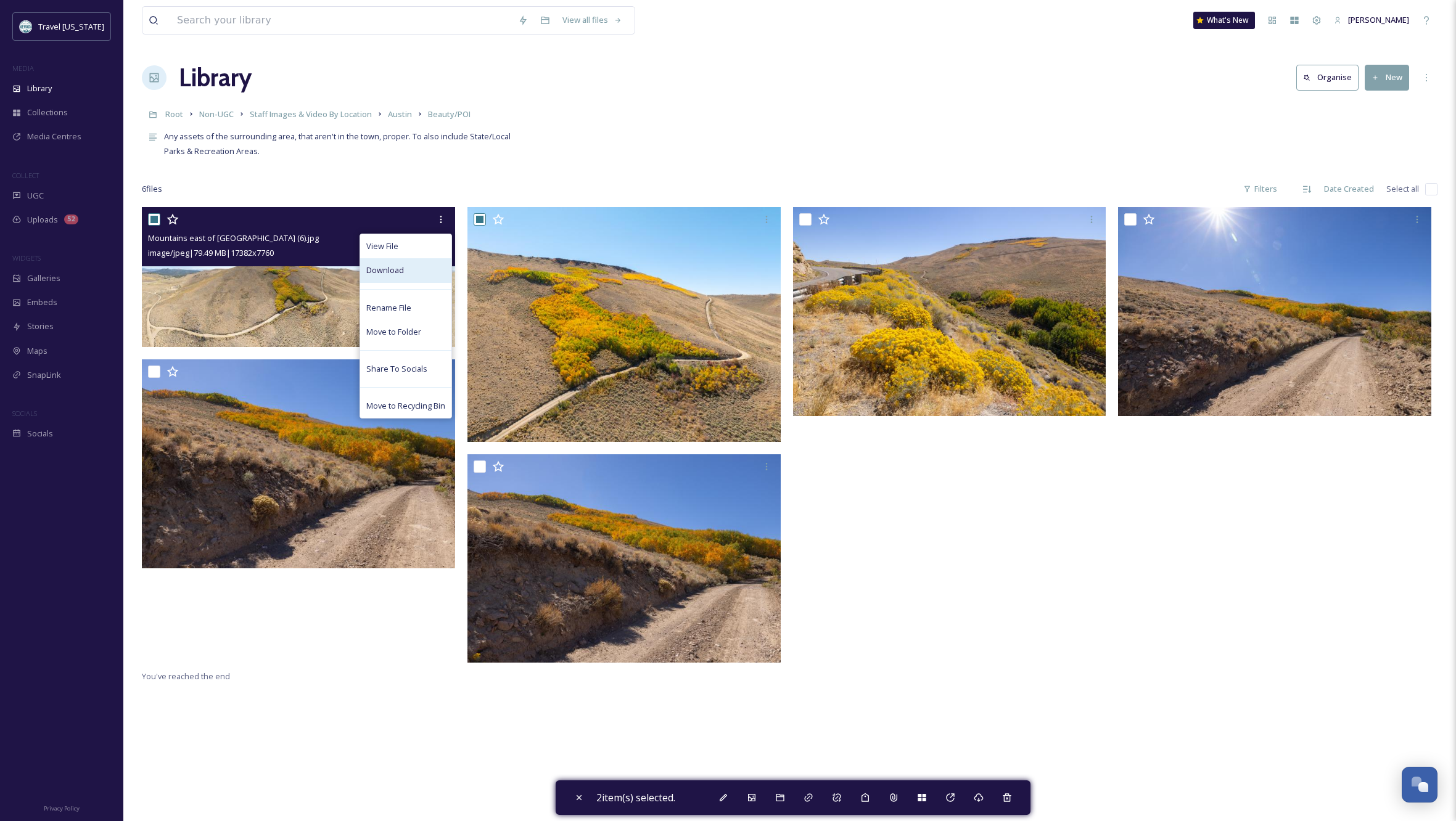
click at [385, 270] on span "Download" at bounding box center [385, 270] width 37 height 12
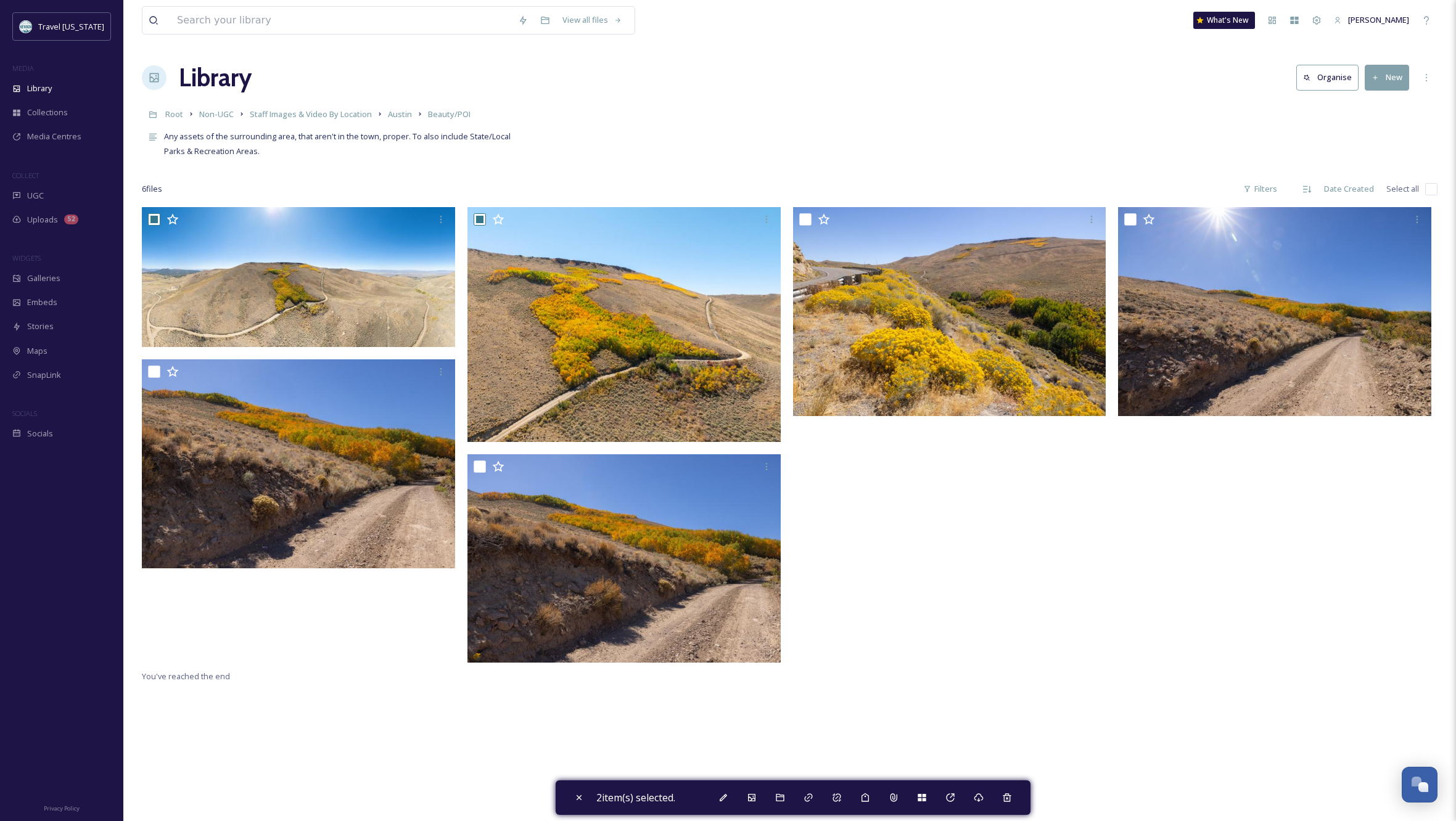
click at [1078, 584] on div at bounding box center [953, 438] width 319 height 462
click at [901, 560] on div at bounding box center [953, 438] width 319 height 462
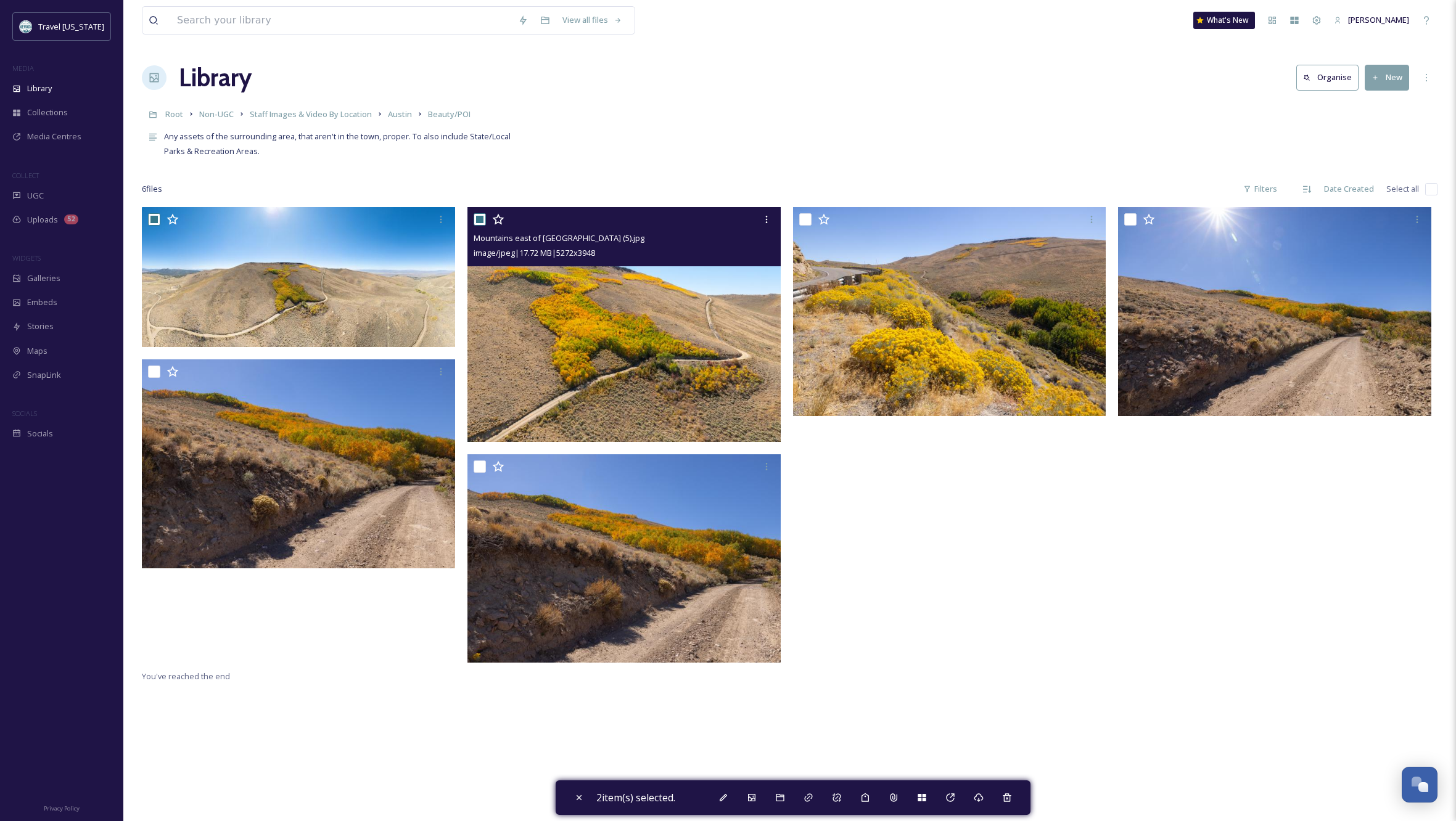
click at [479, 217] on input "checkbox" at bounding box center [480, 219] width 12 height 12
checkbox input "false"
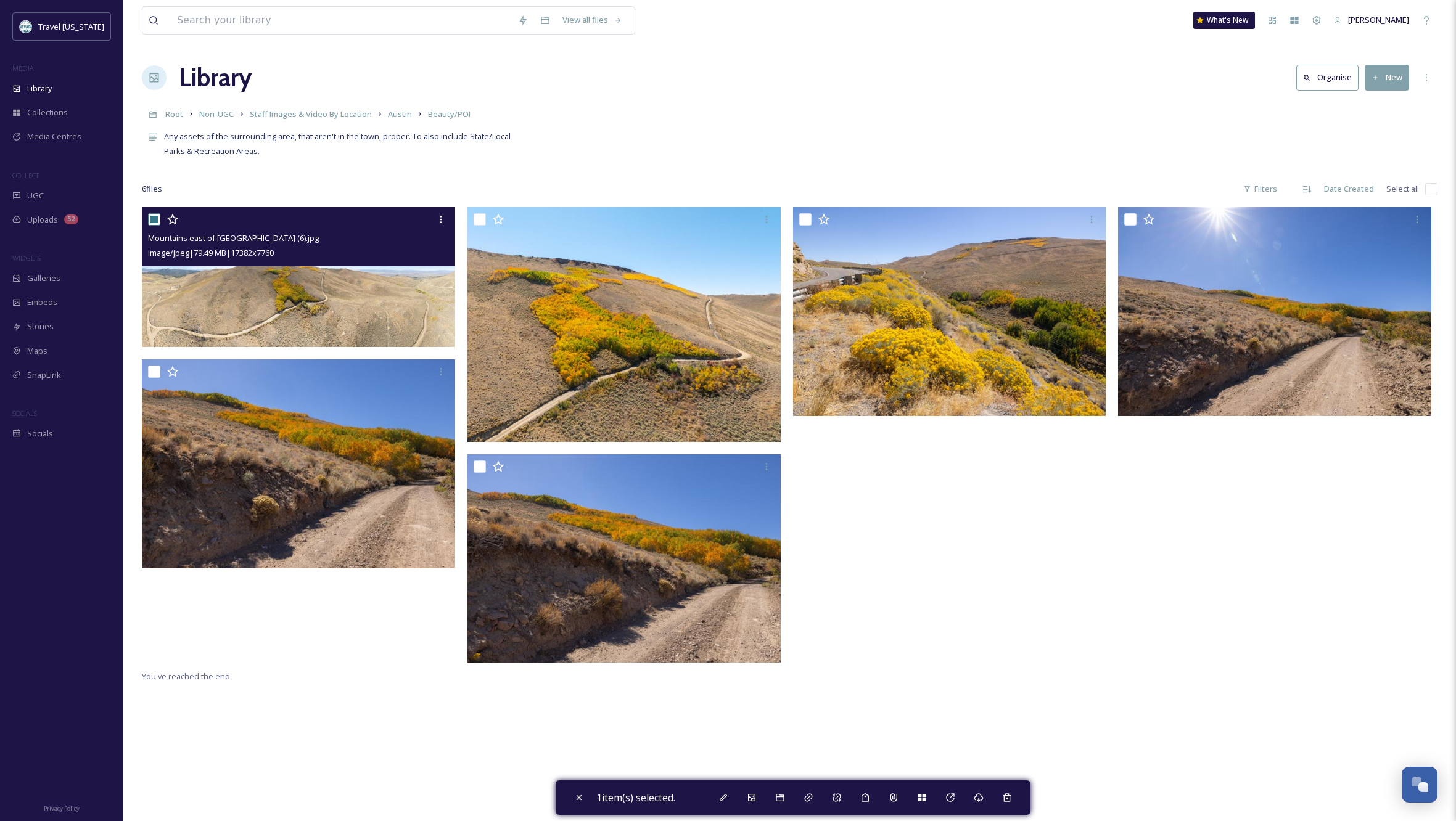
click at [150, 217] on input "checkbox" at bounding box center [154, 219] width 12 height 12
checkbox input "false"
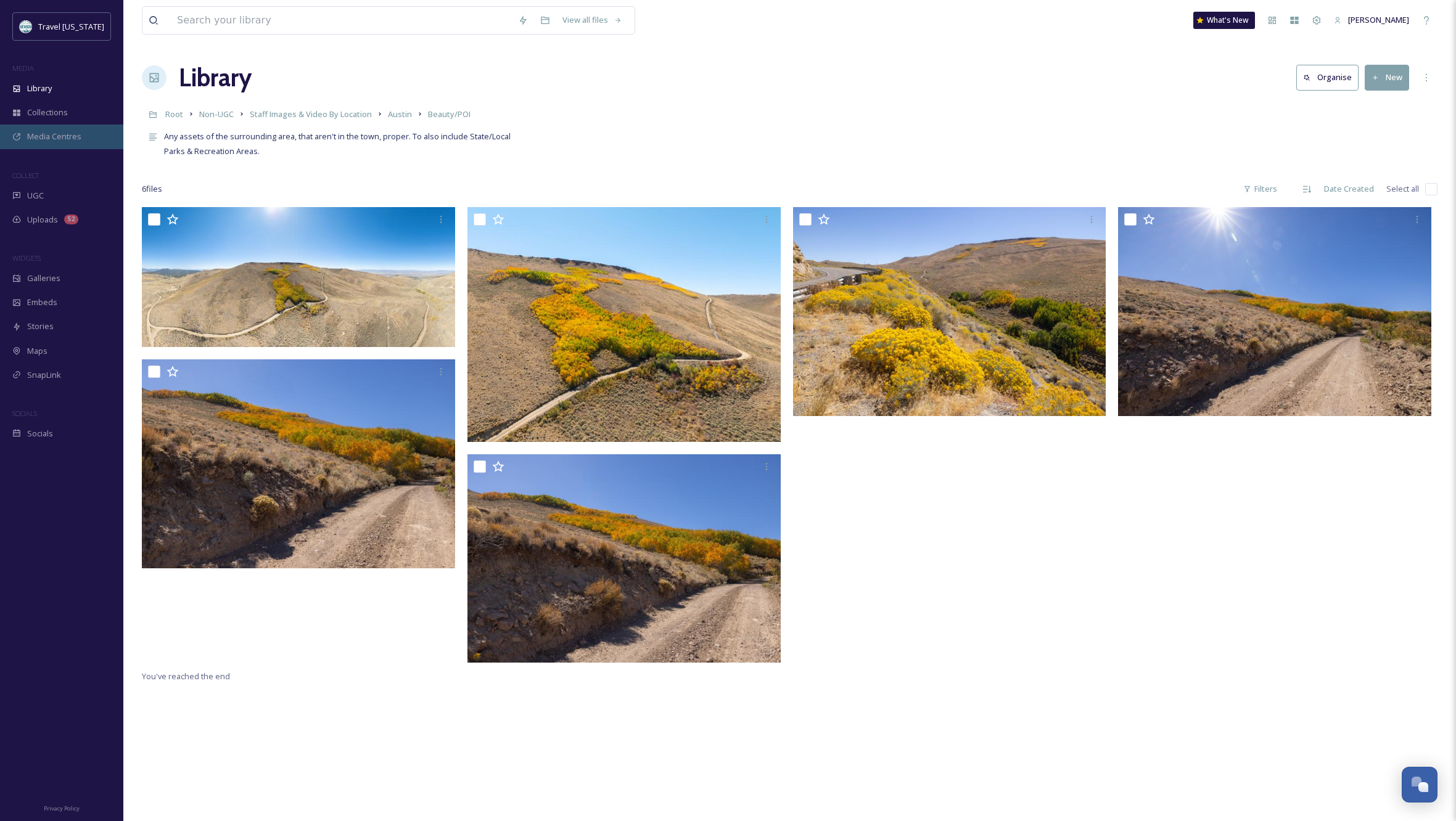
click at [75, 138] on span "Media Centres" at bounding box center [54, 136] width 54 height 12
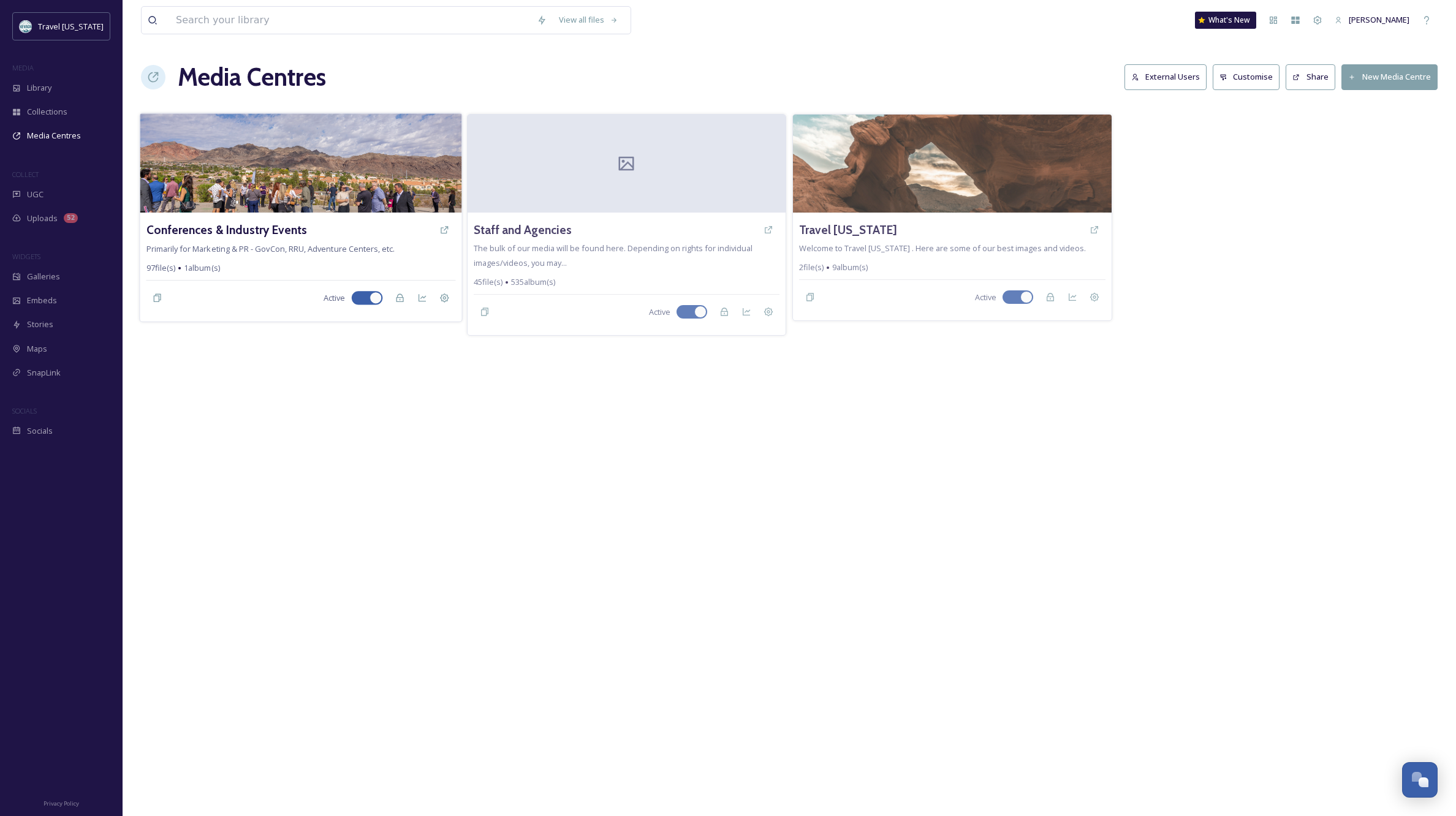
click at [207, 180] on img at bounding box center [301, 163] width 322 height 99
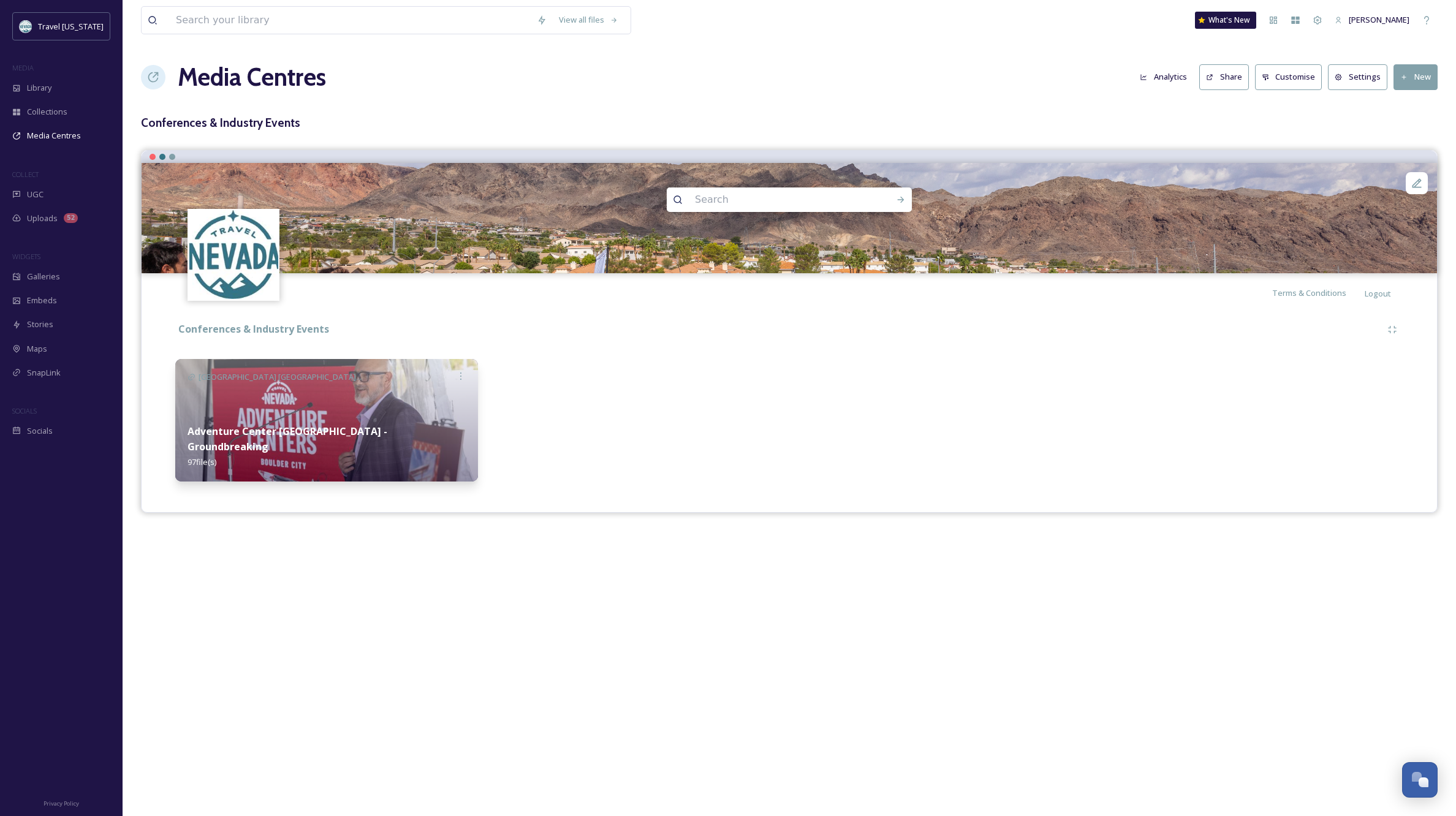
click at [439, 411] on img at bounding box center [327, 420] width 303 height 122
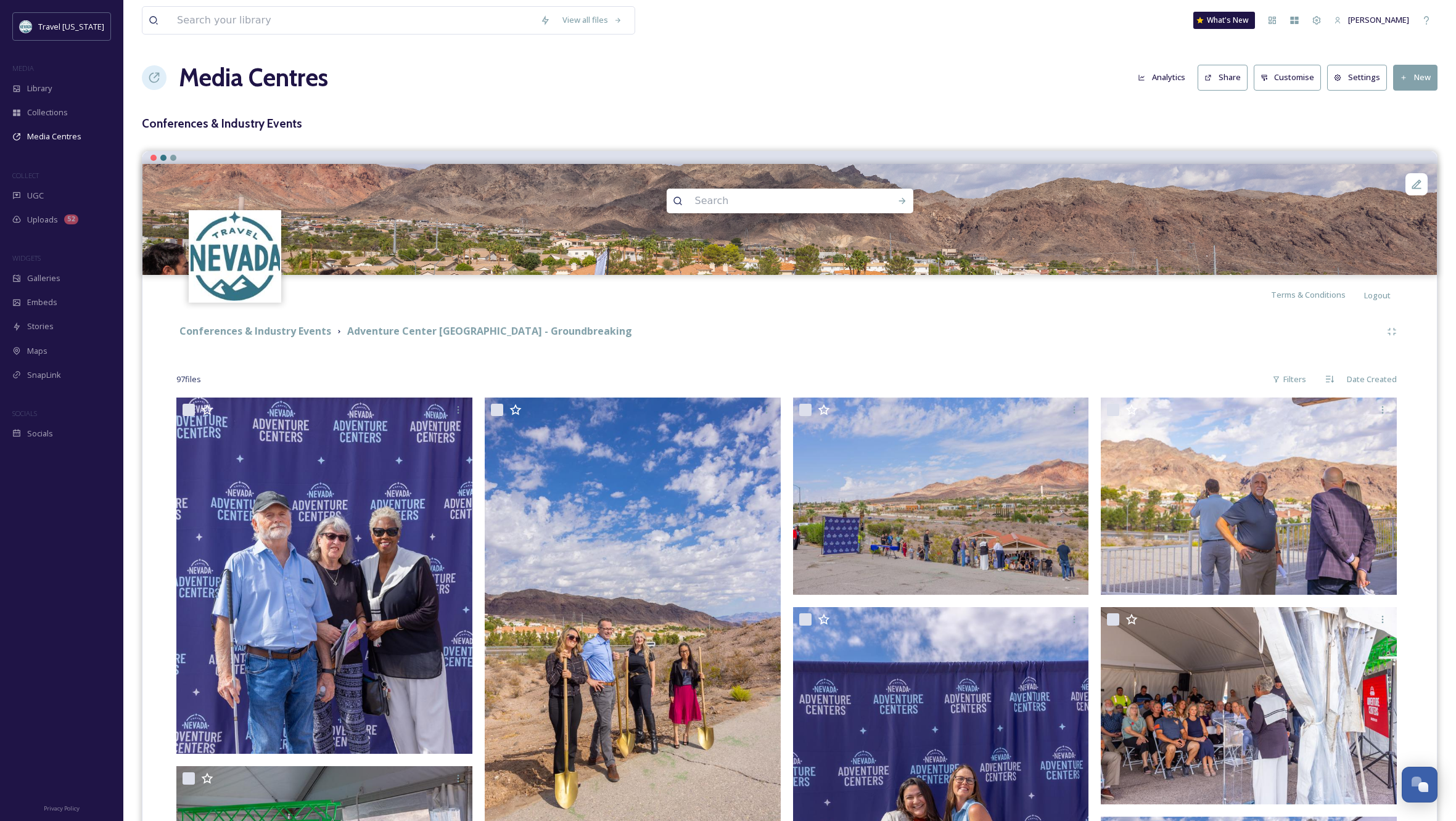
click at [1225, 76] on button "Share" at bounding box center [1222, 77] width 50 height 26
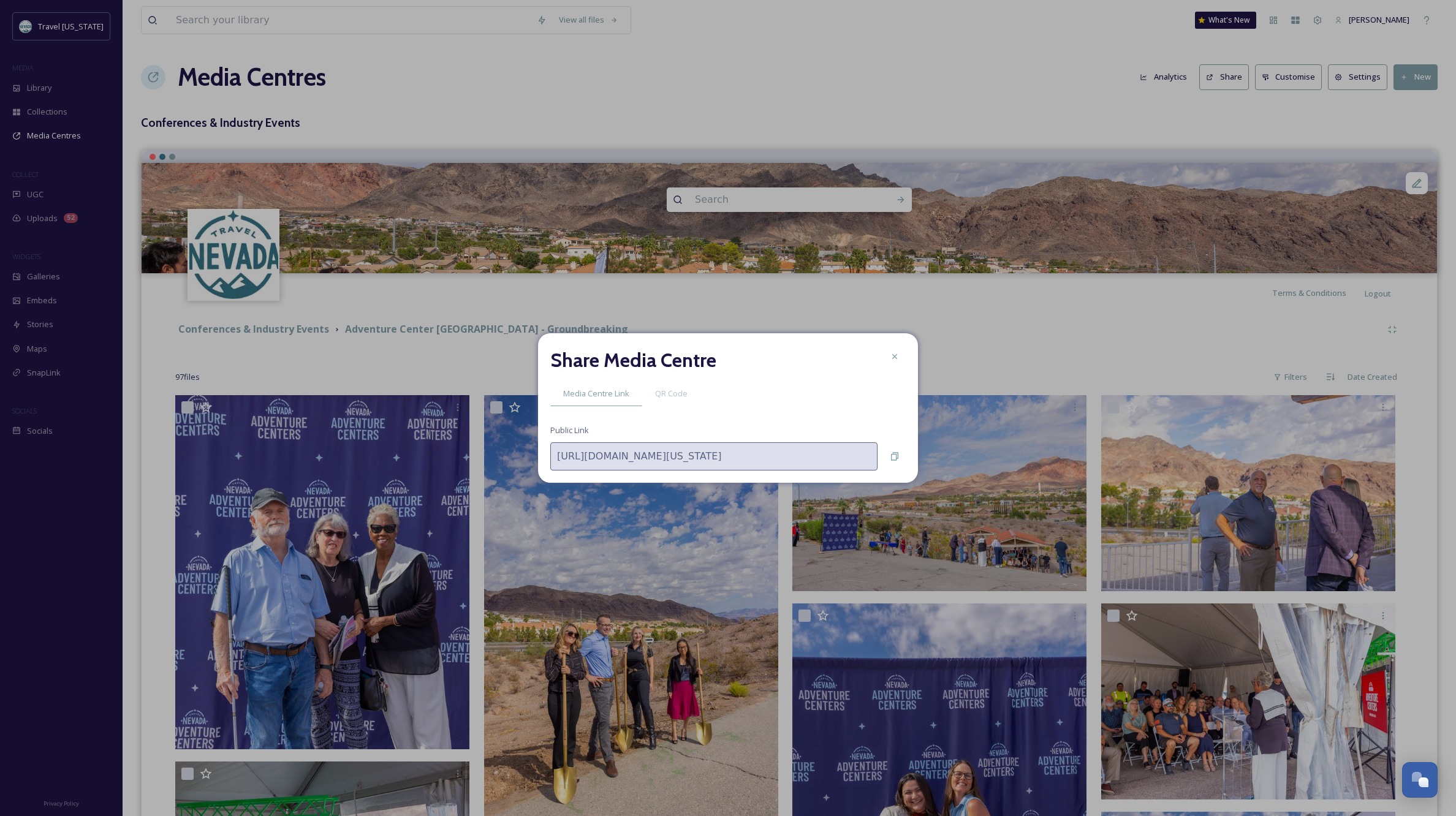
click at [896, 354] on icon at bounding box center [894, 356] width 9 height 9
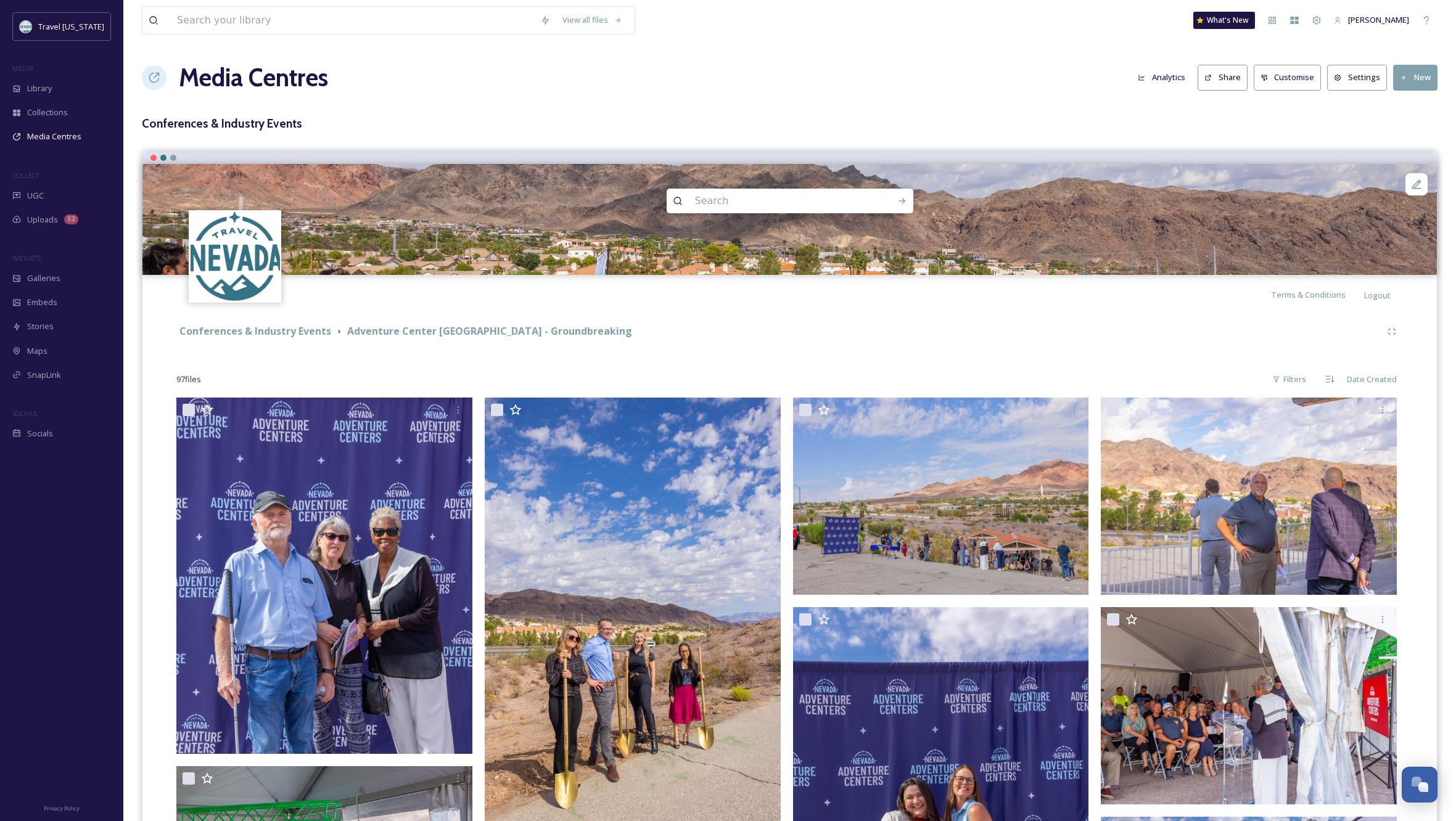
click at [362, 368] on div "97 file s Filters Date Created" at bounding box center [790, 379] width 1227 height 24
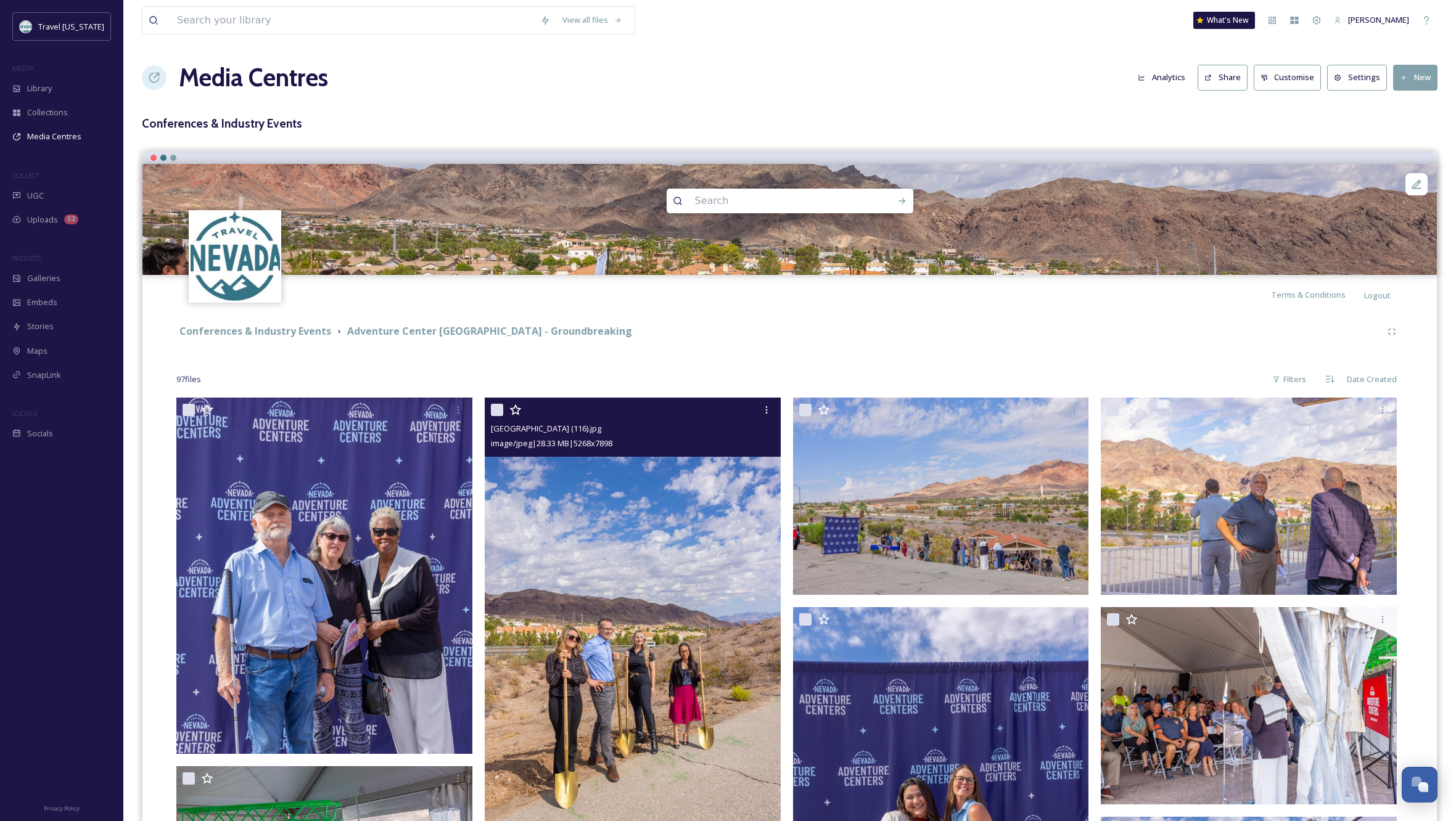
click at [541, 543] on img at bounding box center [633, 619] width 296 height 443
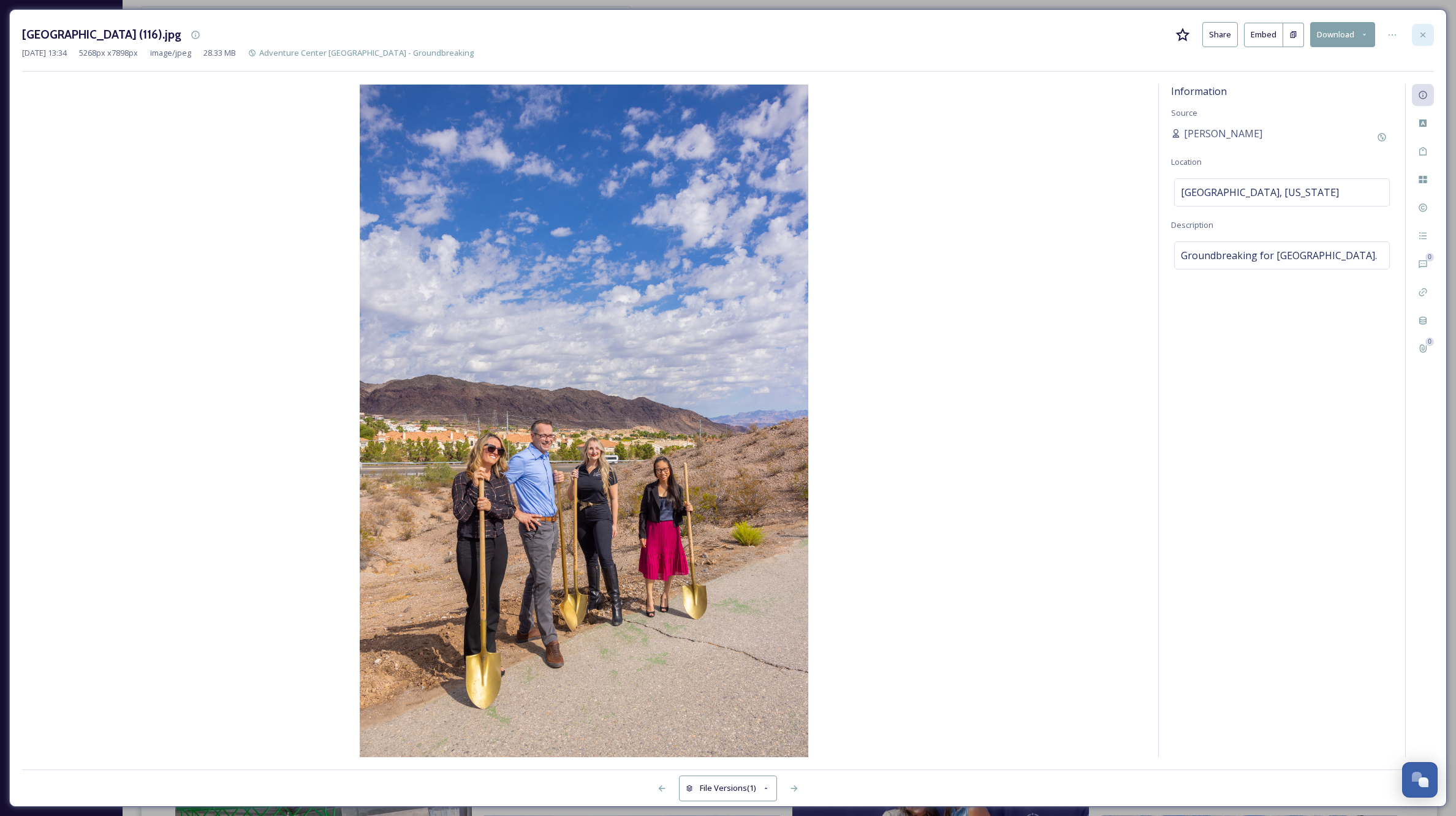
click at [1422, 33] on icon at bounding box center [1423, 34] width 5 height 5
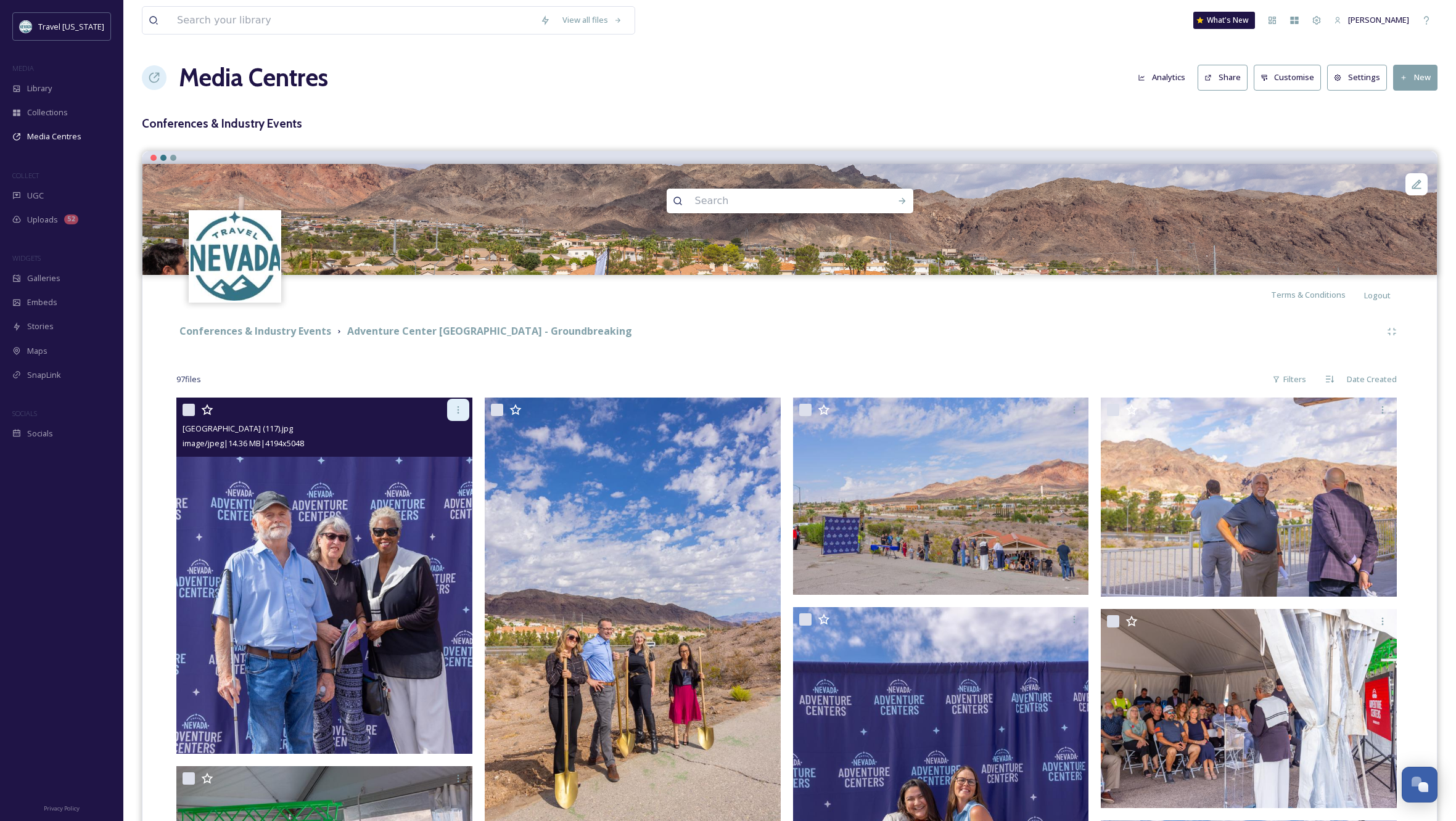
click at [457, 409] on icon at bounding box center [458, 409] width 10 height 10
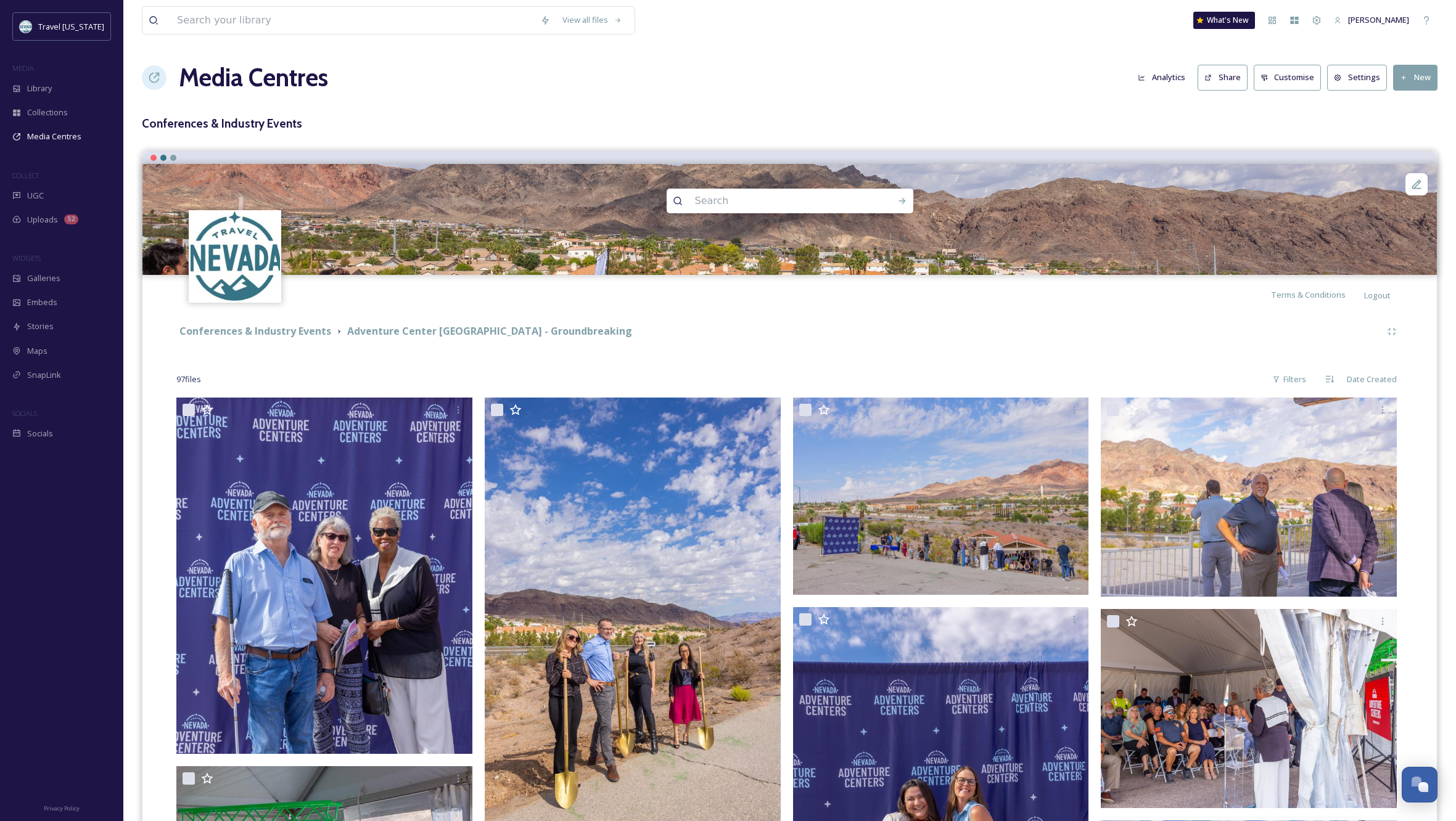
drag, startPoint x: 528, startPoint y: 346, endPoint x: 571, endPoint y: 367, distance: 47.9
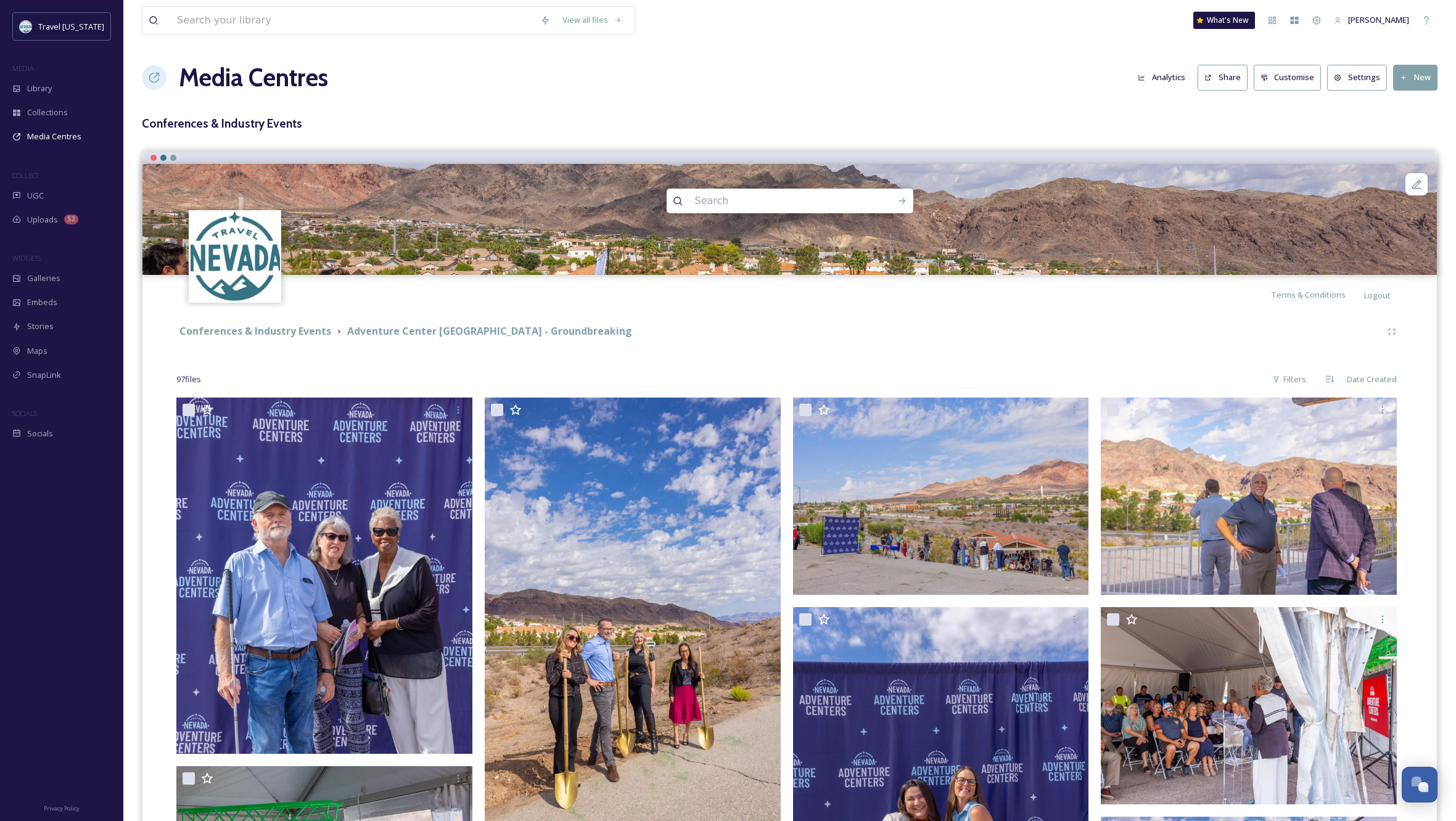
click at [279, 80] on h1 "Media Centres" at bounding box center [253, 78] width 149 height 37
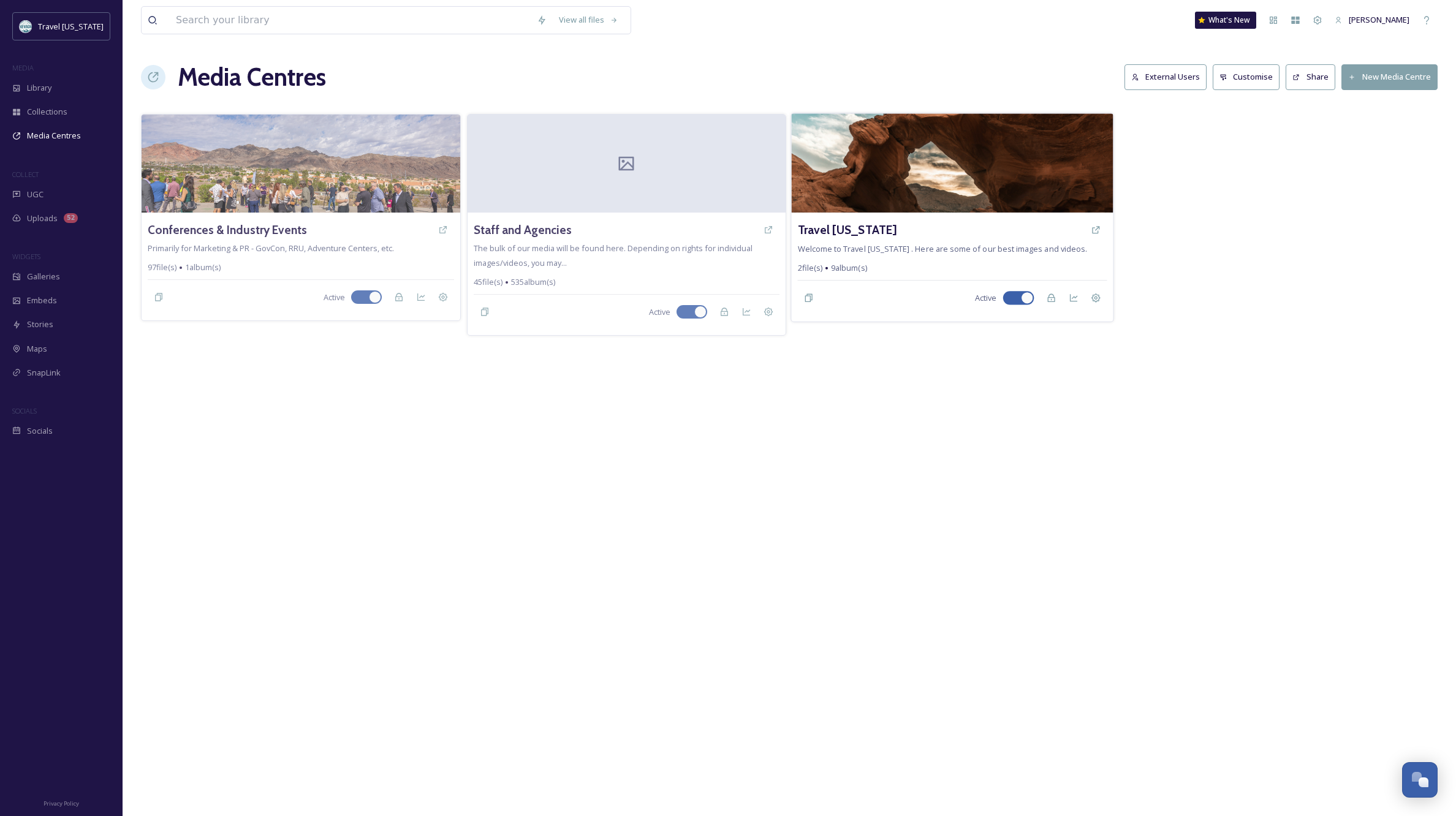
click at [968, 173] on img at bounding box center [952, 163] width 322 height 99
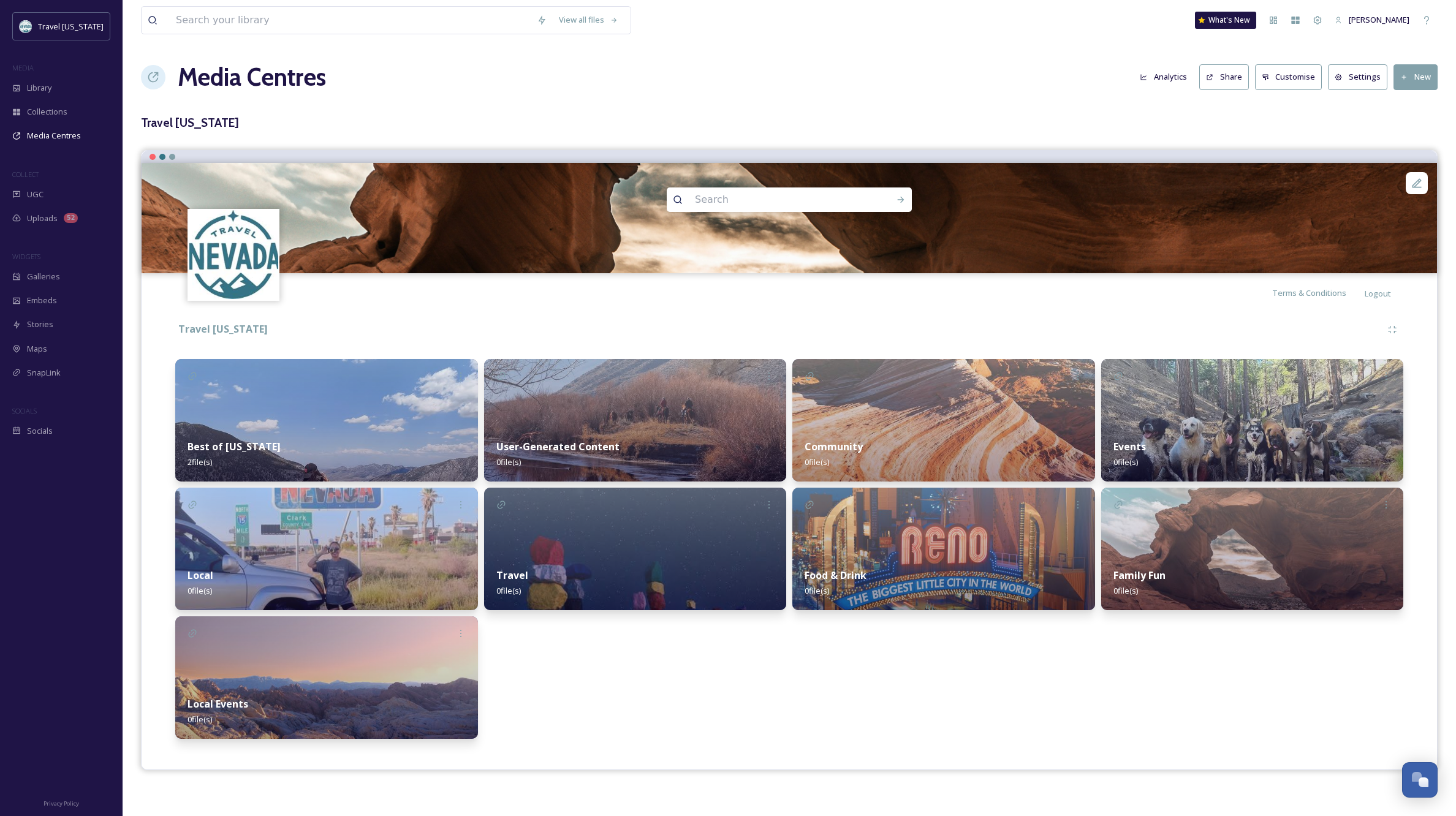
click at [890, 55] on div "View all files What's New [PERSON_NAME] Media Centres Analytics Share Customise…" at bounding box center [789, 408] width 1334 height 816
click at [47, 94] on div "Library" at bounding box center [61, 87] width 122 height 24
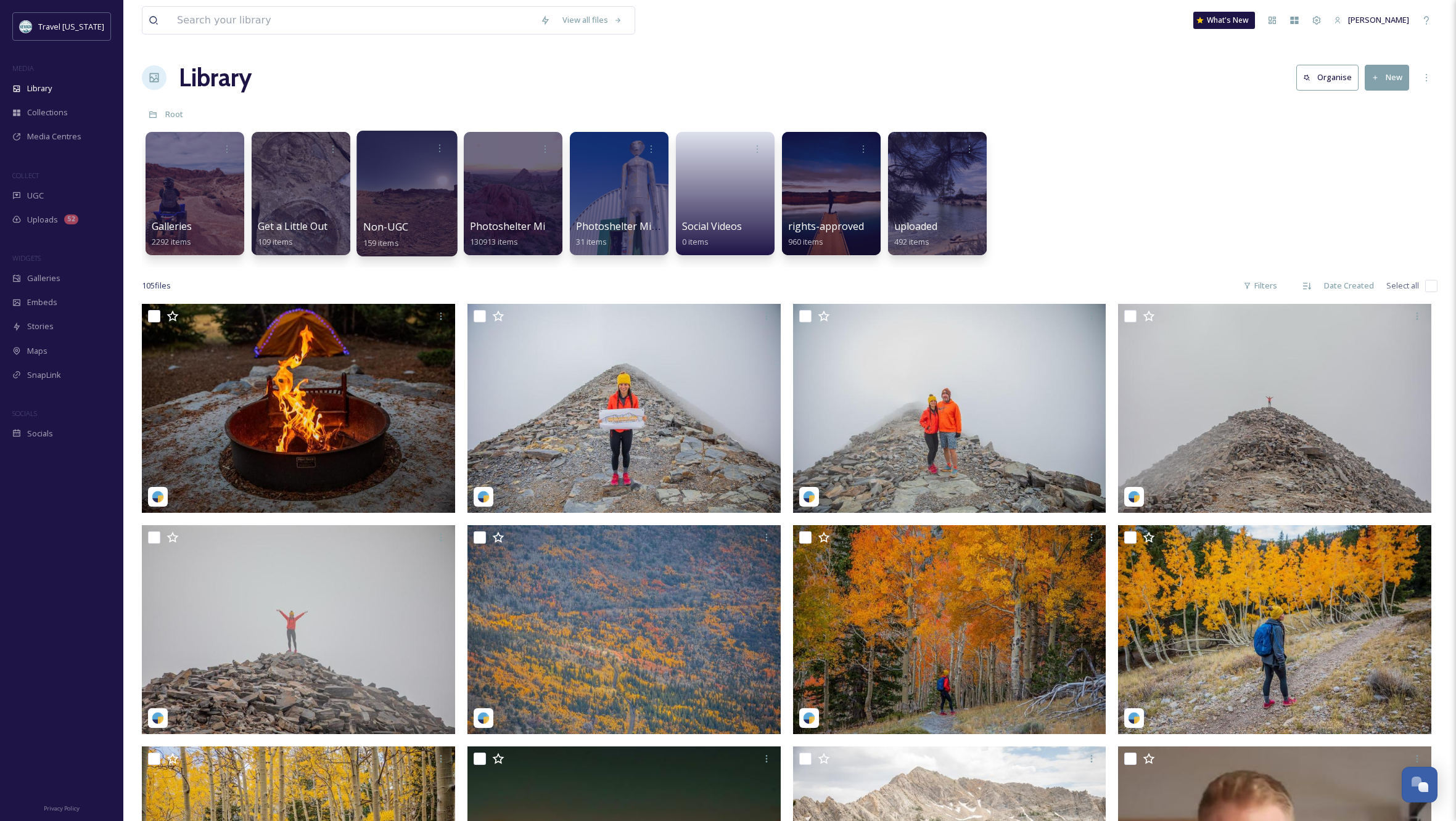
click at [419, 166] on div at bounding box center [406, 193] width 100 height 126
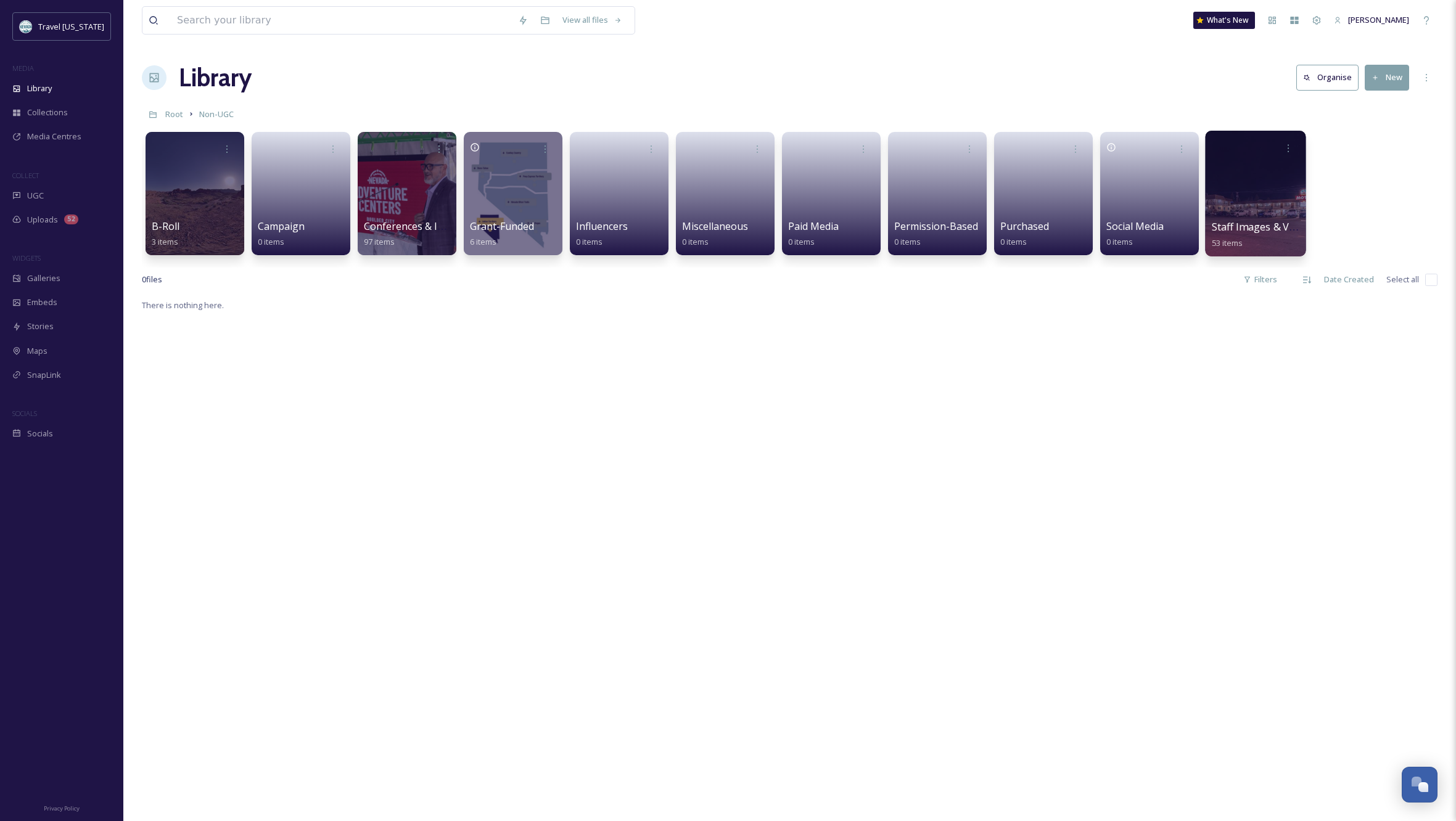
click at [1241, 191] on div at bounding box center [1255, 193] width 100 height 126
click at [1287, 146] on icon at bounding box center [1288, 147] width 10 height 10
click at [1271, 168] on div "Edit / Share" at bounding box center [1264, 176] width 68 height 25
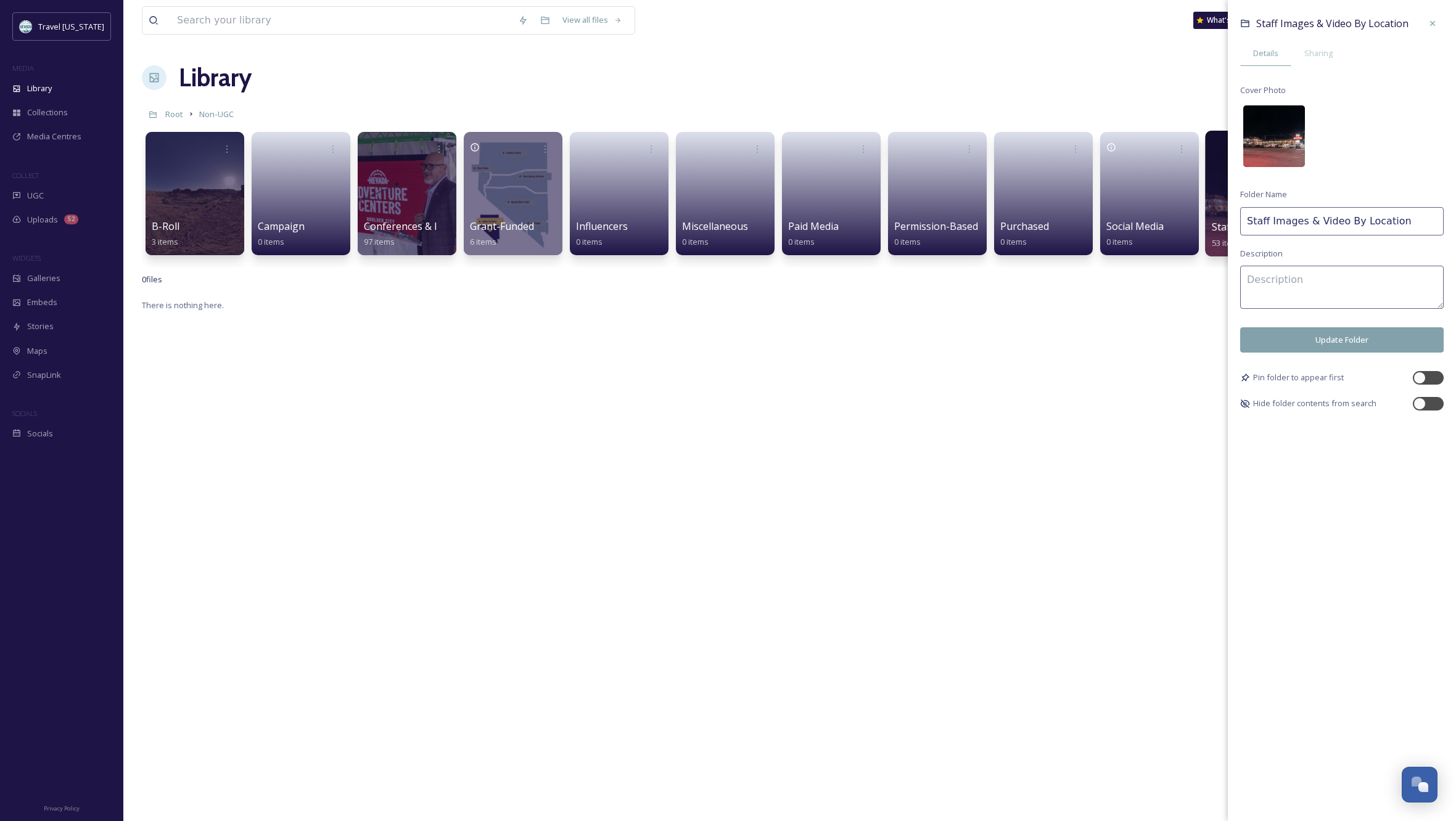
click at [1268, 130] on img at bounding box center [1274, 136] width 62 height 62
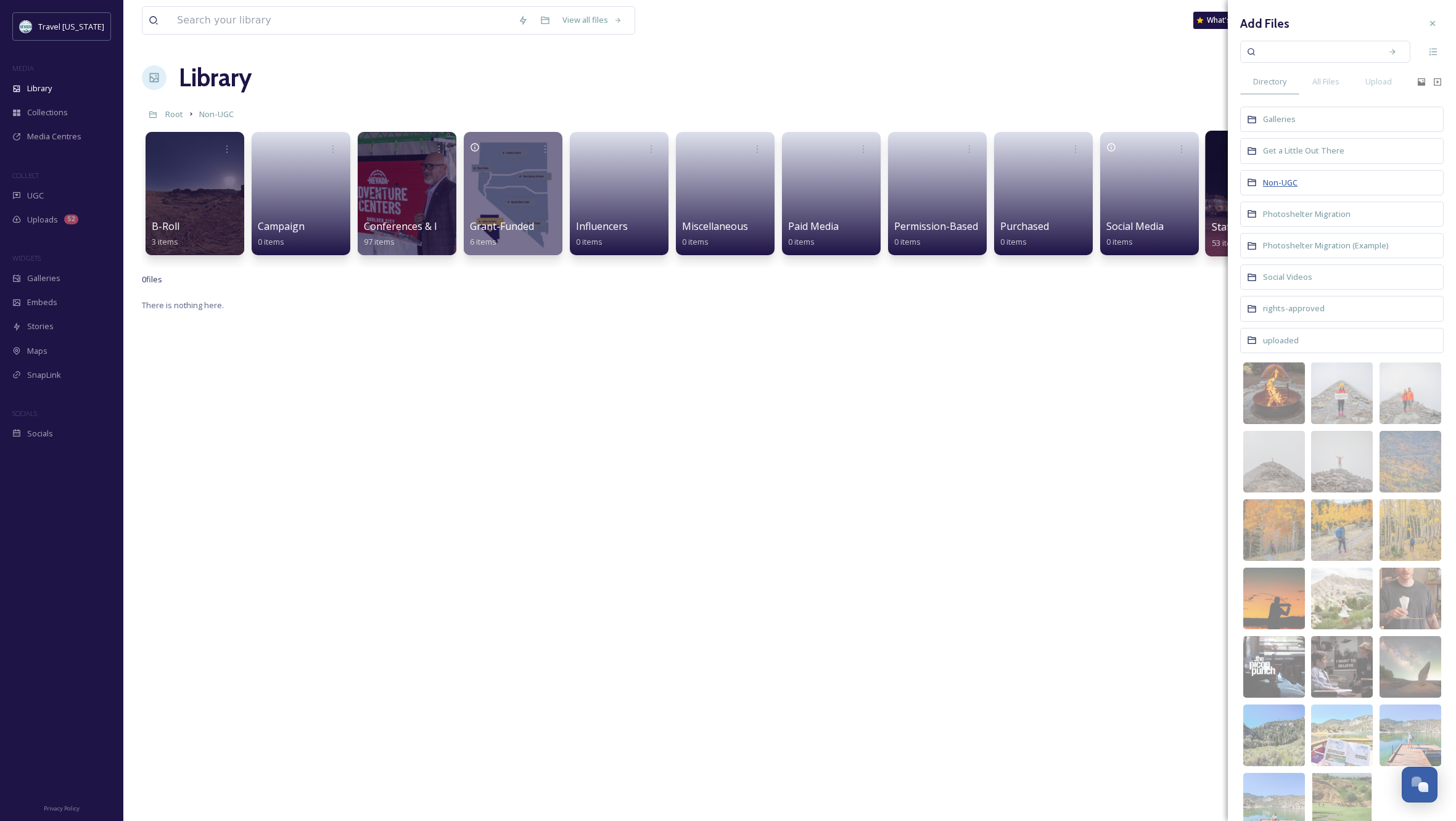
click at [1293, 180] on span "Non-UGC" at bounding box center [1279, 182] width 34 height 11
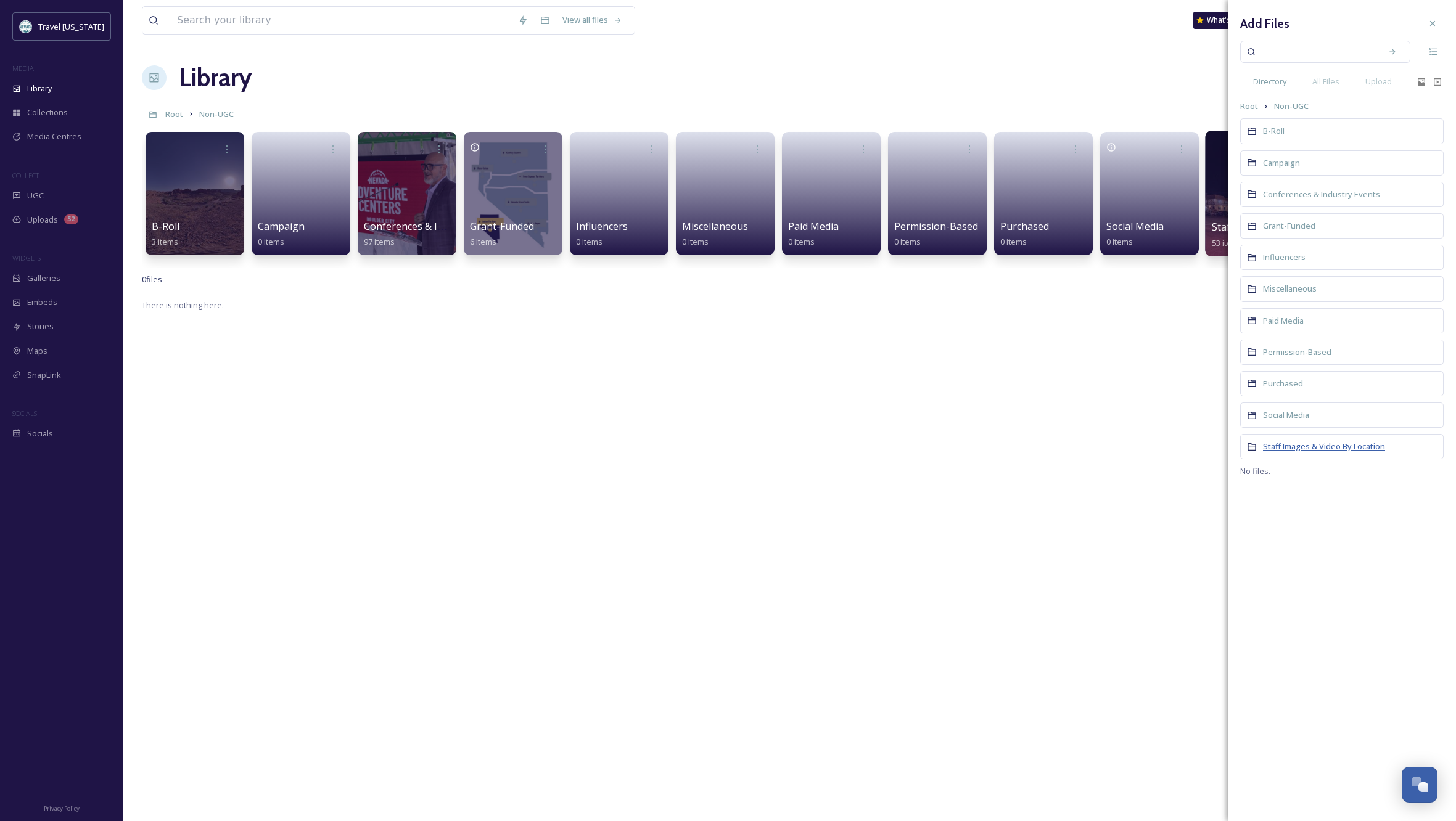
click at [1304, 445] on span "Staff Images & Video By Location" at bounding box center [1323, 446] width 122 height 11
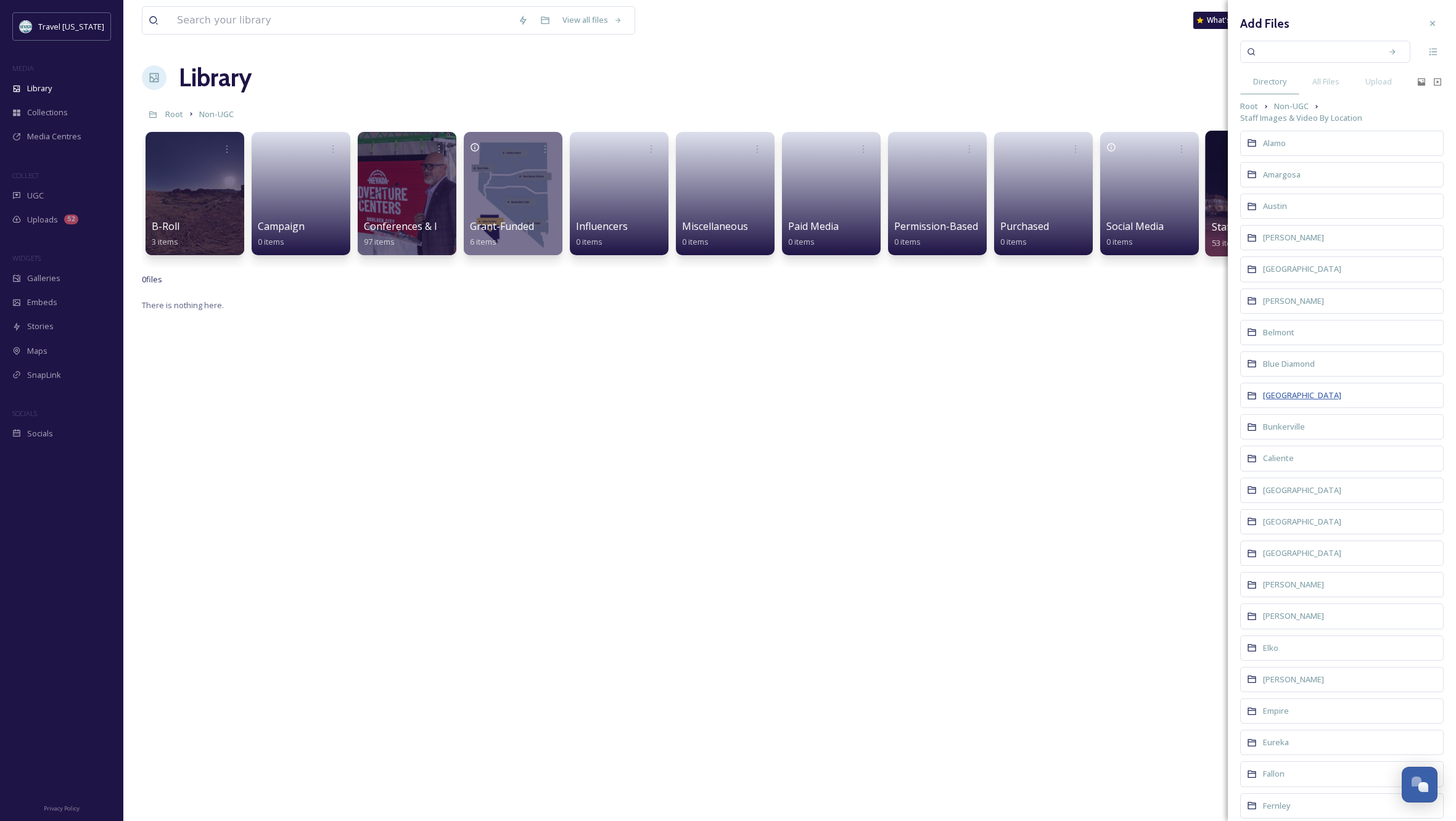
click at [1281, 397] on span "[GEOGRAPHIC_DATA]" at bounding box center [1301, 395] width 78 height 11
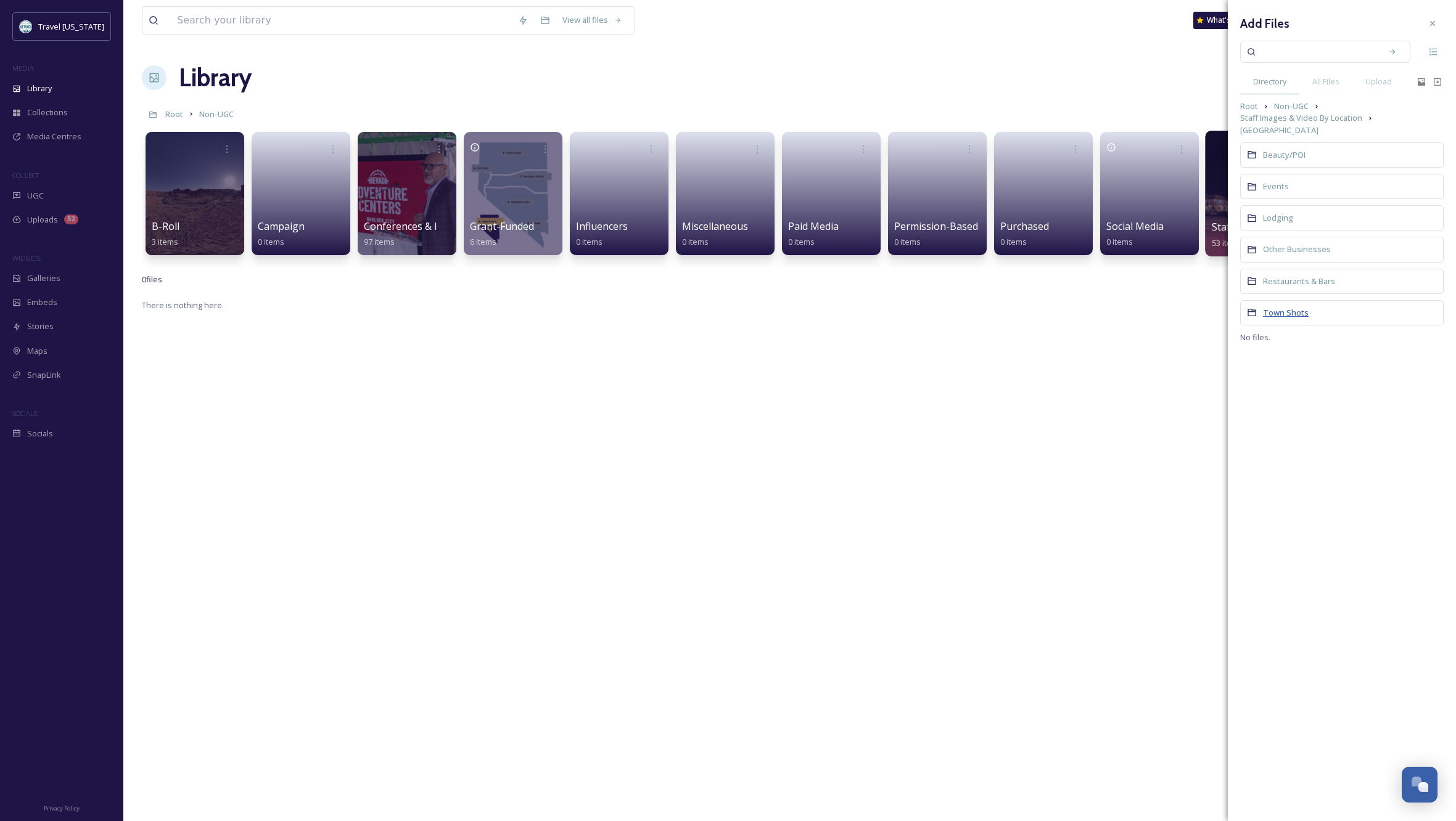
click at [1288, 307] on span "Town Shots" at bounding box center [1285, 312] width 45 height 11
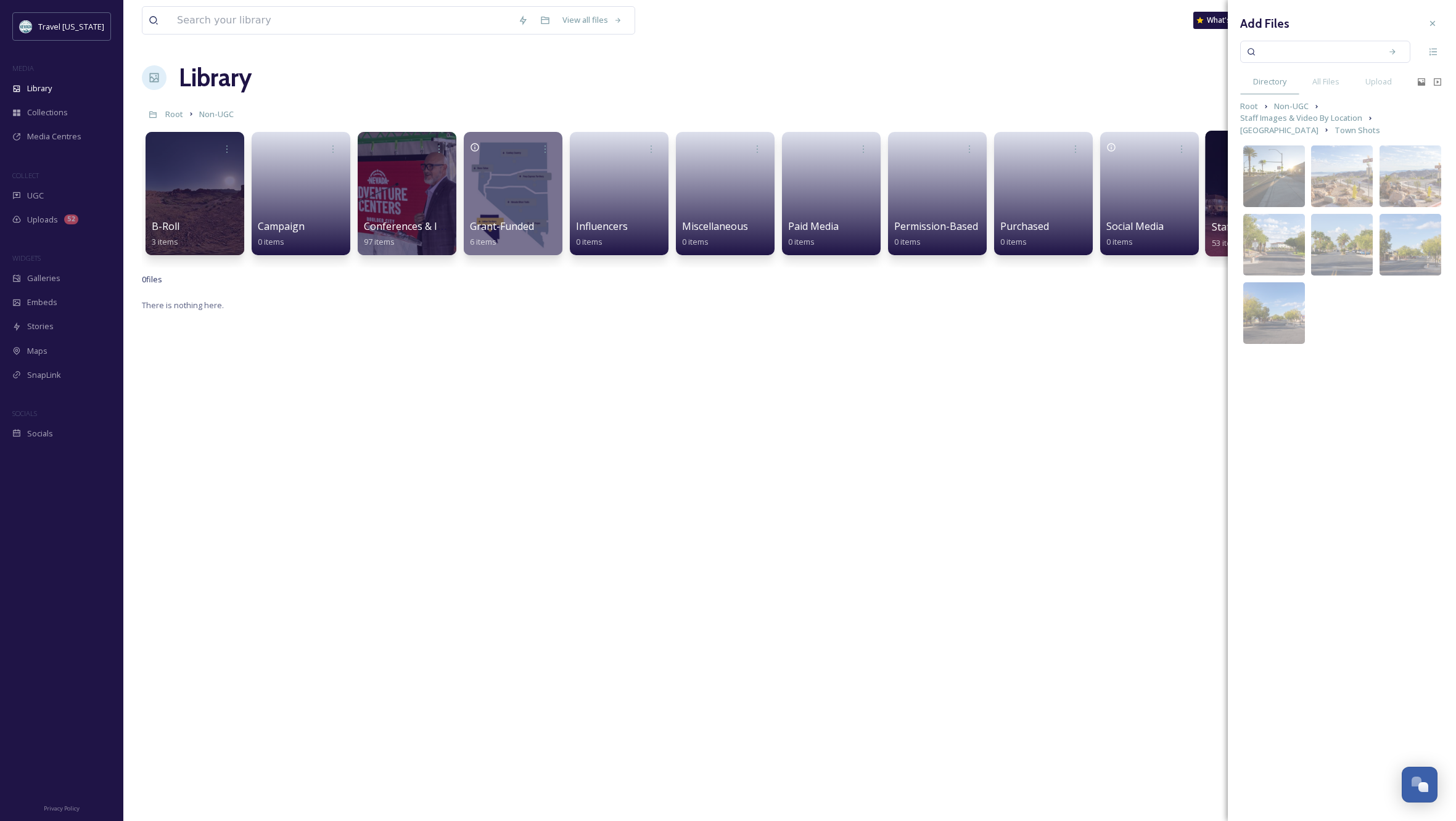
click at [1412, 160] on img at bounding box center [1410, 177] width 62 height 62
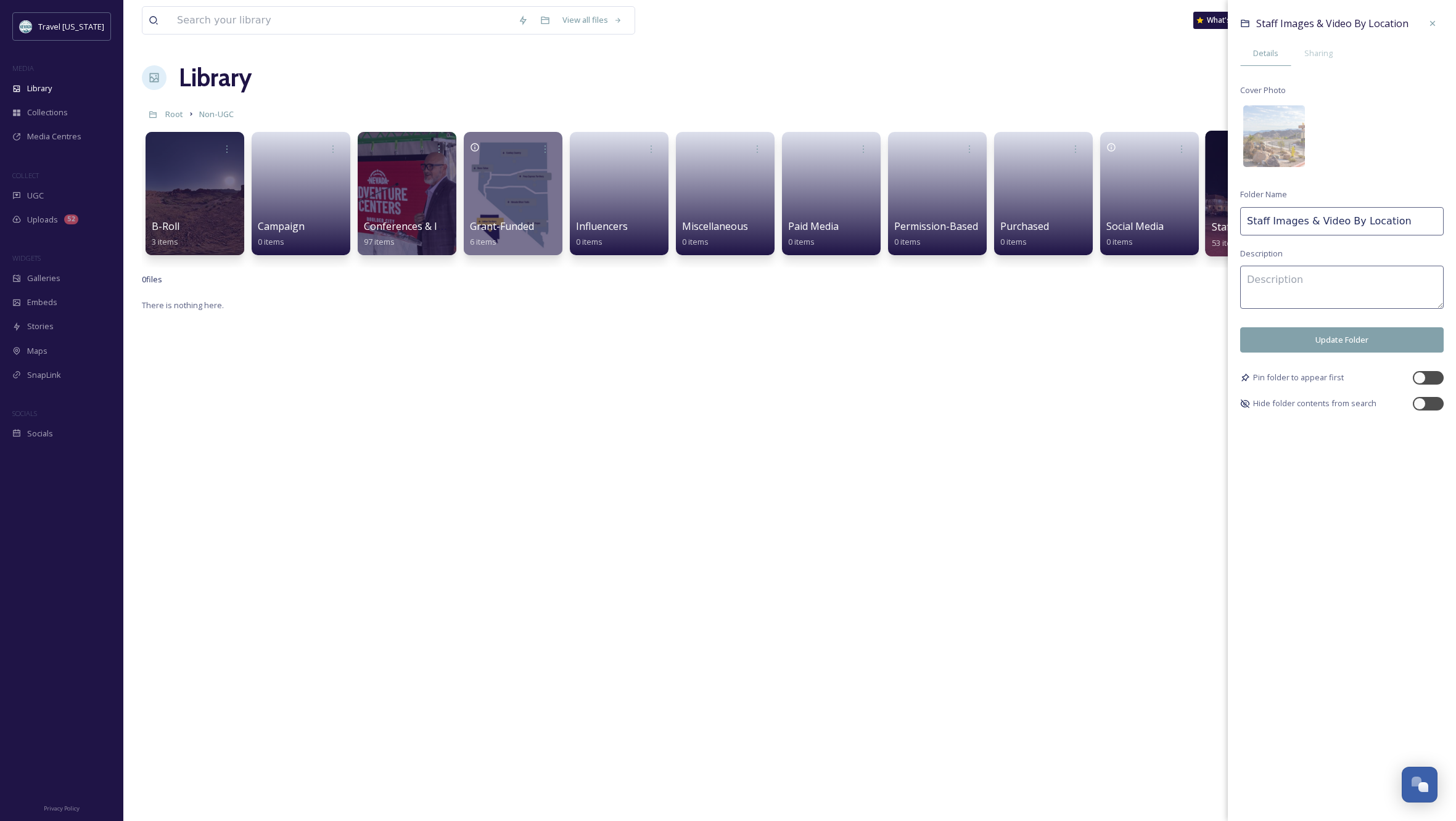
click at [1354, 339] on button "Update Folder" at bounding box center [1342, 340] width 204 height 26
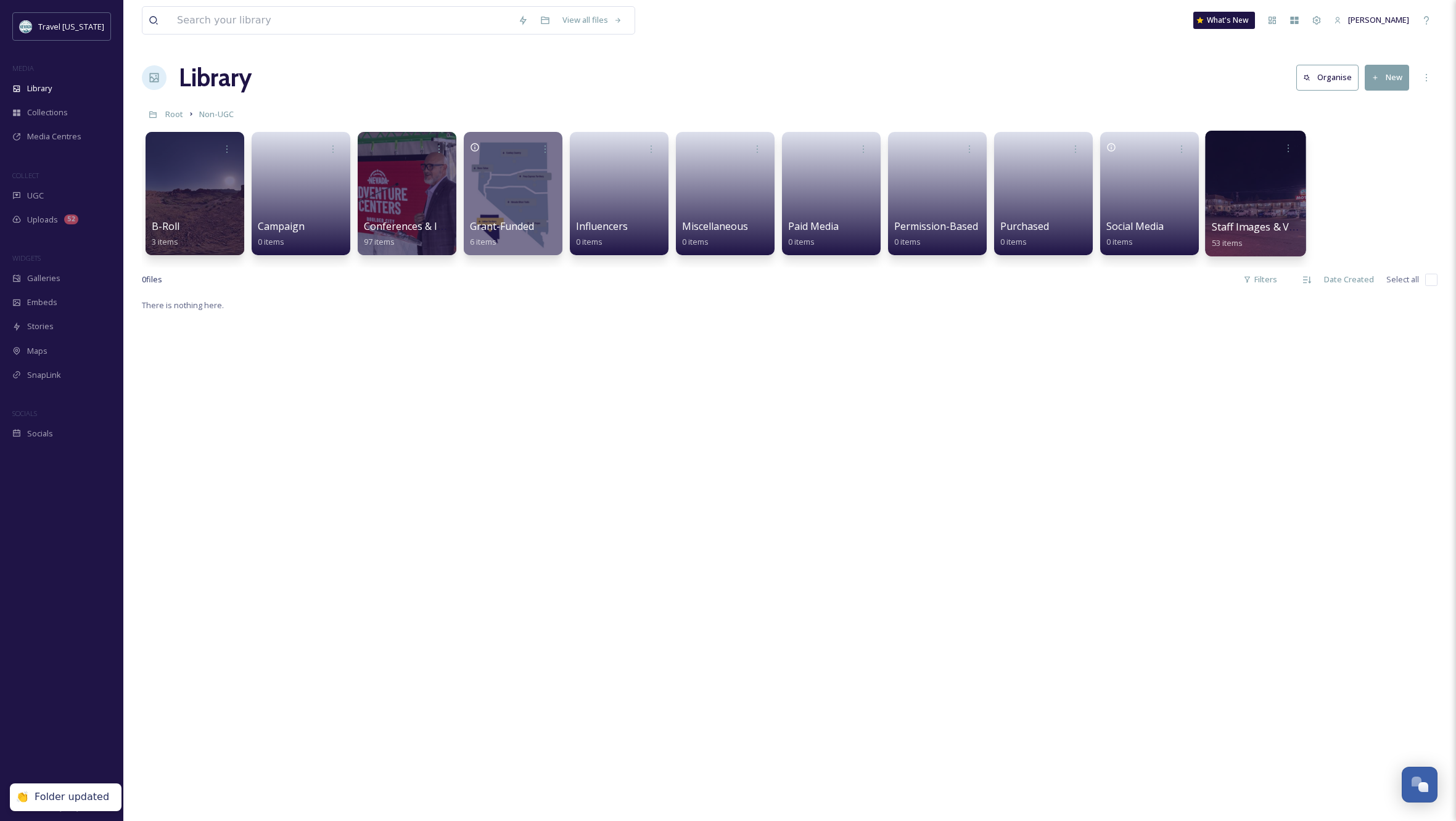
click at [844, 405] on div "There is nothing here." at bounding box center [790, 708] width 1296 height 821
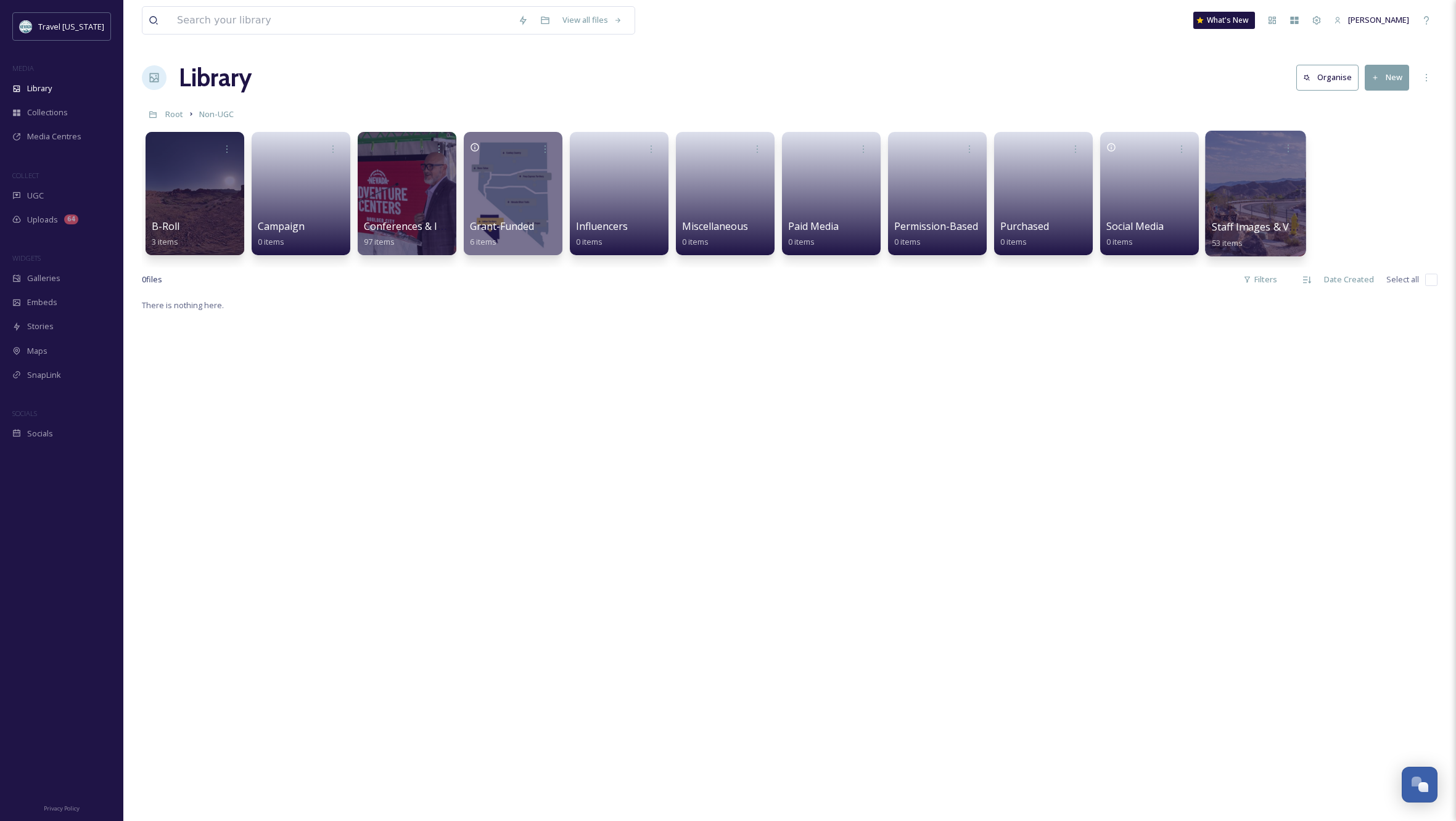
click at [1274, 177] on div at bounding box center [1255, 193] width 100 height 126
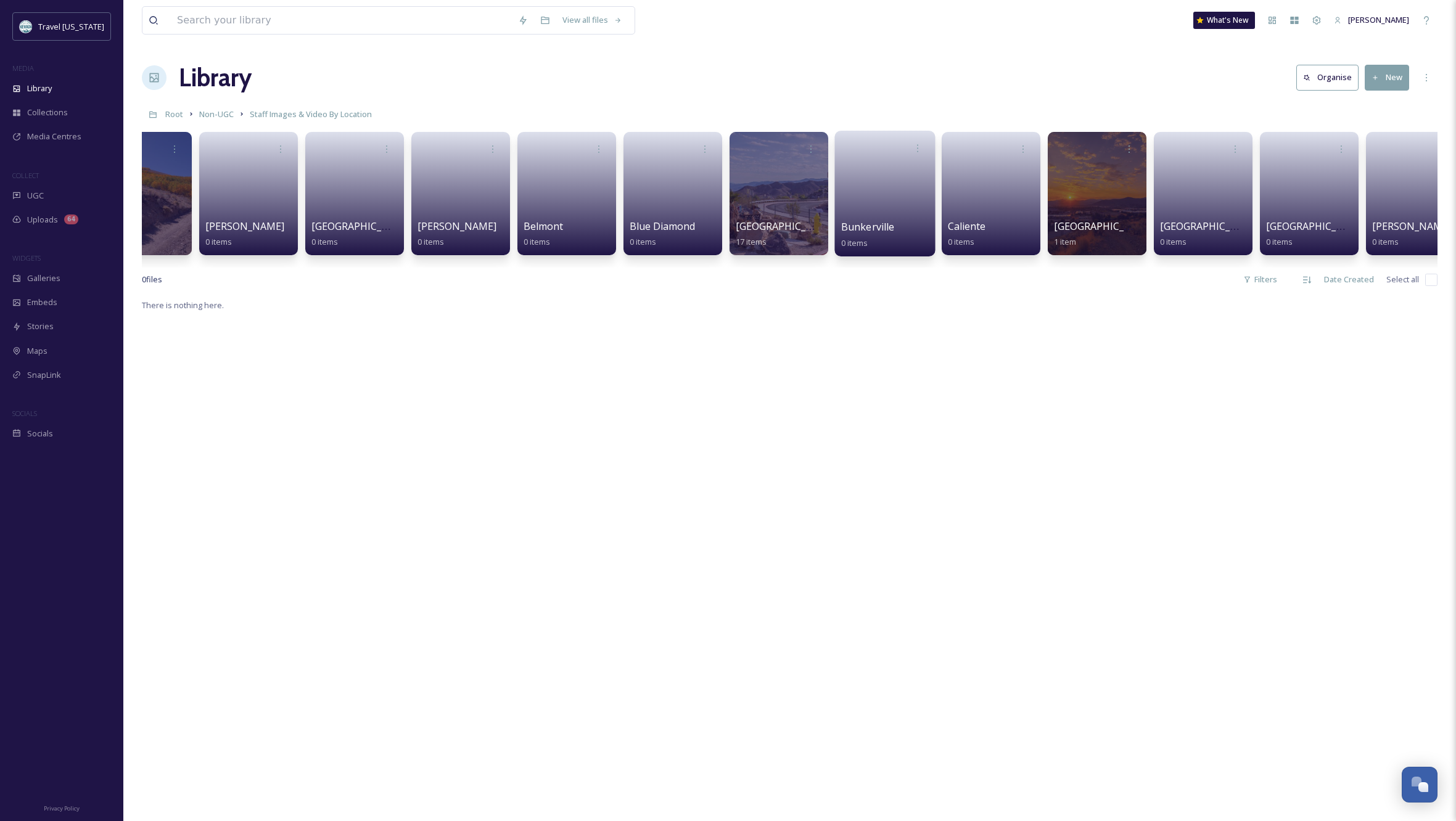
scroll to position [0, 264]
click at [788, 187] on div at bounding box center [779, 193] width 100 height 126
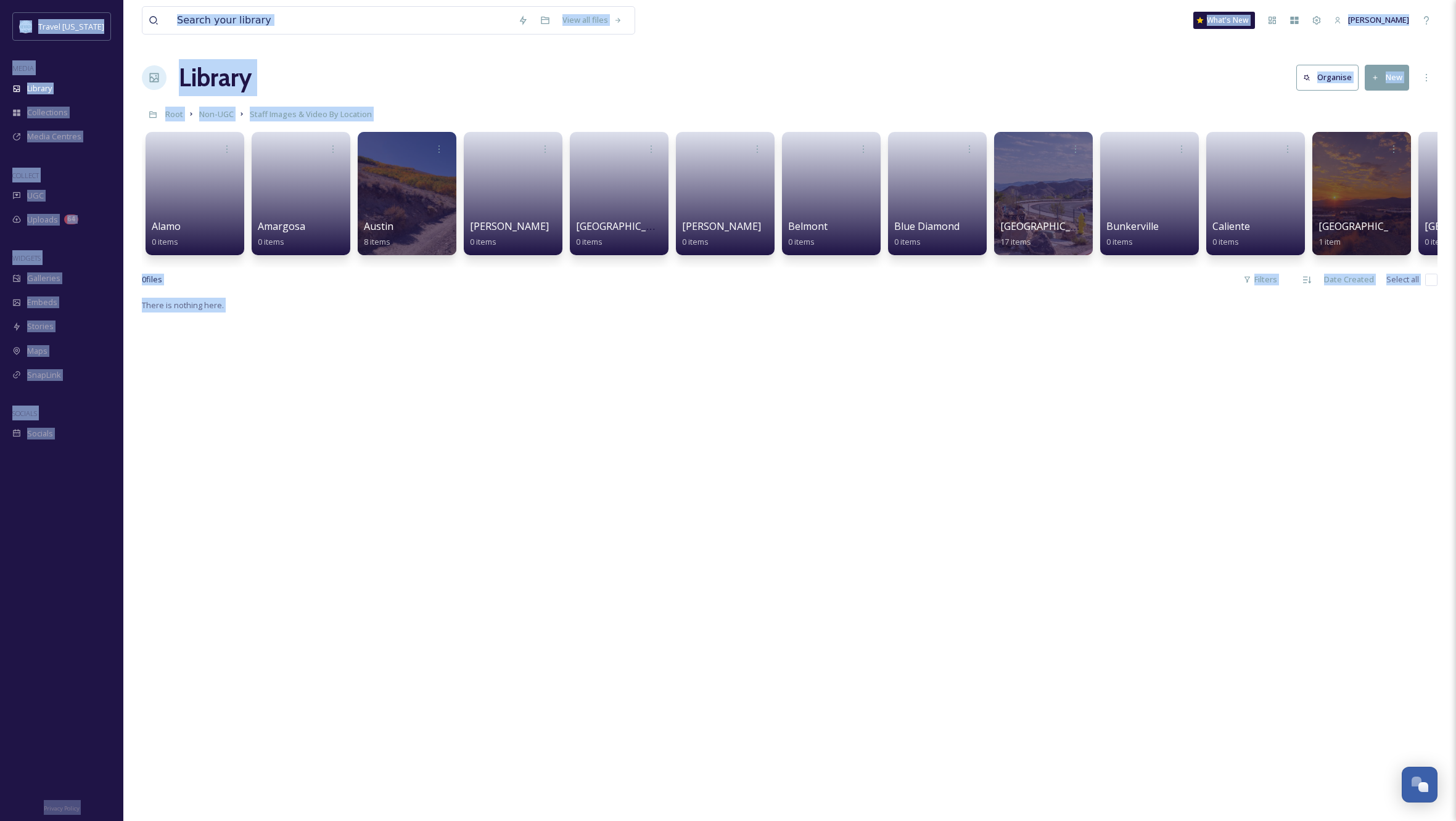
click at [294, 548] on div "There is nothing here." at bounding box center [790, 708] width 1296 height 821
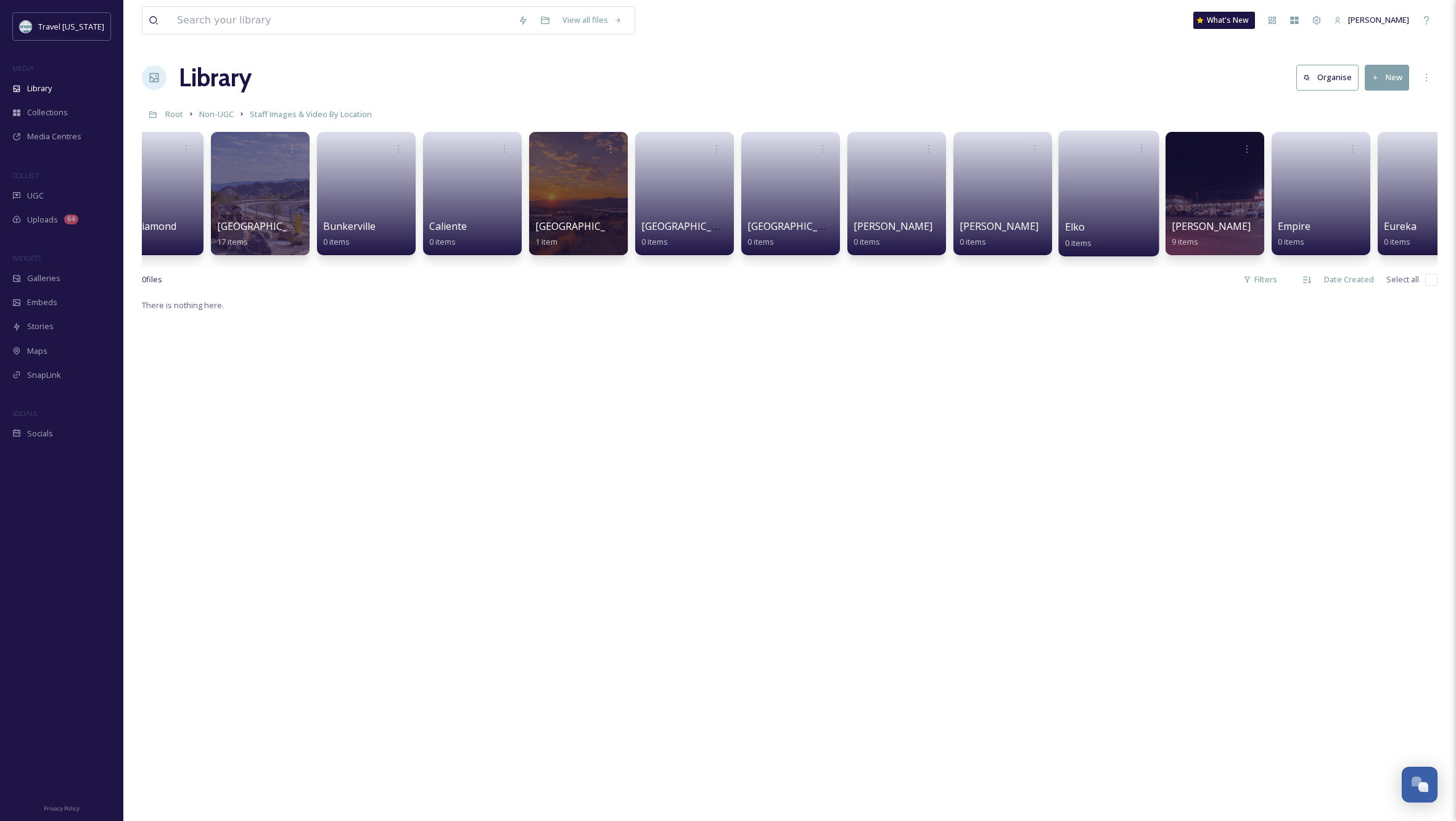
scroll to position [0, 872]
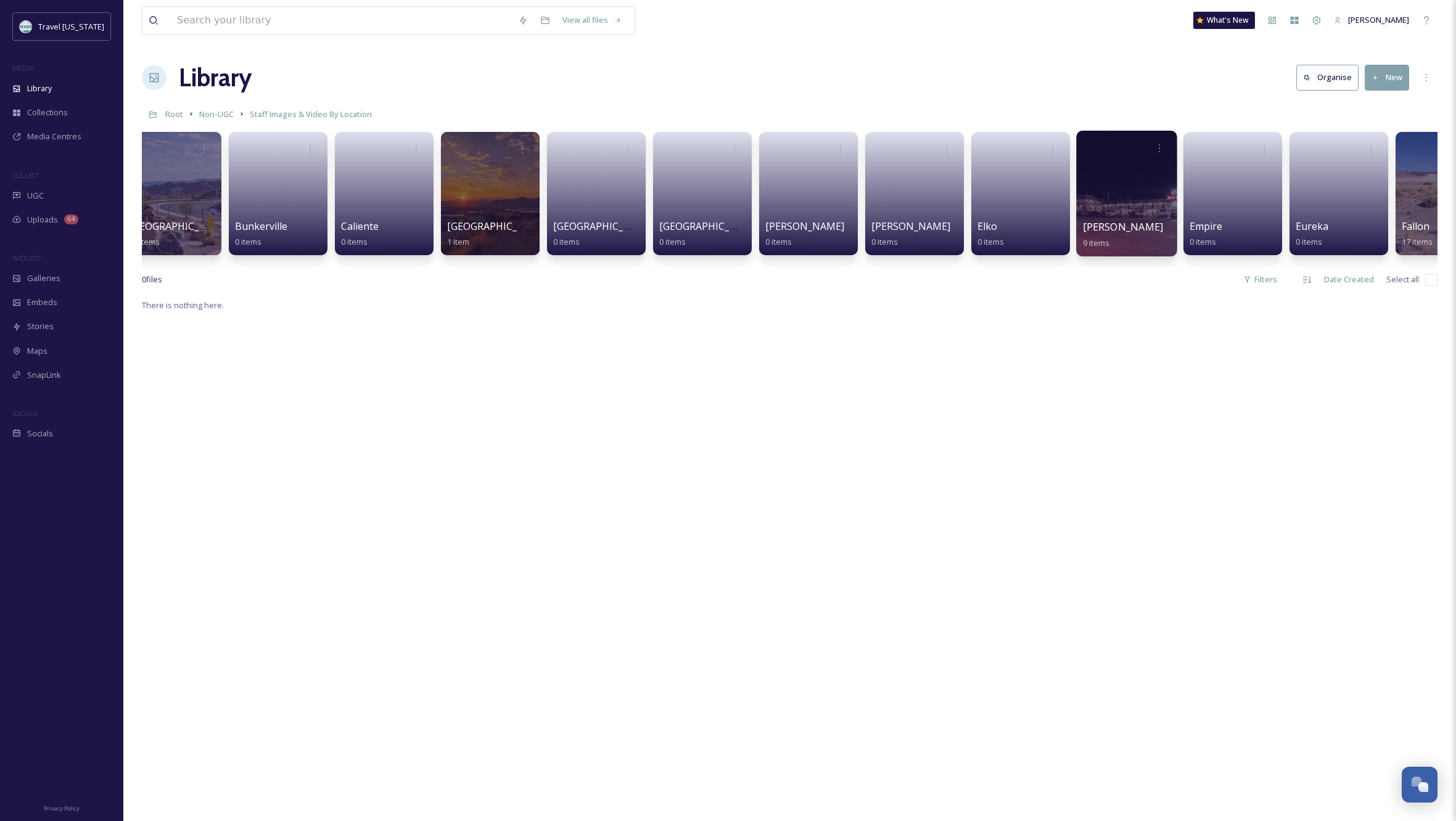
click at [1109, 181] on div at bounding box center [1126, 193] width 100 height 126
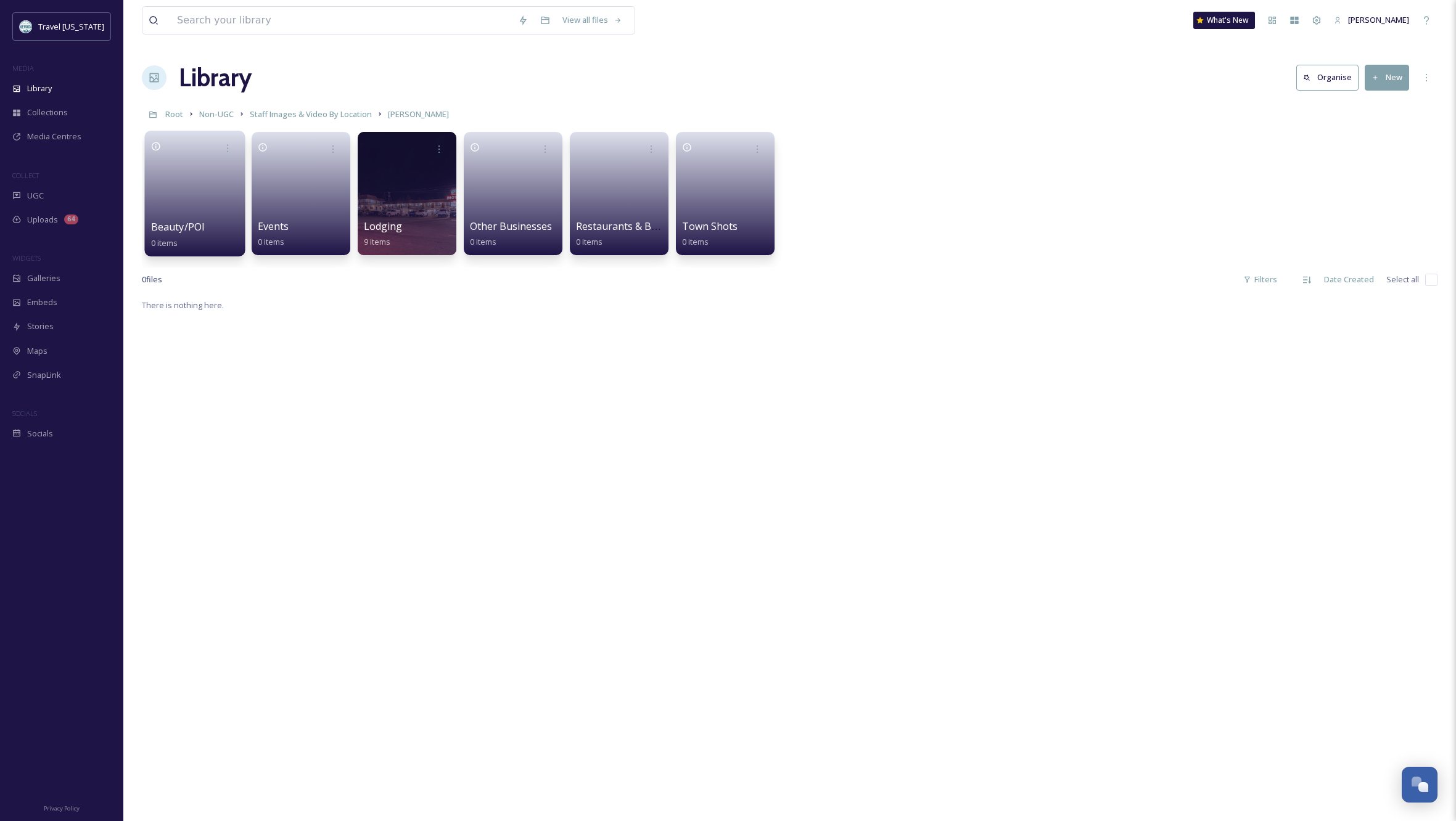
click at [201, 187] on link at bounding box center [195, 190] width 88 height 60
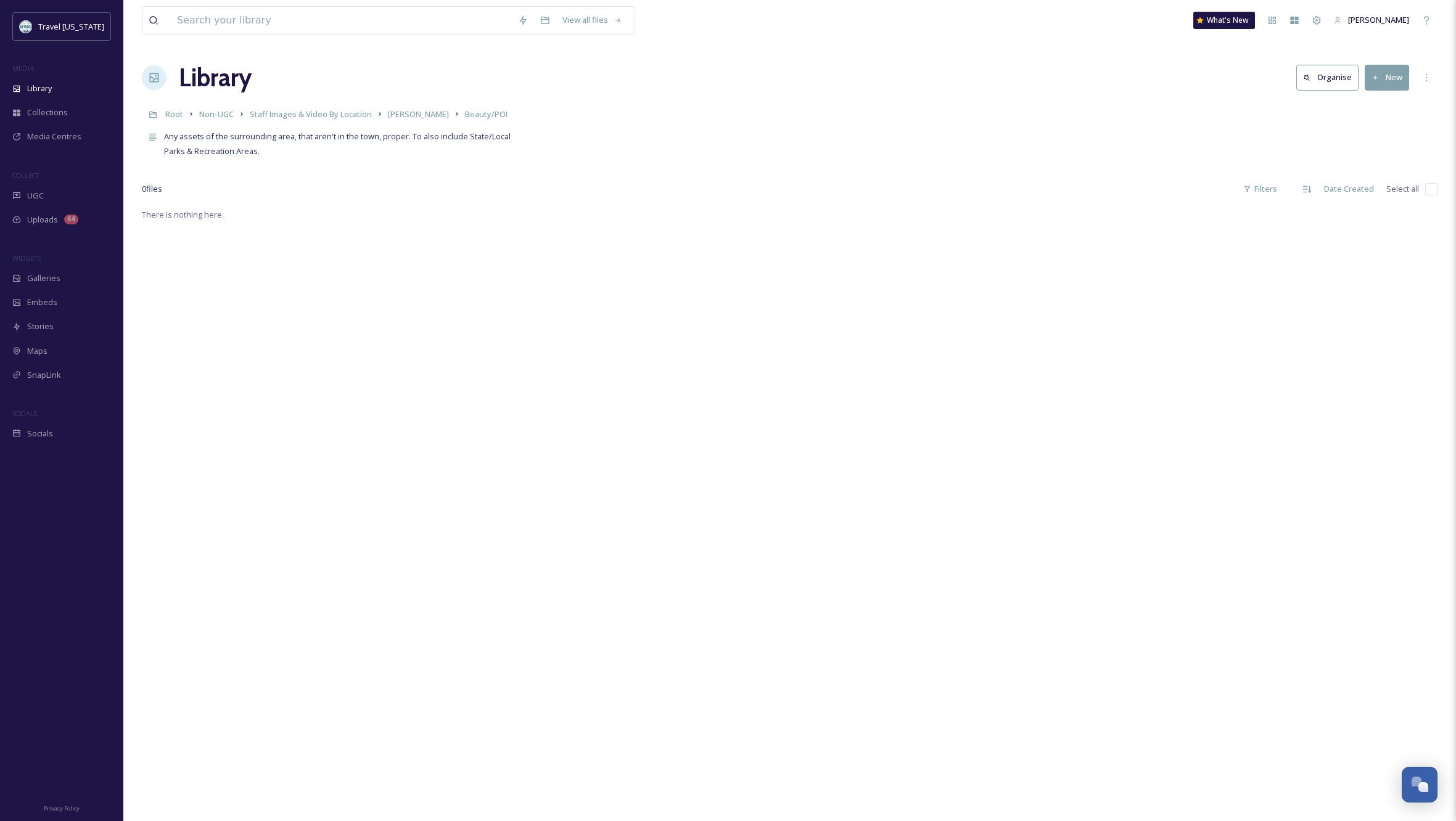
click at [1389, 80] on button "New" at bounding box center [1386, 77] width 45 height 26
click at [1383, 149] on span "Folder" at bounding box center [1373, 155] width 23 height 12
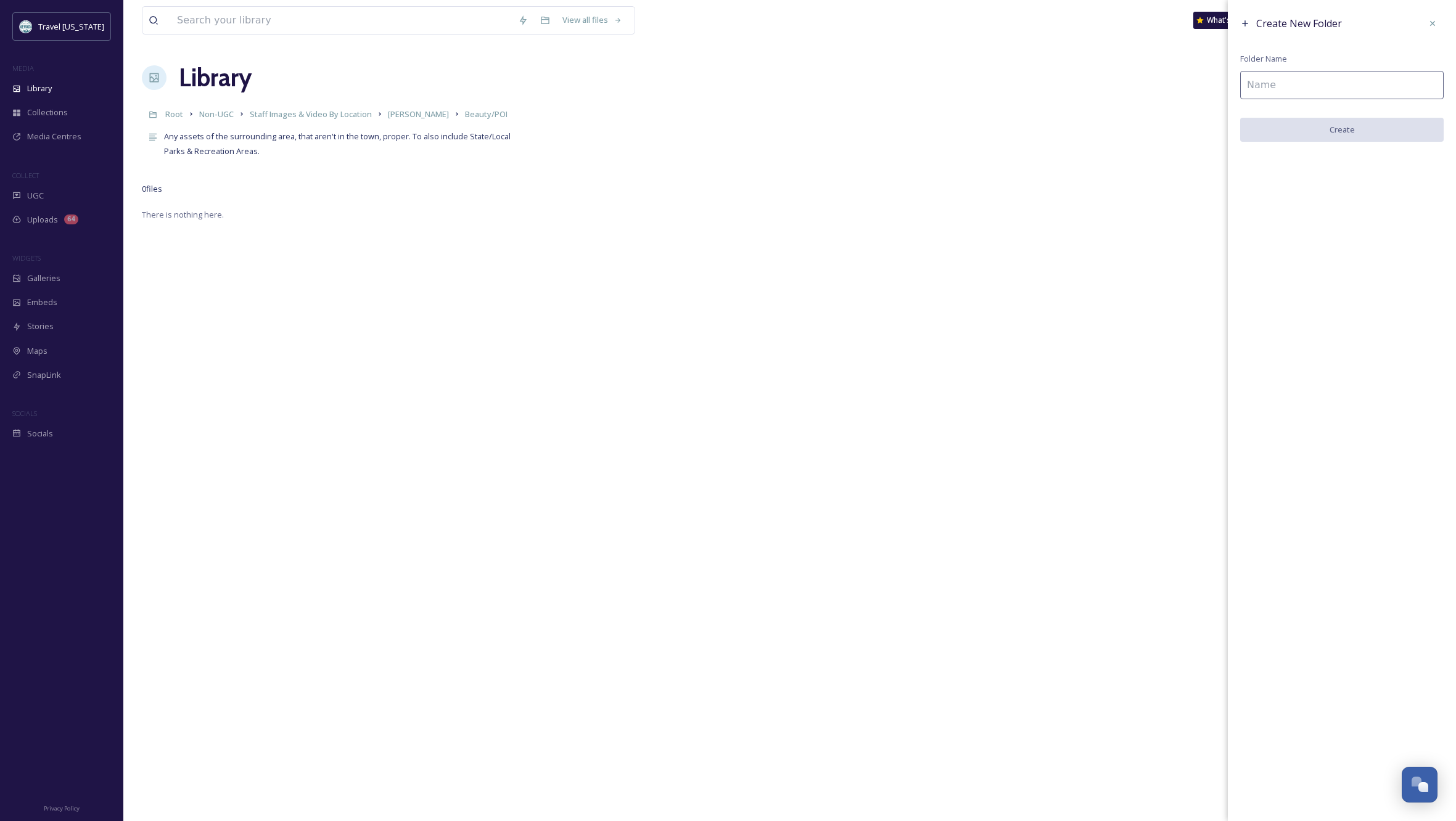
click at [1297, 86] on input at bounding box center [1342, 85] width 204 height 29
type input "Cave Lake State Park"
click at [1340, 130] on button "Create" at bounding box center [1342, 130] width 204 height 26
